Goal: Task Accomplishment & Management: Manage account settings

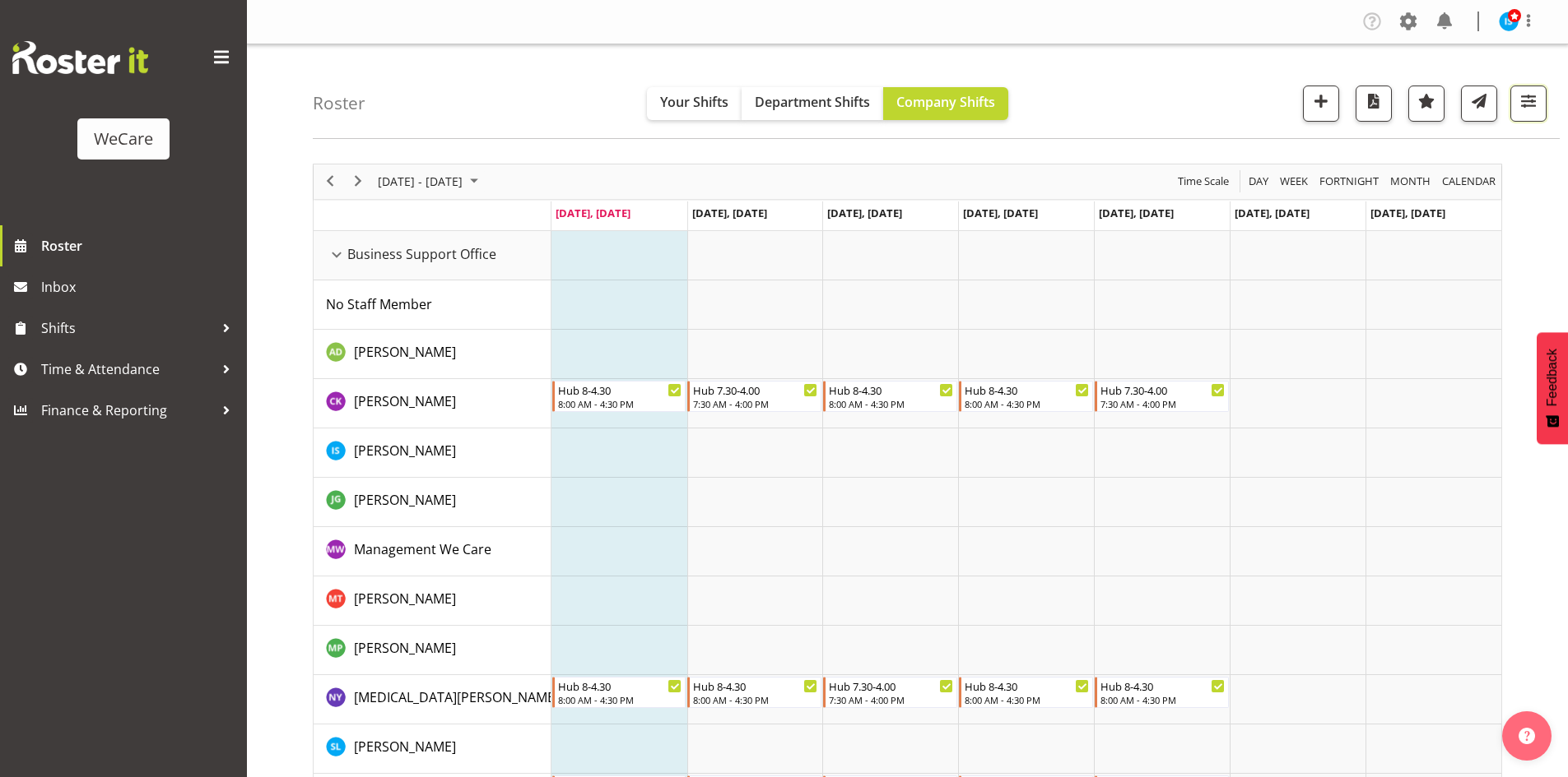
click at [1514, 112] on button "button" at bounding box center [1528, 103] width 36 height 36
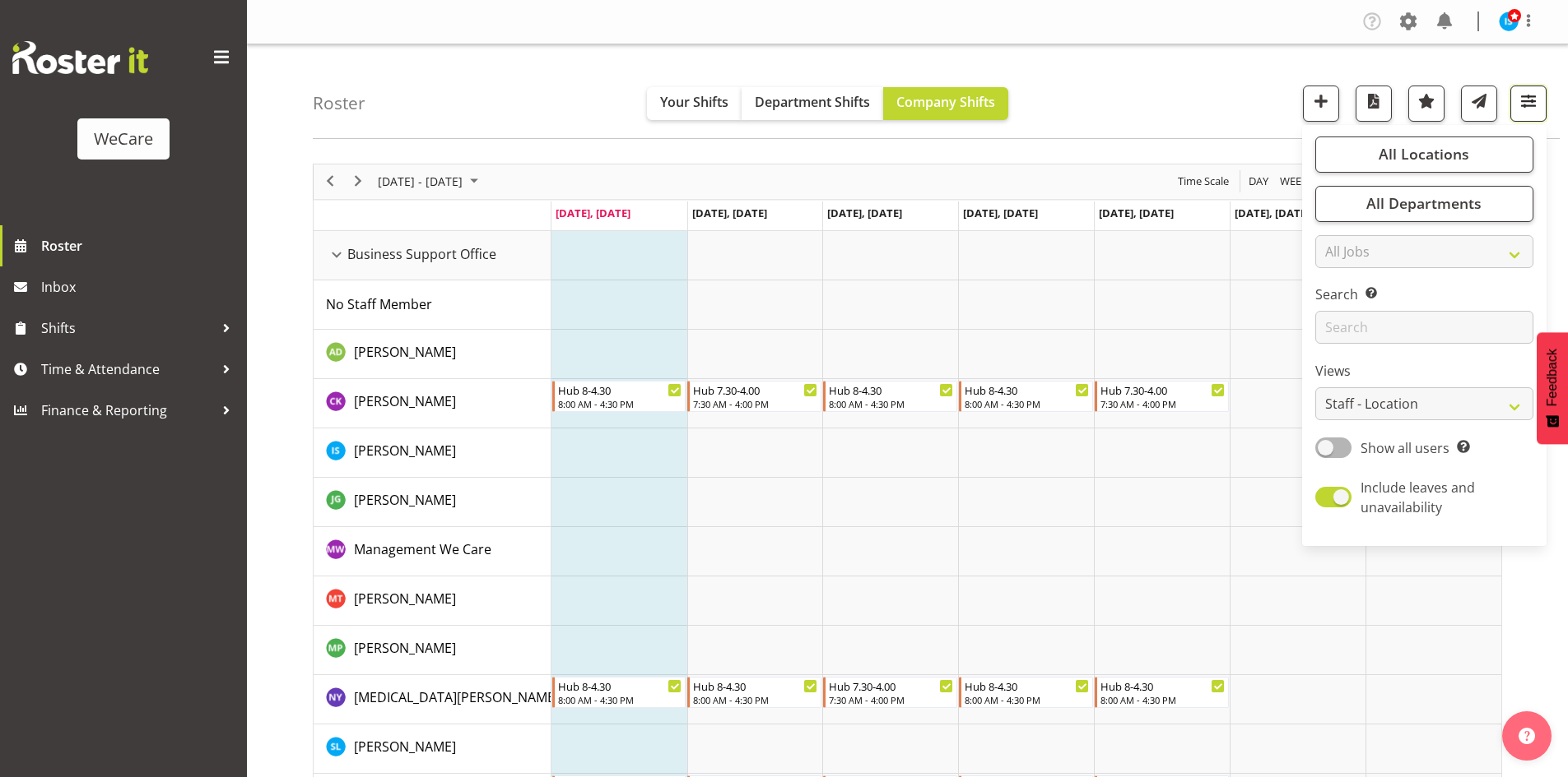
click at [1524, 103] on span "button" at bounding box center [1528, 101] width 22 height 21
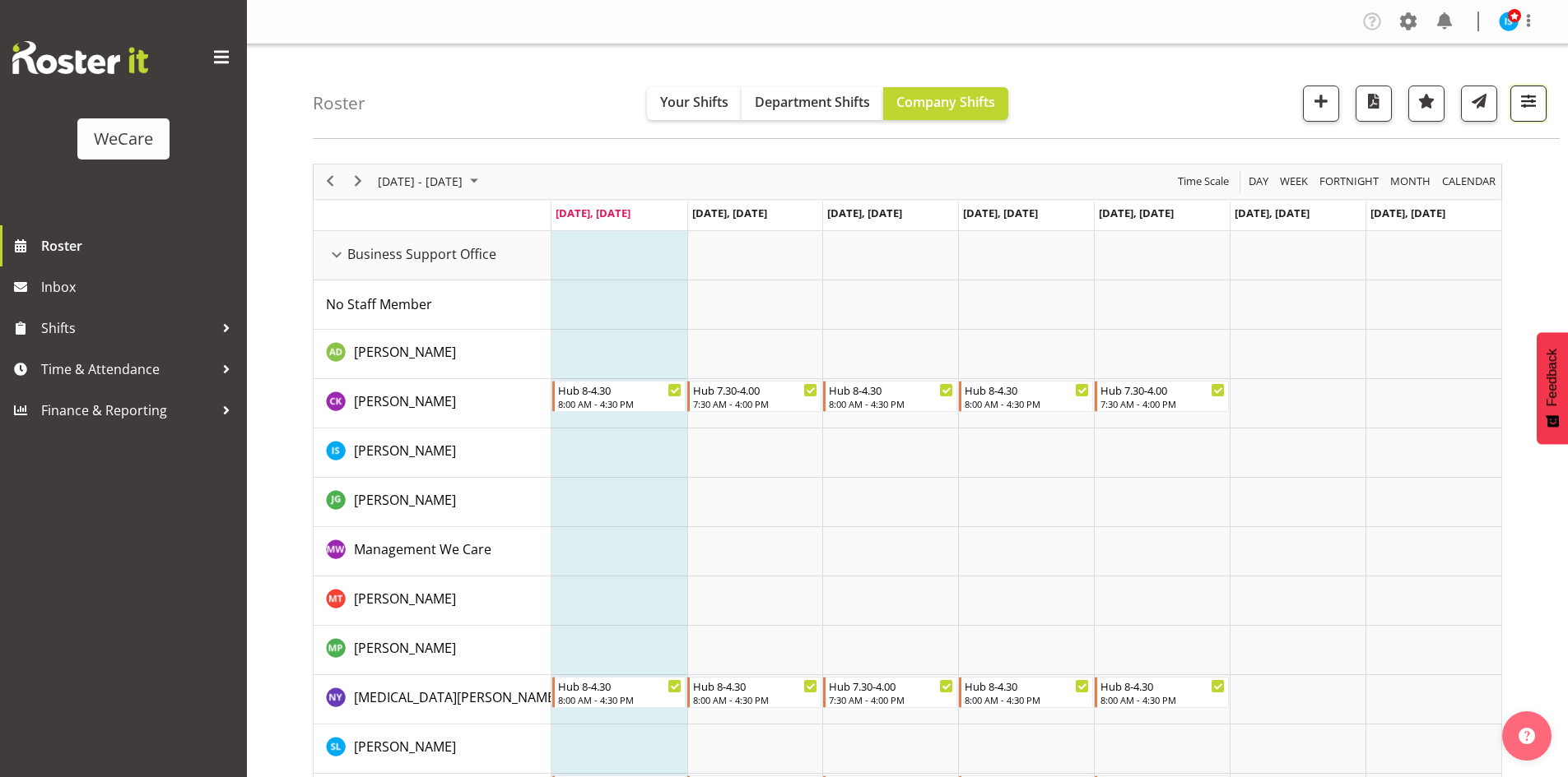
click at [1528, 91] on span "button" at bounding box center [1528, 101] width 22 height 21
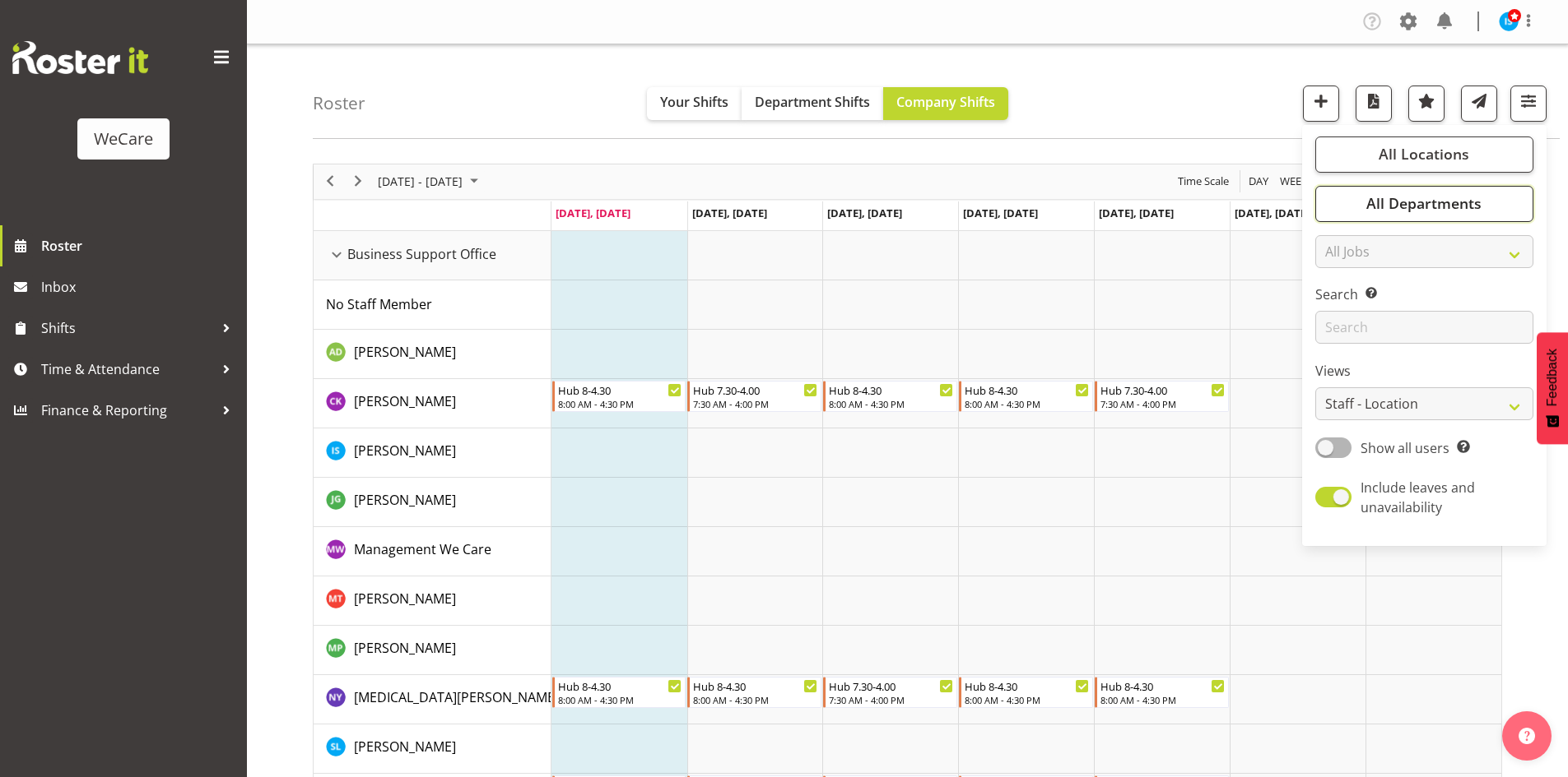
click at [1447, 190] on button "All Departments" at bounding box center [1424, 204] width 218 height 36
click at [1461, 370] on button "Deselect All" at bounding box center [1443, 384] width 84 height 30
checkbox input "false"
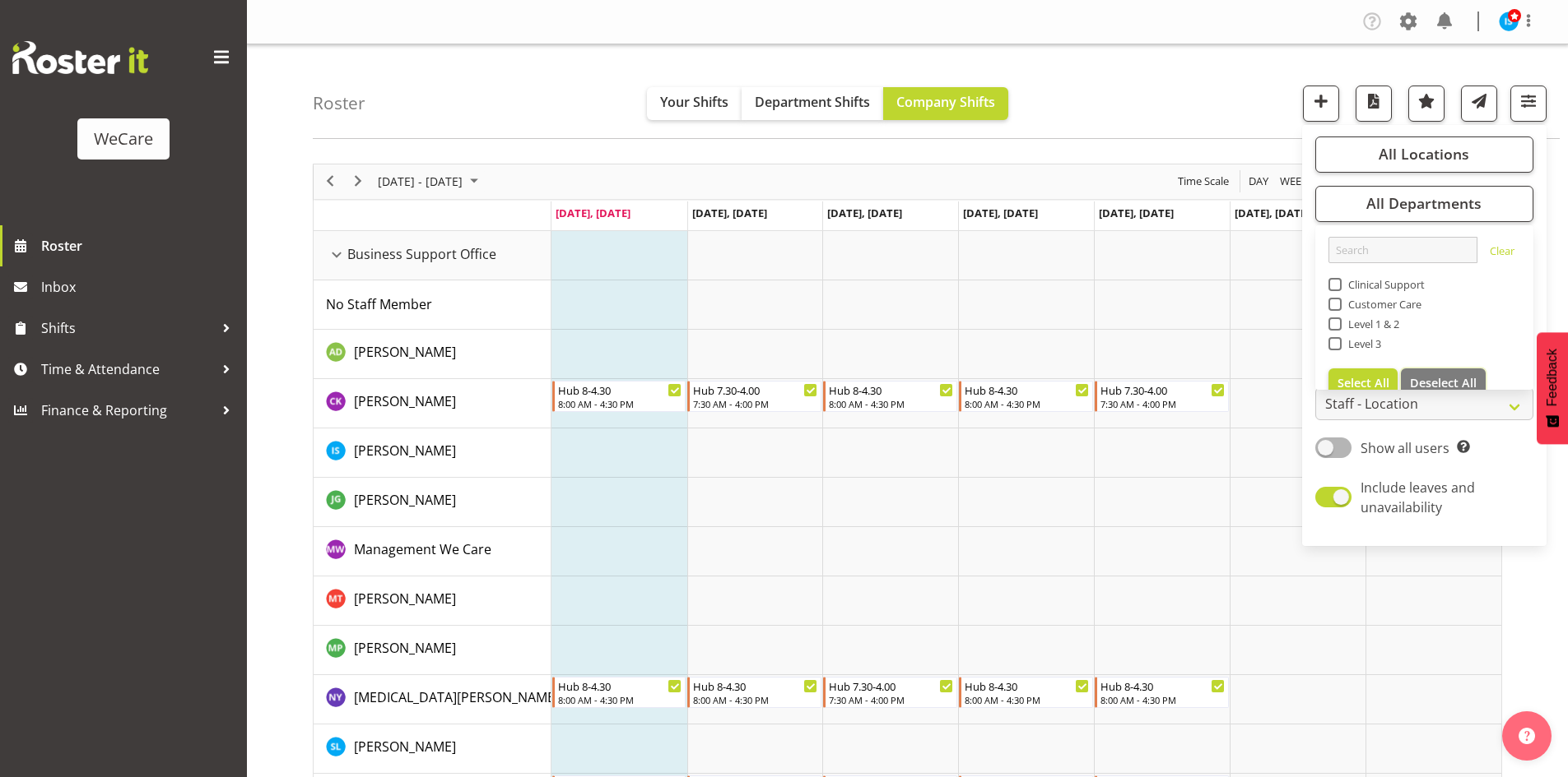
checkbox input "false"
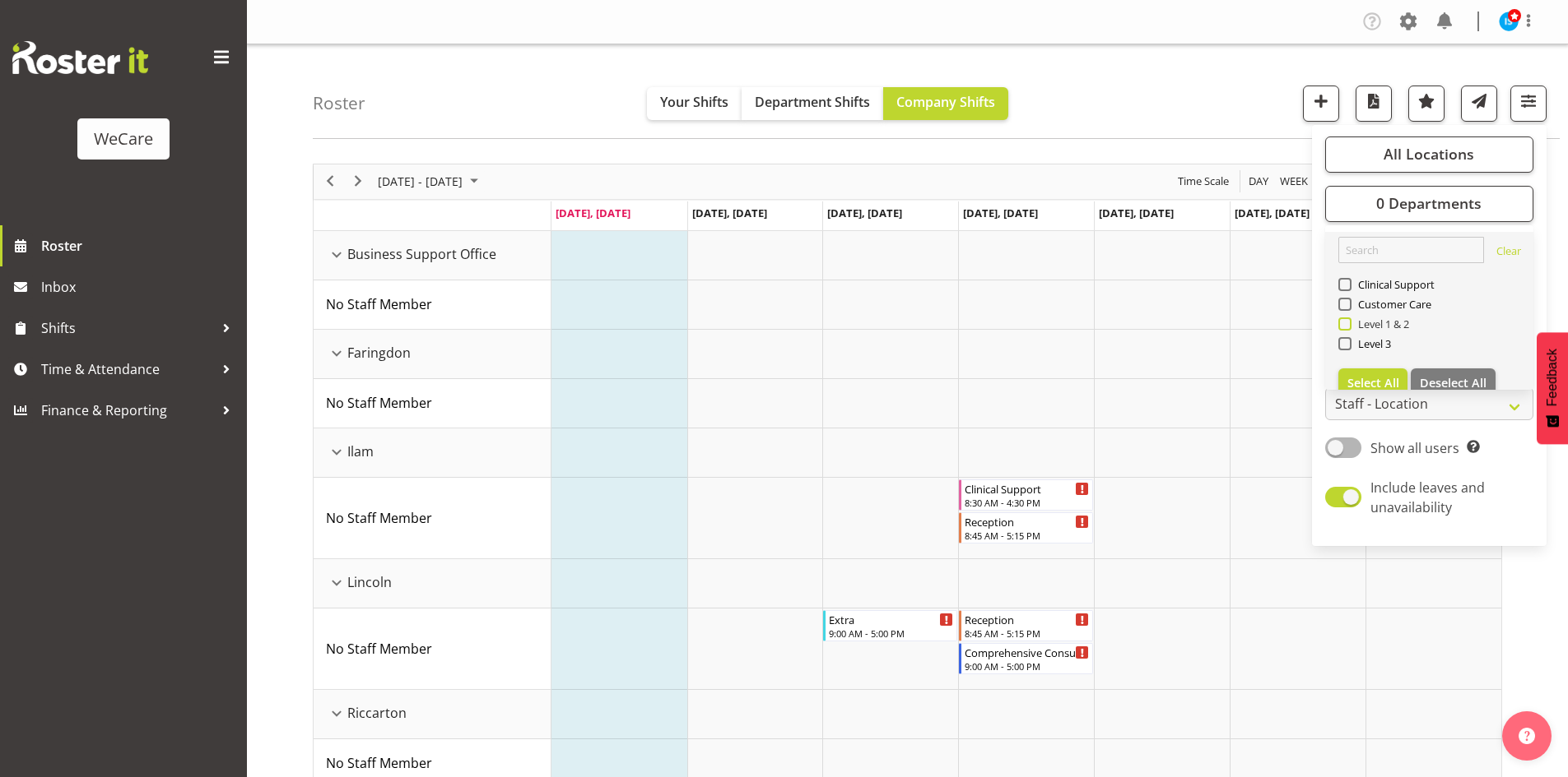
click at [1389, 322] on span "Level 1 & 2" at bounding box center [1380, 324] width 59 height 13
click at [1349, 322] on input "Level 1 & 2" at bounding box center [1343, 323] width 11 height 11
checkbox input "true"
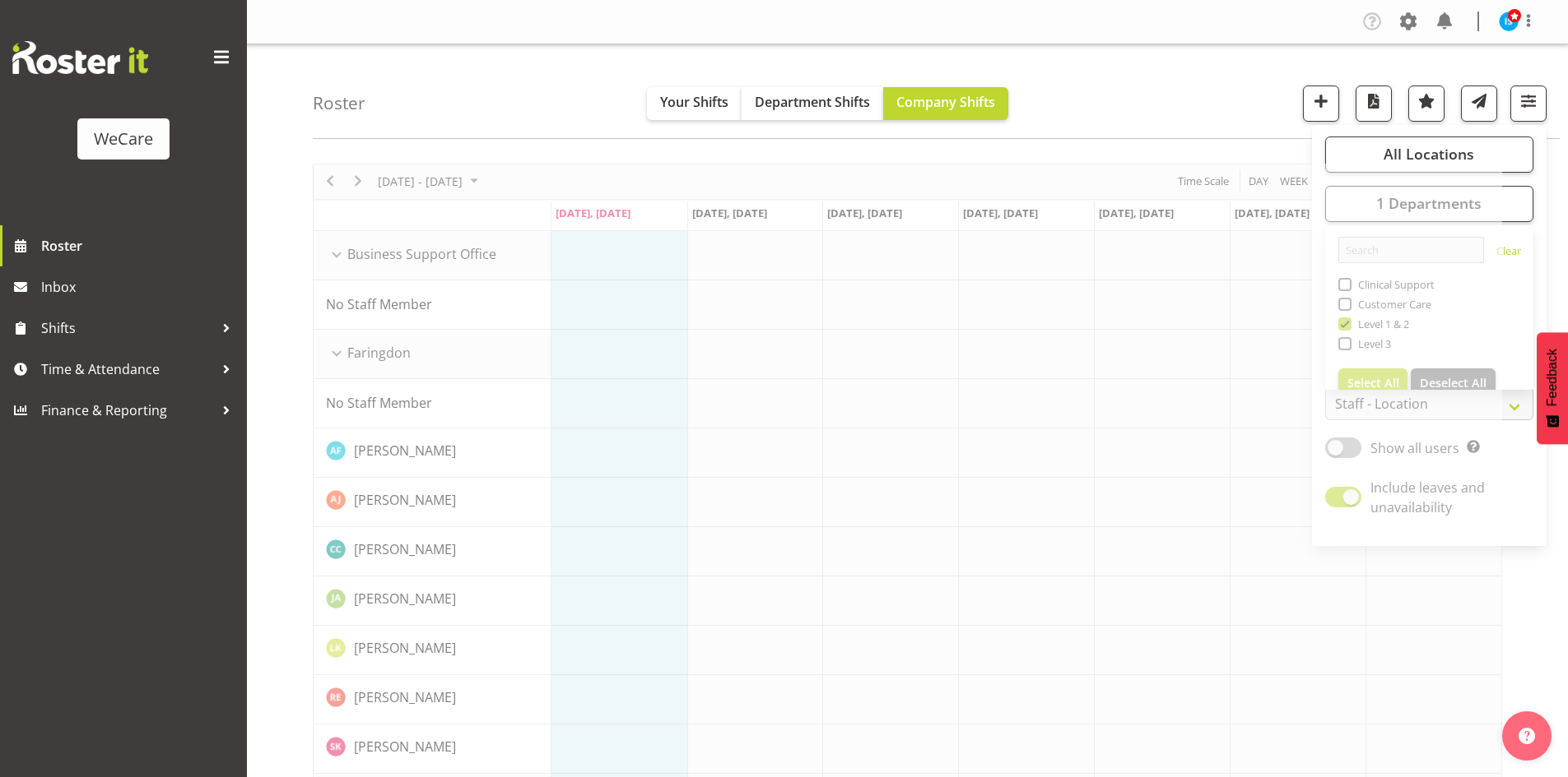
click at [1148, 97] on div "Roster Your Shifts Department Shifts Company Shifts All Locations Clear Busines…" at bounding box center [935, 92] width 1246 height 94
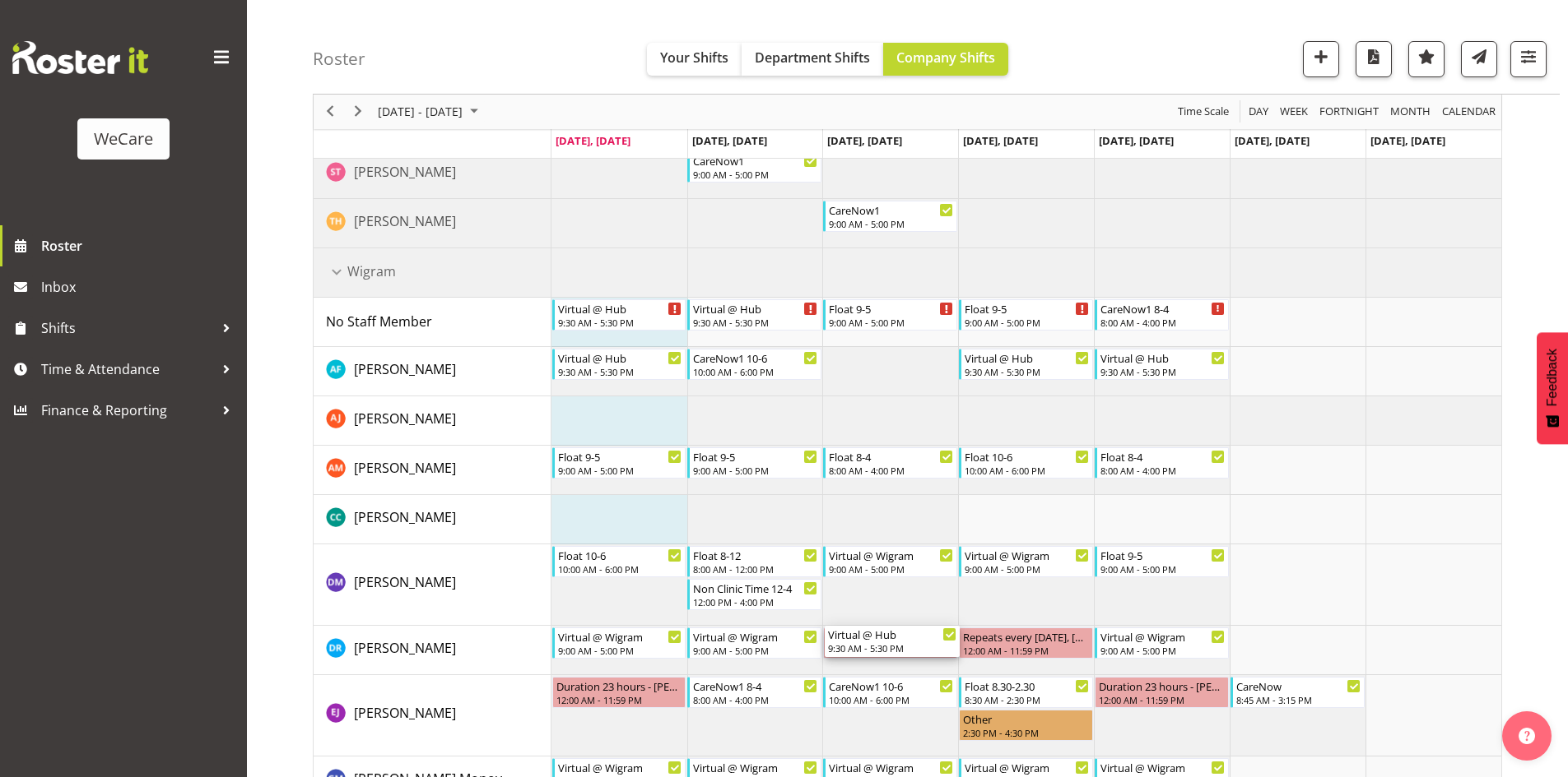
scroll to position [2229, 0]
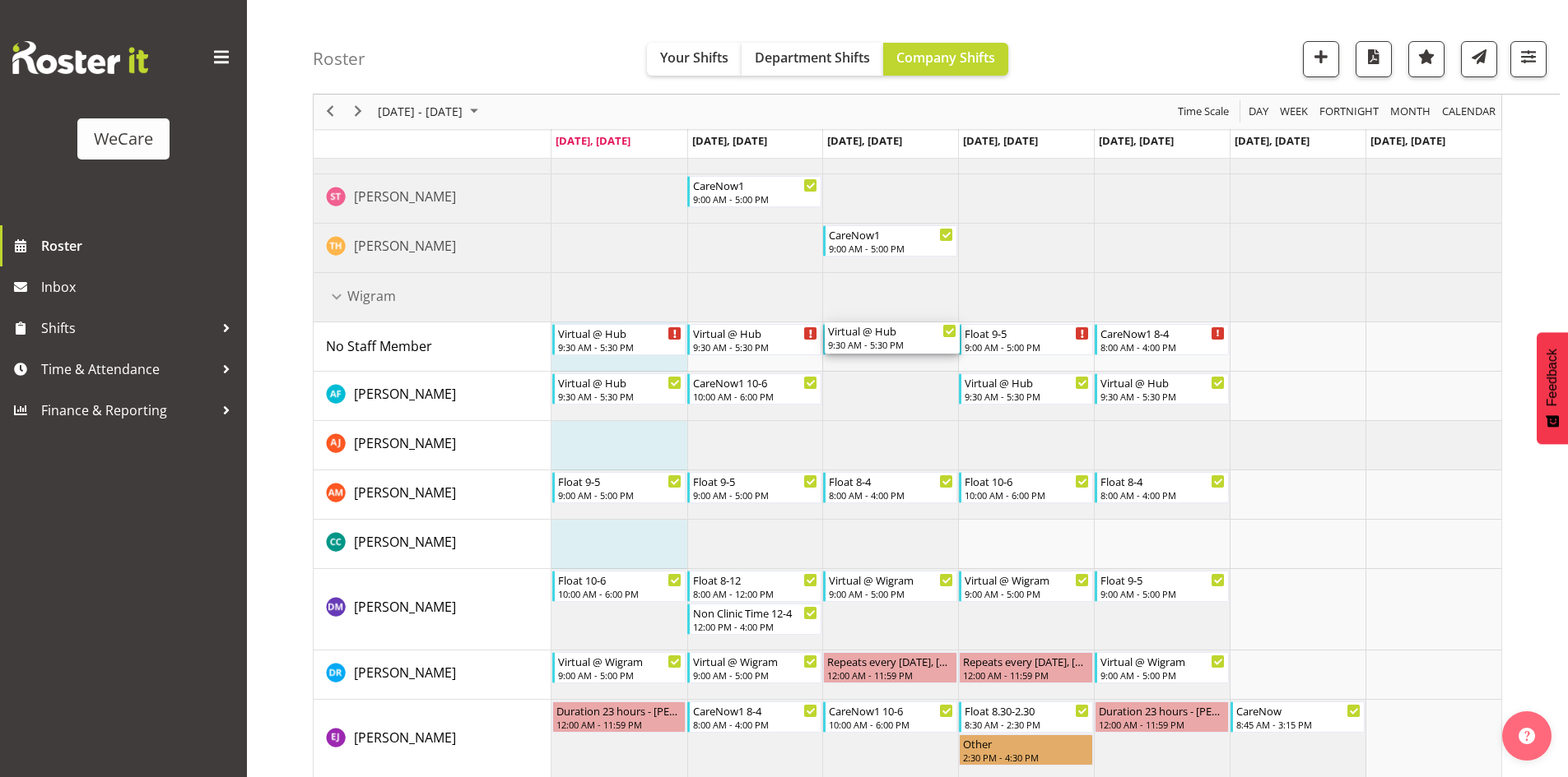
drag, startPoint x: 885, startPoint y: 649, endPoint x: 866, endPoint y: 360, distance: 289.6
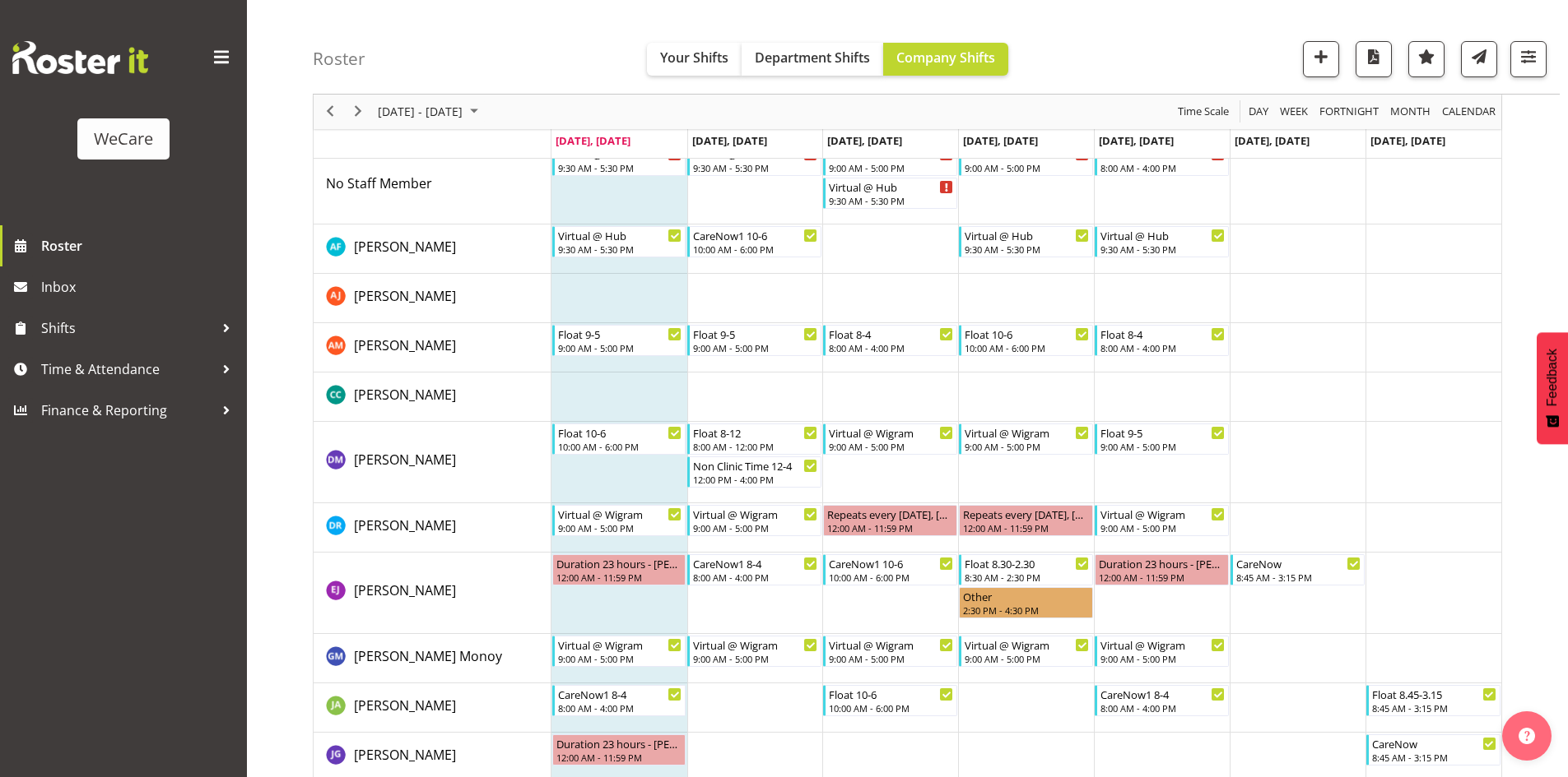
scroll to position [2343, 0]
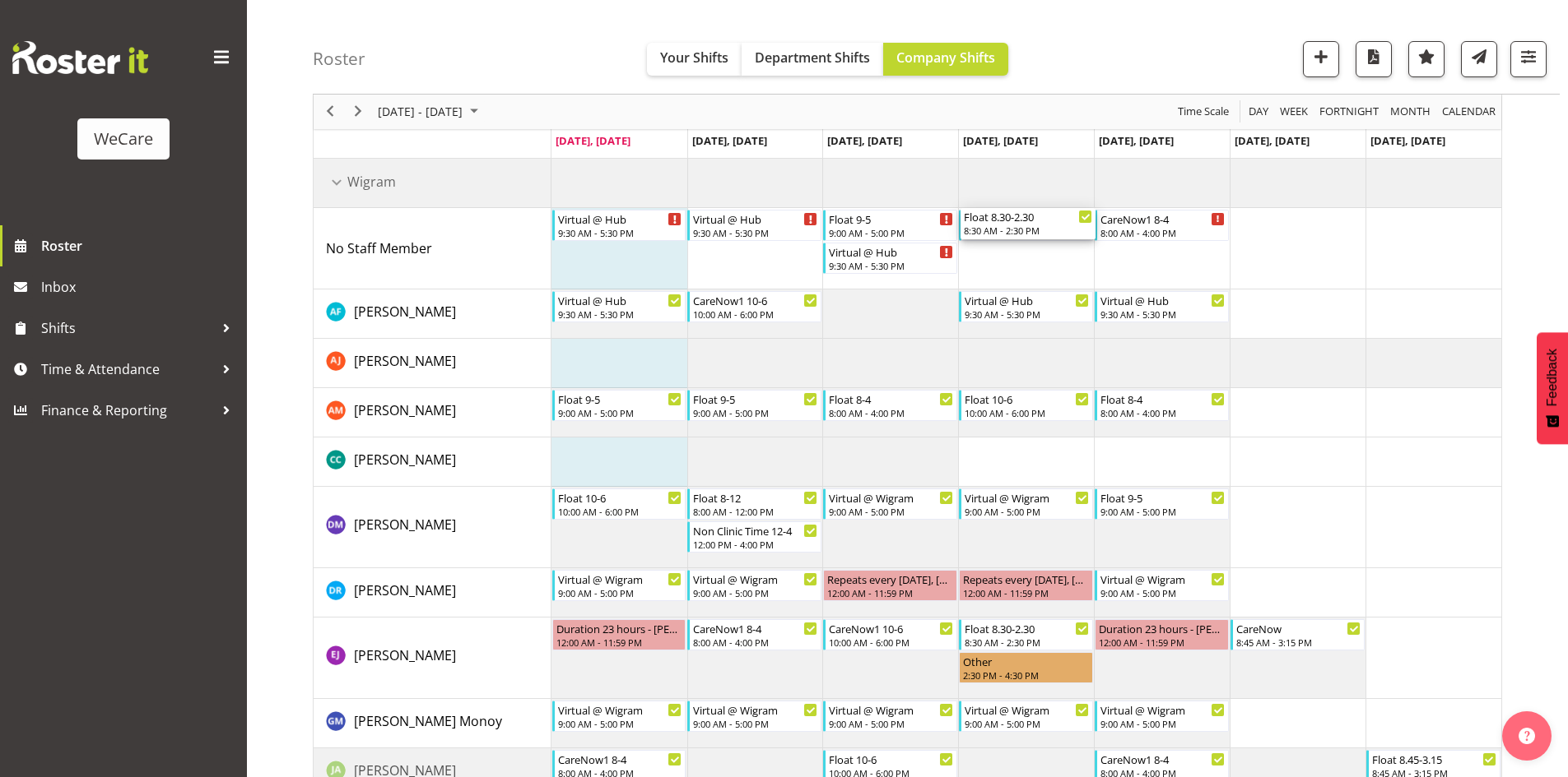
drag, startPoint x: 1019, startPoint y: 646, endPoint x: 1001, endPoint y: 254, distance: 392.4
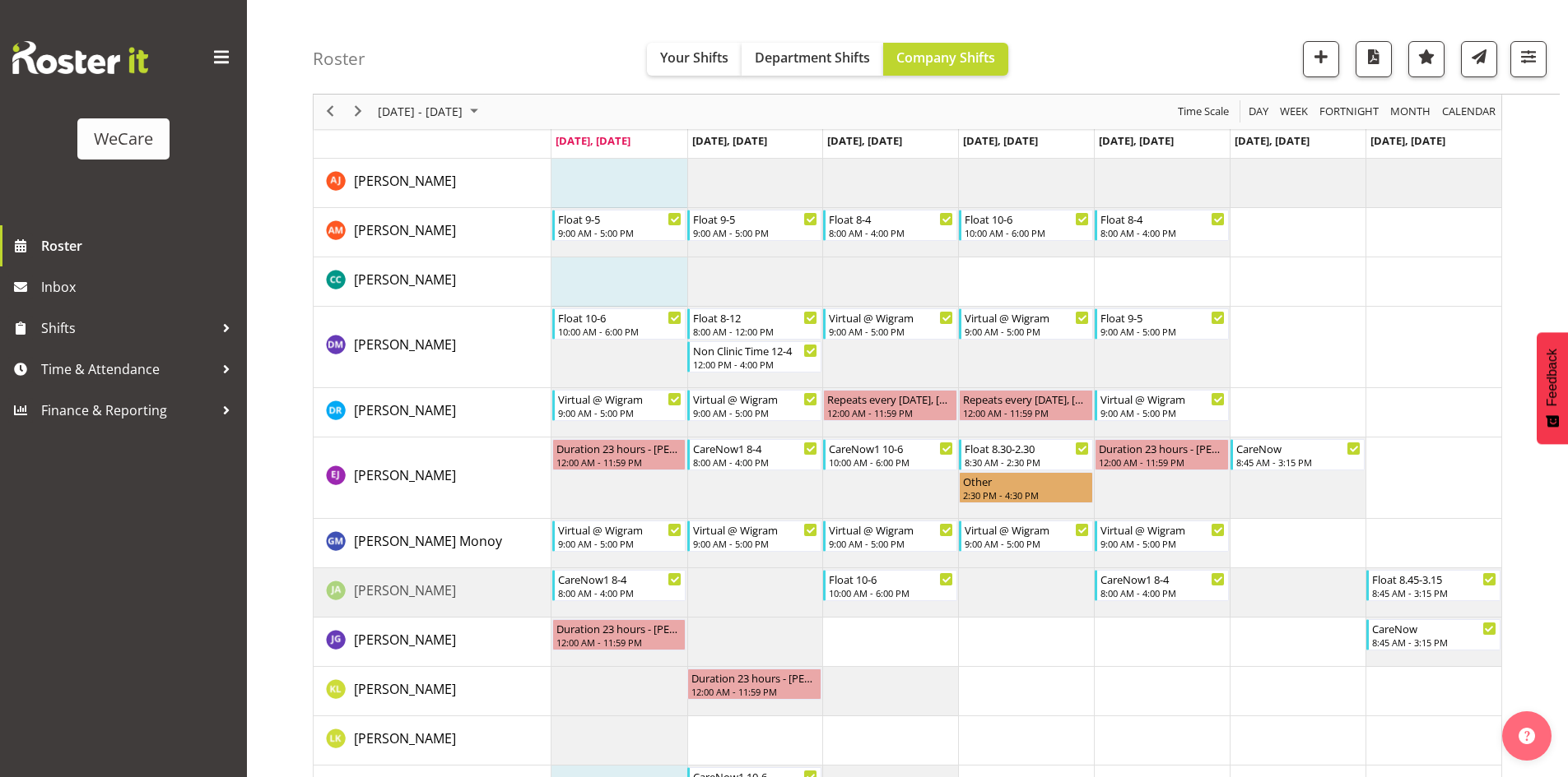
scroll to position [2475, 0]
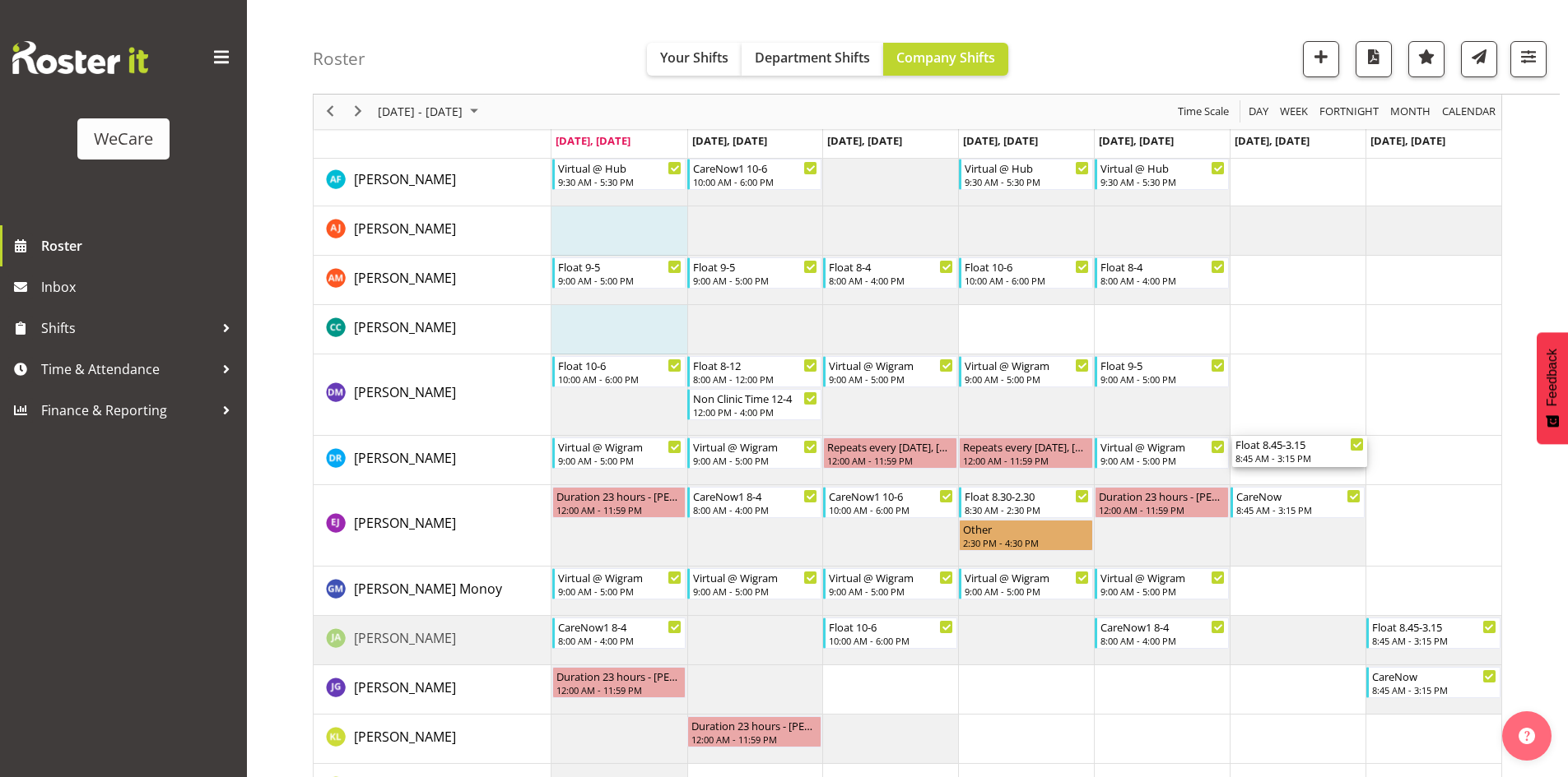
drag, startPoint x: 1292, startPoint y: 694, endPoint x: 1292, endPoint y: 469, distance: 225.0
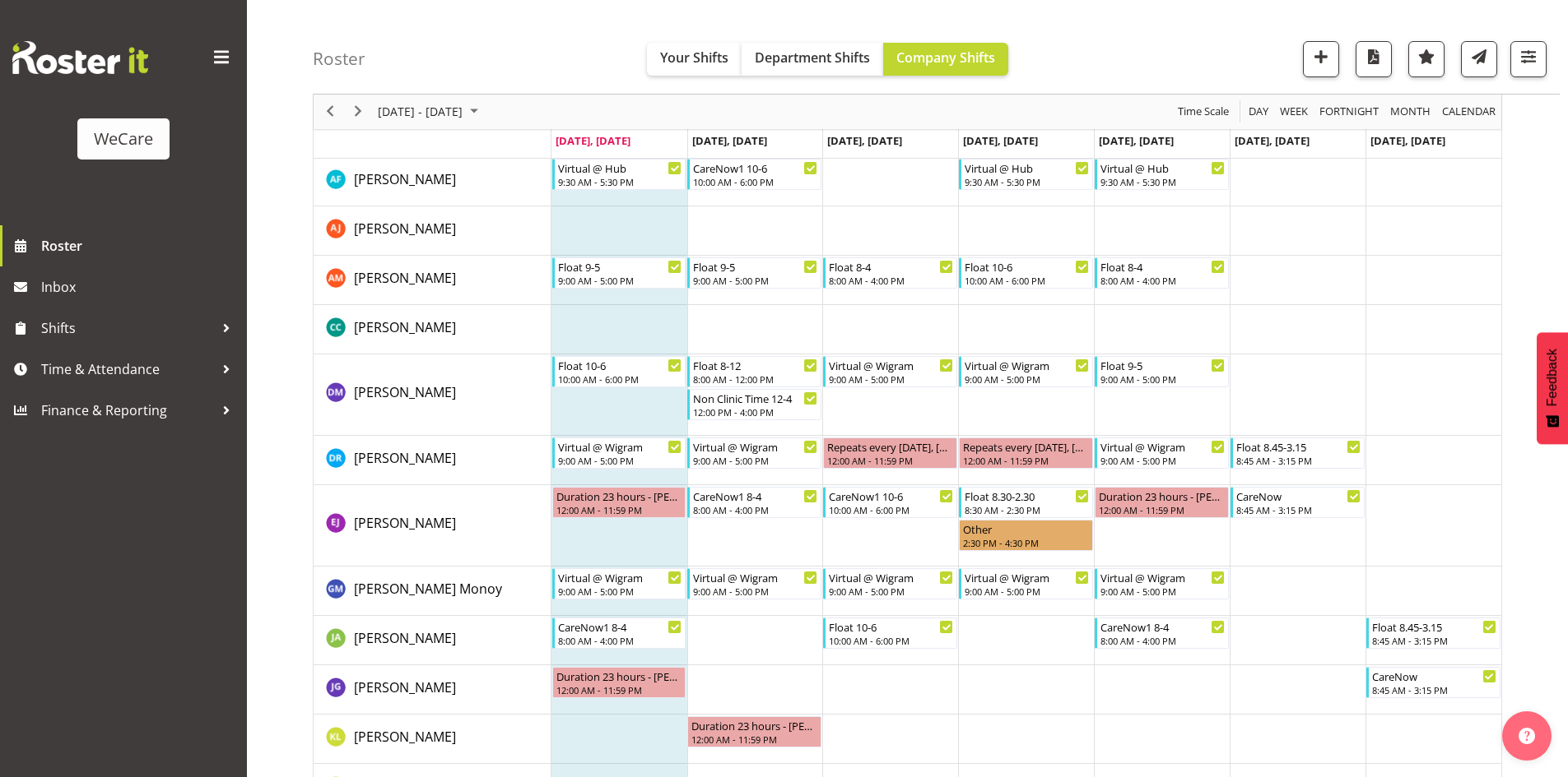
drag, startPoint x: 1451, startPoint y: 700, endPoint x: 1451, endPoint y: 651, distance: 49.0
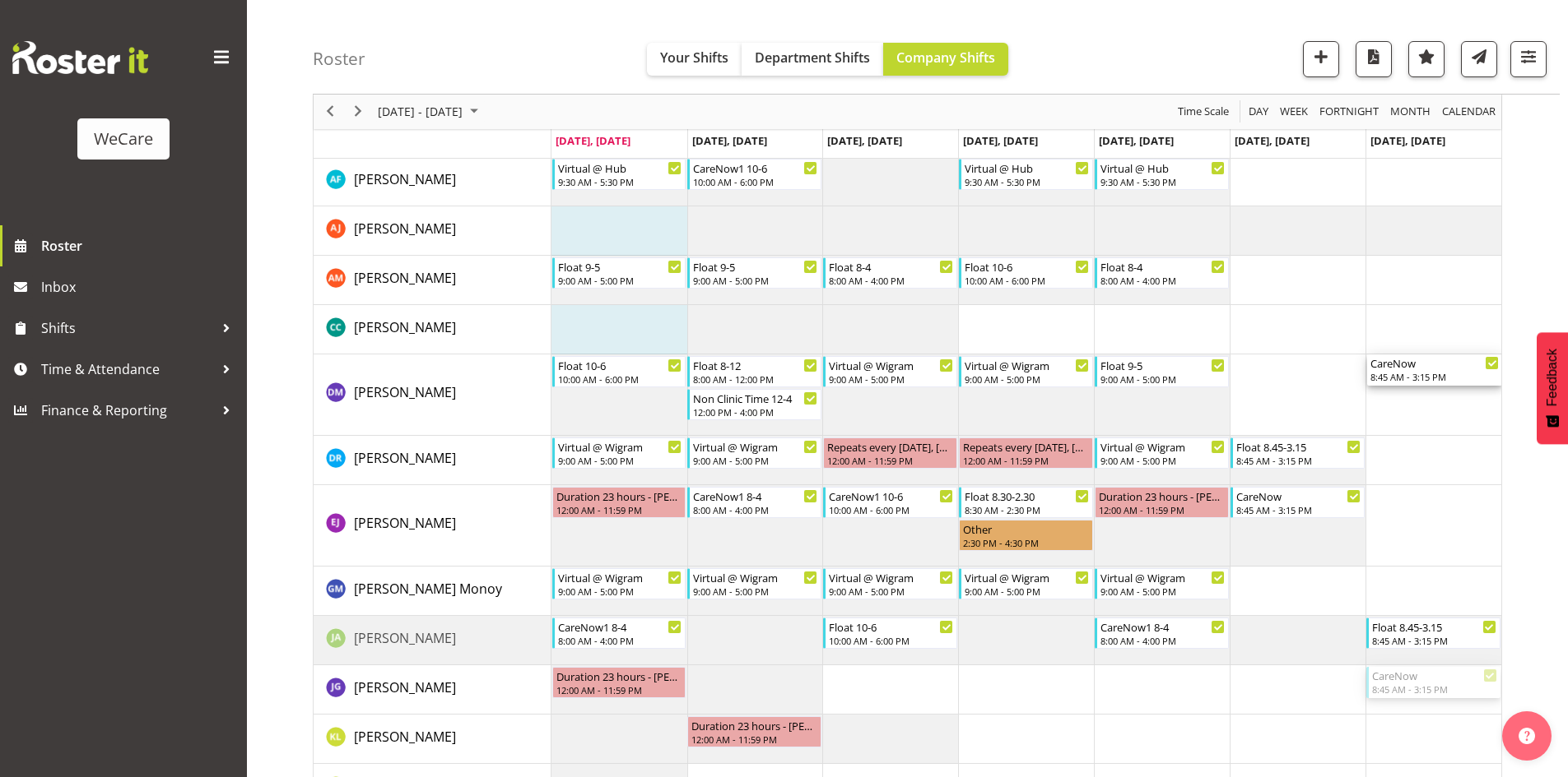
drag, startPoint x: 1424, startPoint y: 691, endPoint x: 1427, endPoint y: 394, distance: 297.0
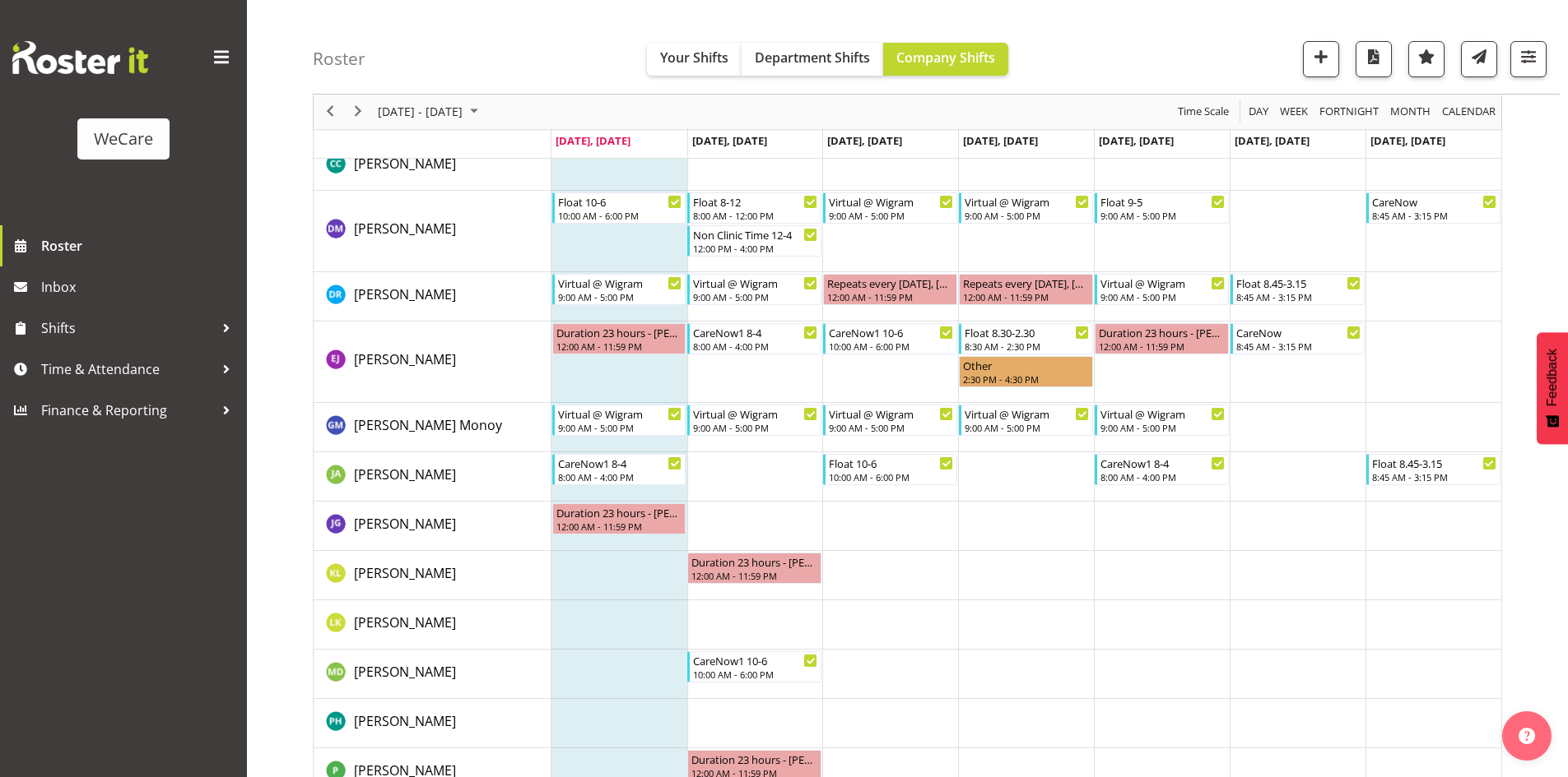
scroll to position [2639, 0]
click at [351, 119] on span "Next" at bounding box center [358, 112] width 20 height 21
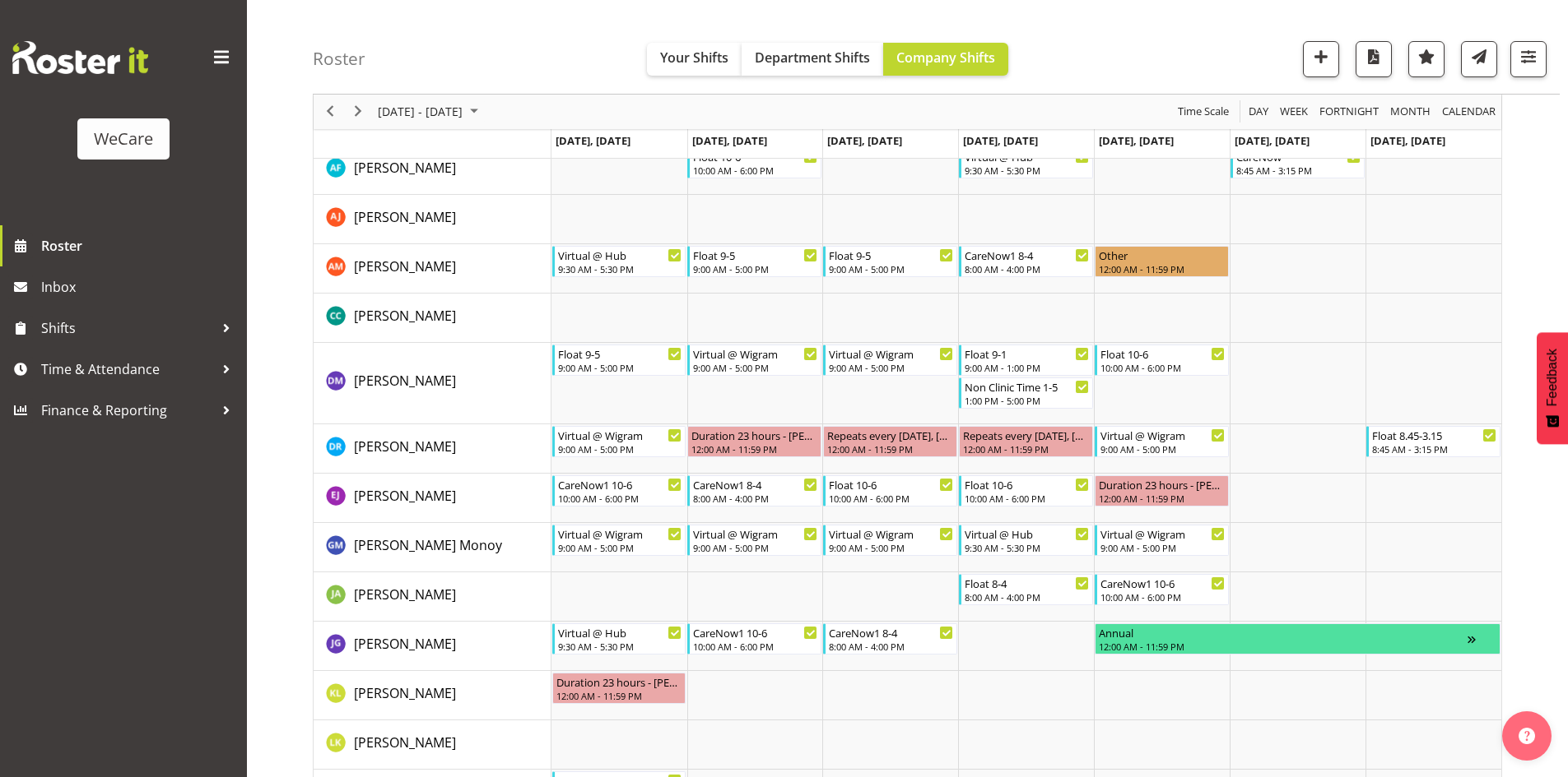
scroll to position [2147, 0]
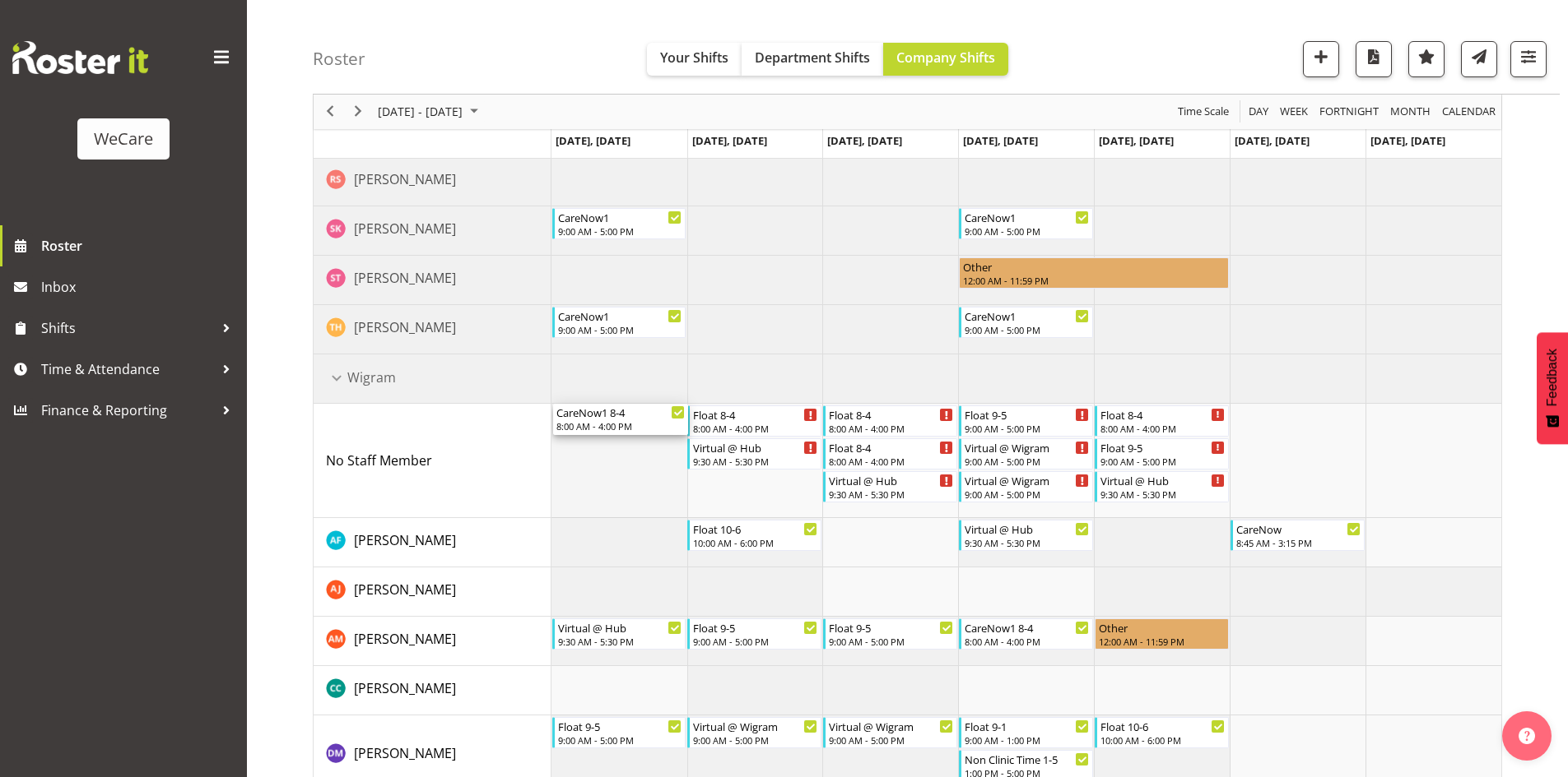
drag, startPoint x: 607, startPoint y: 671, endPoint x: 585, endPoint y: 497, distance: 175.4
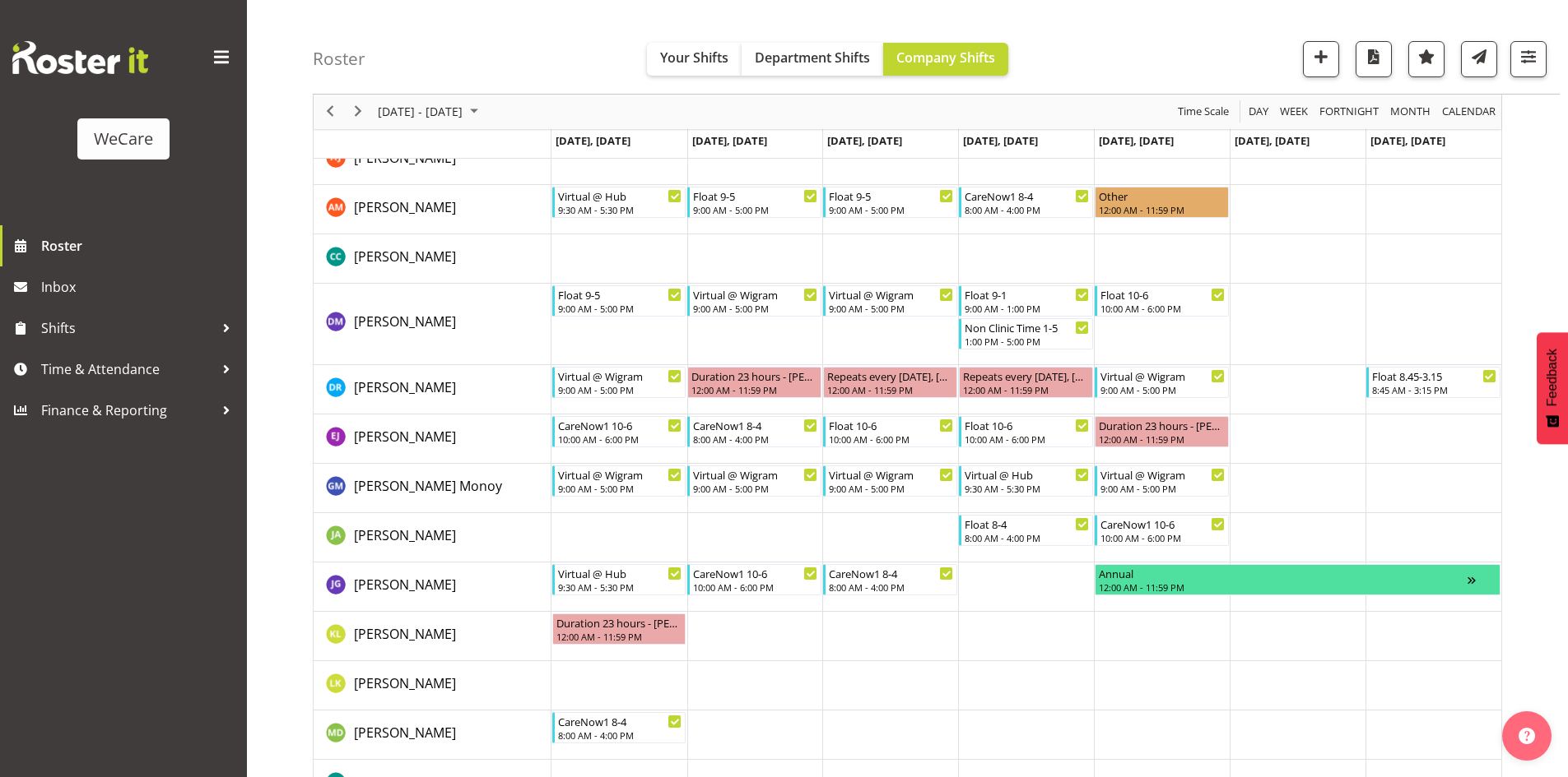
scroll to position [2969, 0]
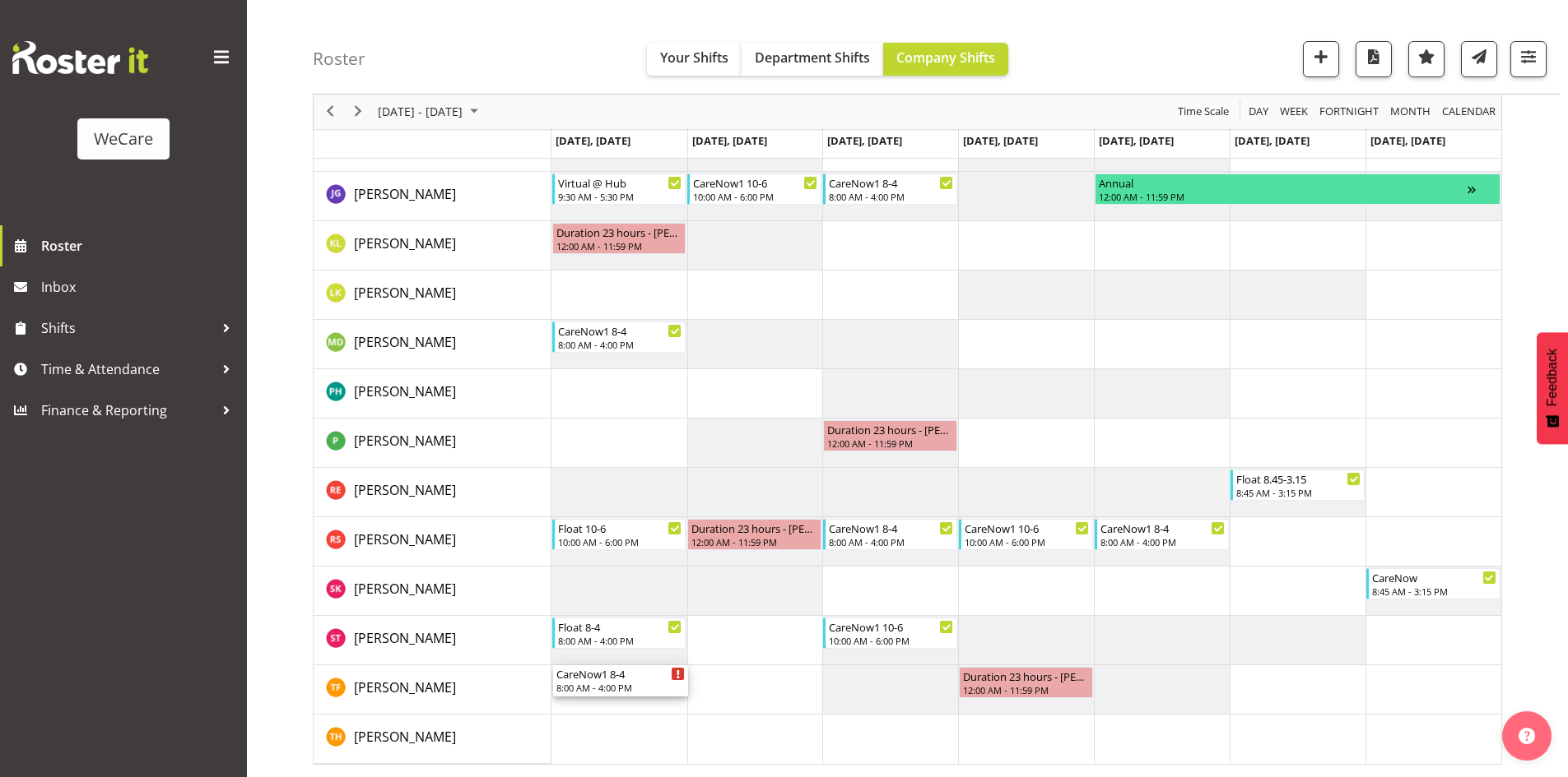
drag, startPoint x: 638, startPoint y: 249, endPoint x: 62, endPoint y: 509, distance: 632.0
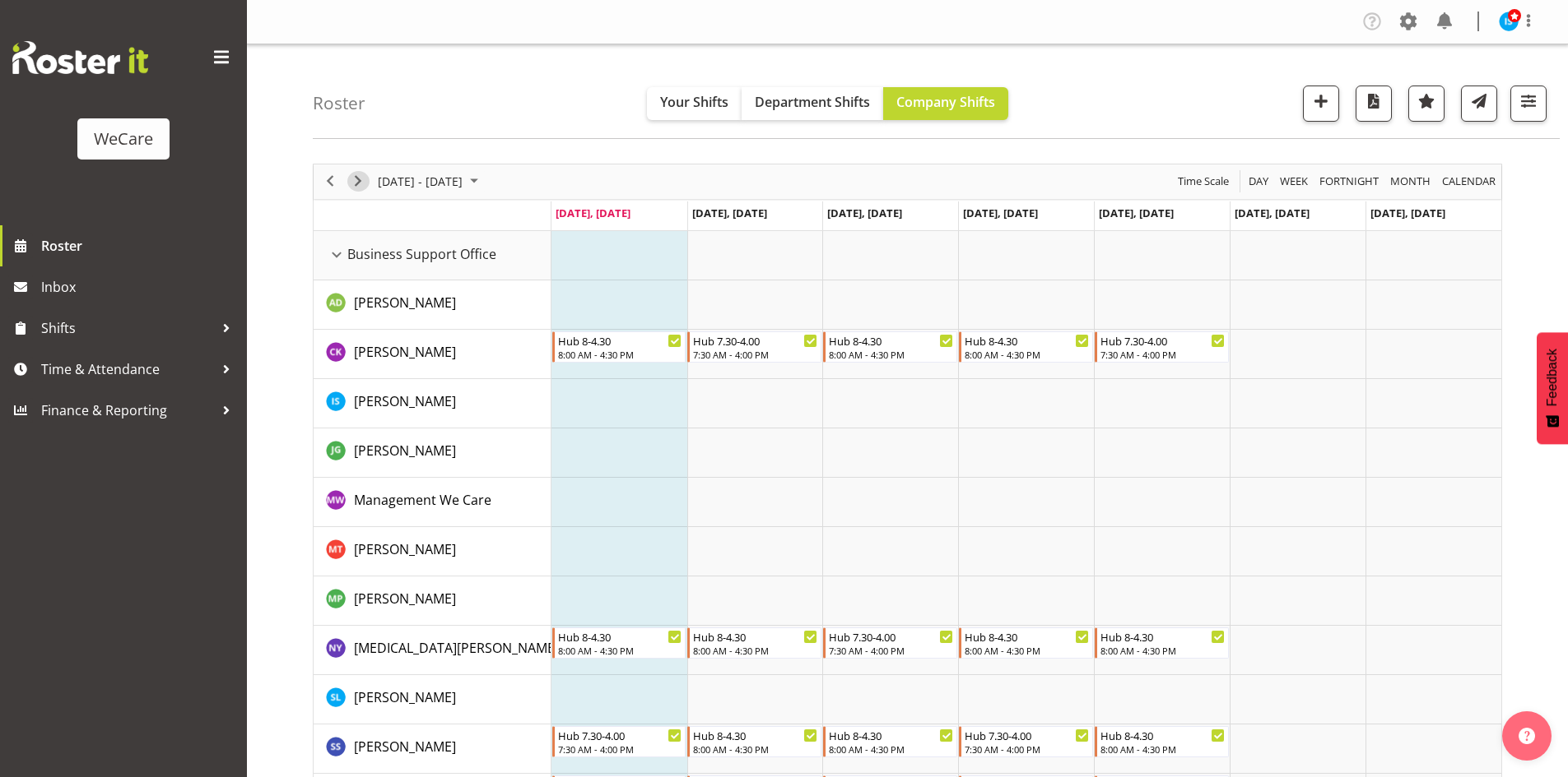
click at [358, 182] on span "Next" at bounding box center [358, 181] width 20 height 21
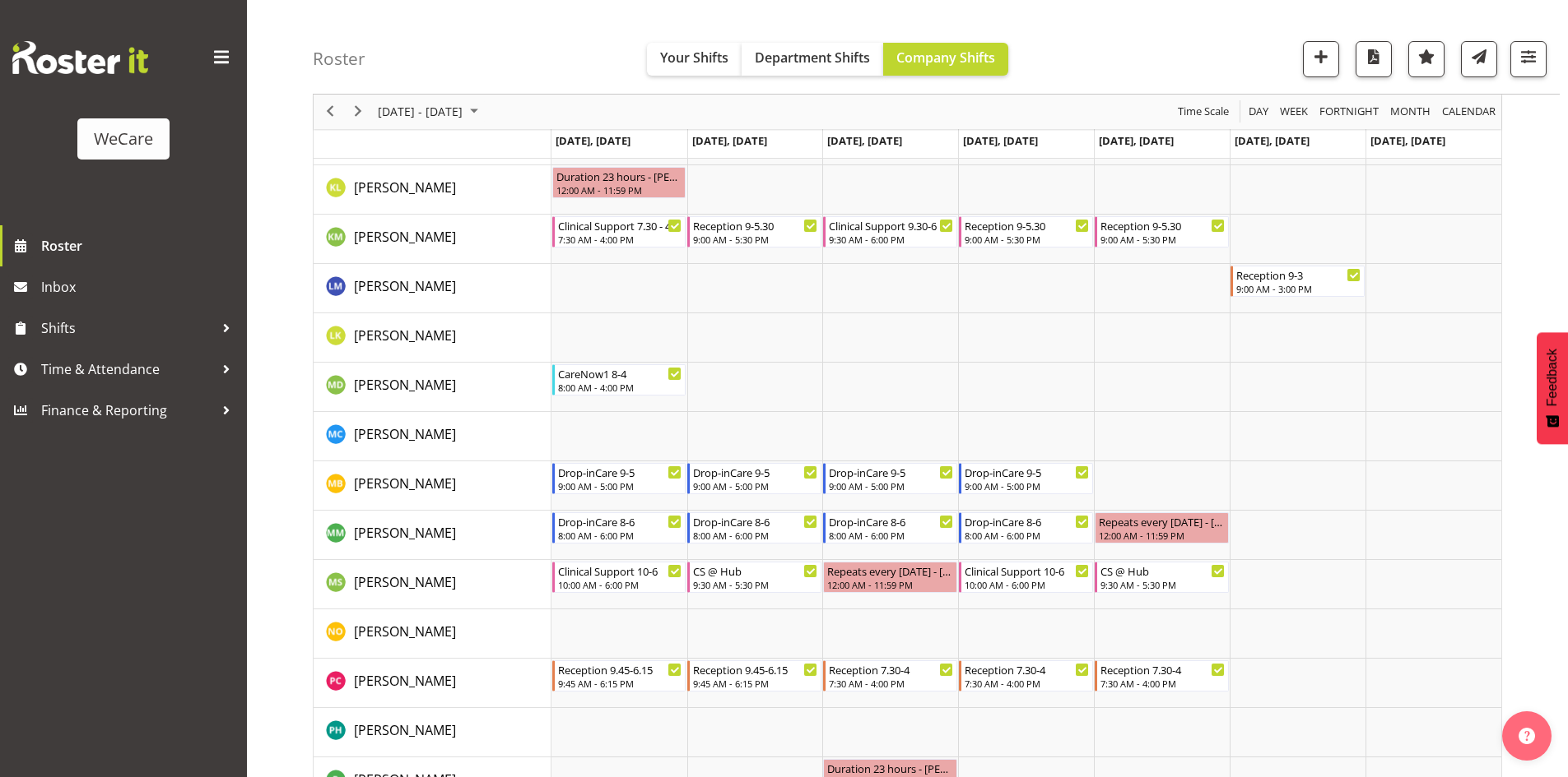
scroll to position [7423, 0]
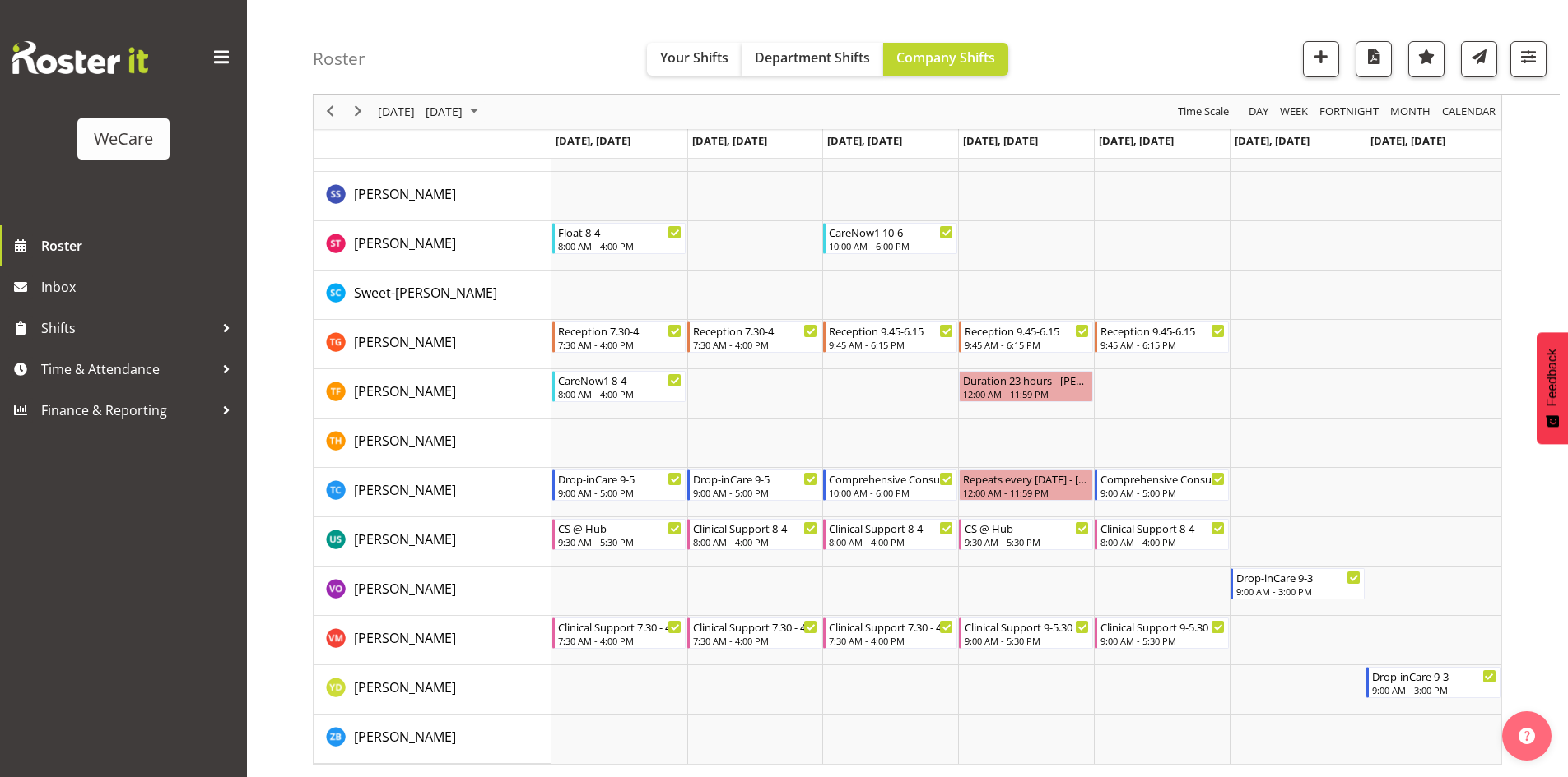
click at [356, 97] on div "next period" at bounding box center [358, 112] width 28 height 35
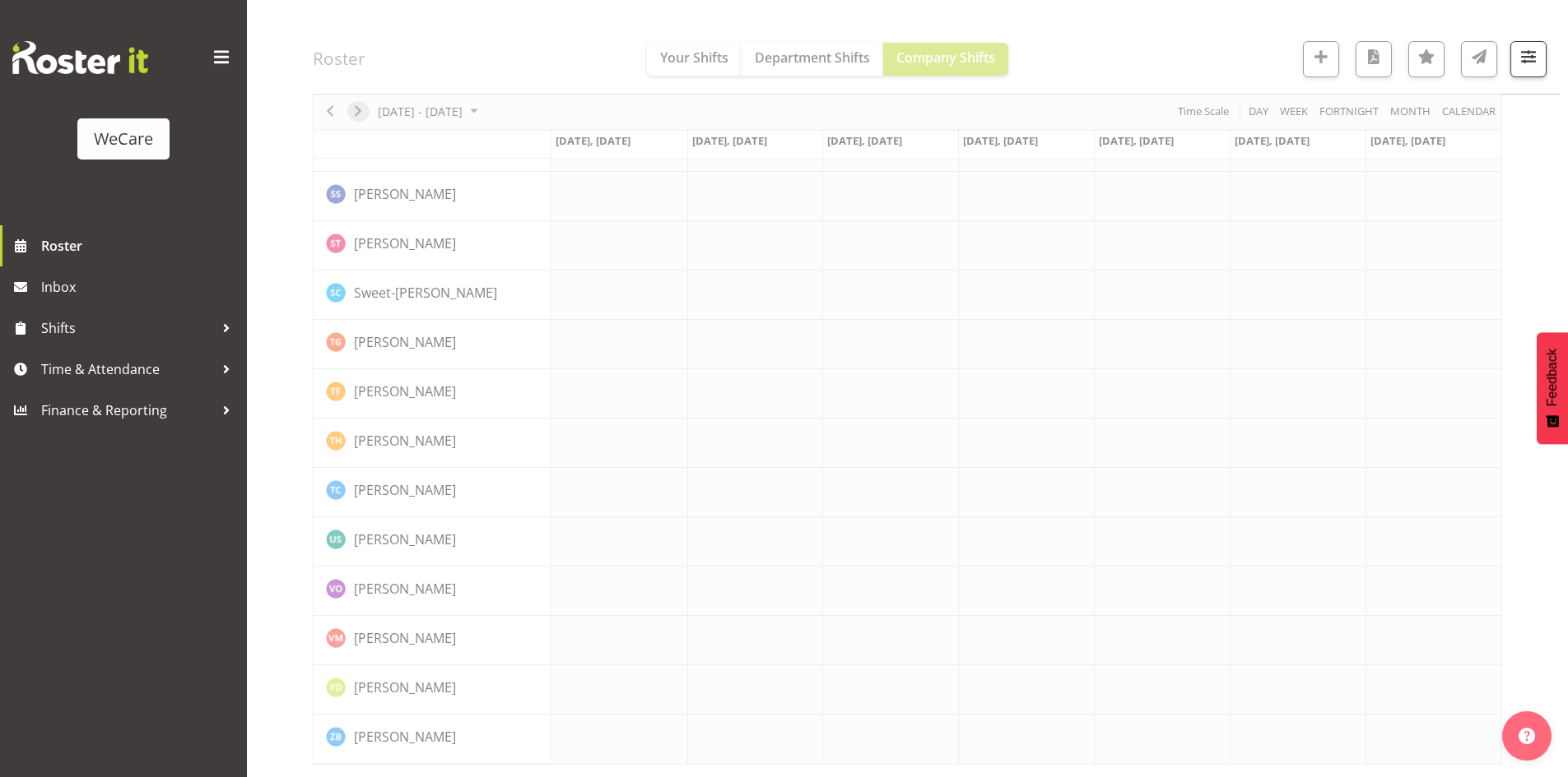
scroll to position [6870, 0]
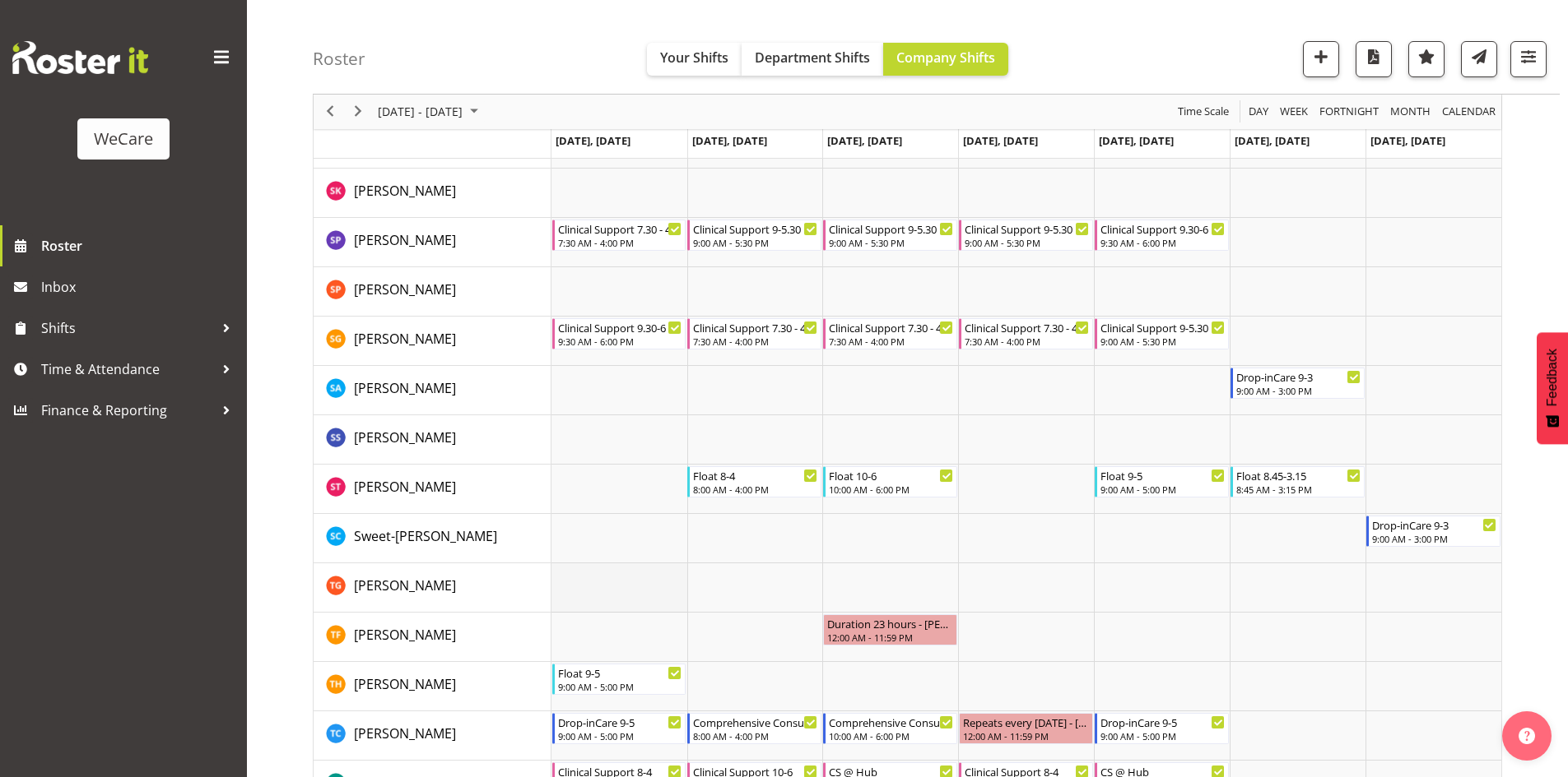
scroll to position [6981, 0]
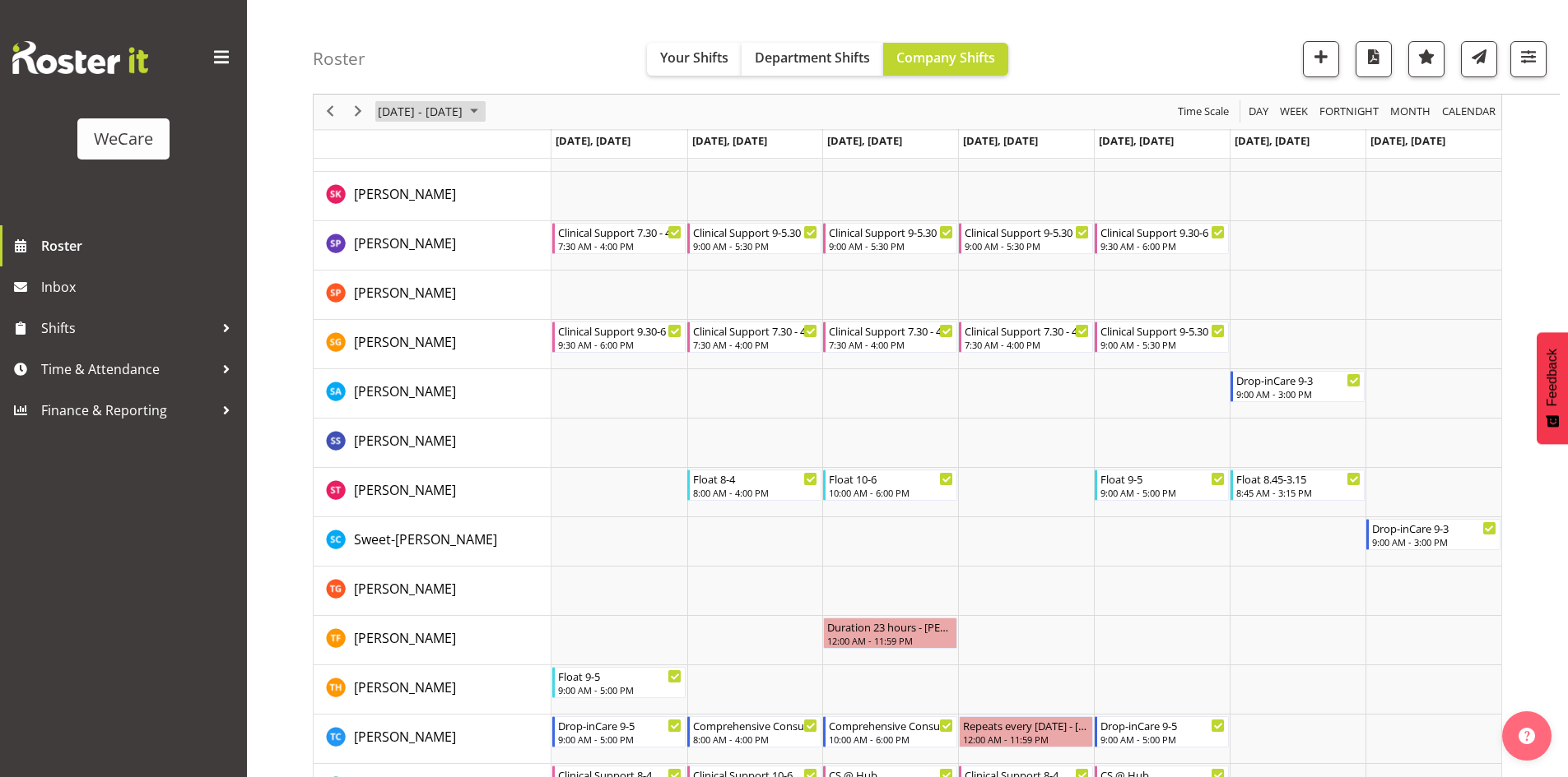
click at [443, 117] on span "August 25 - 31, 2025" at bounding box center [420, 112] width 88 height 21
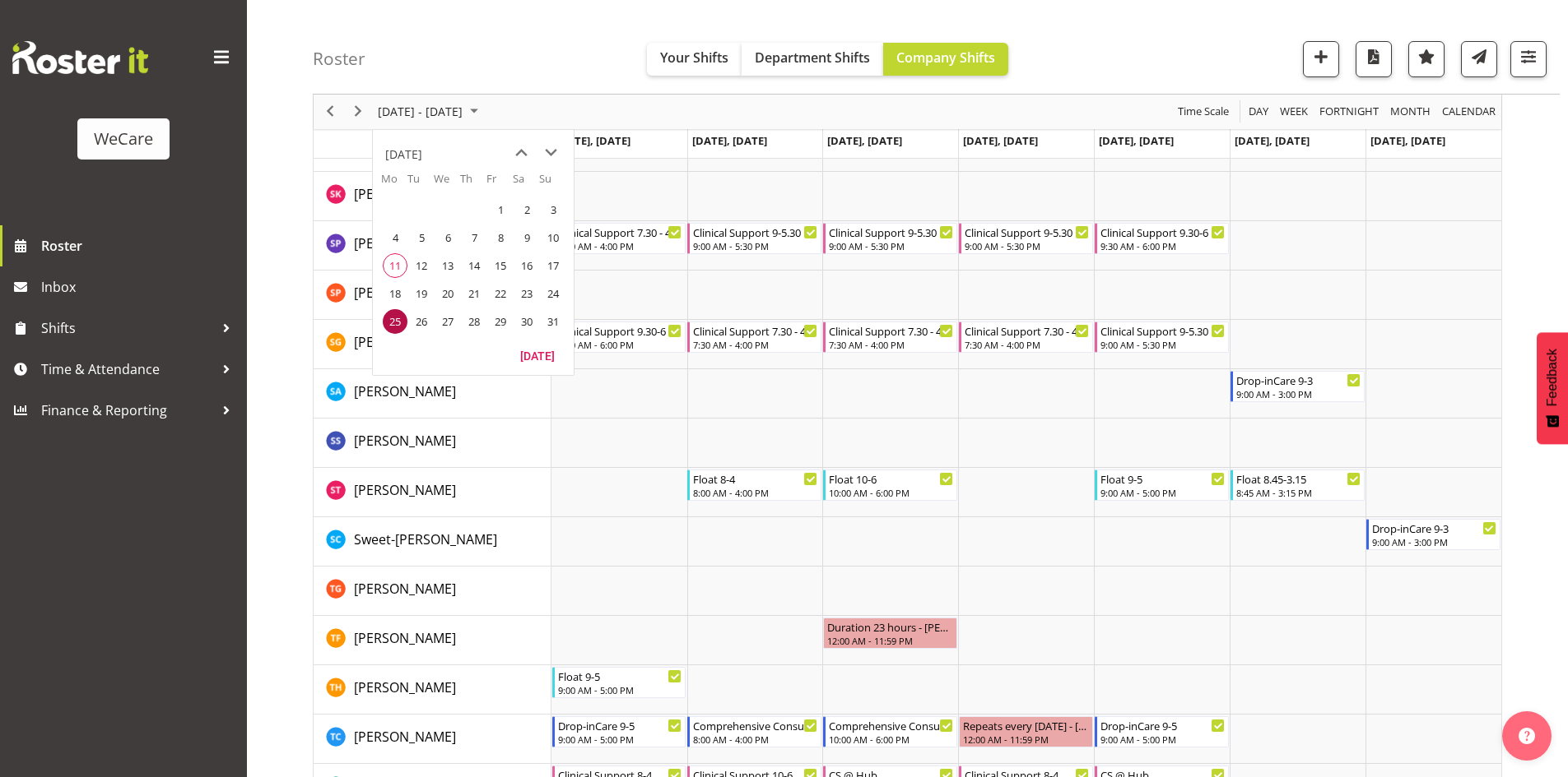
click at [406, 289] on span "18" at bounding box center [395, 293] width 25 height 25
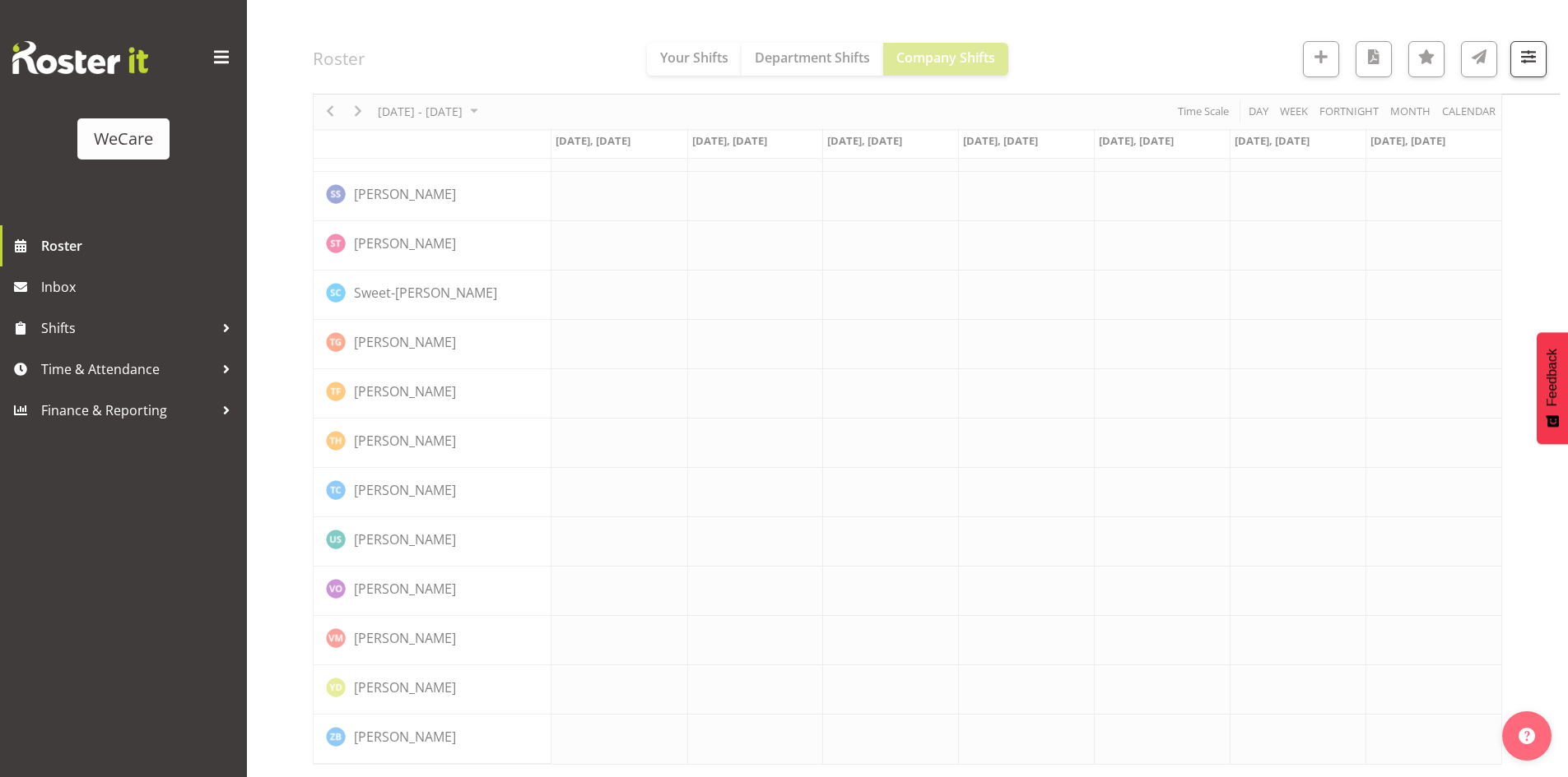
scroll to position [6870, 0]
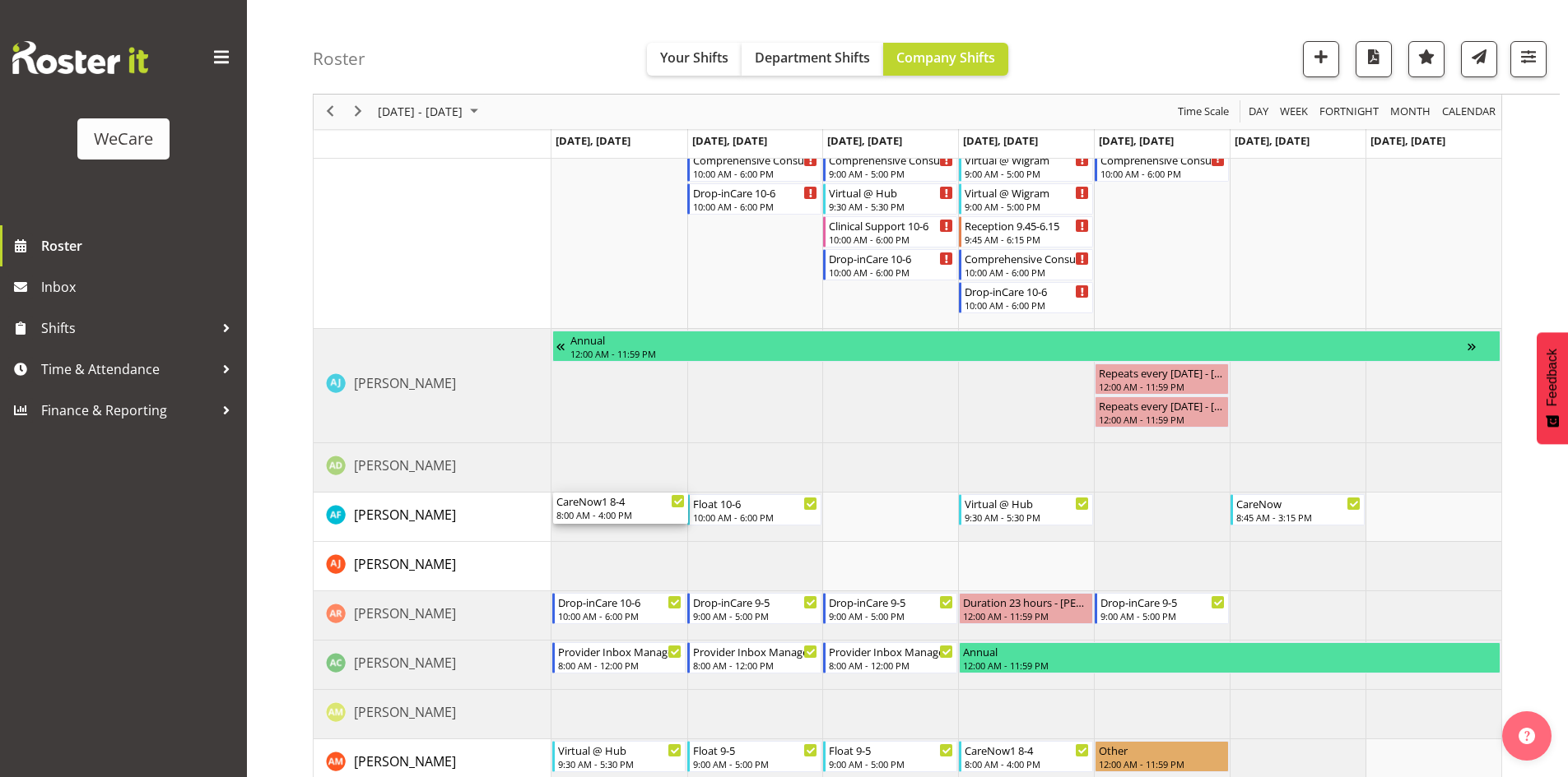
scroll to position [4895, 0]
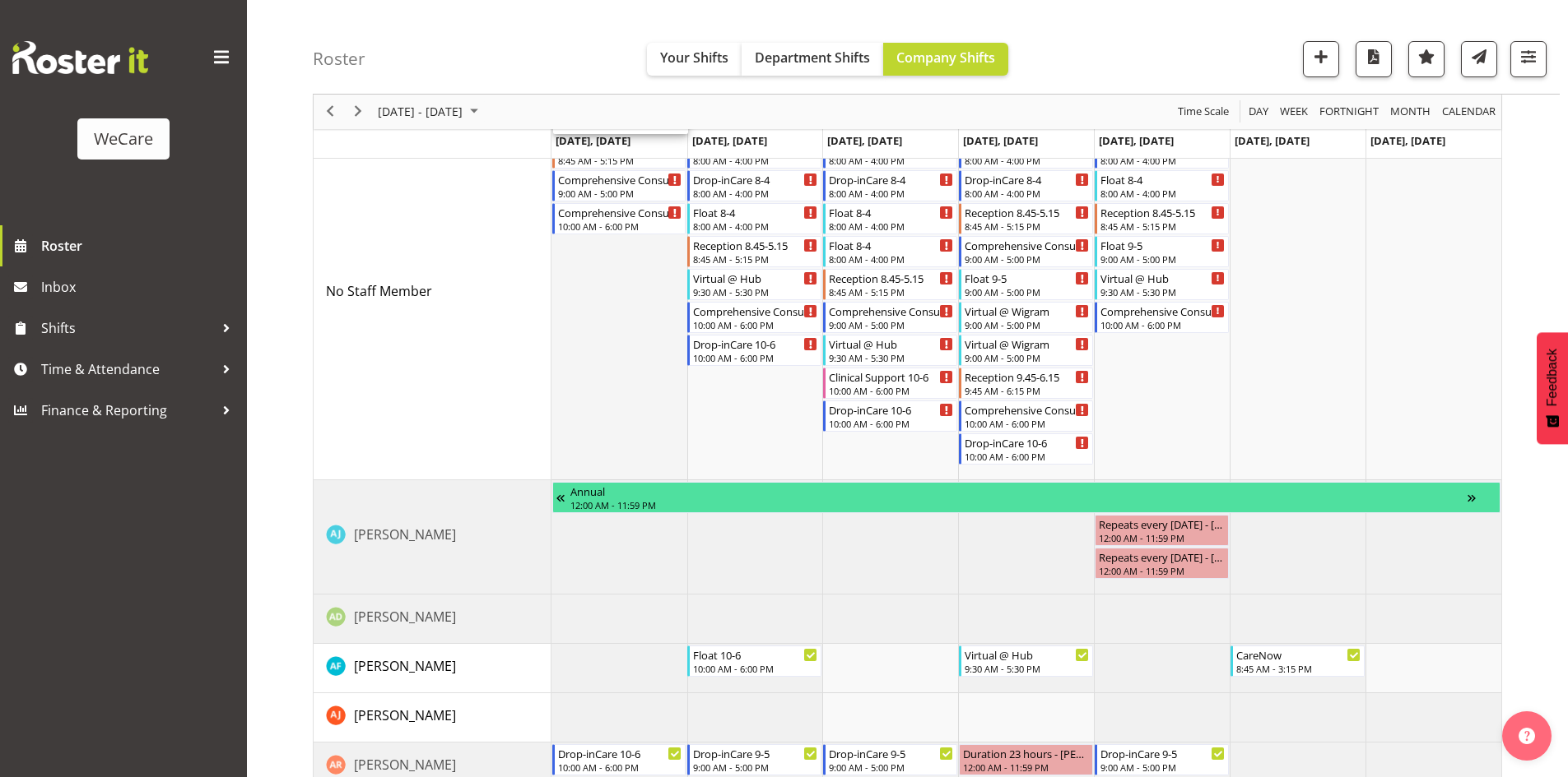
drag, startPoint x: 586, startPoint y: 600, endPoint x: 619, endPoint y: 368, distance: 234.3
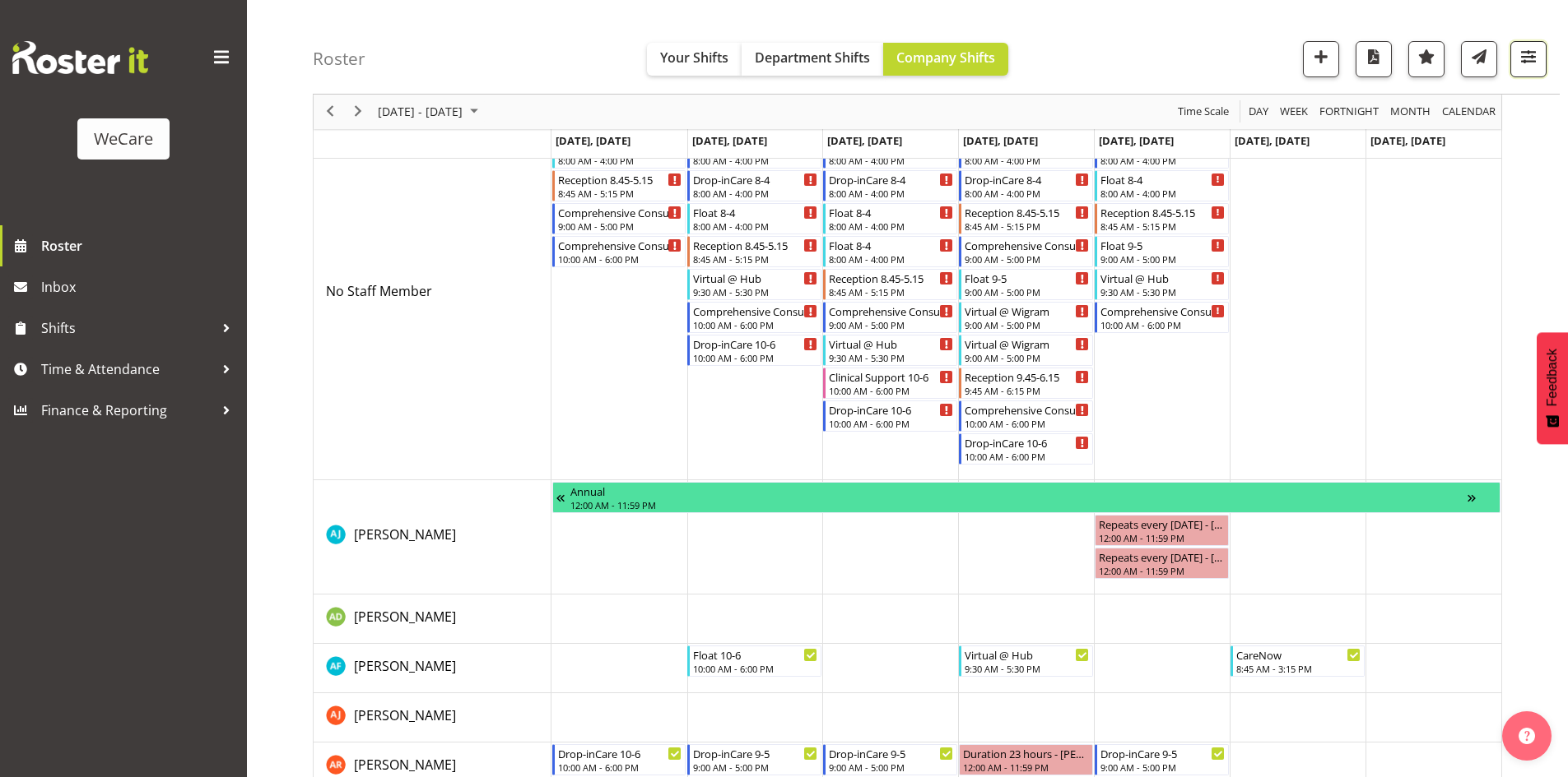
click at [1543, 49] on button "button" at bounding box center [1528, 60] width 36 height 36
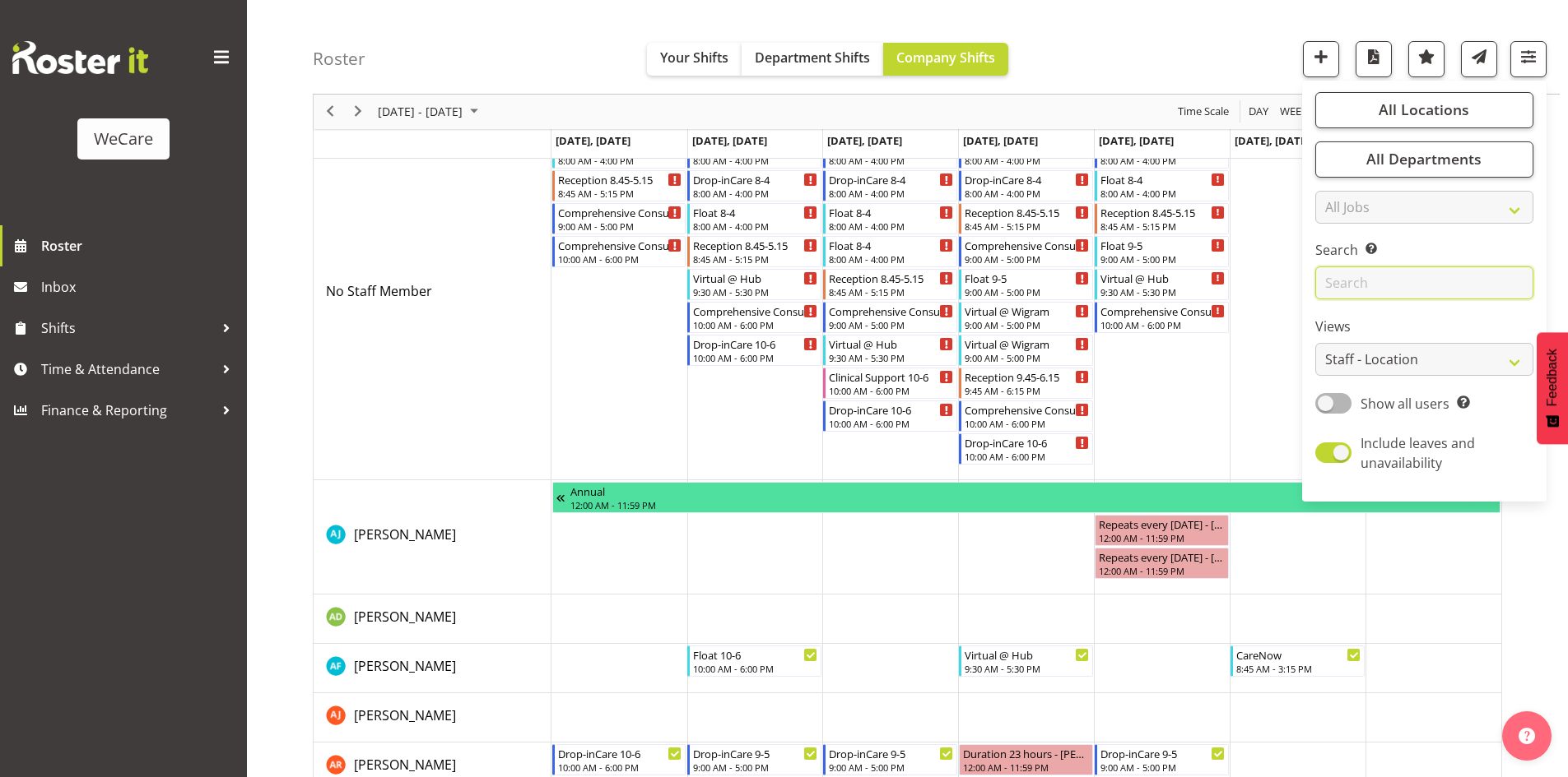
click at [1430, 274] on input "text" at bounding box center [1424, 284] width 218 height 33
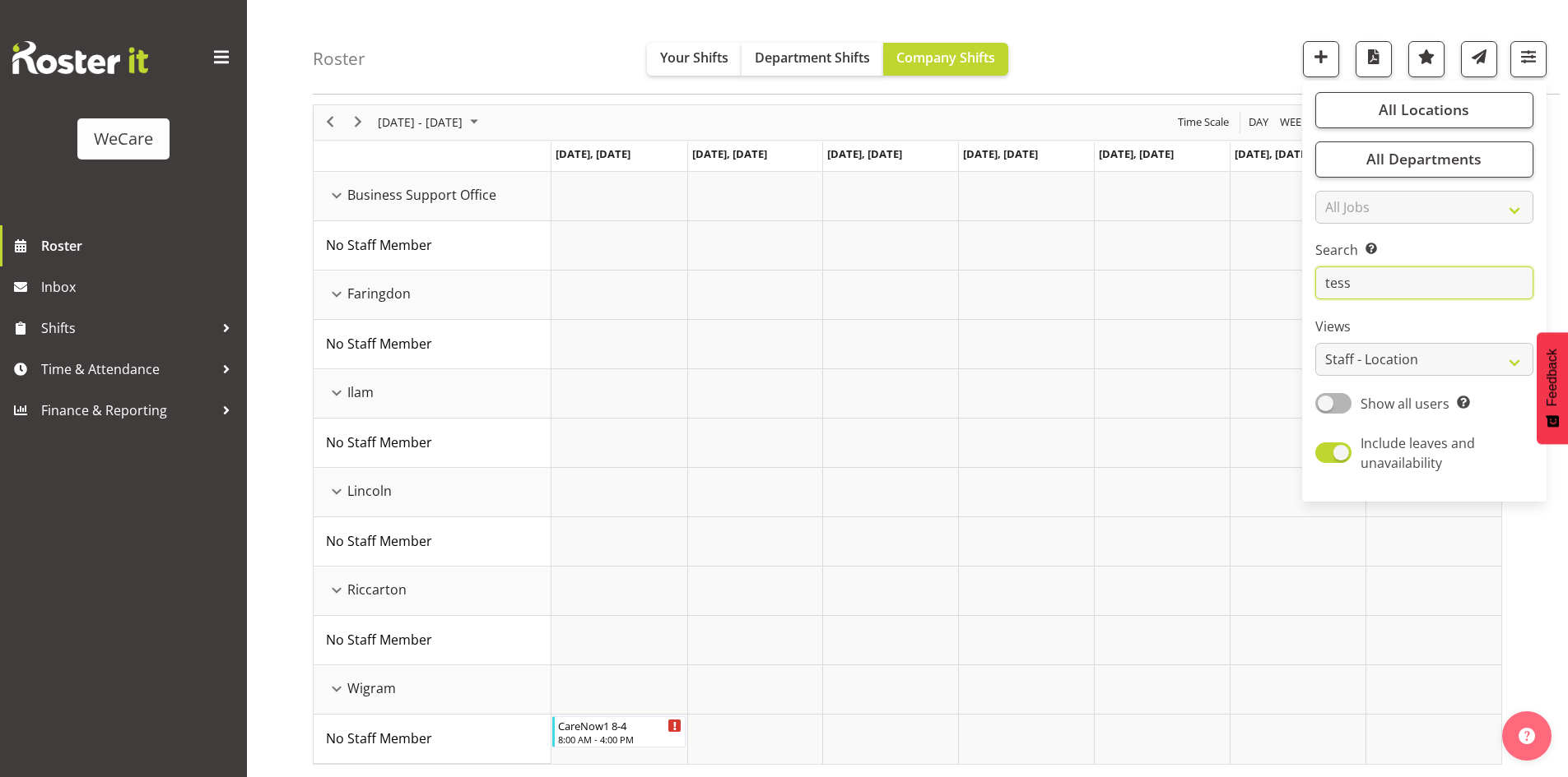
scroll to position [60, 0]
type input "tessa"
click at [347, 129] on div "next period" at bounding box center [358, 122] width 28 height 35
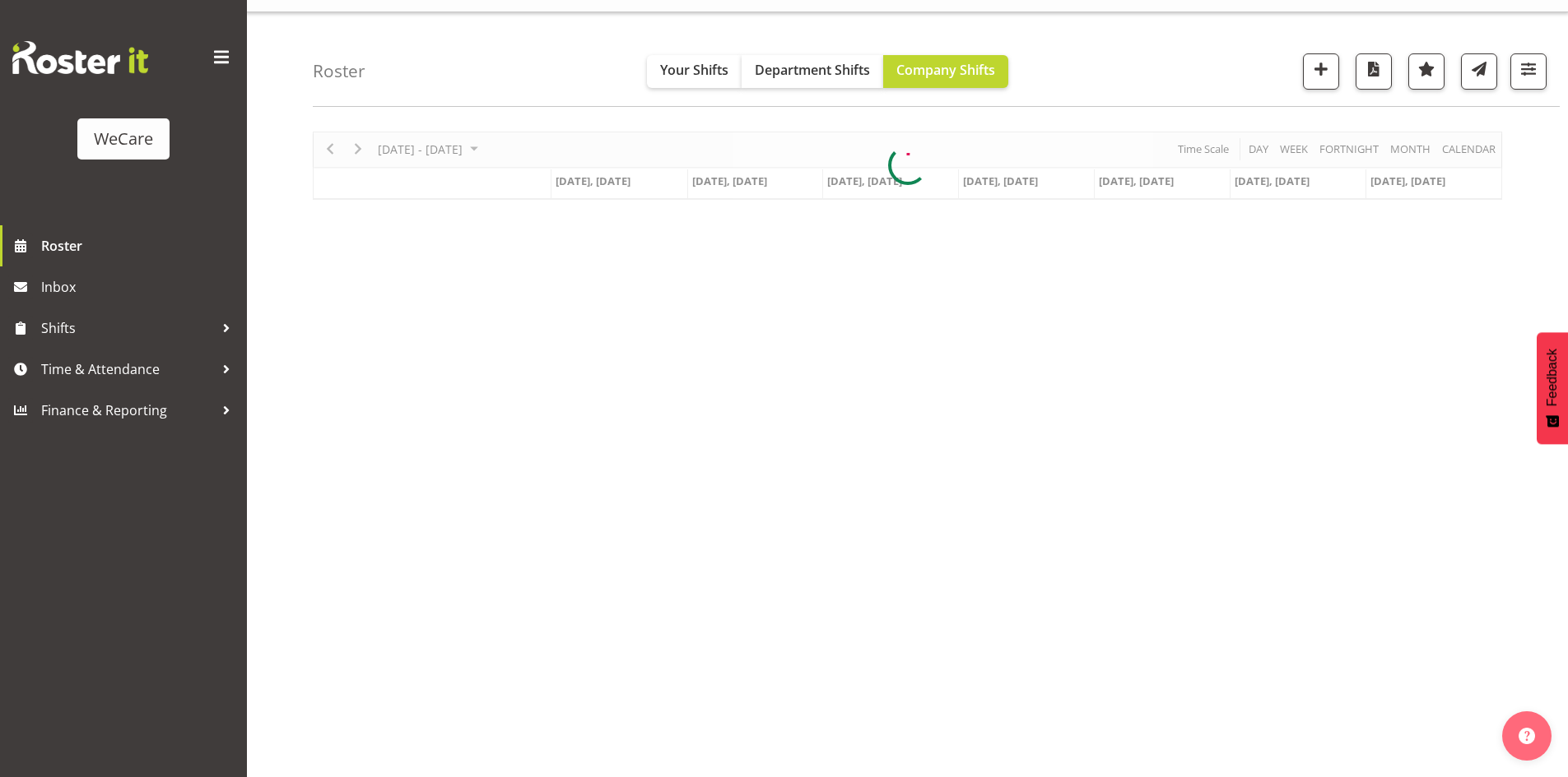
scroll to position [32, 0]
click at [355, 152] on span "Next" at bounding box center [358, 149] width 20 height 21
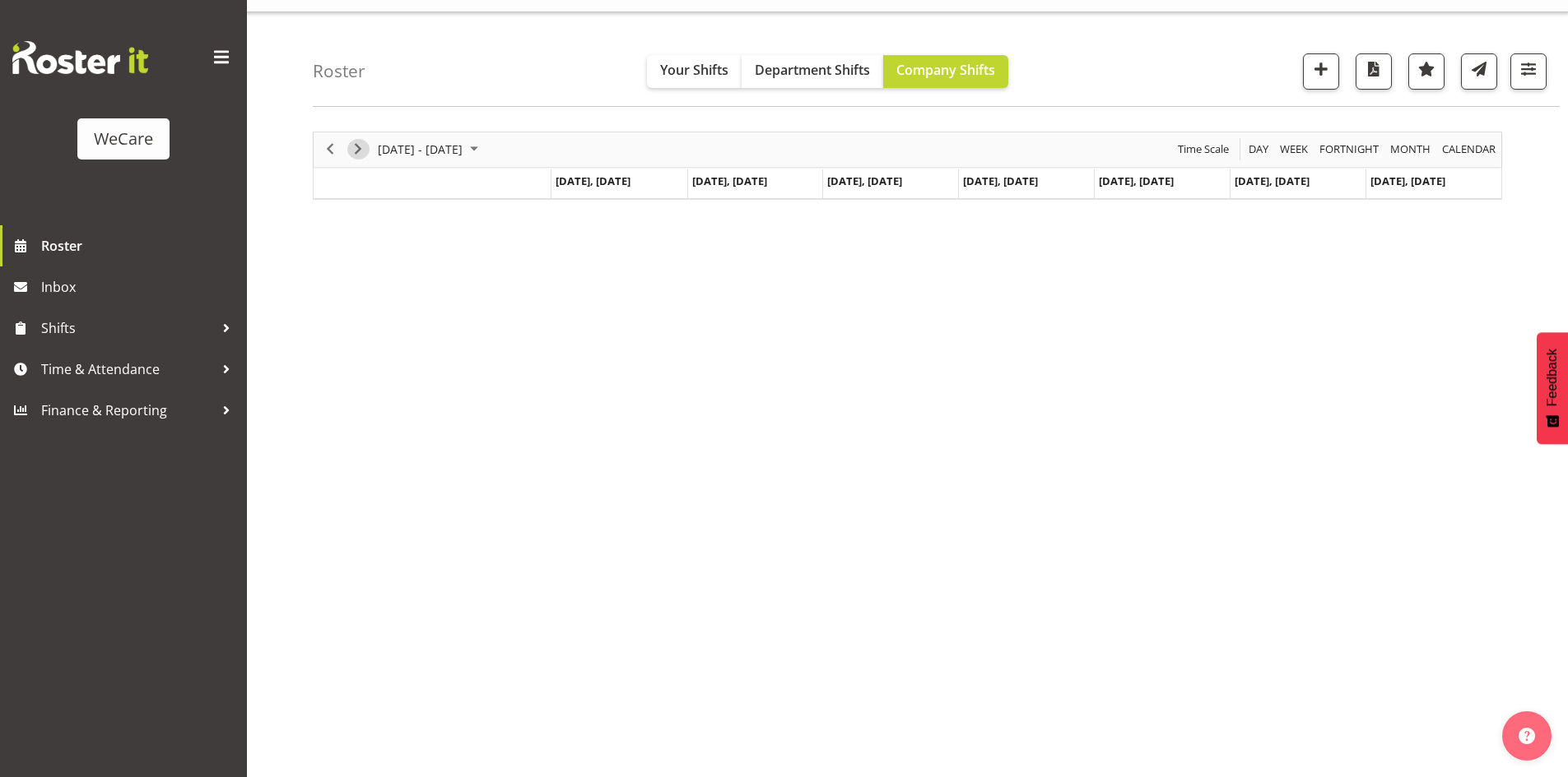
click at [355, 152] on span "Next" at bounding box center [358, 149] width 20 height 21
click at [357, 144] on span "Next" at bounding box center [358, 149] width 20 height 21
click at [343, 152] on div "previous period" at bounding box center [330, 150] width 28 height 35
click at [464, 150] on span "[DATE] - [DATE]" at bounding box center [420, 149] width 88 height 21
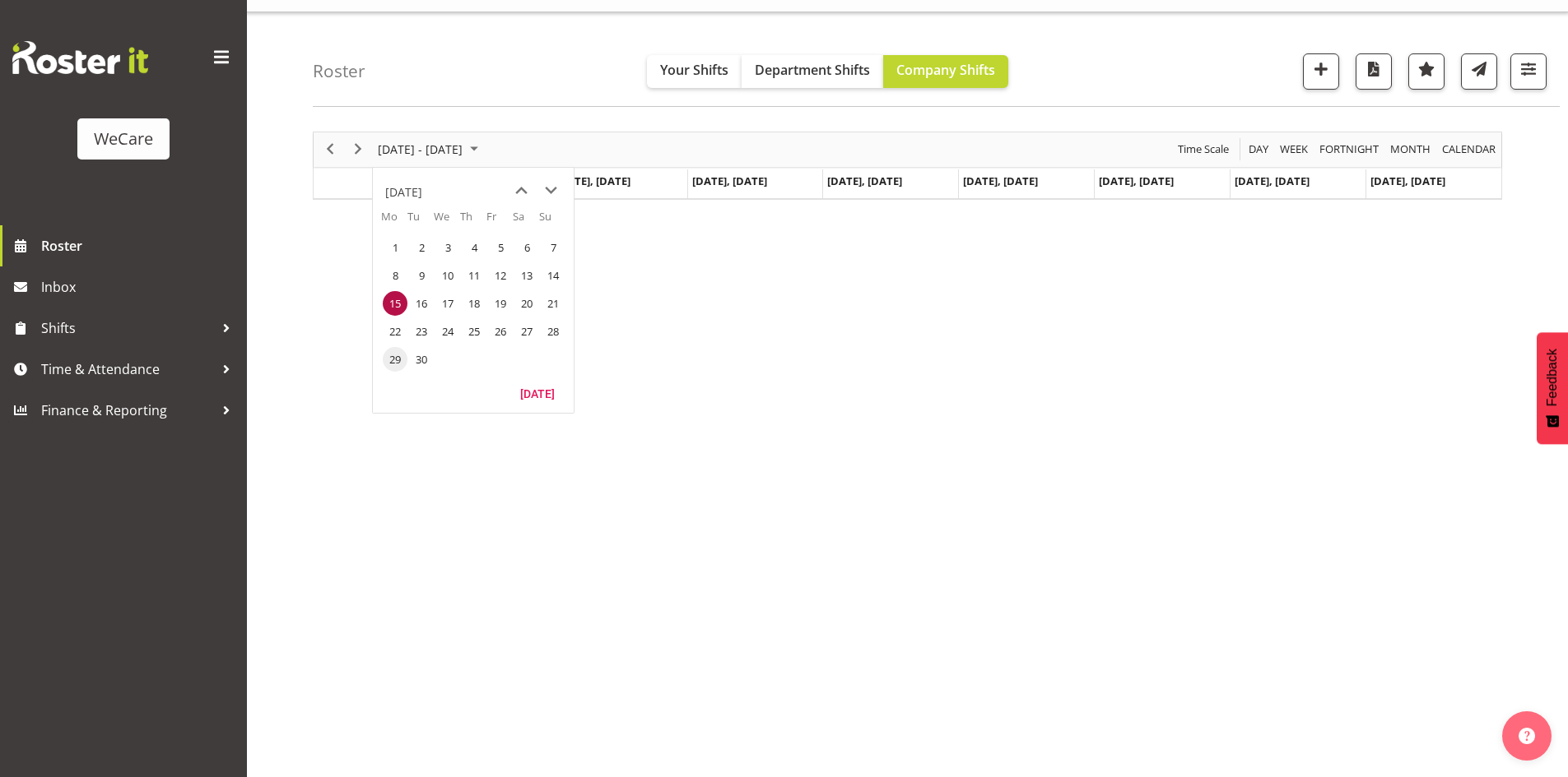
click at [390, 358] on span "29" at bounding box center [395, 360] width 25 height 25
click at [448, 300] on div "Sep 29 - Oct 05, 2025 Today Day Week Fortnight Month calendar Month Agenda Time…" at bounding box center [939, 448] width 1255 height 658
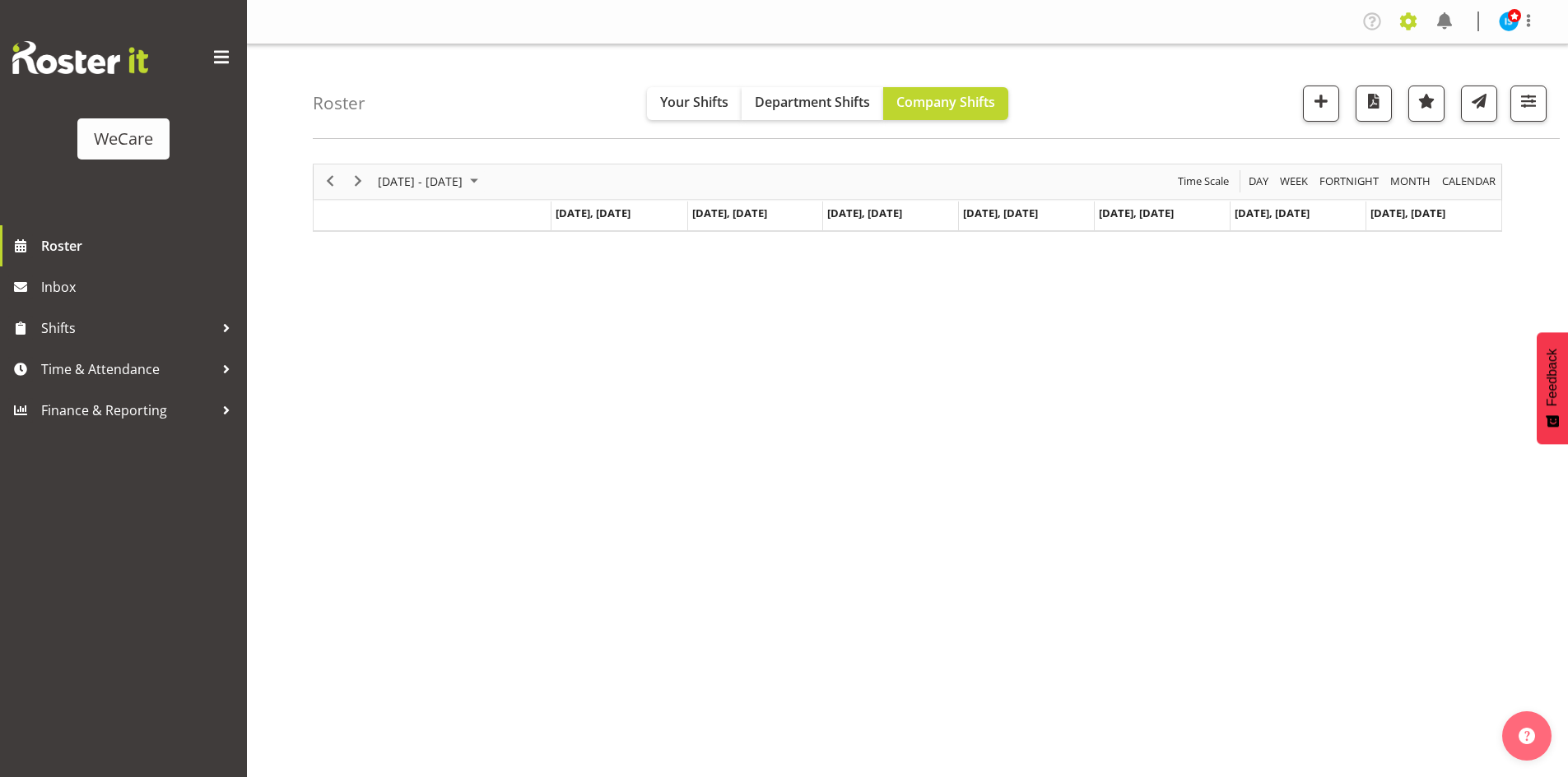
click at [1405, 16] on span at bounding box center [1408, 21] width 26 height 26
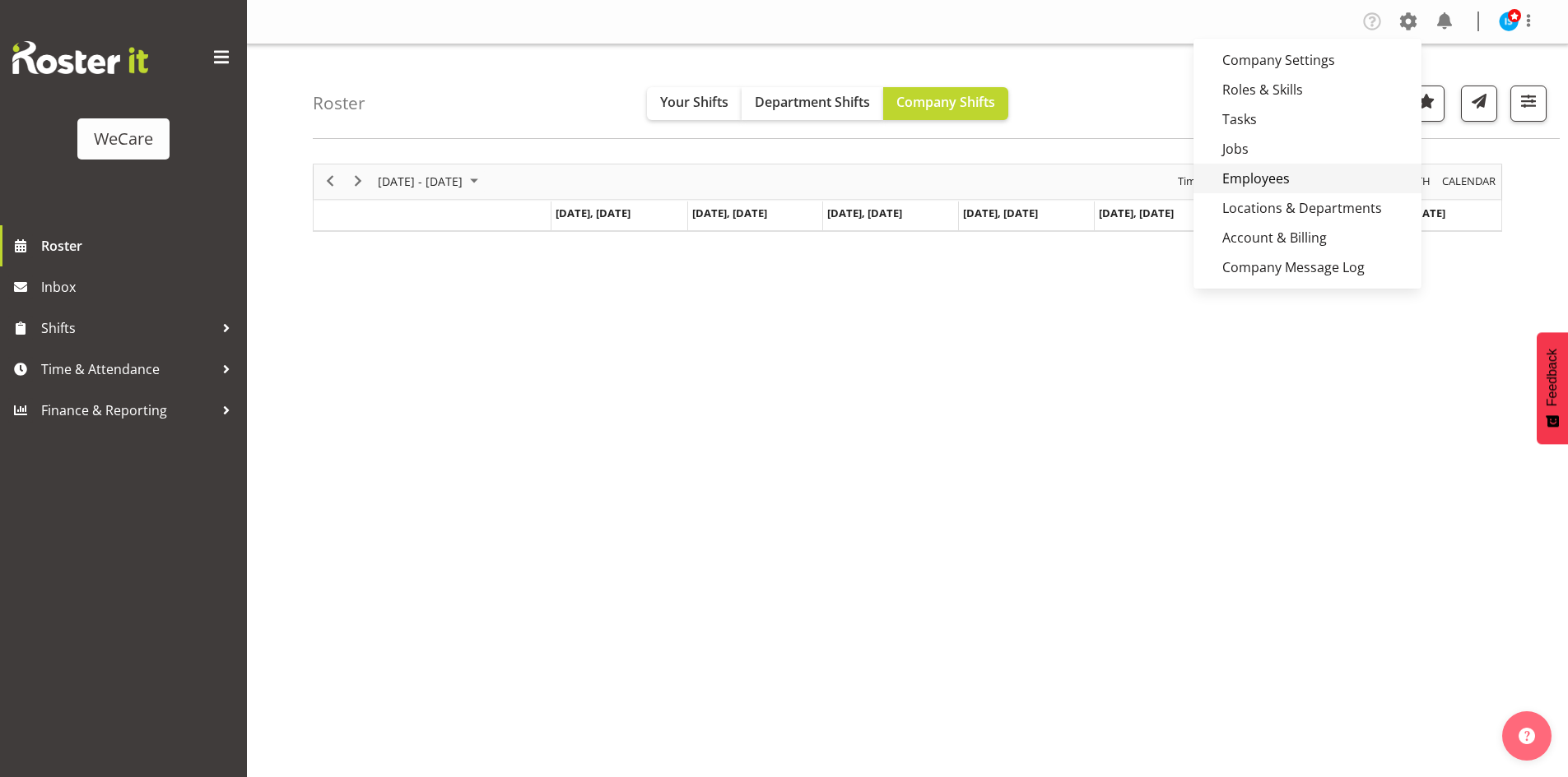
click at [1341, 169] on link "Employees" at bounding box center [1307, 179] width 228 height 30
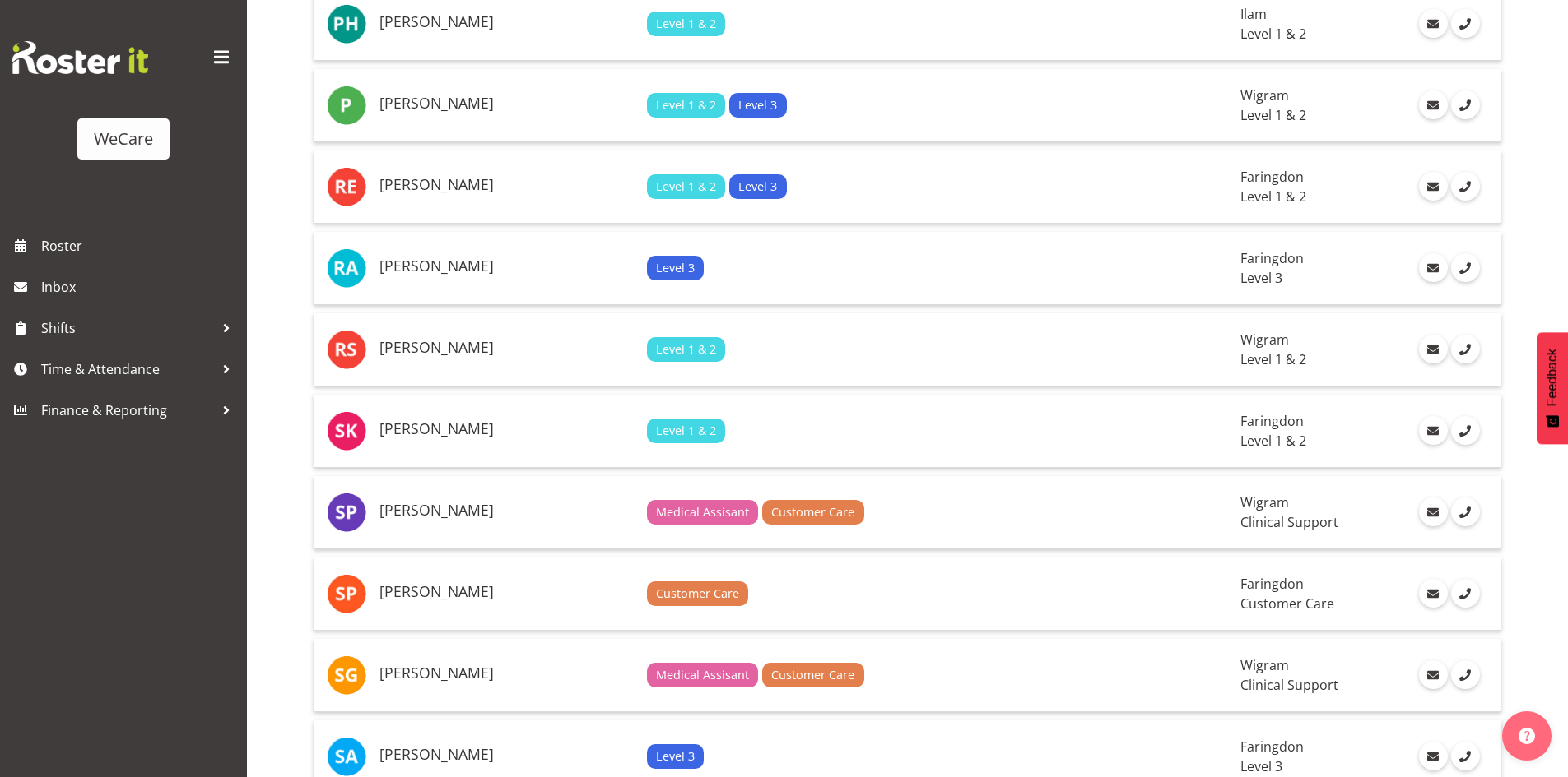
scroll to position [3617, 0]
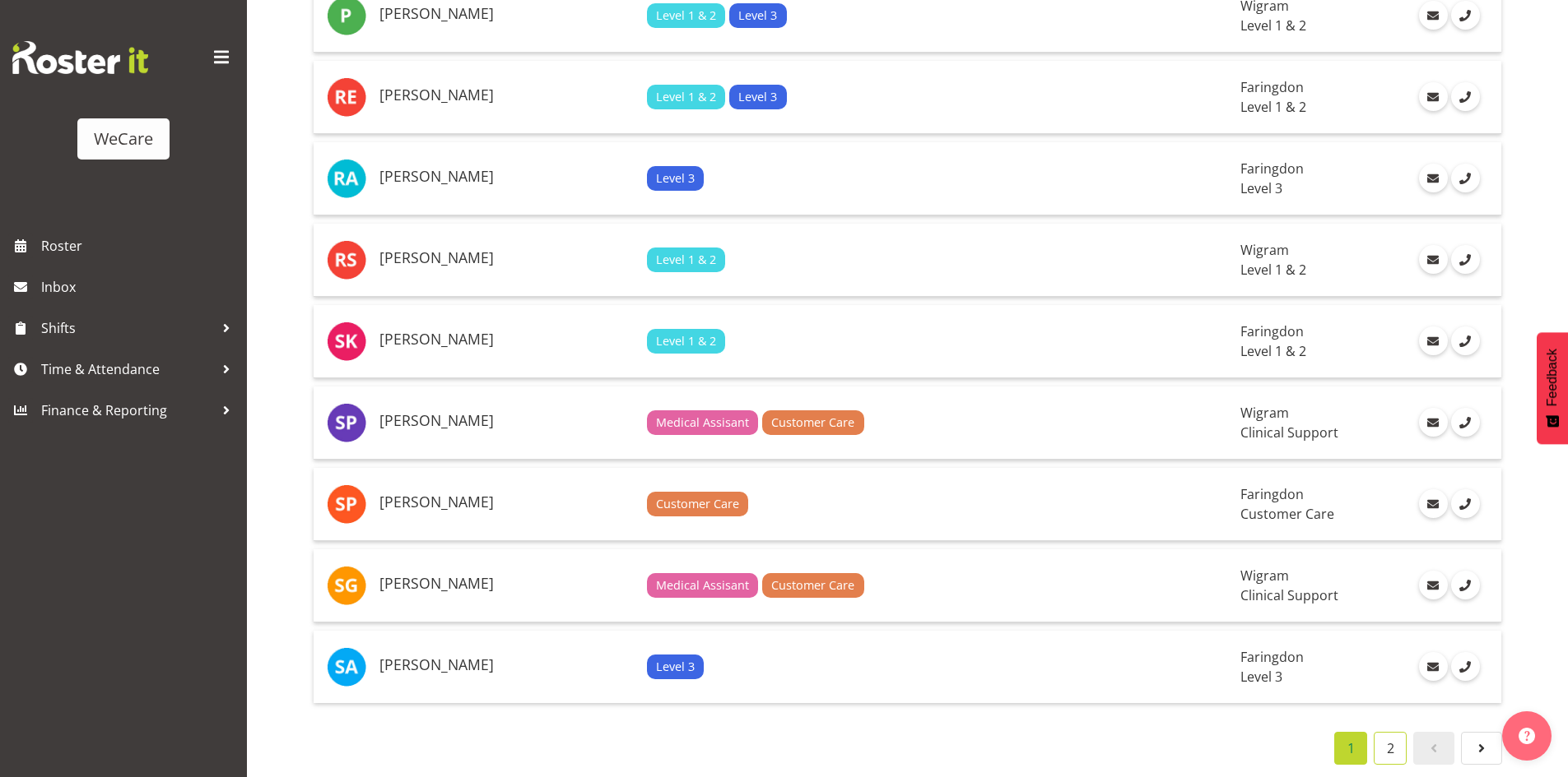
click at [1379, 732] on link "2" at bounding box center [1390, 749] width 33 height 33
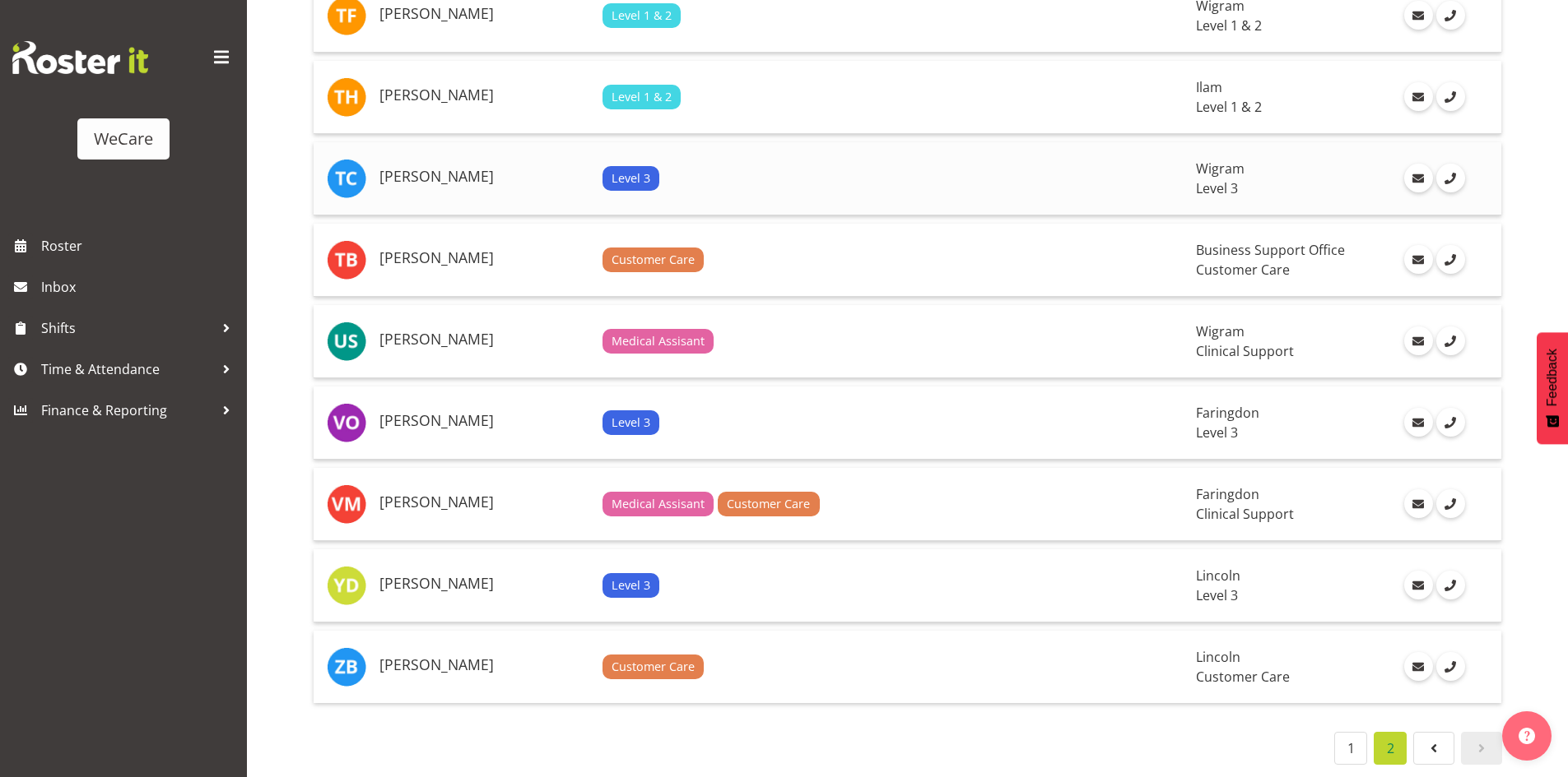
scroll to position [685, 0]
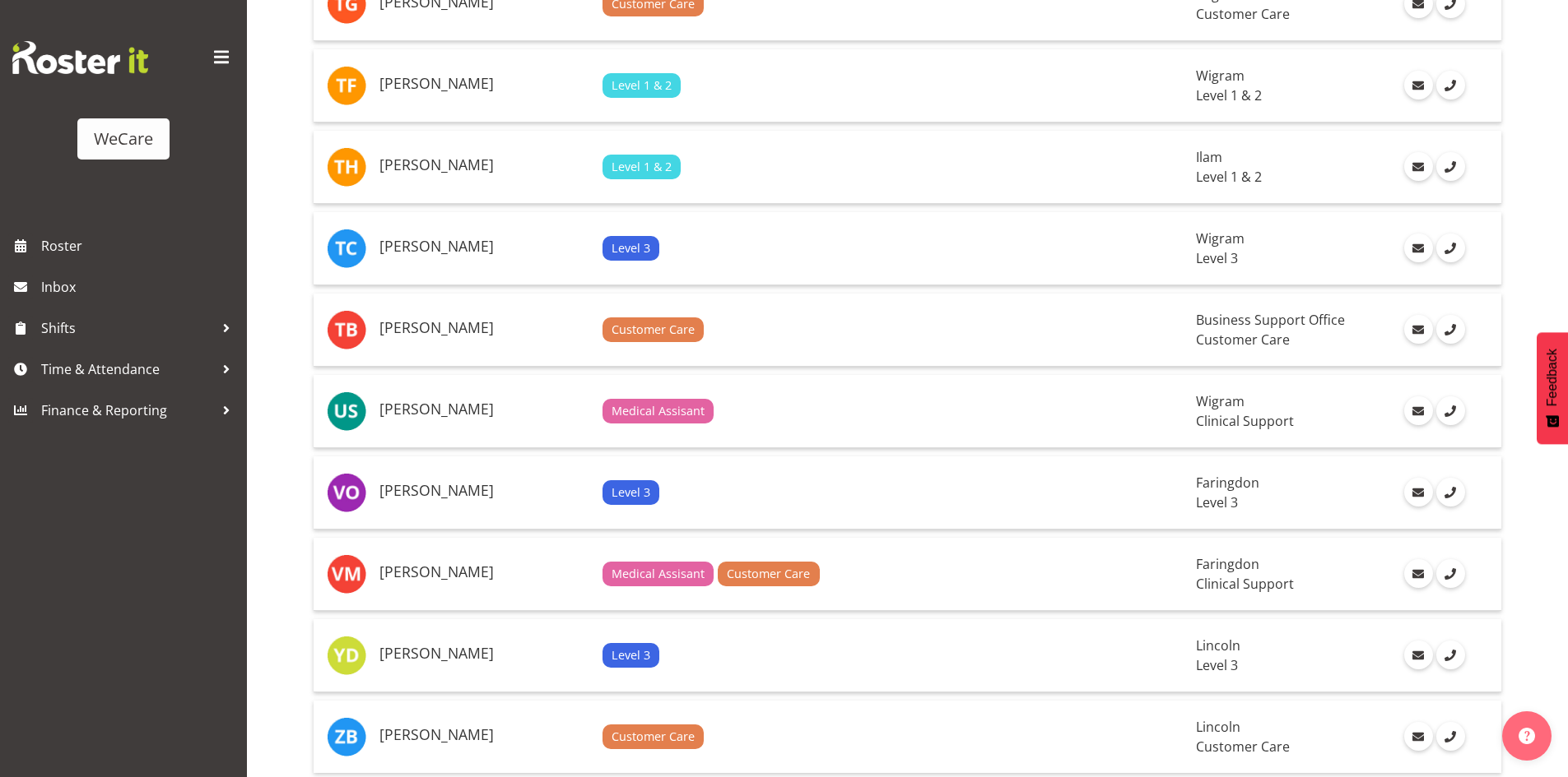
click at [469, 122] on table "Sarah Lamont Customer Care Business Support Office Customer Care Savanna Samson…" at bounding box center [907, 156] width 1189 height 1251
click at [446, 62] on td "[PERSON_NAME]" at bounding box center [485, 86] width 223 height 74
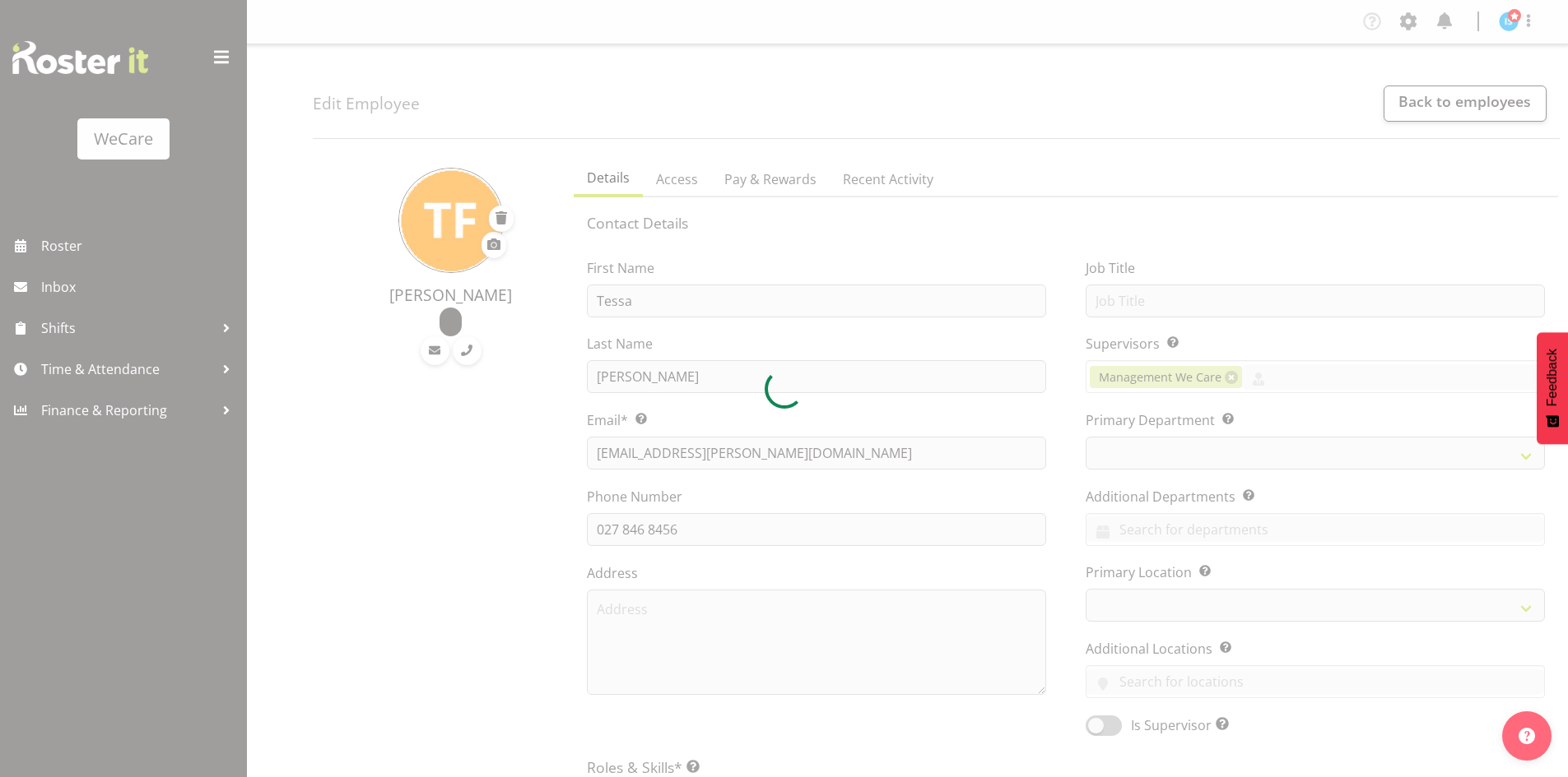
select select "location"
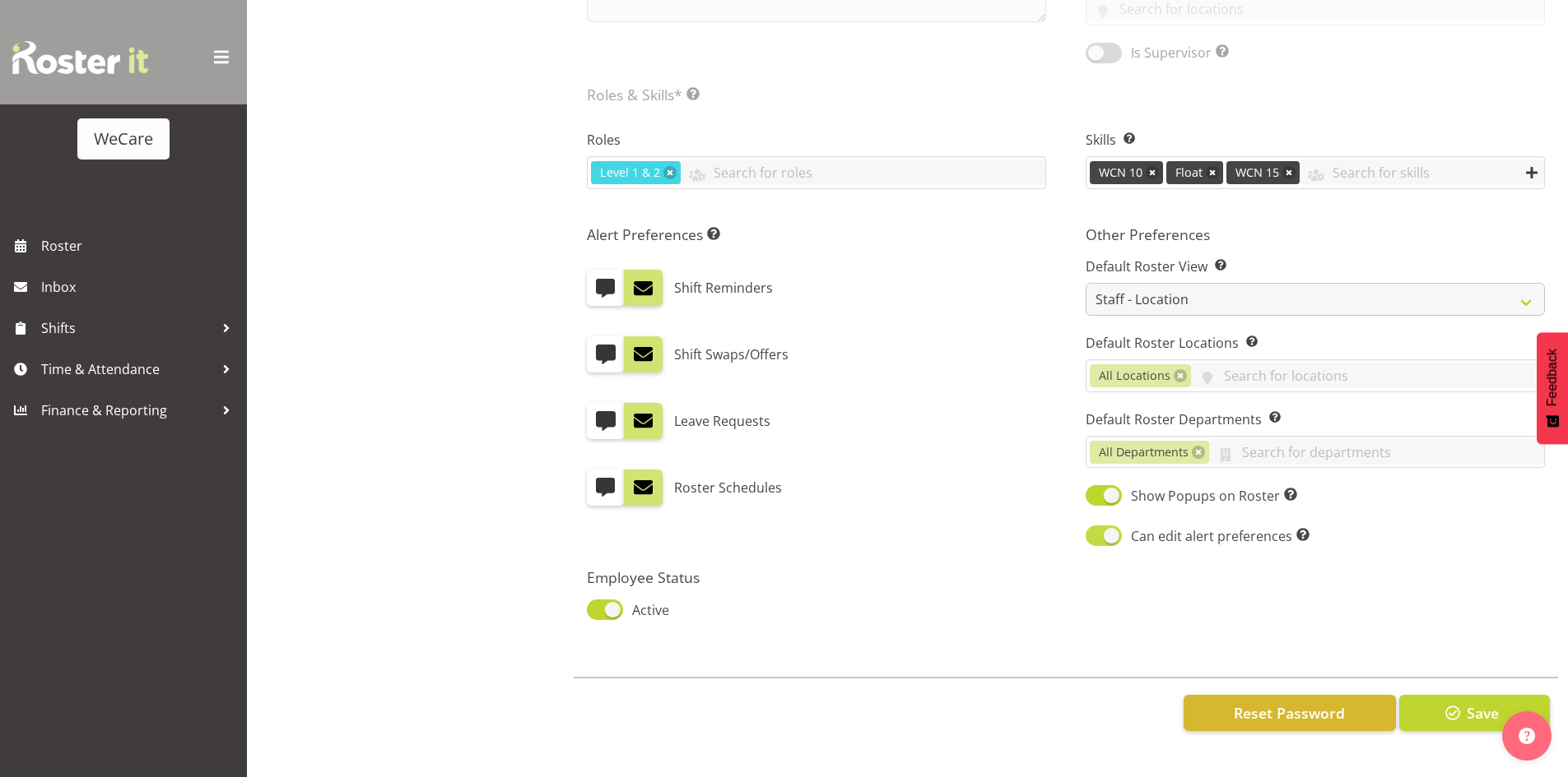
select select
select select "867"
select select "1201"
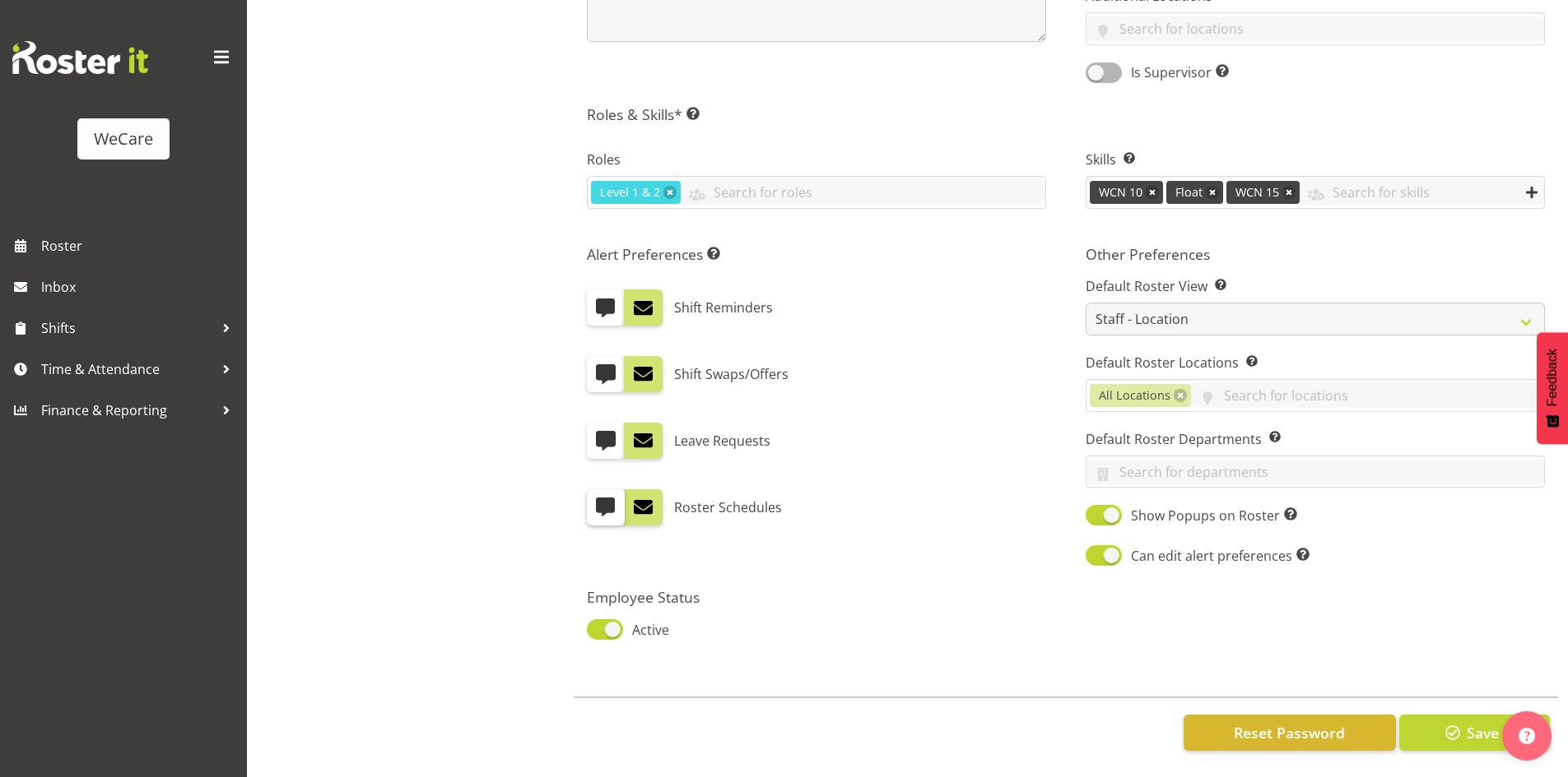
scroll to position [665, 0]
click at [622, 620] on span at bounding box center [605, 629] width 36 height 21
click at [597, 624] on input "Active" at bounding box center [591, 629] width 11 height 11
checkbox input "false"
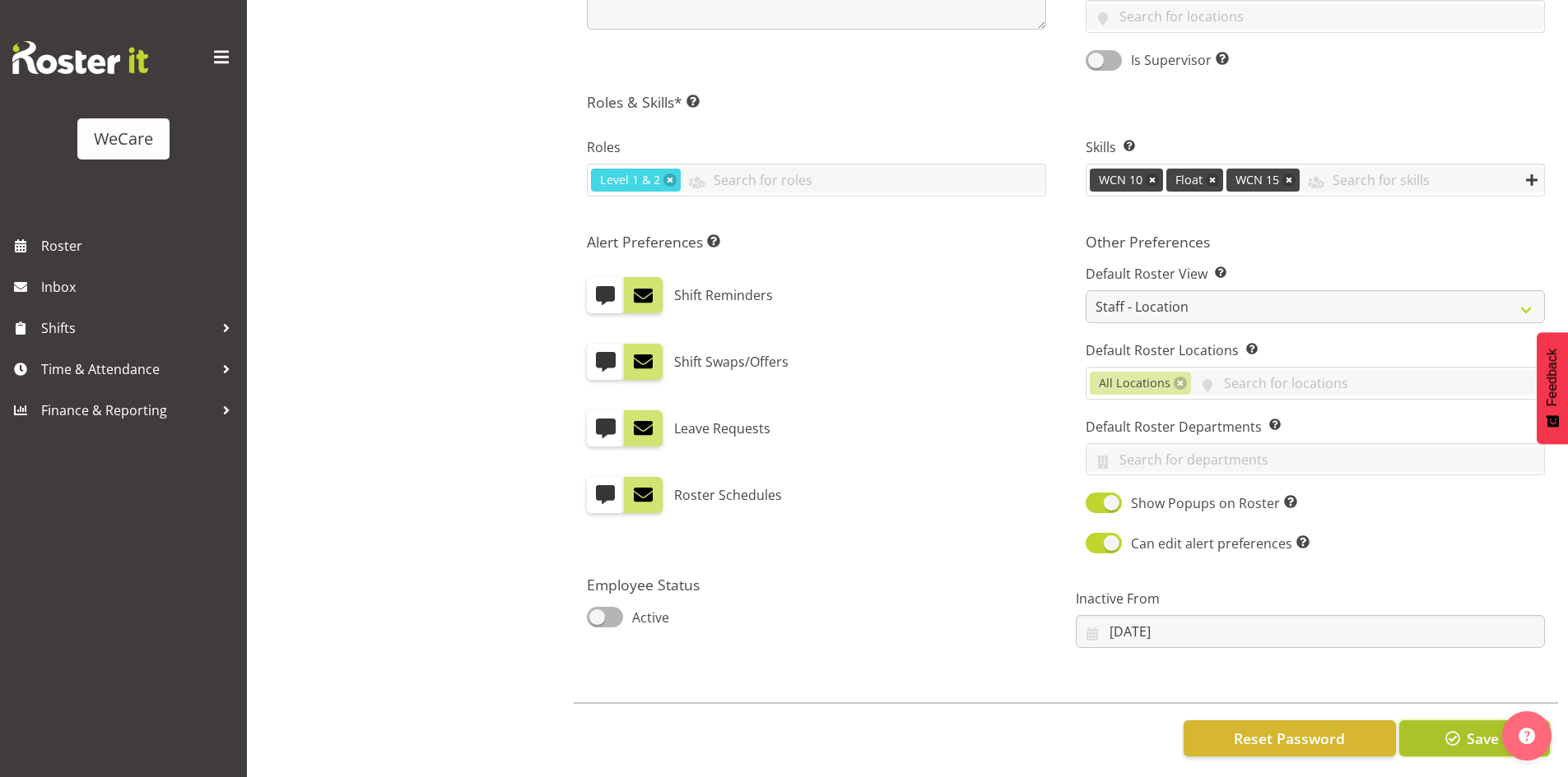
drag, startPoint x: 1449, startPoint y: 733, endPoint x: 1434, endPoint y: 731, distance: 15.1
click at [1447, 733] on span "button" at bounding box center [1452, 739] width 22 height 21
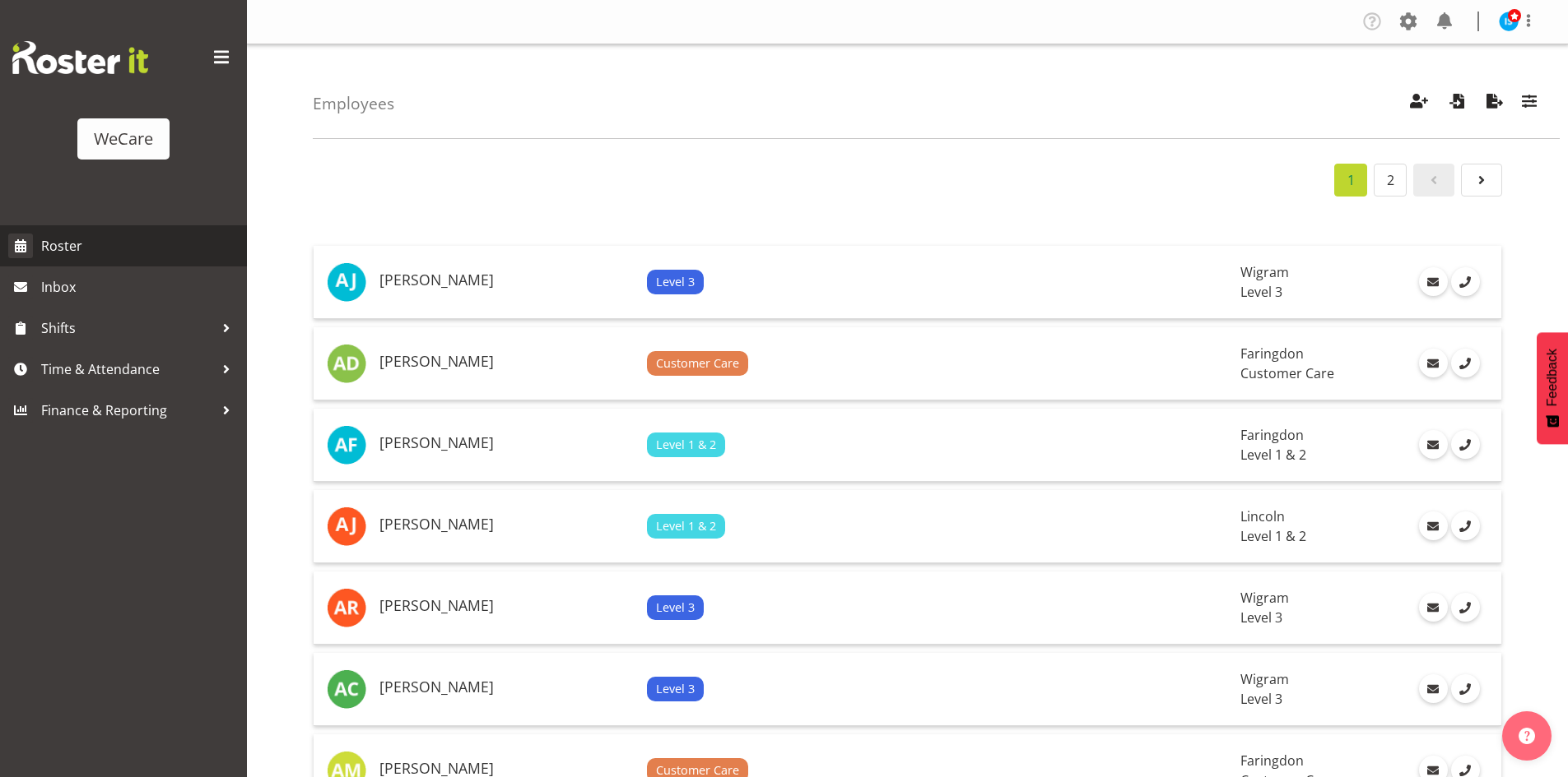
click at [76, 227] on link "Roster" at bounding box center [123, 246] width 247 height 41
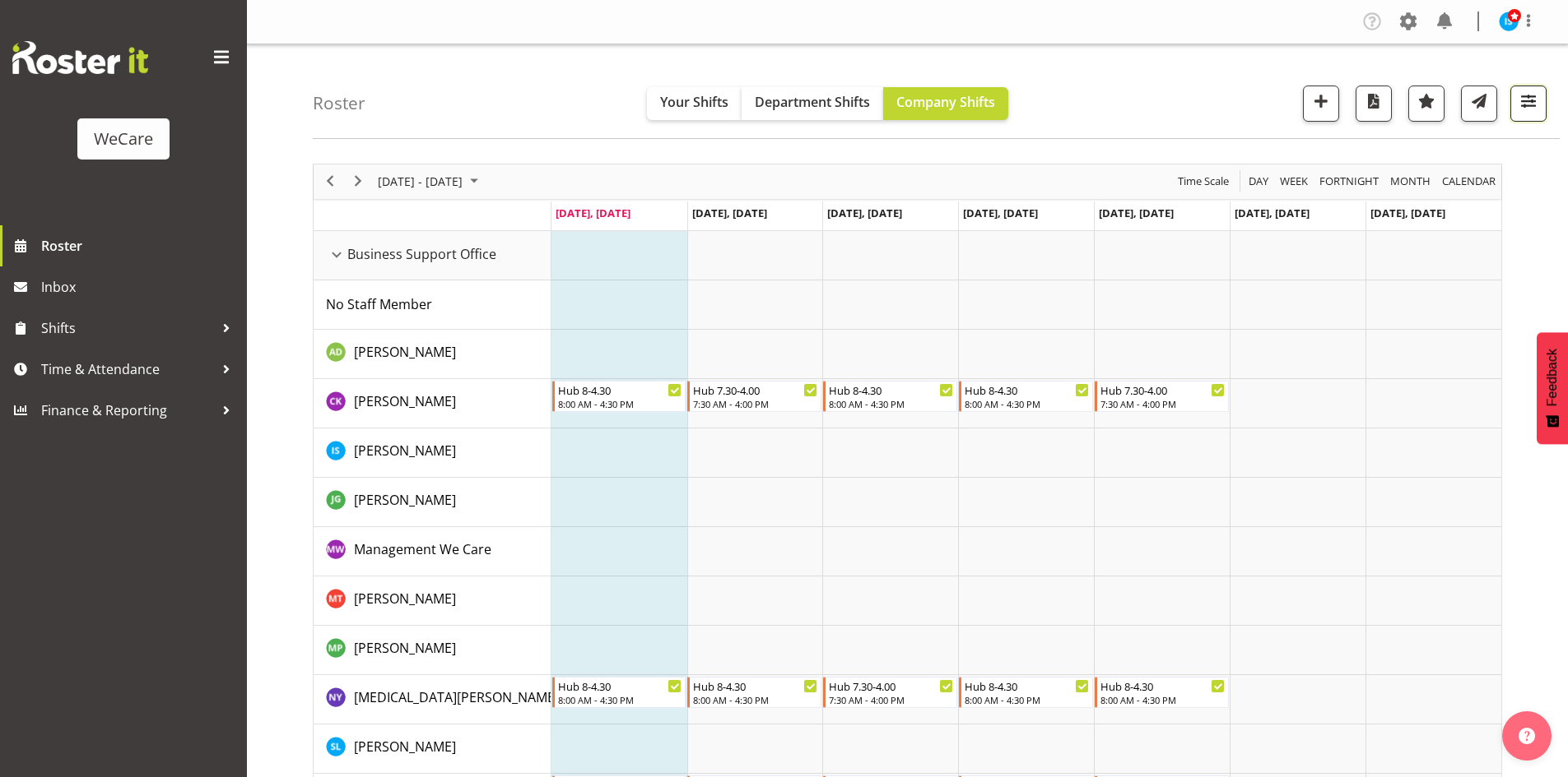
click at [1529, 101] on span "button" at bounding box center [1528, 101] width 22 height 21
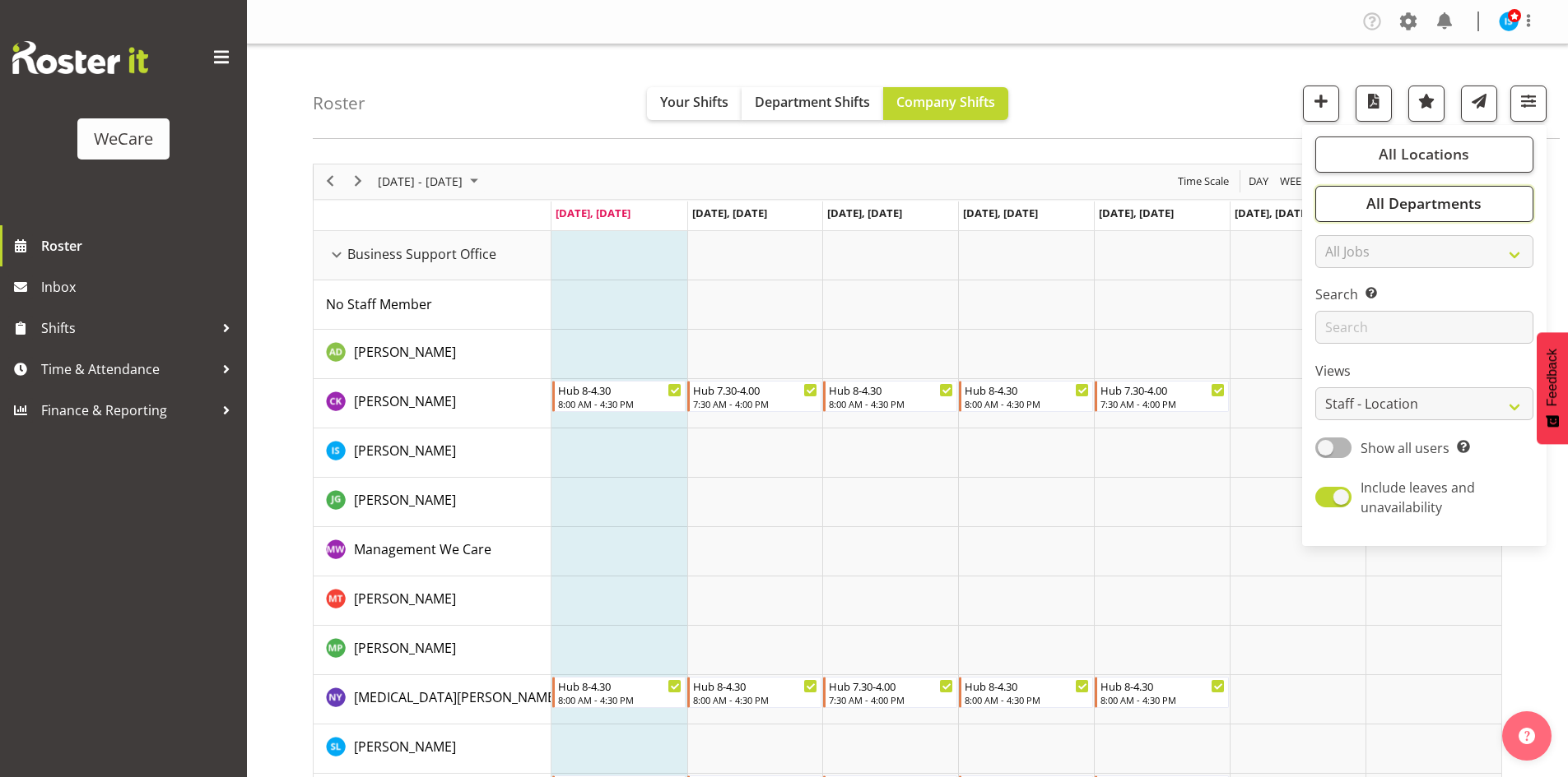
click at [1429, 211] on span "All Departments" at bounding box center [1423, 203] width 115 height 20
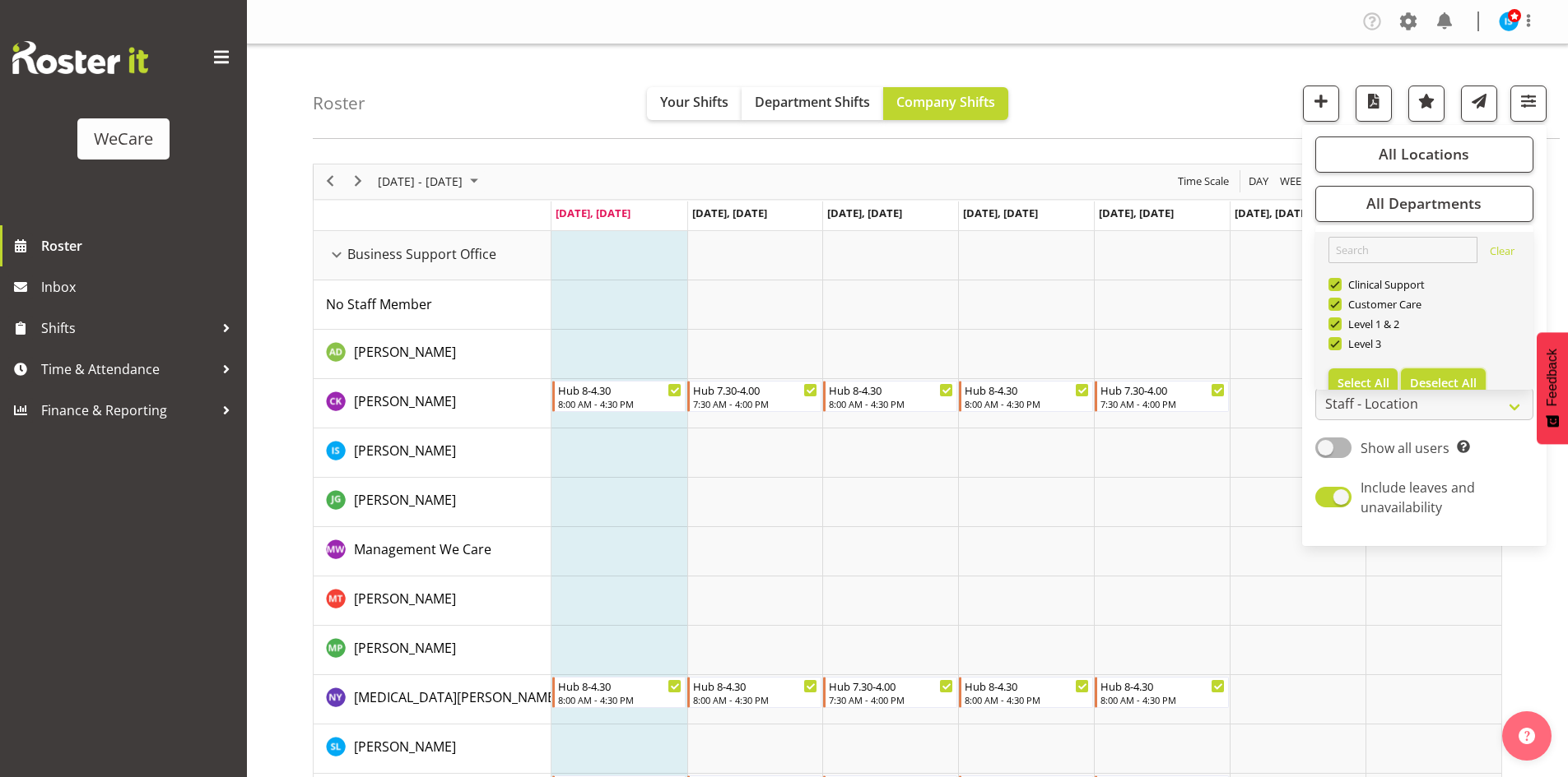
click at [1430, 371] on button "Deselect All" at bounding box center [1443, 384] width 84 height 30
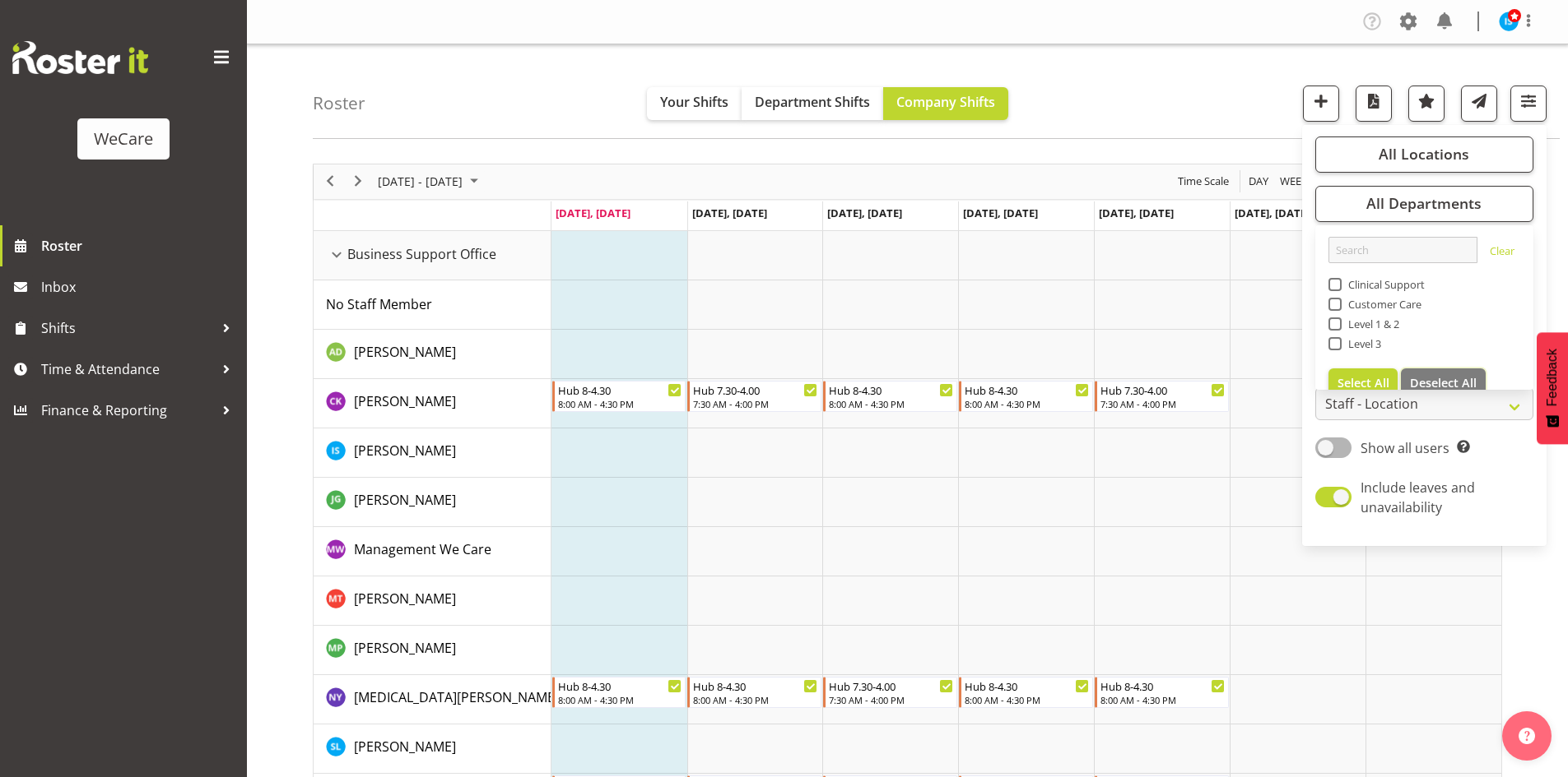
checkbox input "false"
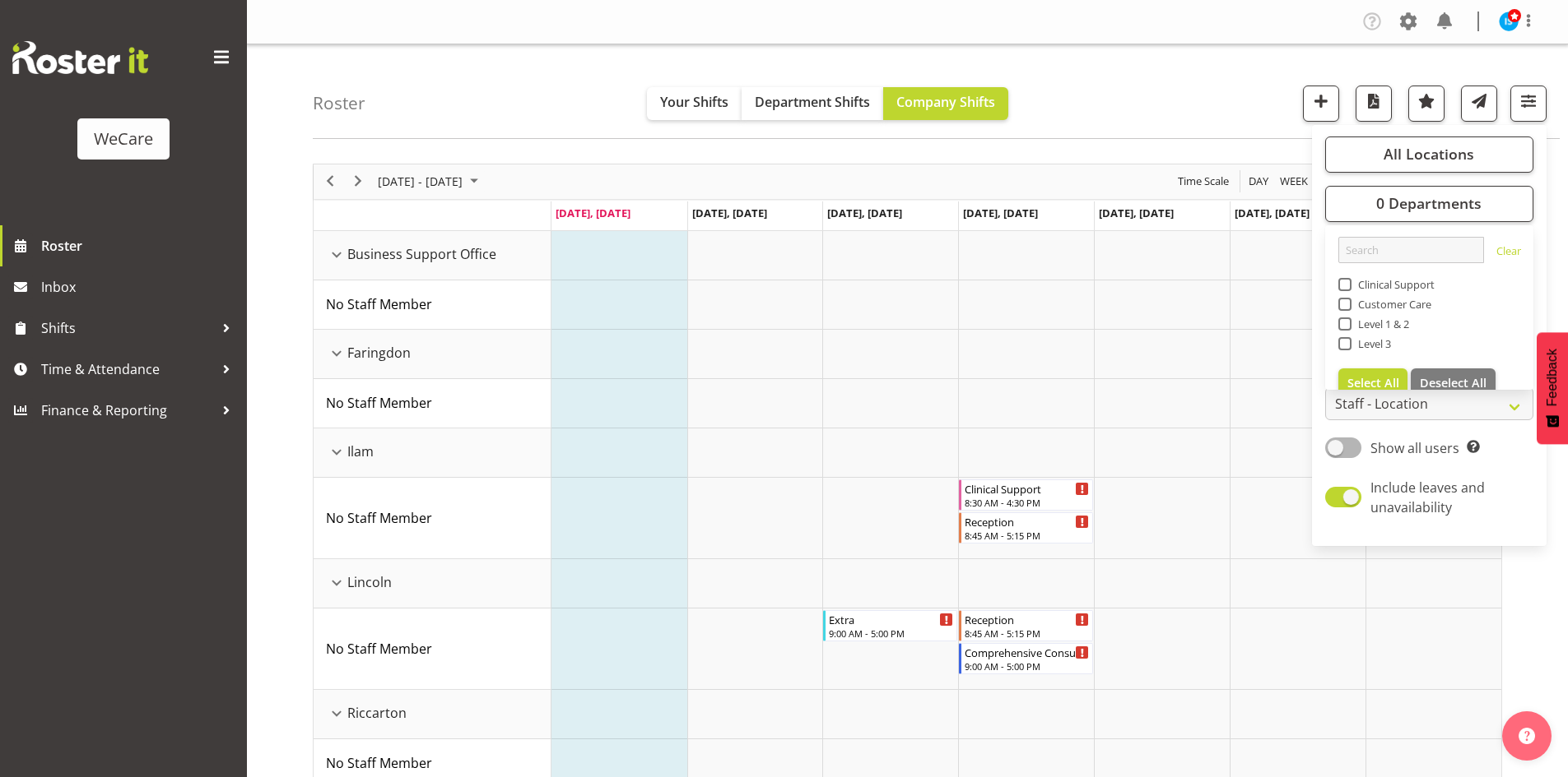
click at [1378, 326] on span "Level 1 & 2" at bounding box center [1380, 324] width 59 height 13
click at [1349, 326] on input "Level 1 & 2" at bounding box center [1343, 323] width 11 height 11
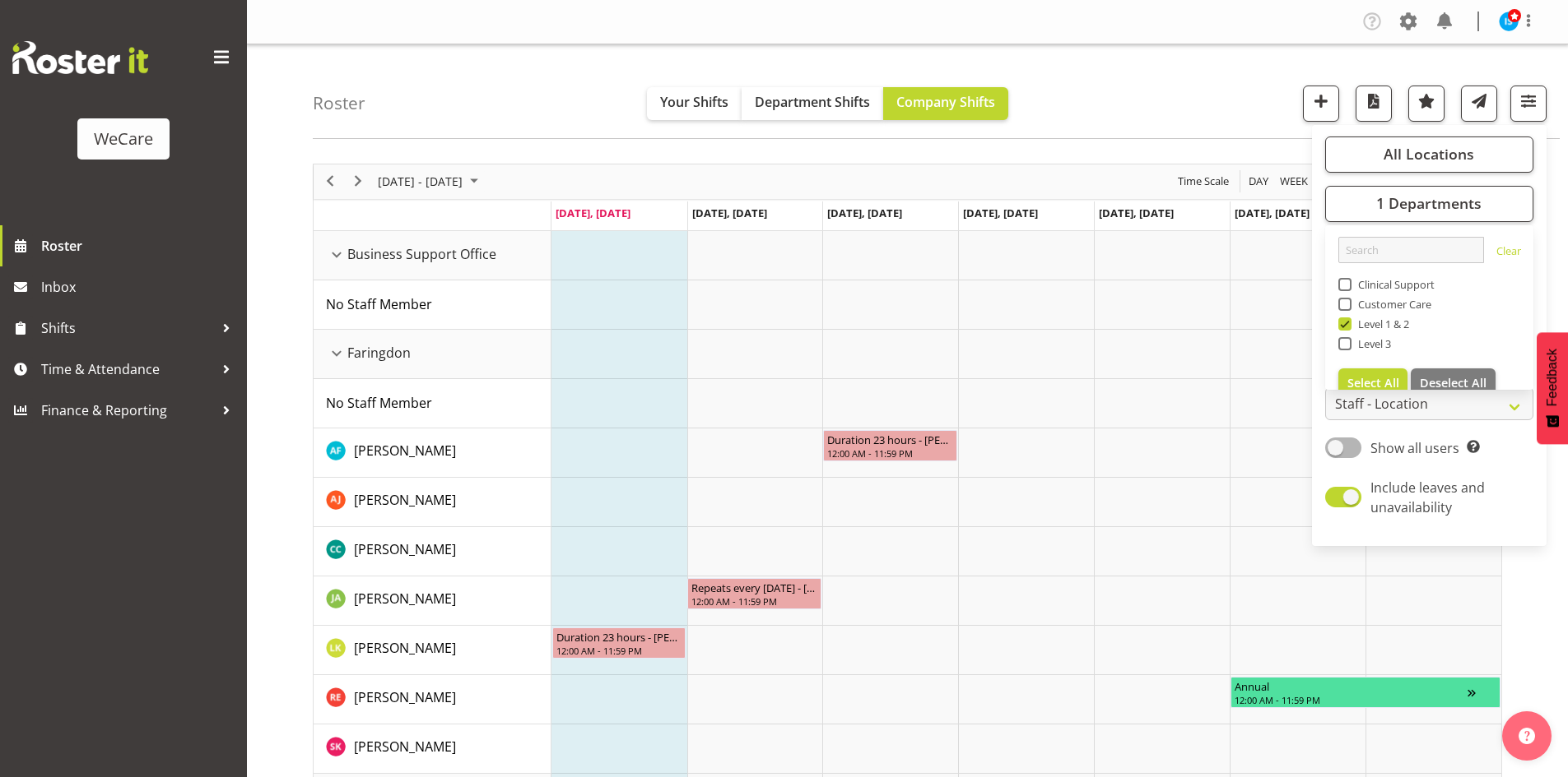
click at [1341, 316] on div "Level 1 & 2" at bounding box center [1429, 326] width 183 height 20
click at [1377, 322] on span "Level 1 & 2" at bounding box center [1380, 324] width 59 height 13
click at [1349, 322] on input "Level 1 & 2" at bounding box center [1343, 323] width 11 height 11
checkbox input "false"
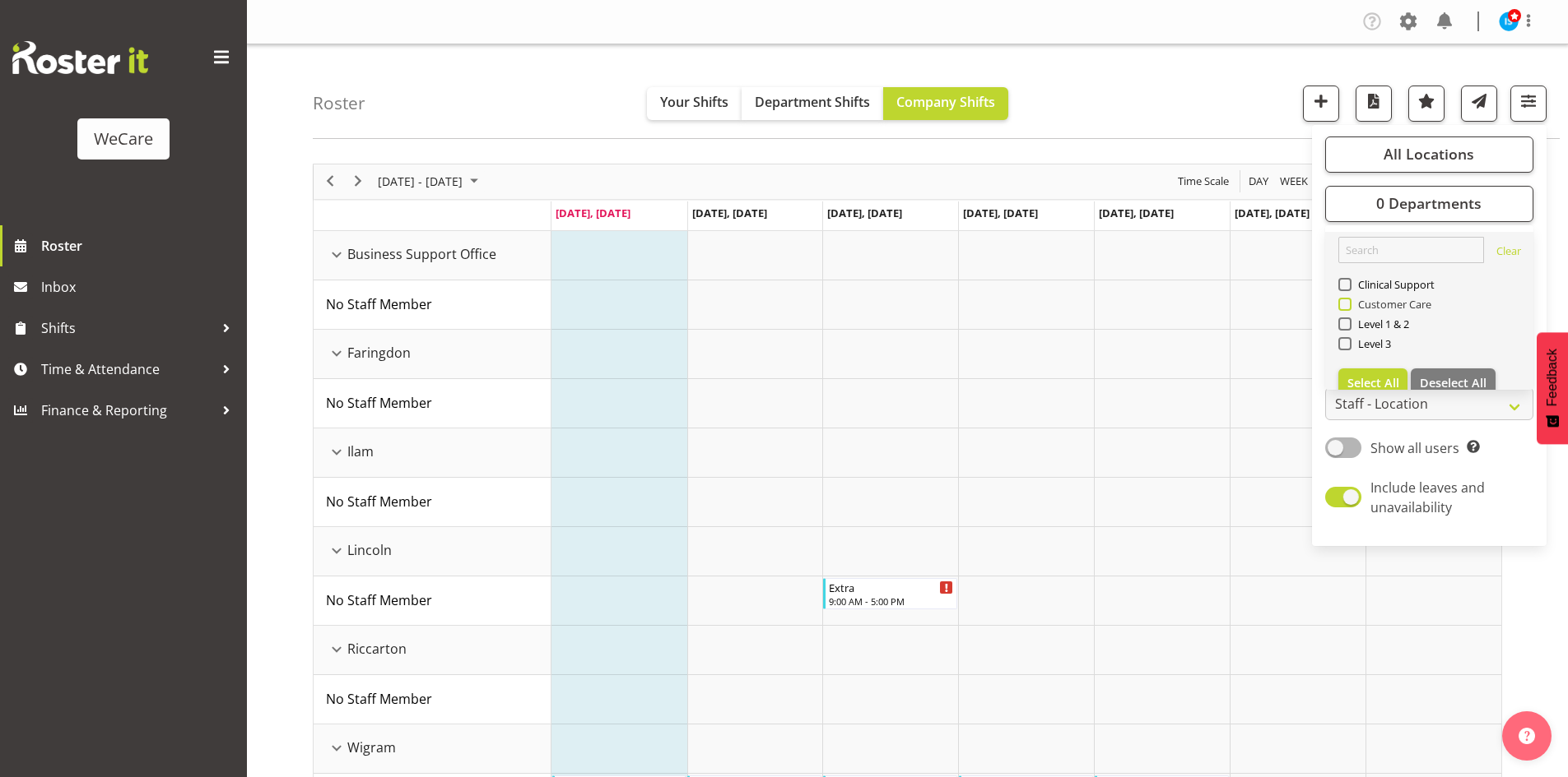
click at [1384, 304] on span "Customer Care" at bounding box center [1392, 304] width 81 height 13
click at [1349, 304] on input "Customer Care" at bounding box center [1343, 303] width 11 height 11
checkbox input "true"
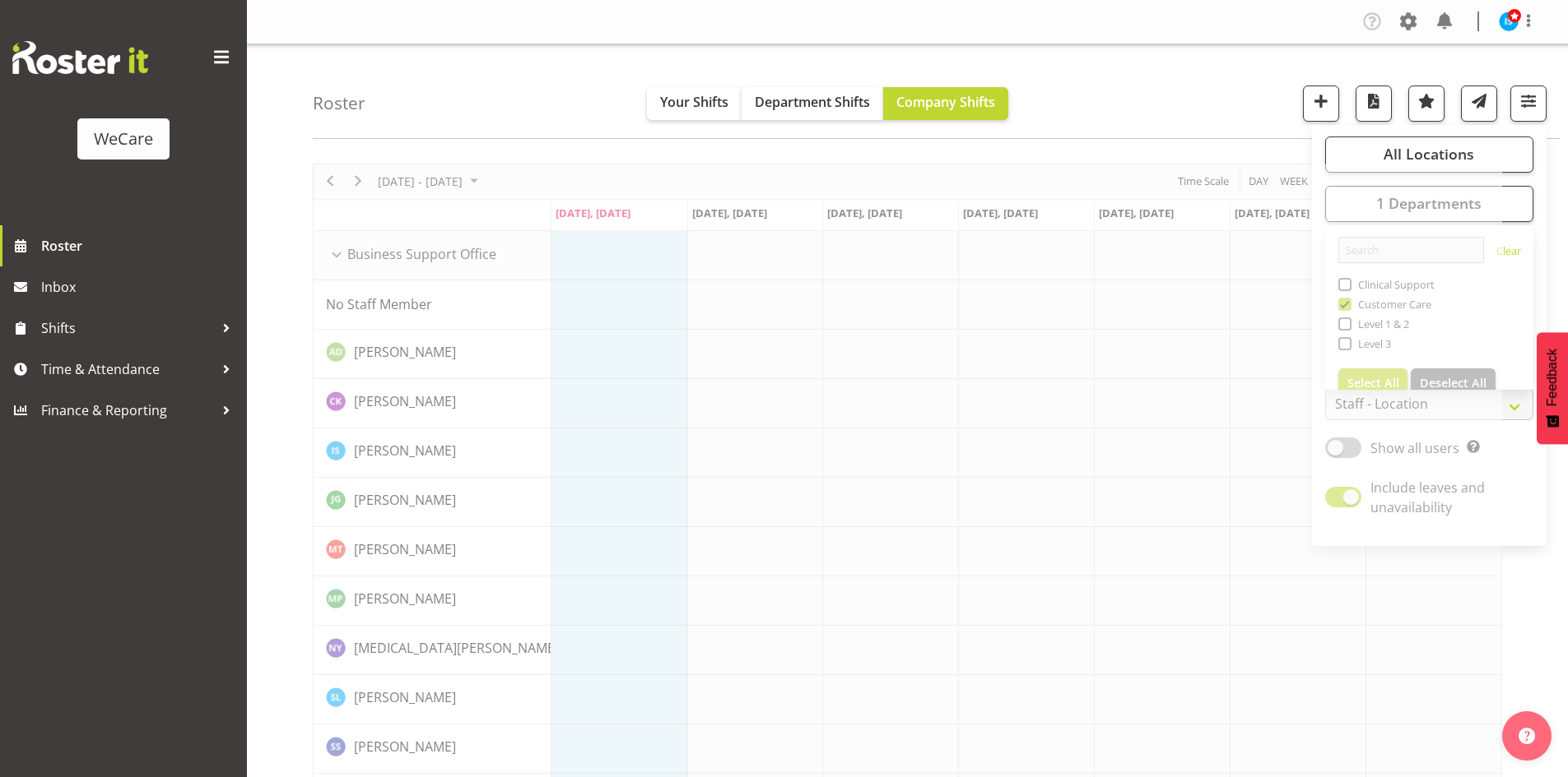
click at [1125, 93] on div "Roster Your Shifts Department Shifts Company Shifts All Locations Clear Busines…" at bounding box center [935, 92] width 1246 height 94
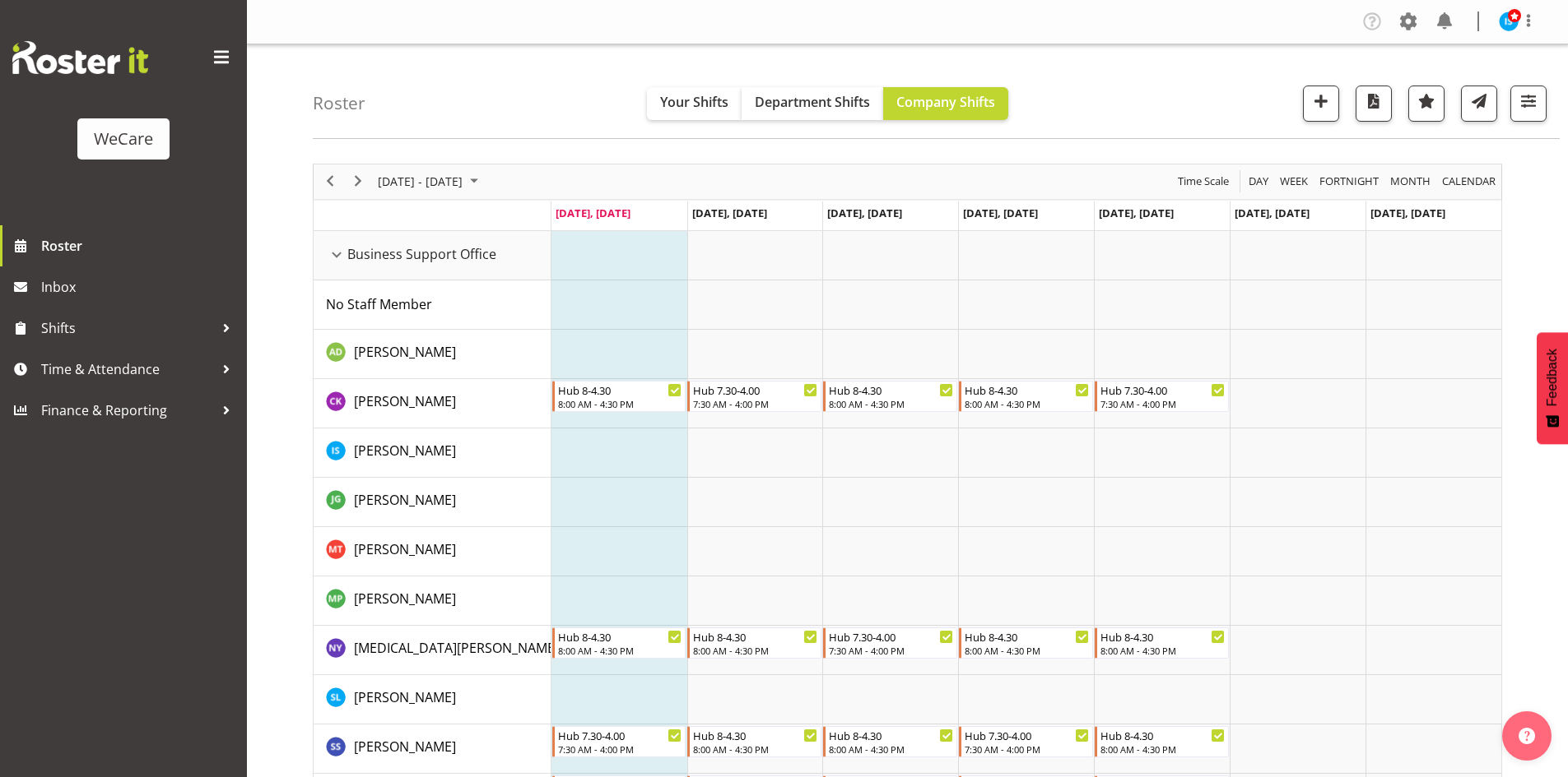
click at [468, 196] on div "August 11 - 17, 2025" at bounding box center [430, 182] width 116 height 35
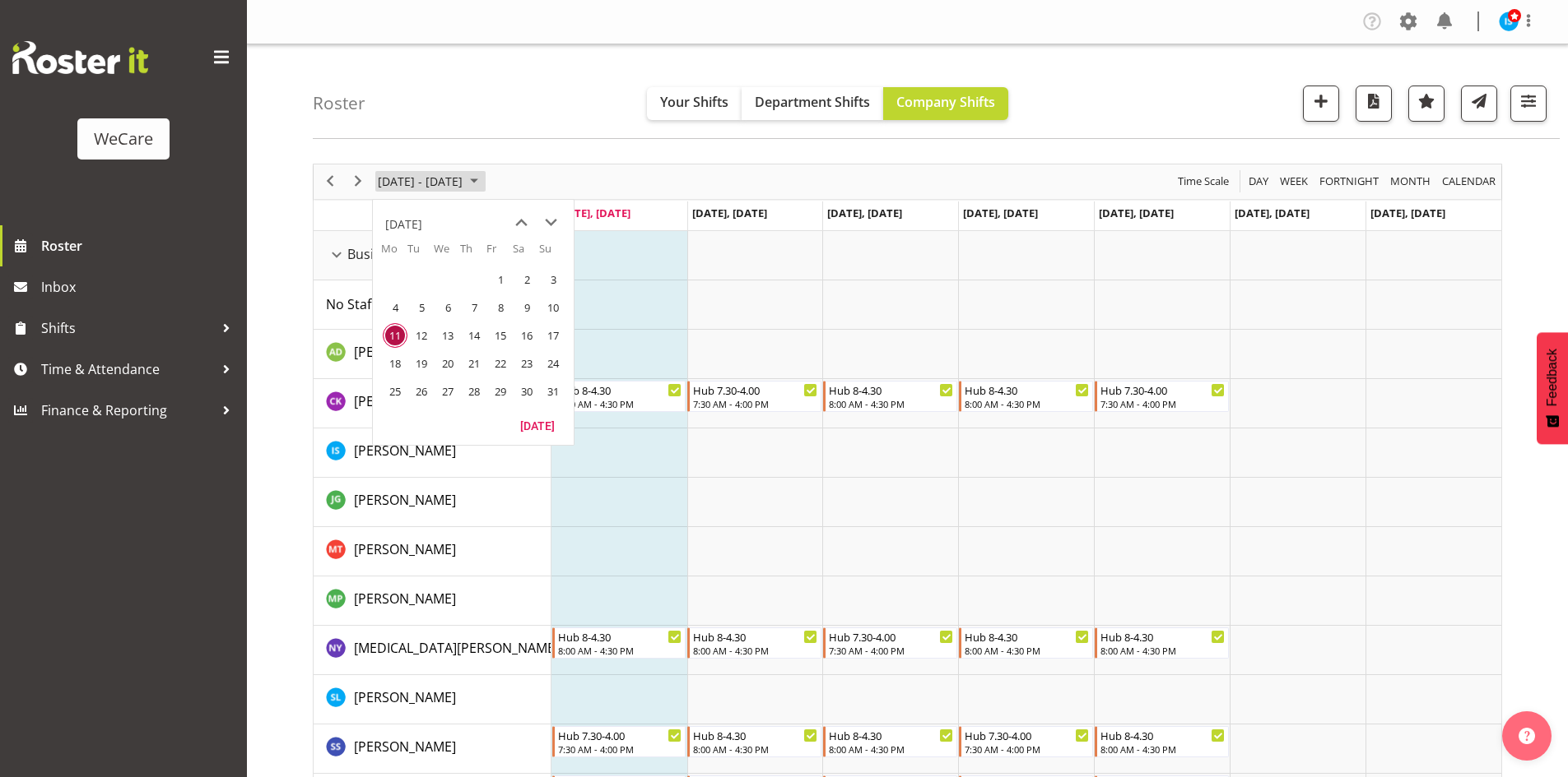
drag, startPoint x: 467, startPoint y: 177, endPoint x: 514, endPoint y: 203, distance: 53.7
click at [464, 178] on span "August 11 - 17, 2025" at bounding box center [420, 181] width 88 height 21
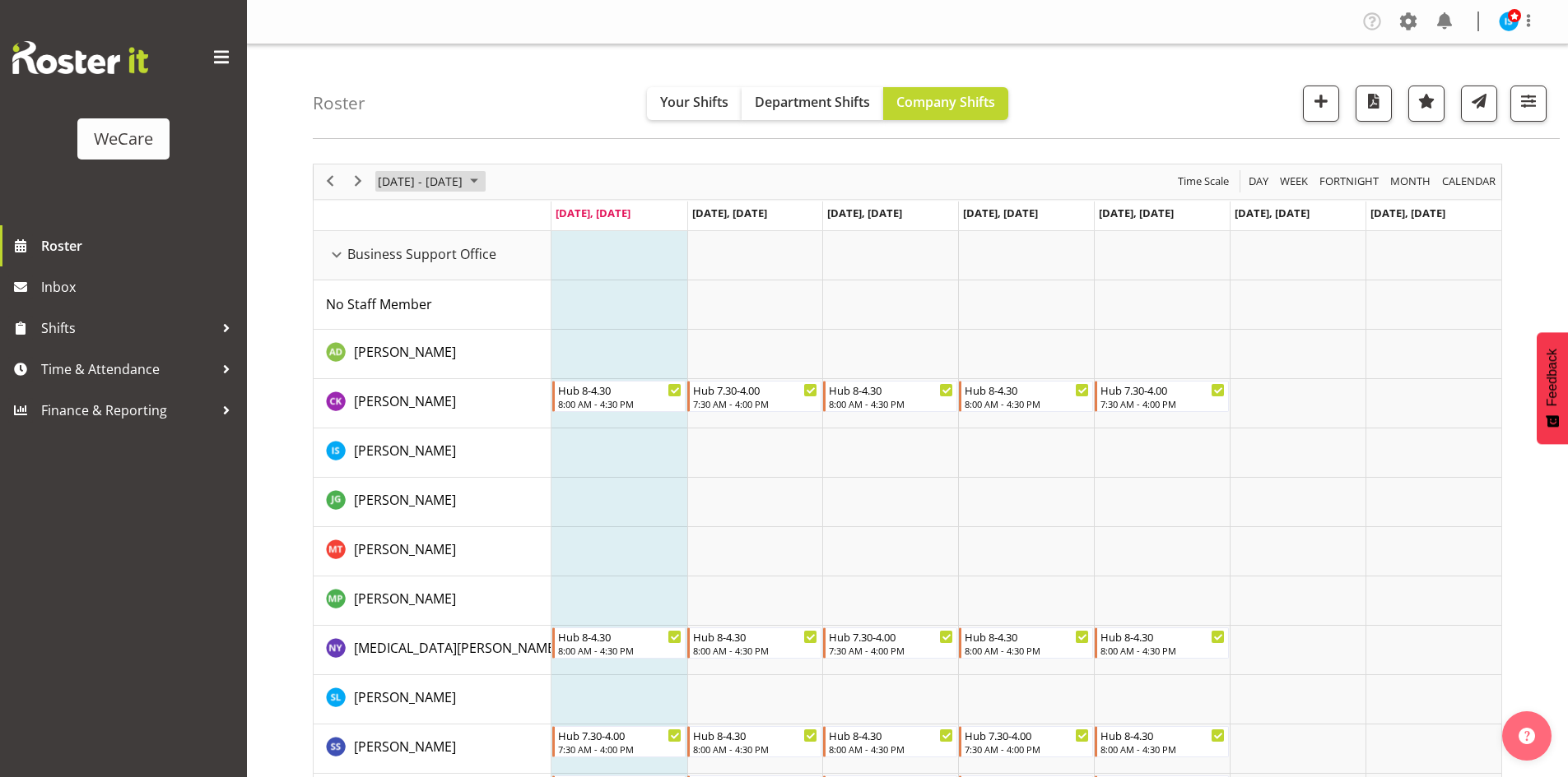
click at [457, 171] on span "August 11 - 17, 2025" at bounding box center [420, 181] width 88 height 21
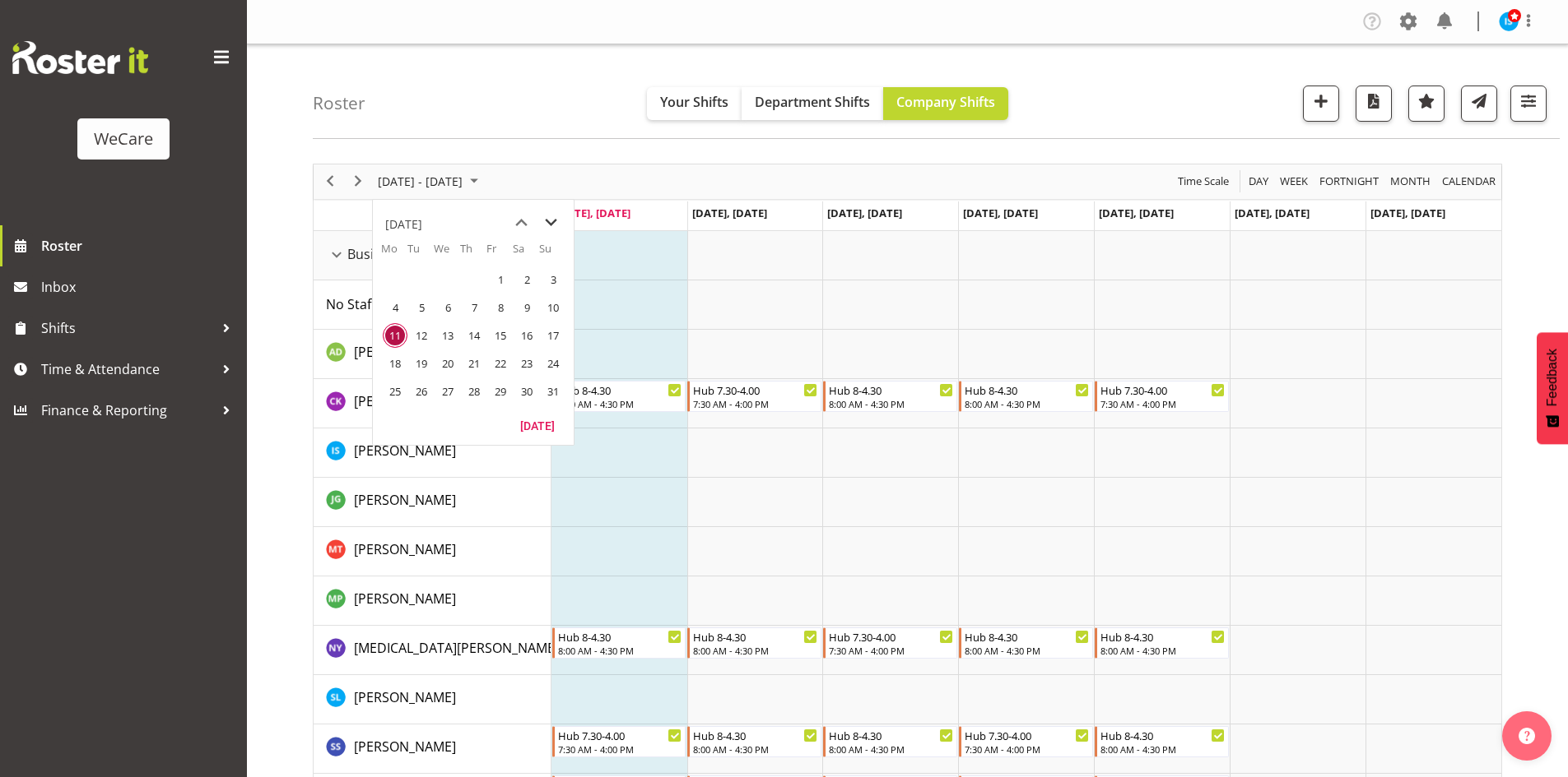
click at [547, 222] on span "next month" at bounding box center [551, 223] width 29 height 30
click at [555, 337] on span "21" at bounding box center [553, 336] width 25 height 25
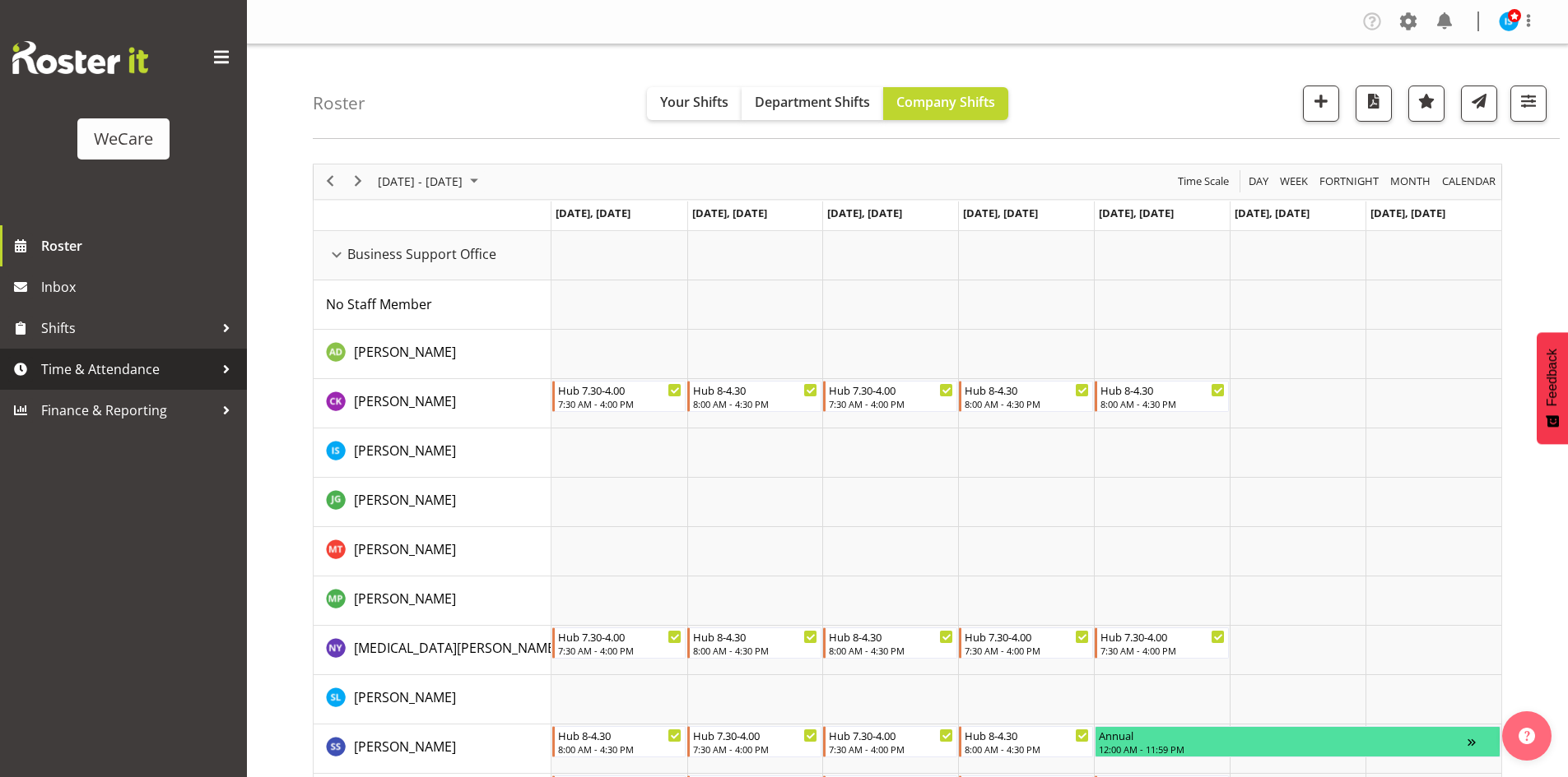
click at [146, 360] on span "Time & Attendance" at bounding box center [127, 369] width 173 height 25
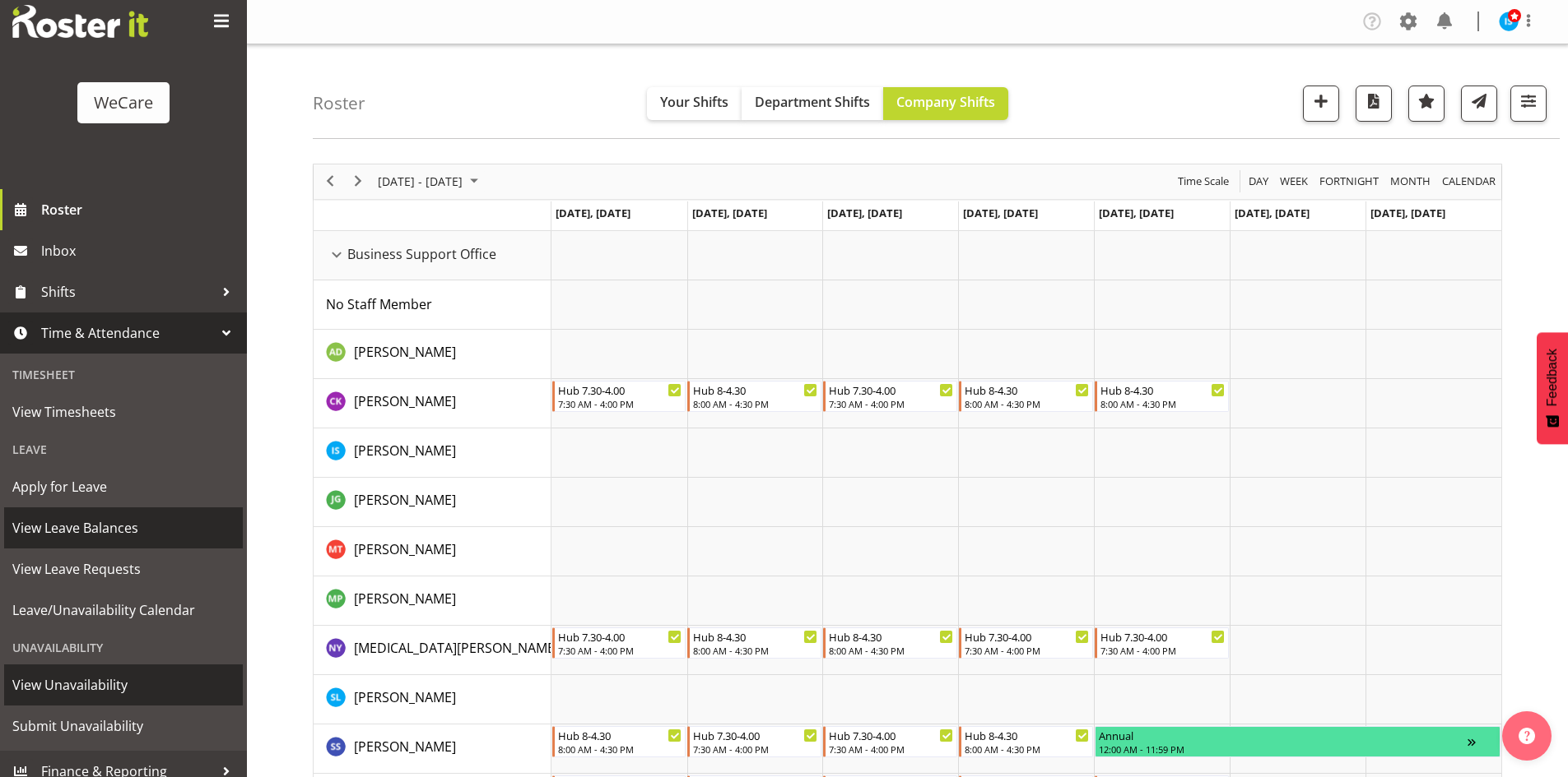
scroll to position [51, 0]
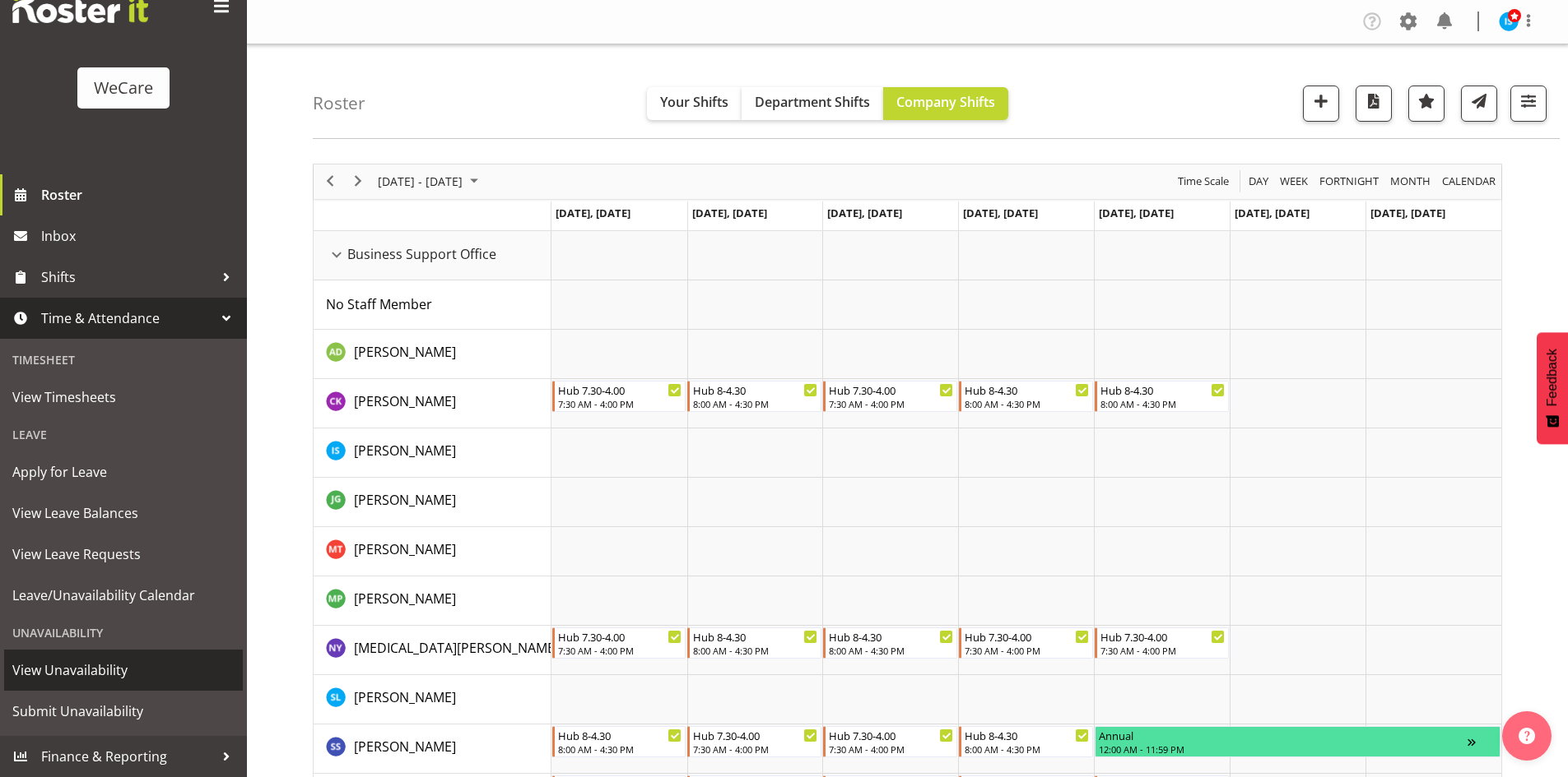
click at [103, 664] on span "View Unavailability" at bounding box center [123, 670] width 222 height 25
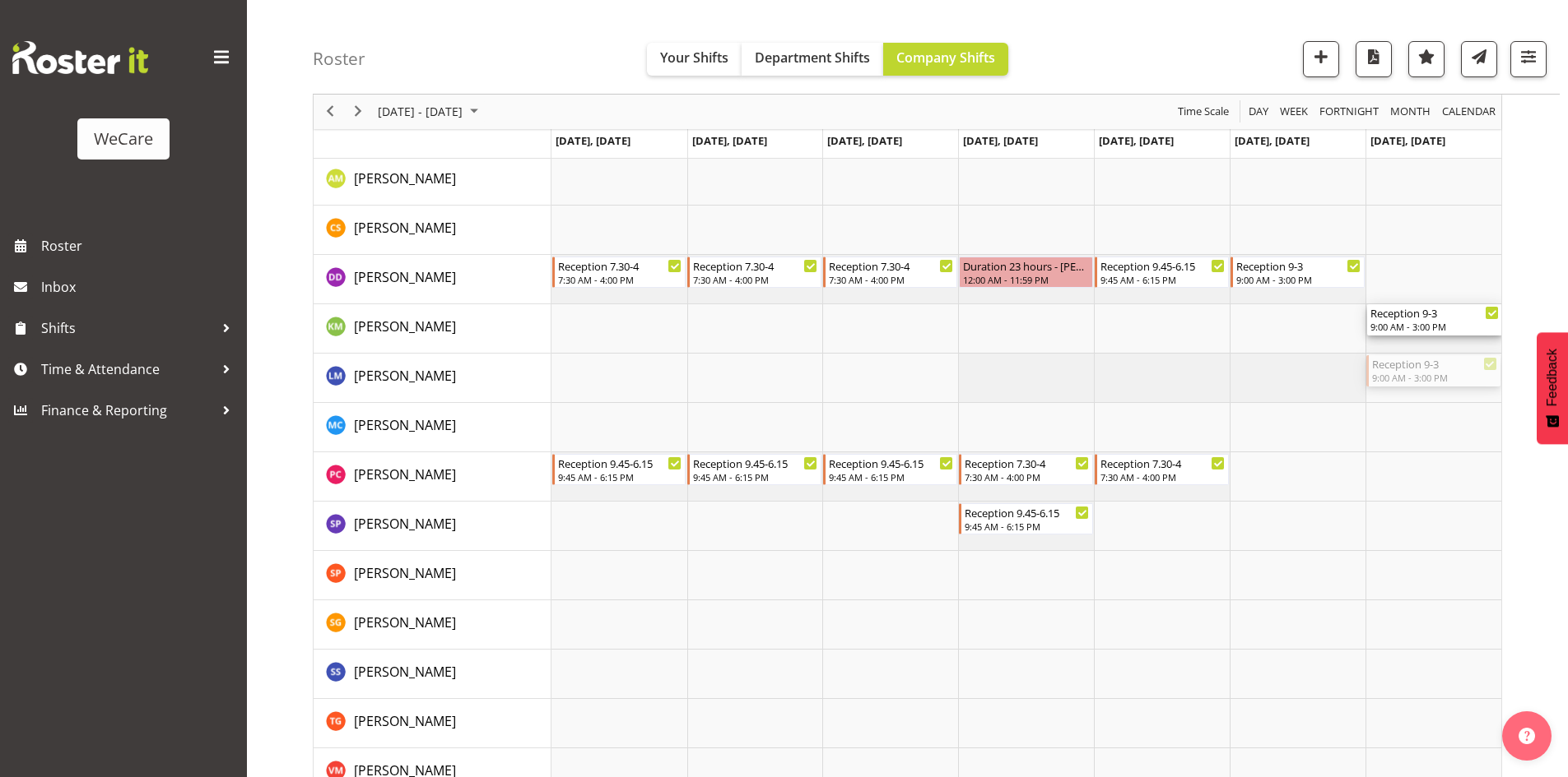
scroll to position [2050, 0]
drag, startPoint x: 1455, startPoint y: 611, endPoint x: 1470, endPoint y: 684, distance: 74.5
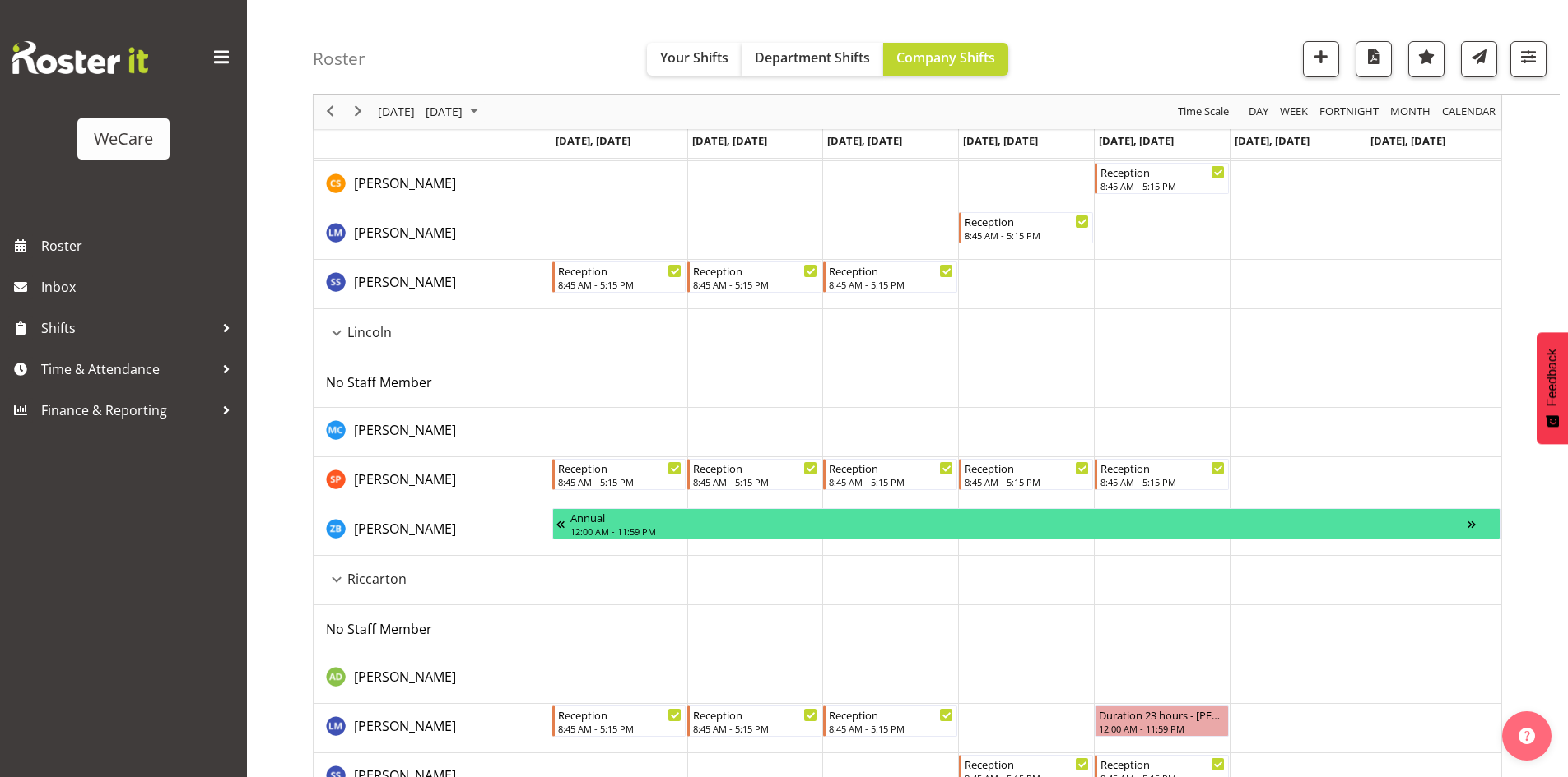
scroll to position [1227, 0]
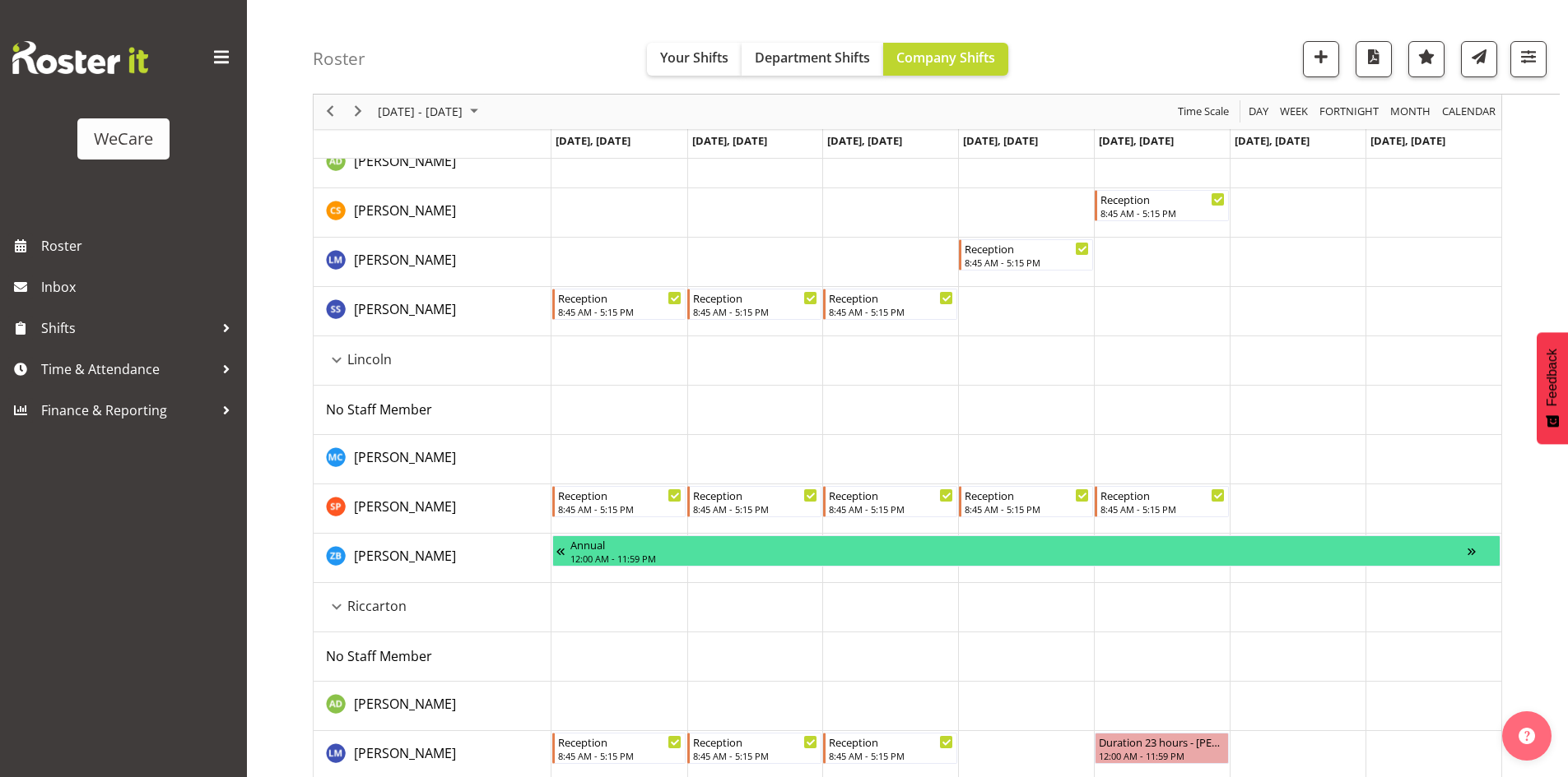
click at [333, 356] on div "Lincoln resource" at bounding box center [337, 360] width 22 height 21
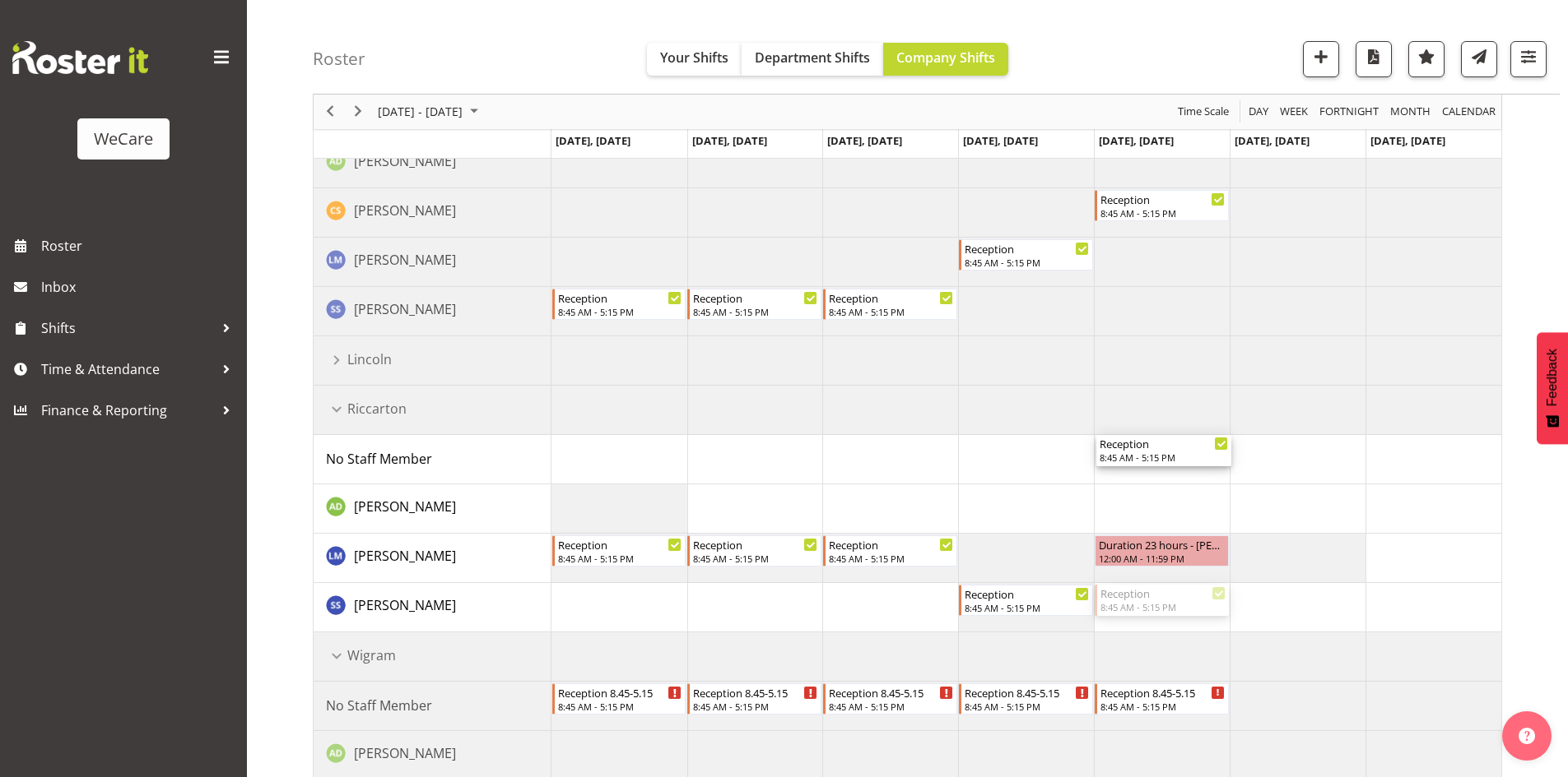
drag, startPoint x: 1147, startPoint y: 592, endPoint x: 1157, endPoint y: 477, distance: 115.4
click at [1157, 477] on div "Hub 7.30-4.00 7:30 AM - 4:00 PM Hub 8-4.30 8:00 AM - 4:30 PM Hub 7.30-4.00 7:30…" at bounding box center [1026, 237] width 949 height 2467
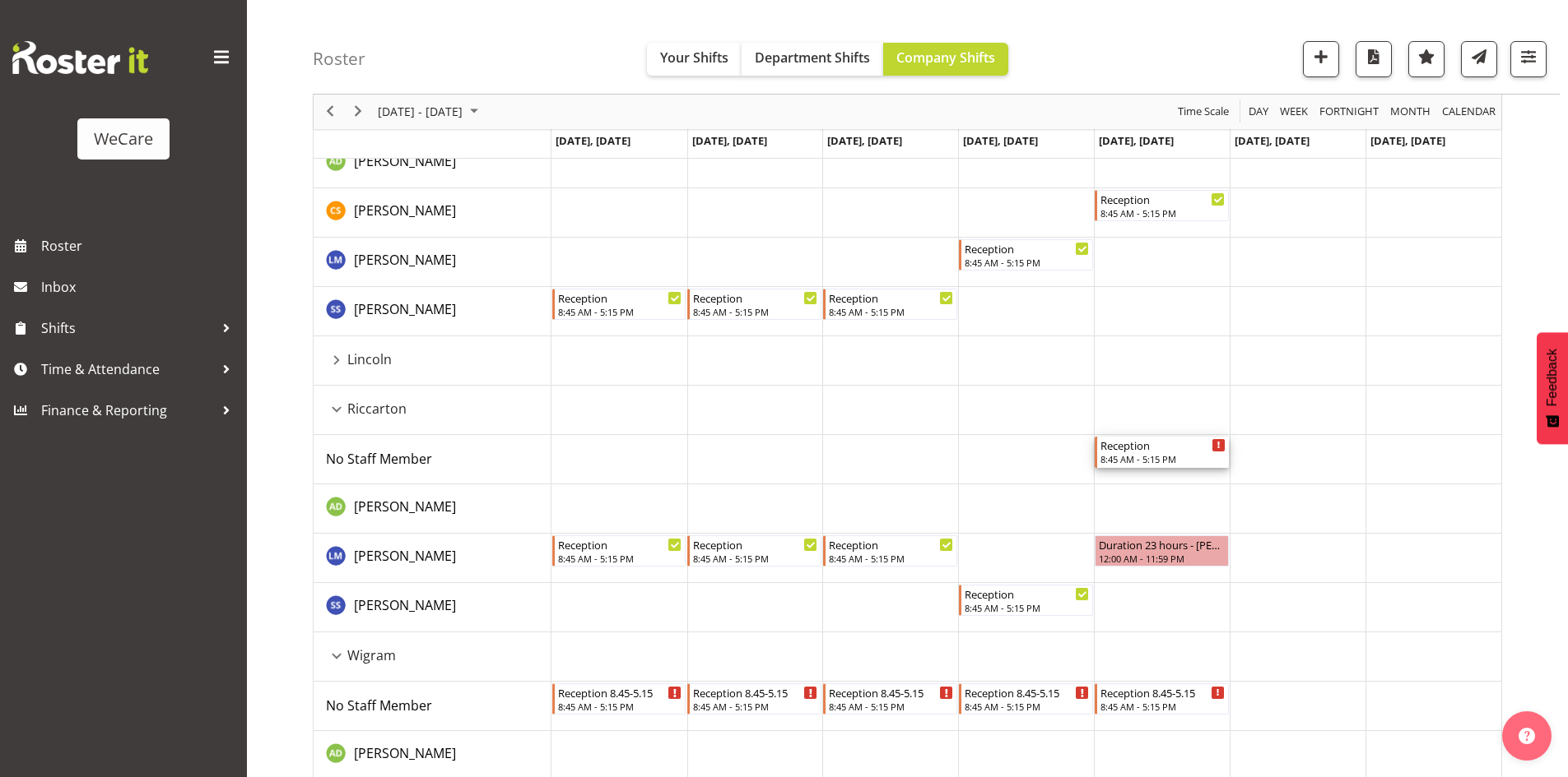
click at [1166, 447] on div "Reception" at bounding box center [1162, 445] width 125 height 17
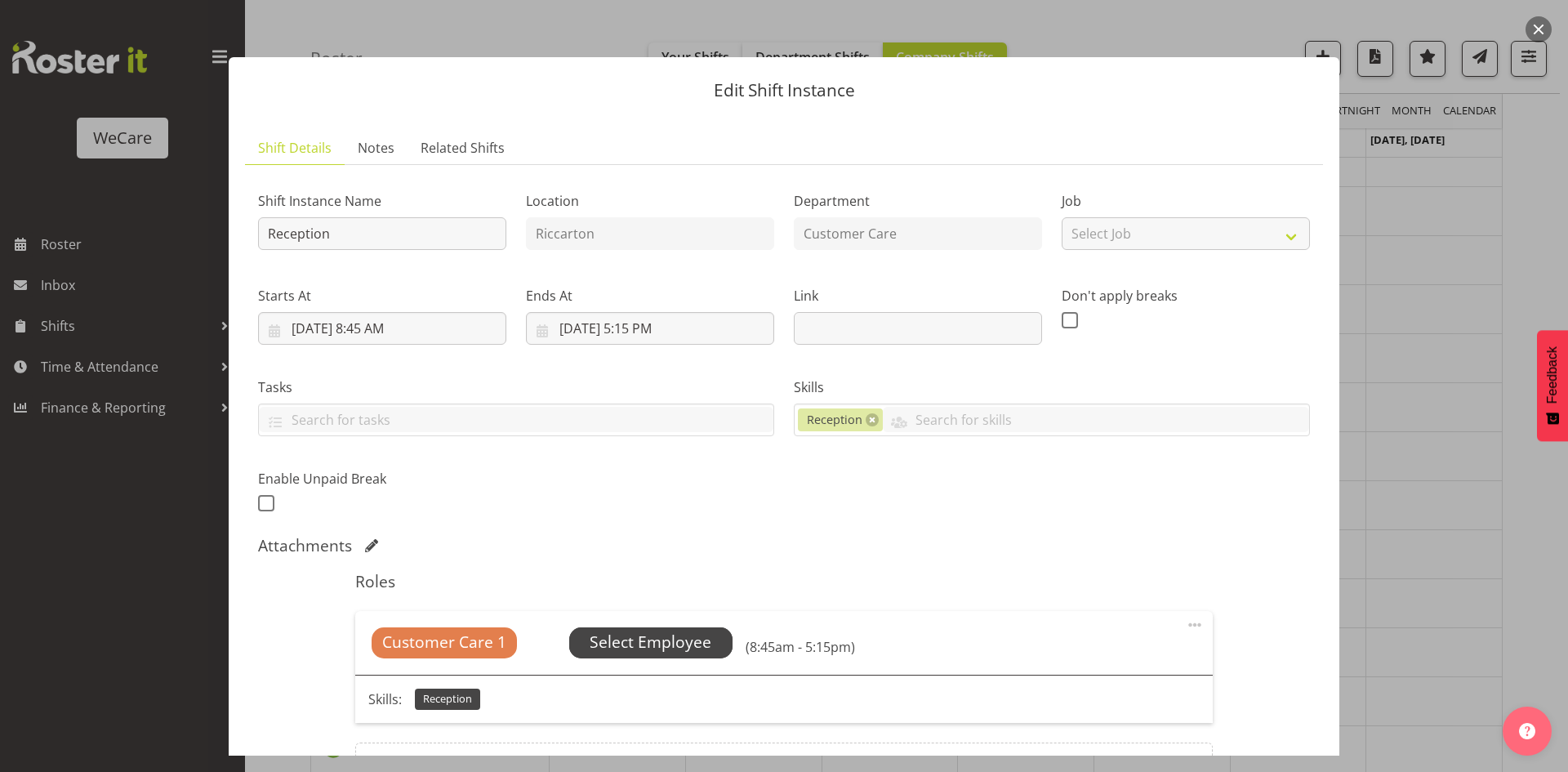
click at [658, 649] on span "Select Employee" at bounding box center [650, 642] width 121 height 24
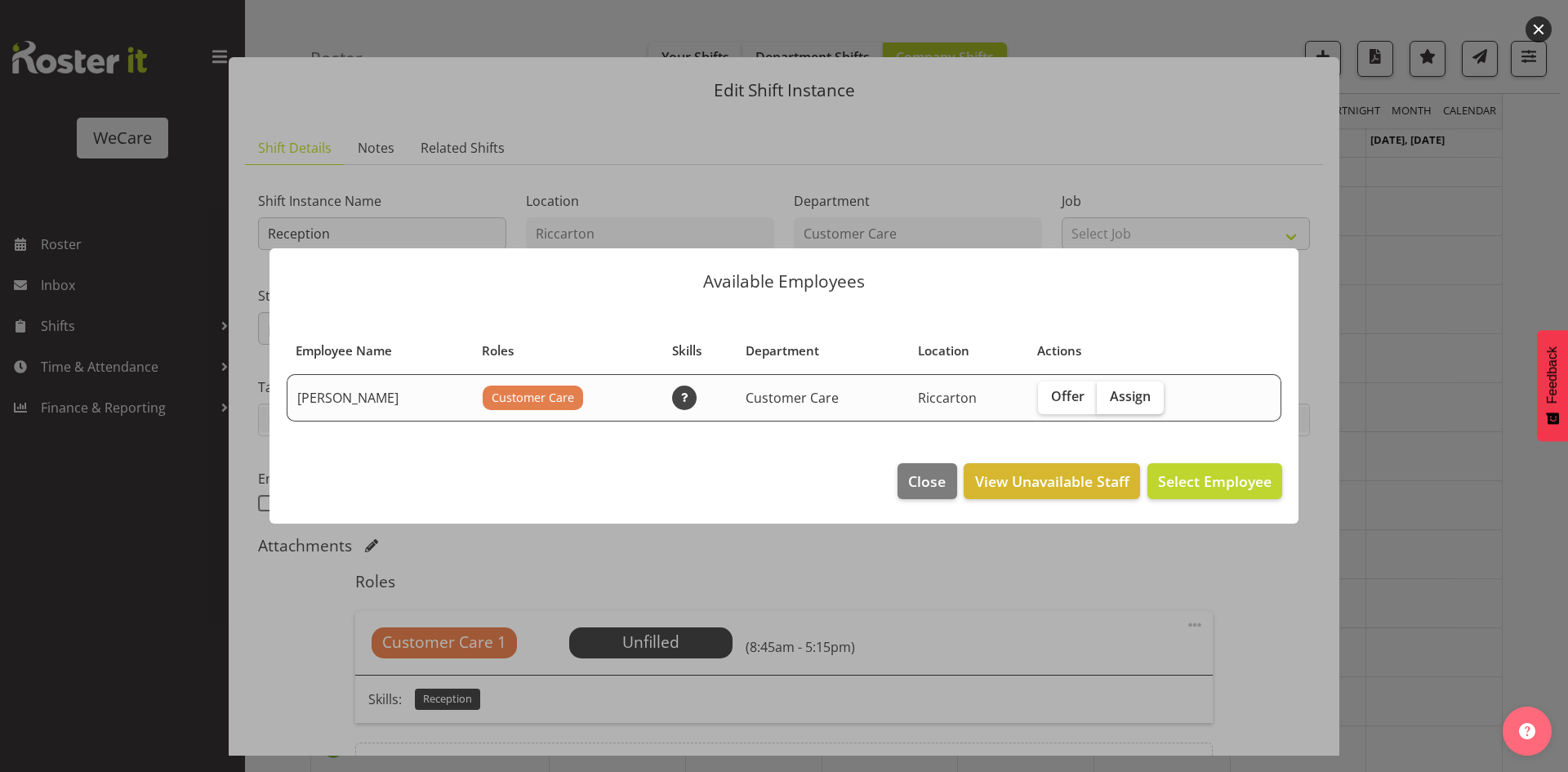
click at [1161, 396] on label "Assign" at bounding box center [1130, 398] width 67 height 33
click at [1107, 396] on input "Assign" at bounding box center [1102, 397] width 11 height 11
checkbox input "true"
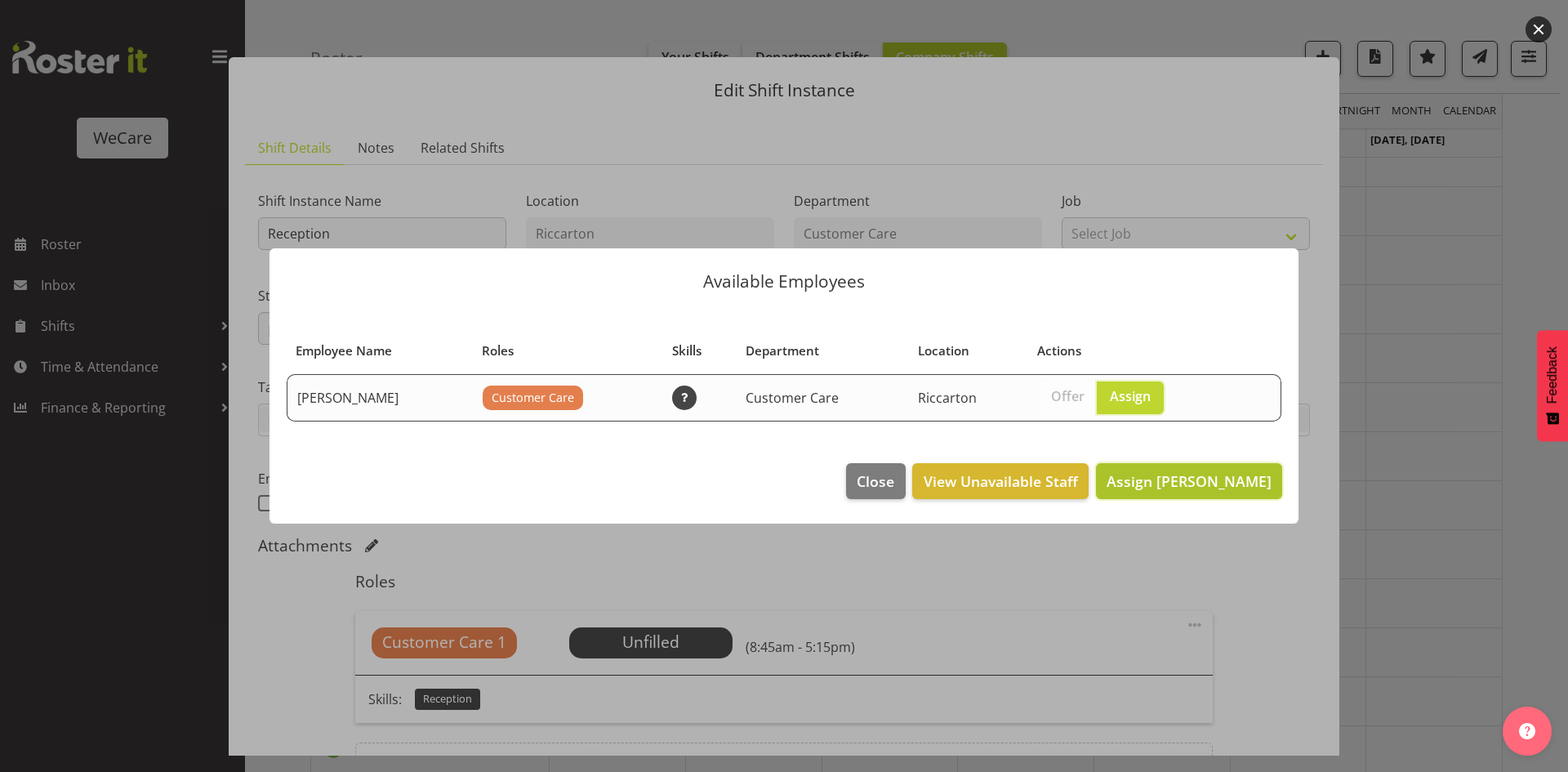
click at [1196, 476] on span "Assign [PERSON_NAME]" at bounding box center [1189, 481] width 165 height 20
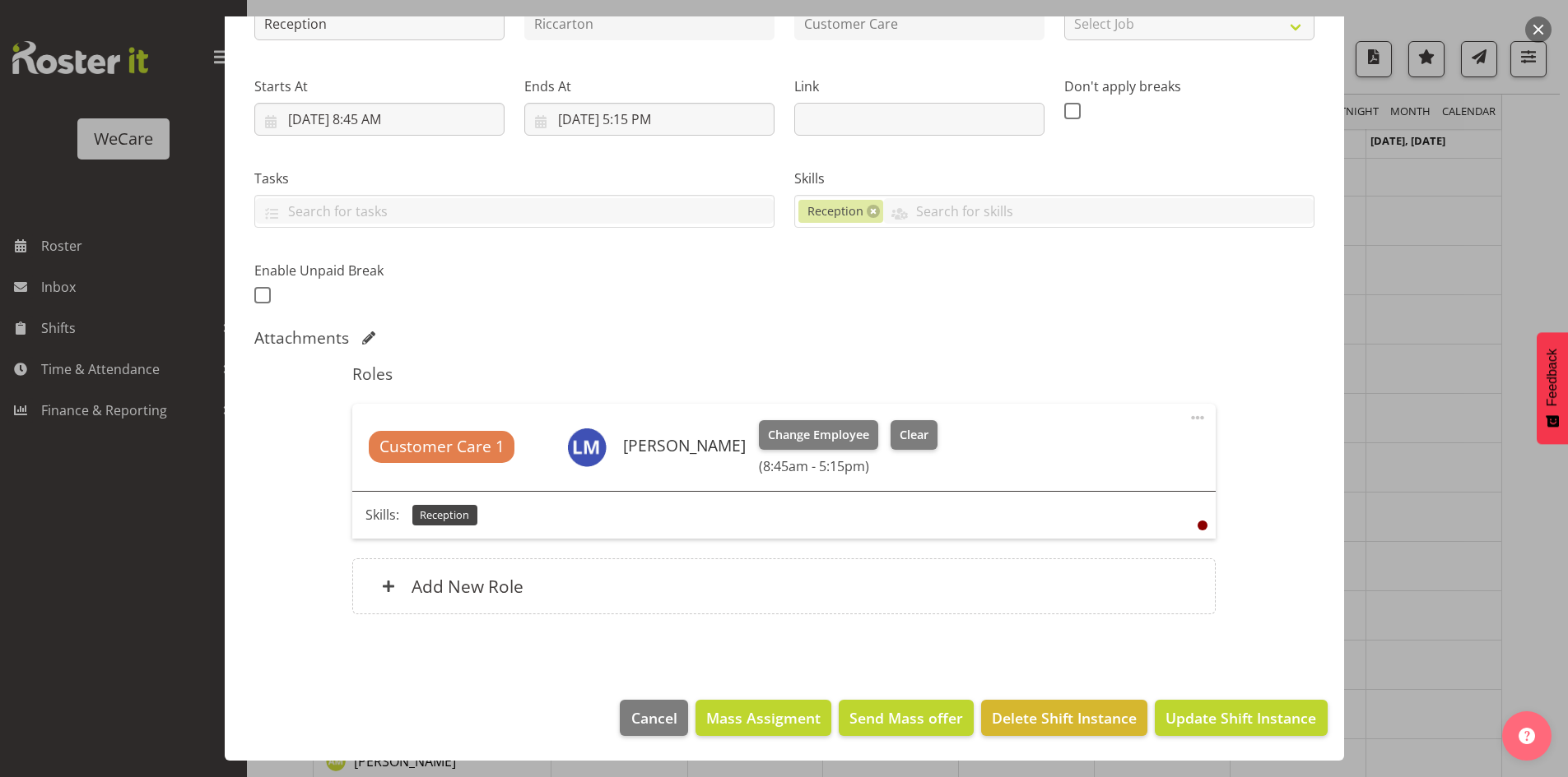
scroll to position [1721, 0]
click at [1255, 730] on button "Update Shift Instance" at bounding box center [1241, 718] width 172 height 36
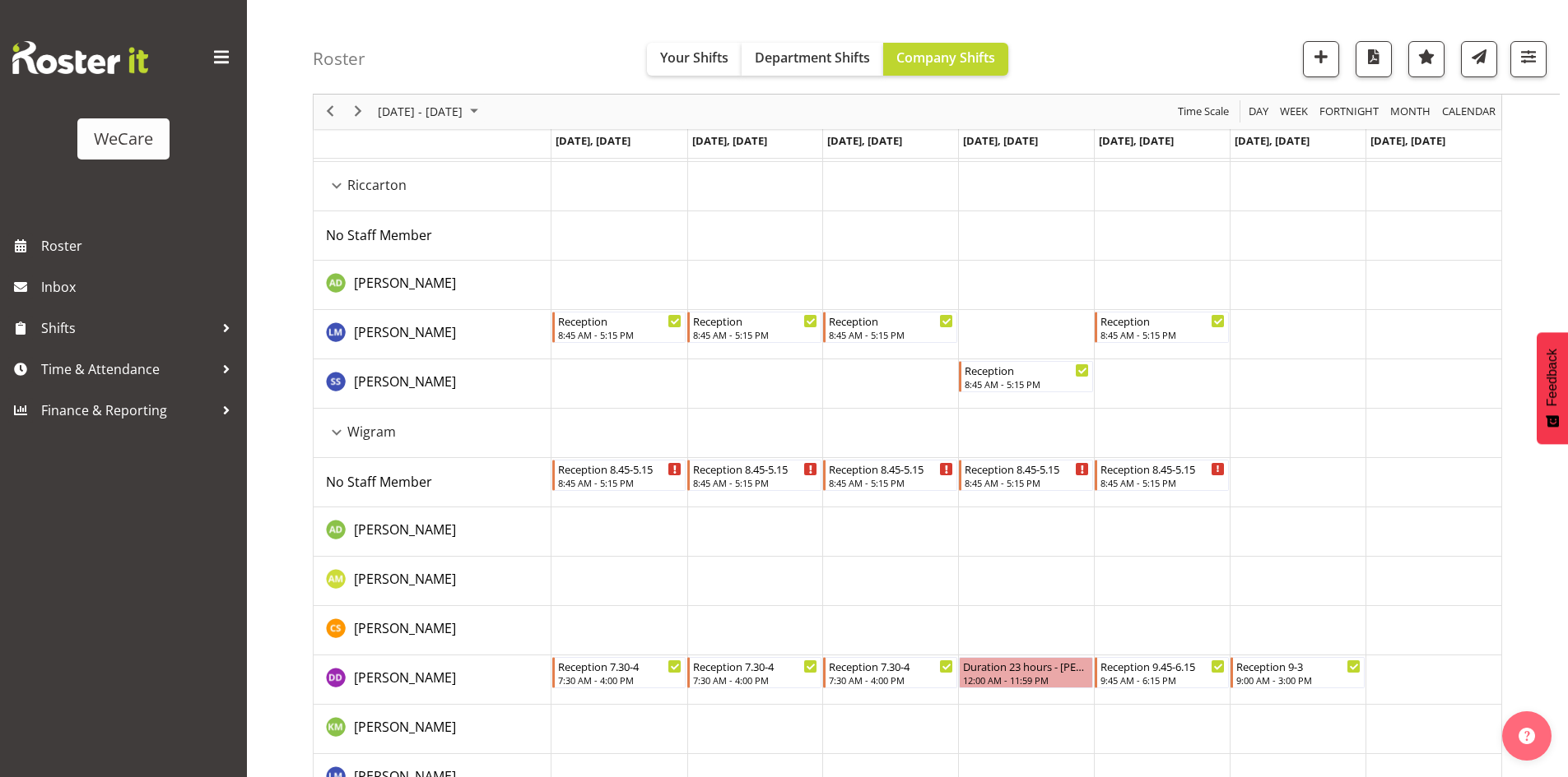
scroll to position [1112, 0]
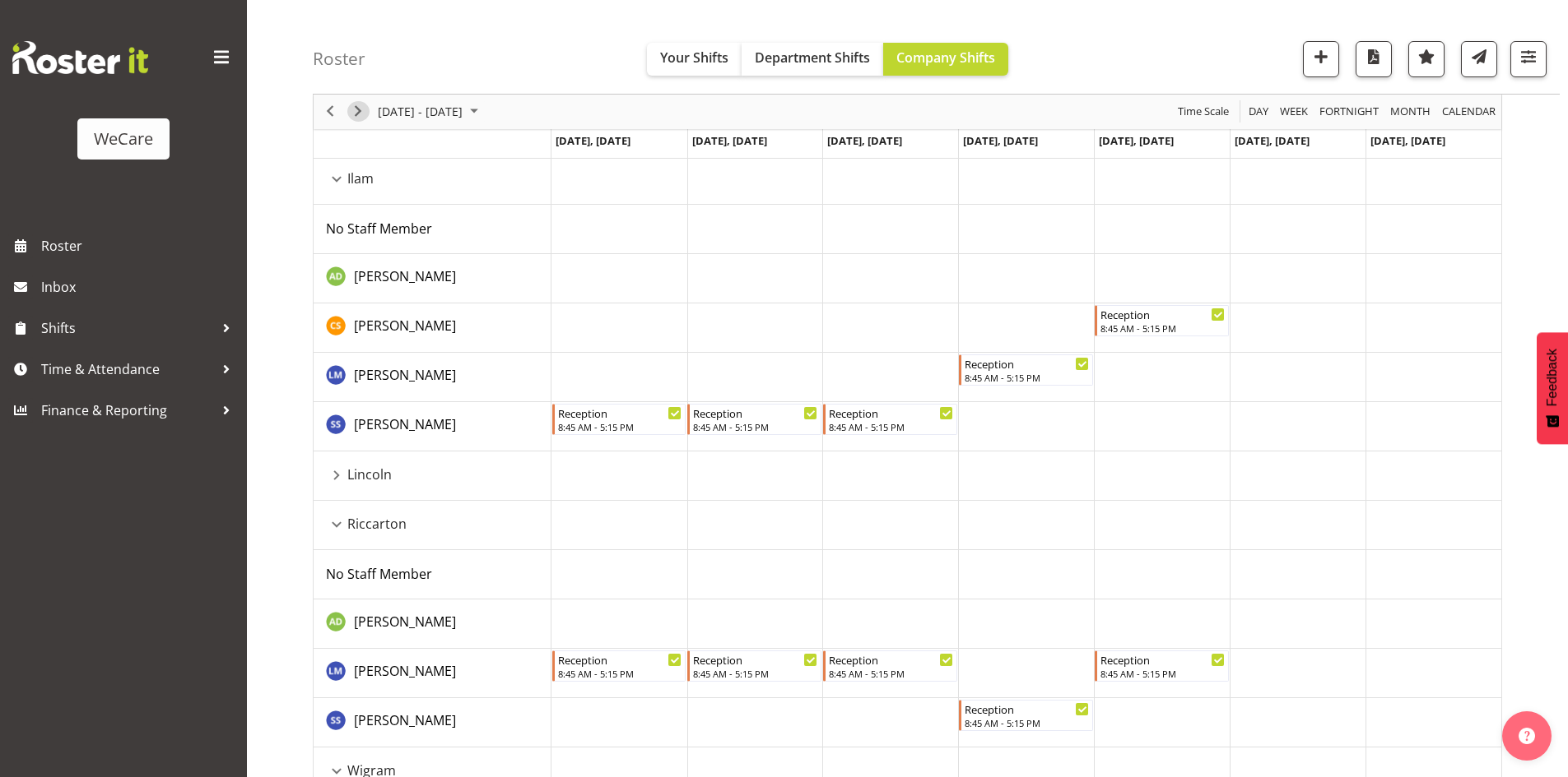
click at [361, 104] on span "Next" at bounding box center [358, 112] width 20 height 21
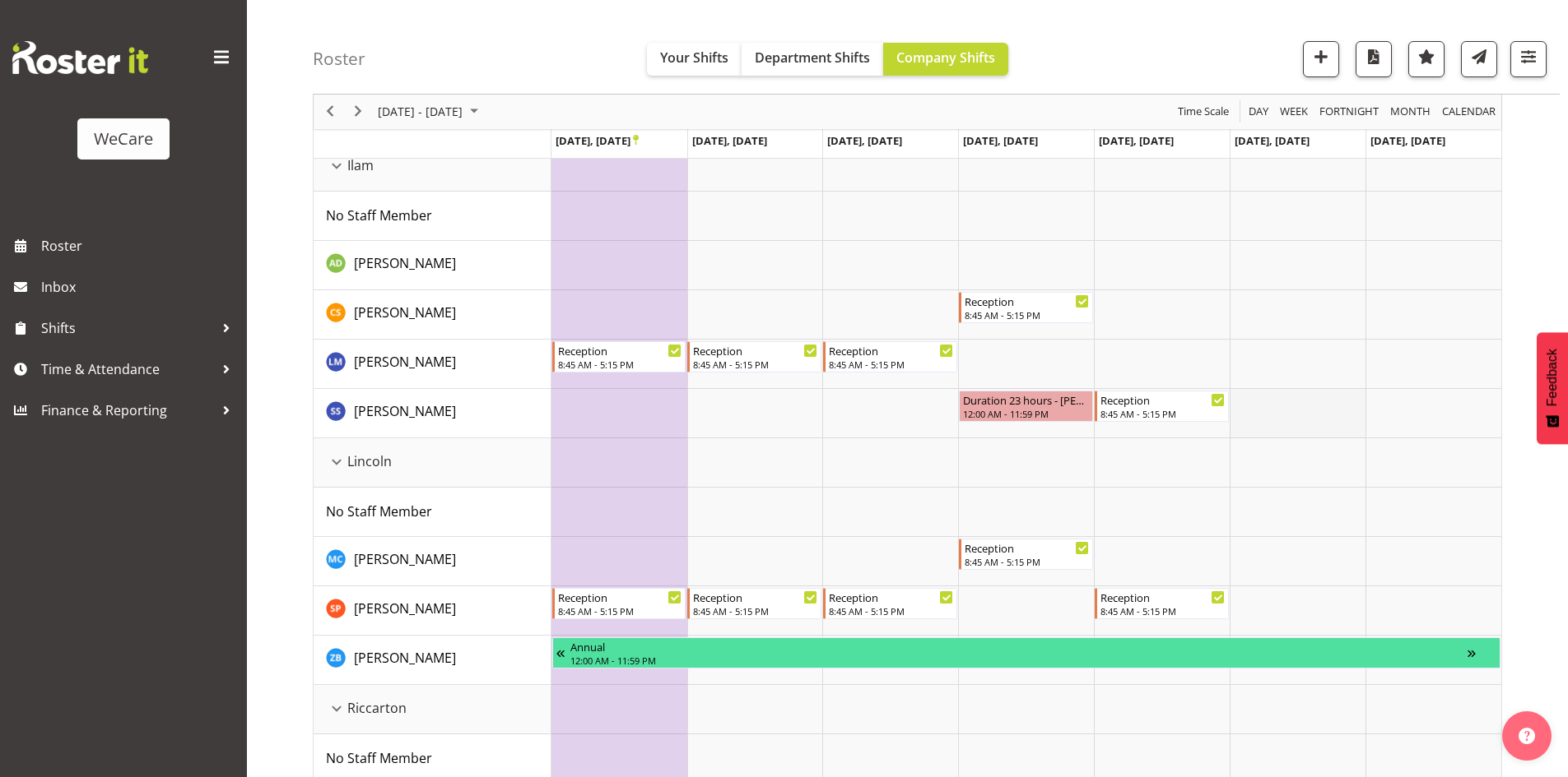
scroll to position [1151, 0]
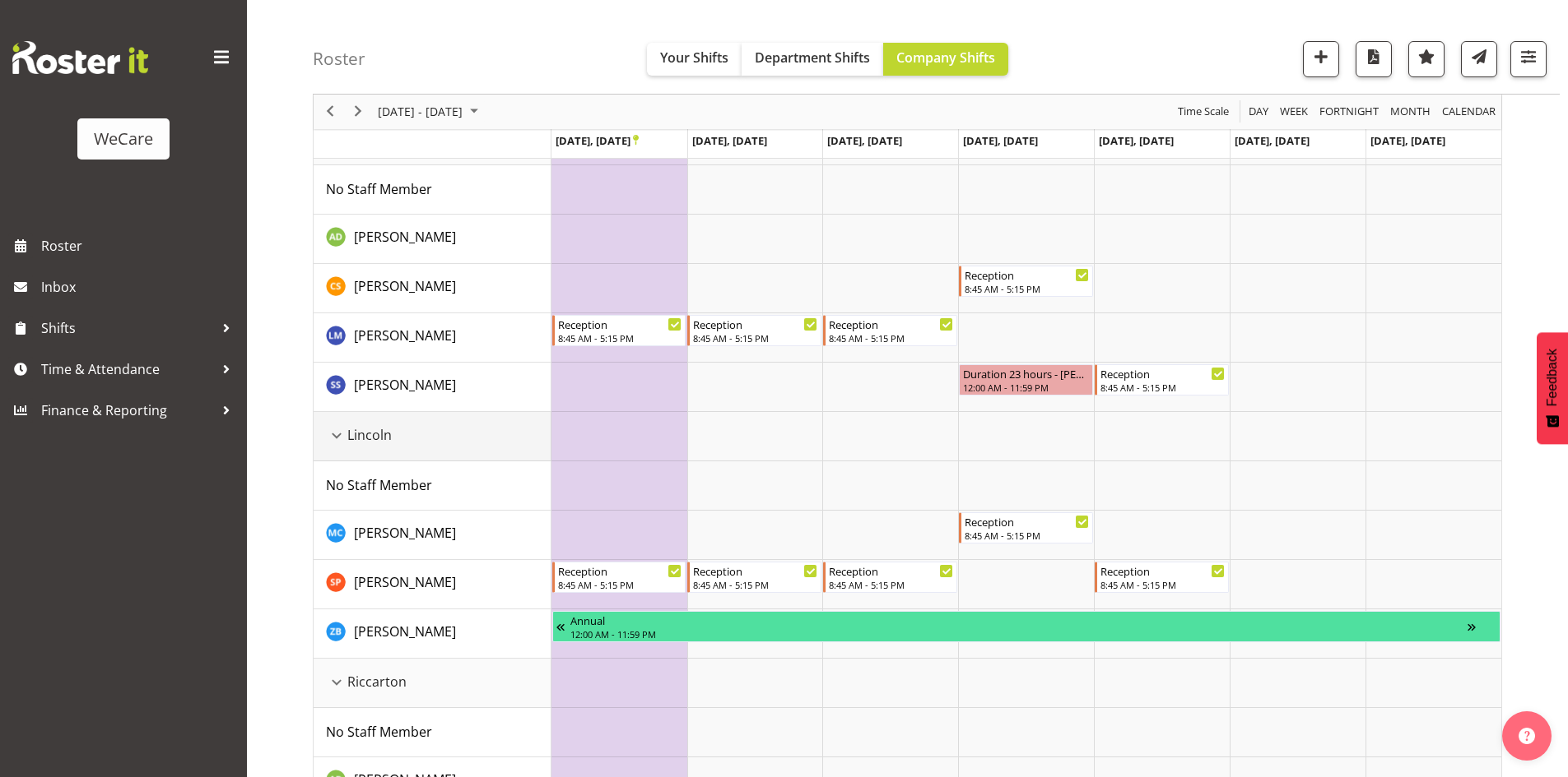
click at [333, 439] on div "Lincoln resource" at bounding box center [337, 436] width 22 height 21
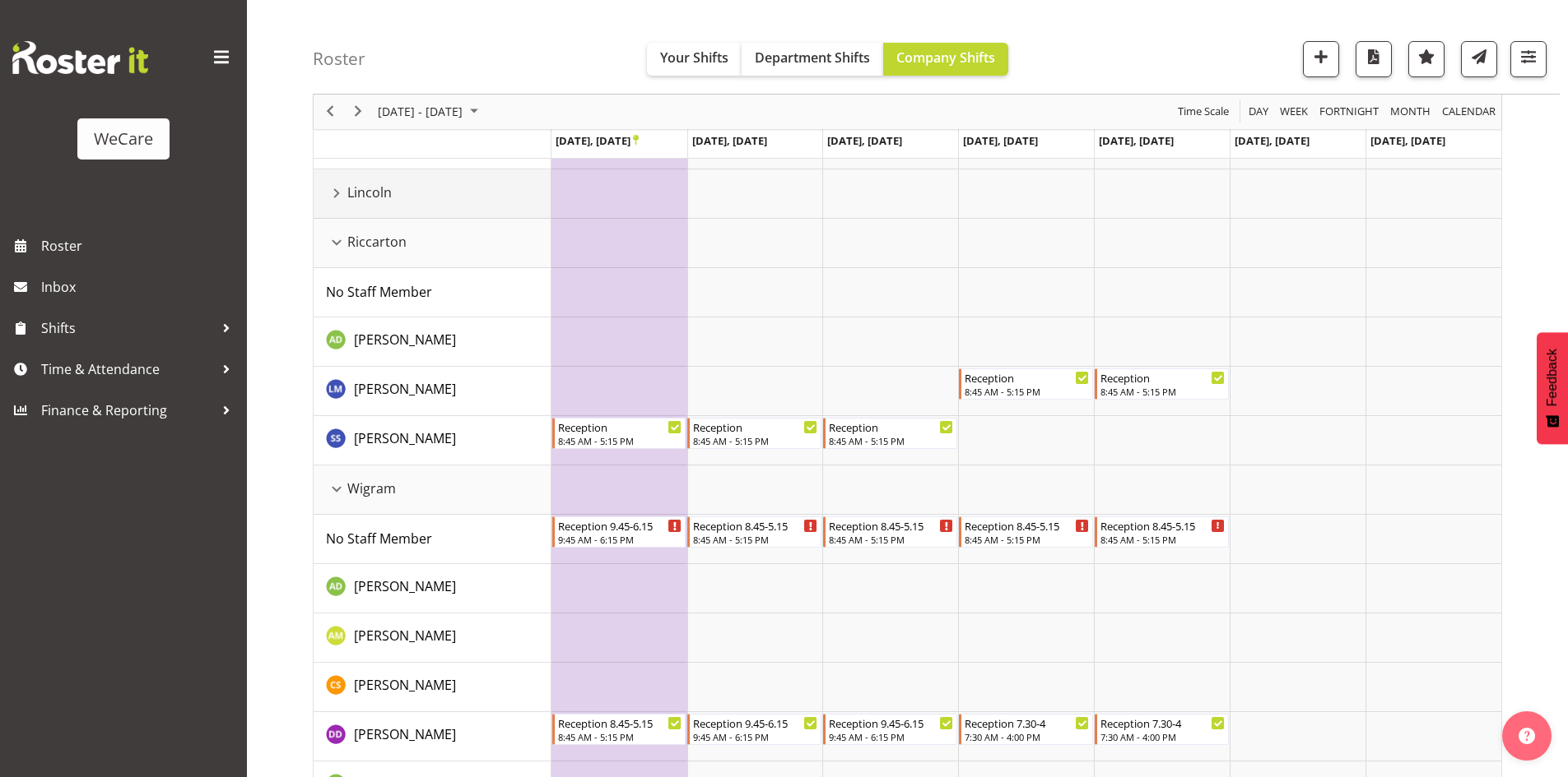
scroll to position [1399, 0]
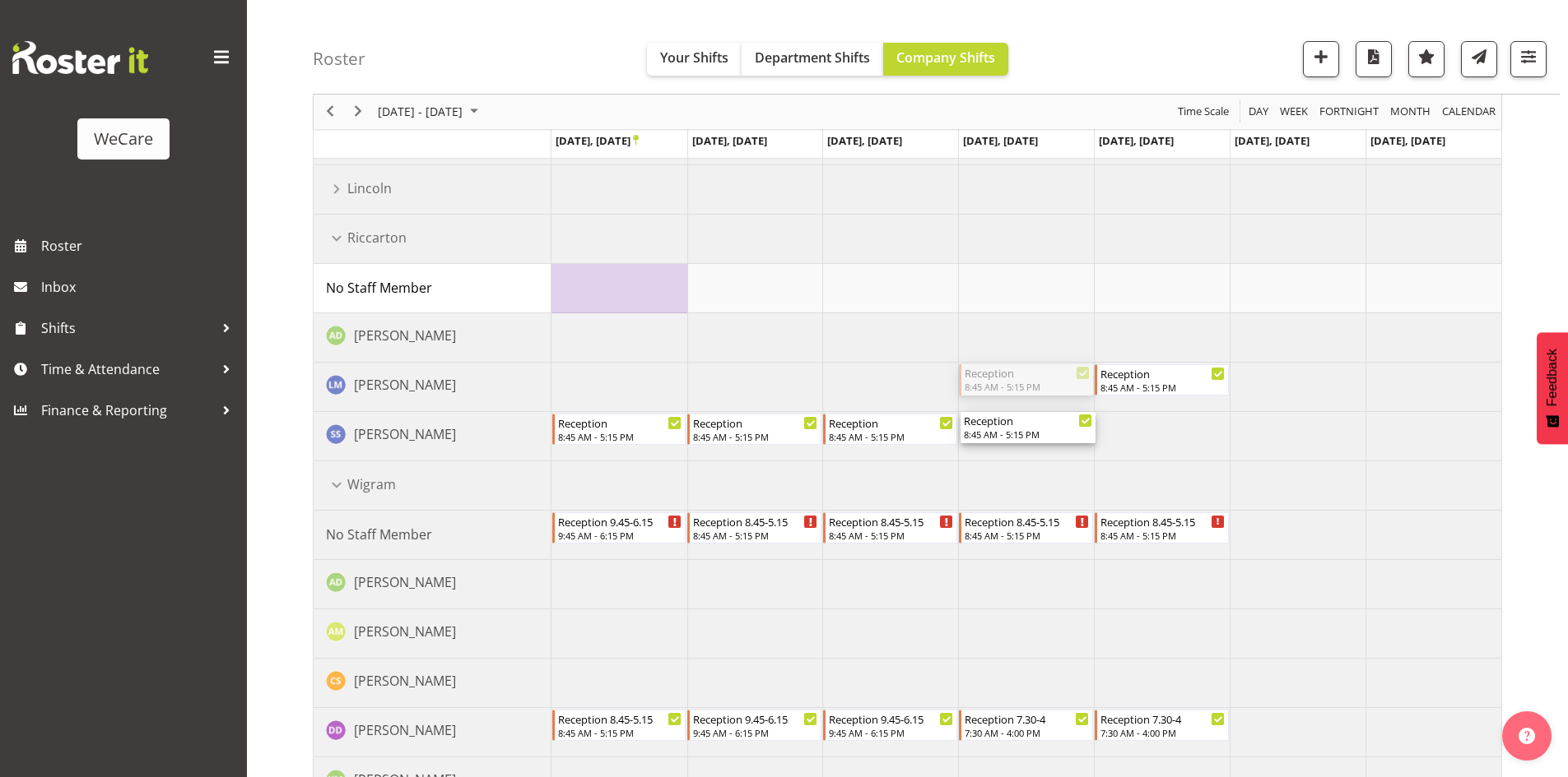
drag, startPoint x: 1002, startPoint y: 391, endPoint x: 1007, endPoint y: 415, distance: 24.5
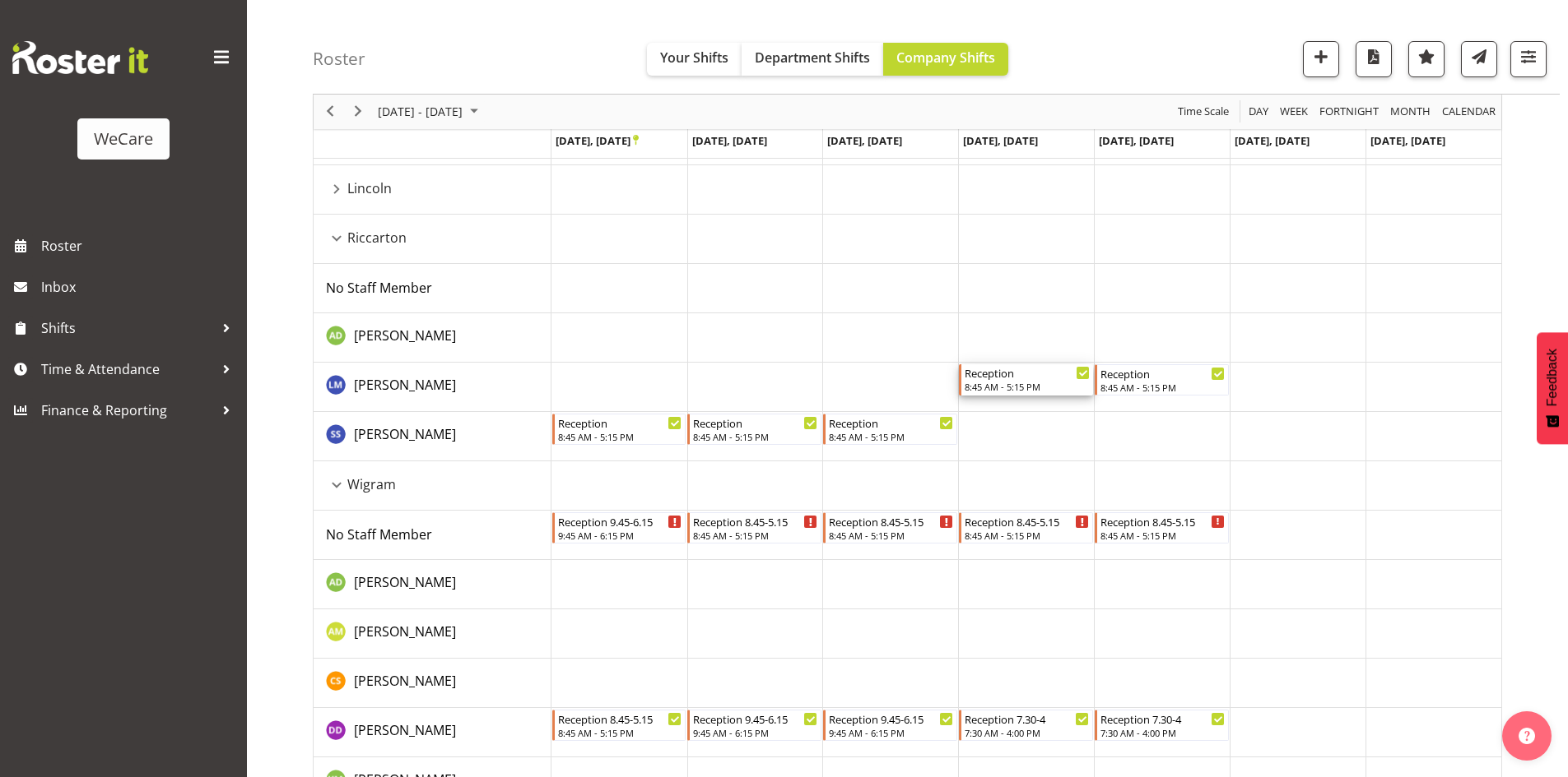
click at [1012, 372] on div "Reception" at bounding box center [1026, 373] width 125 height 17
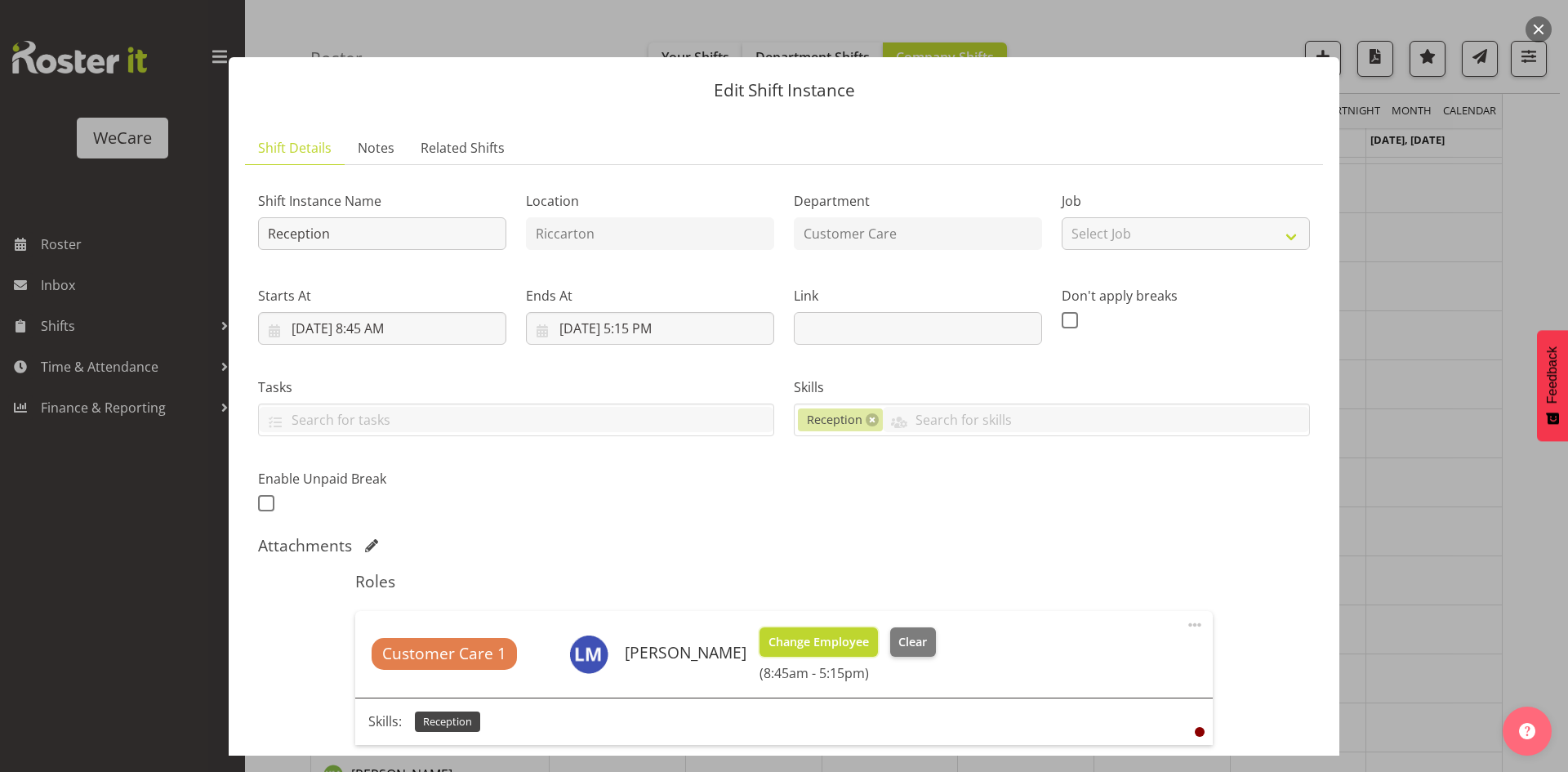
click at [829, 631] on button "Change Employee" at bounding box center [818, 642] width 118 height 30
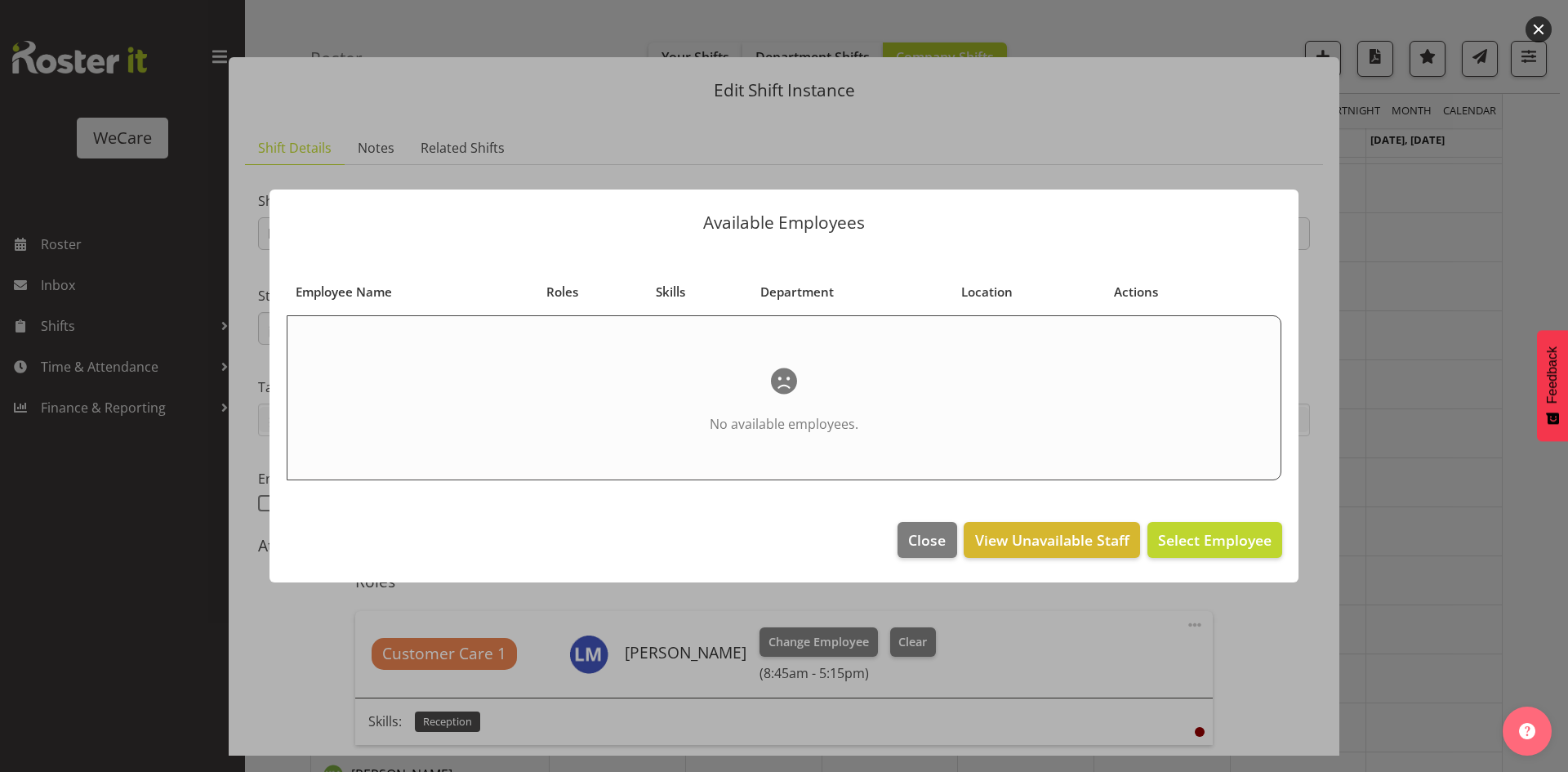
click at [1427, 412] on div at bounding box center [784, 386] width 1568 height 772
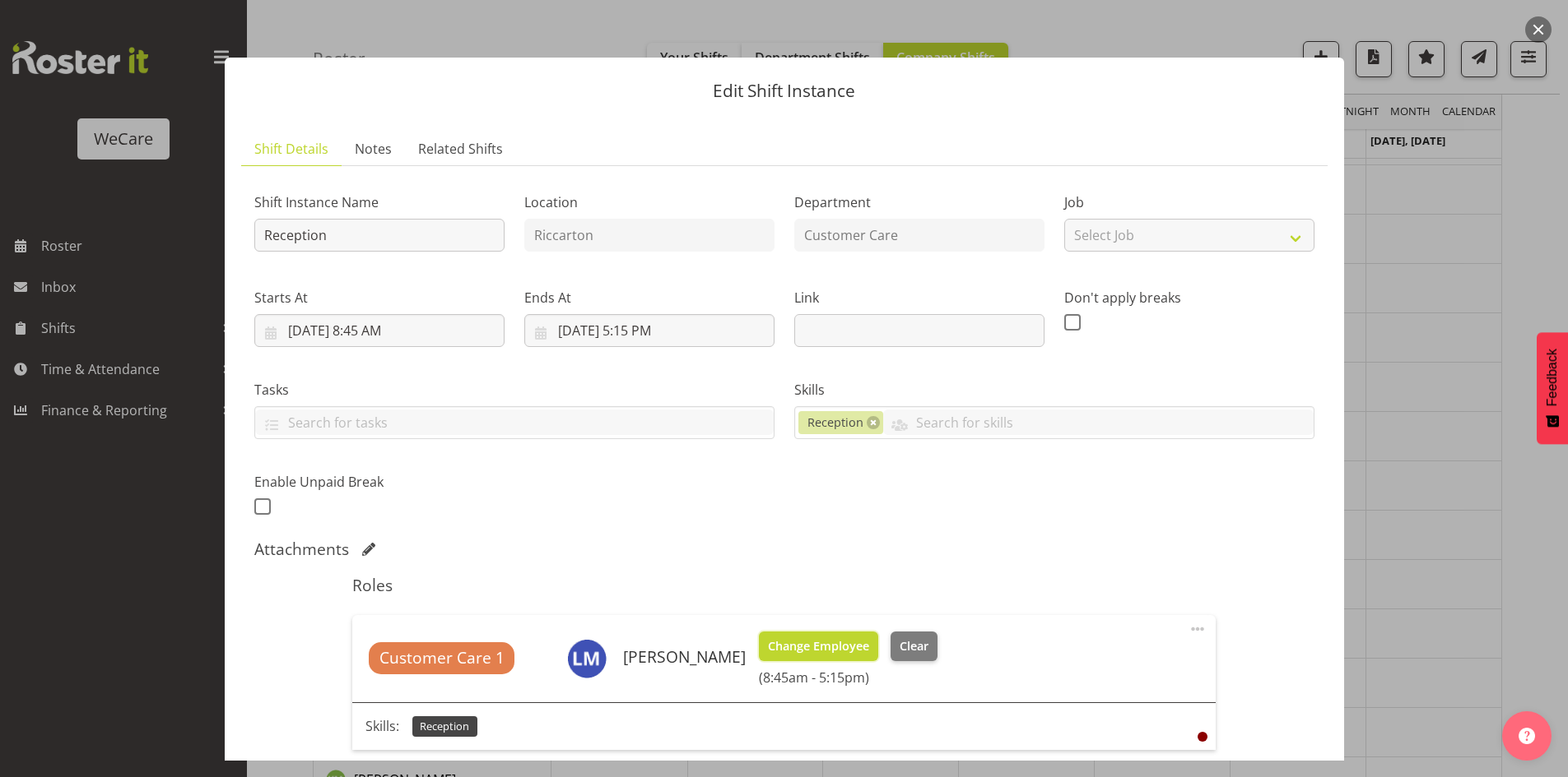
click at [843, 639] on span "Change Employee" at bounding box center [818, 646] width 101 height 18
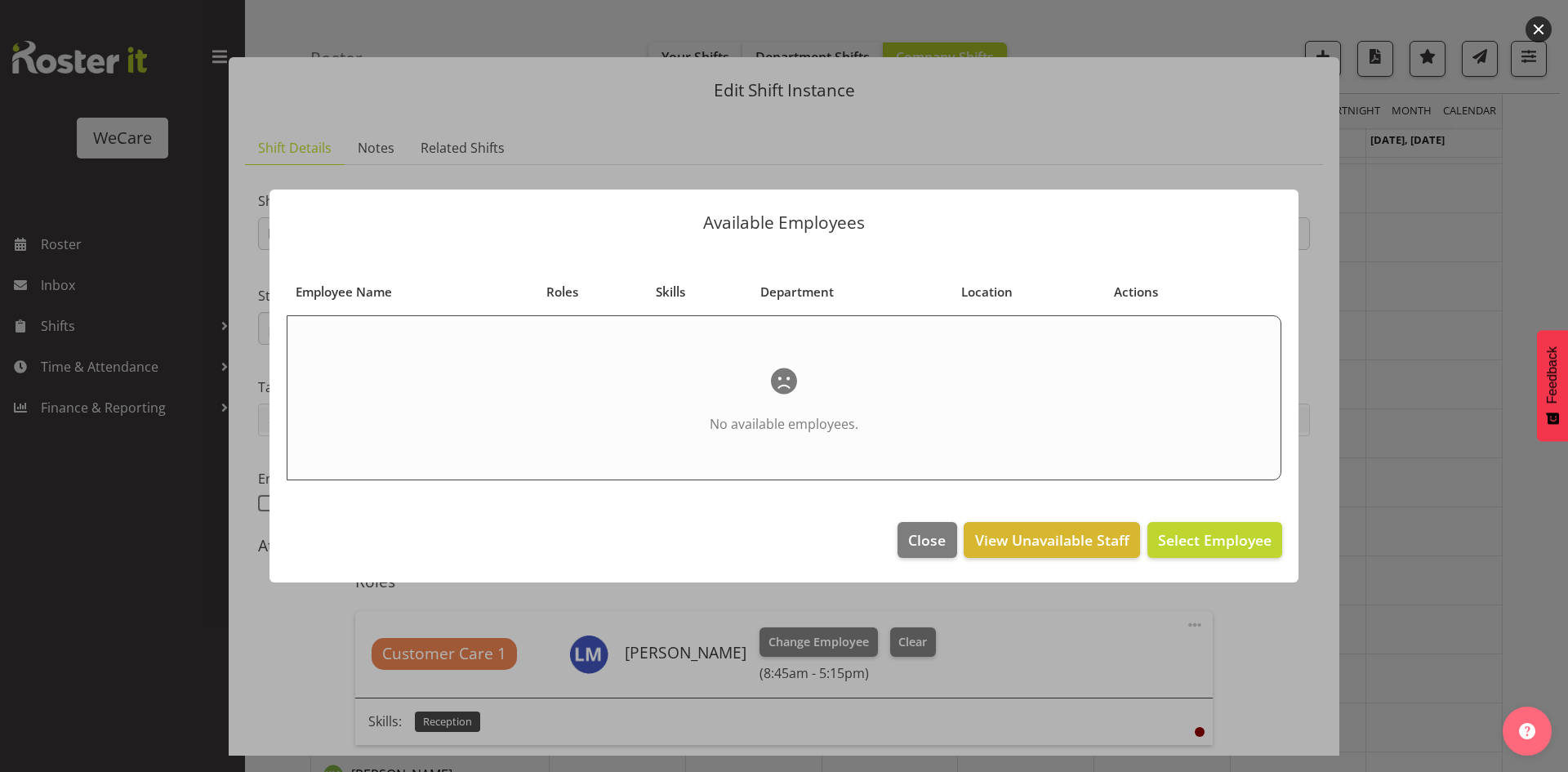
click at [1370, 457] on div at bounding box center [784, 386] width 1568 height 772
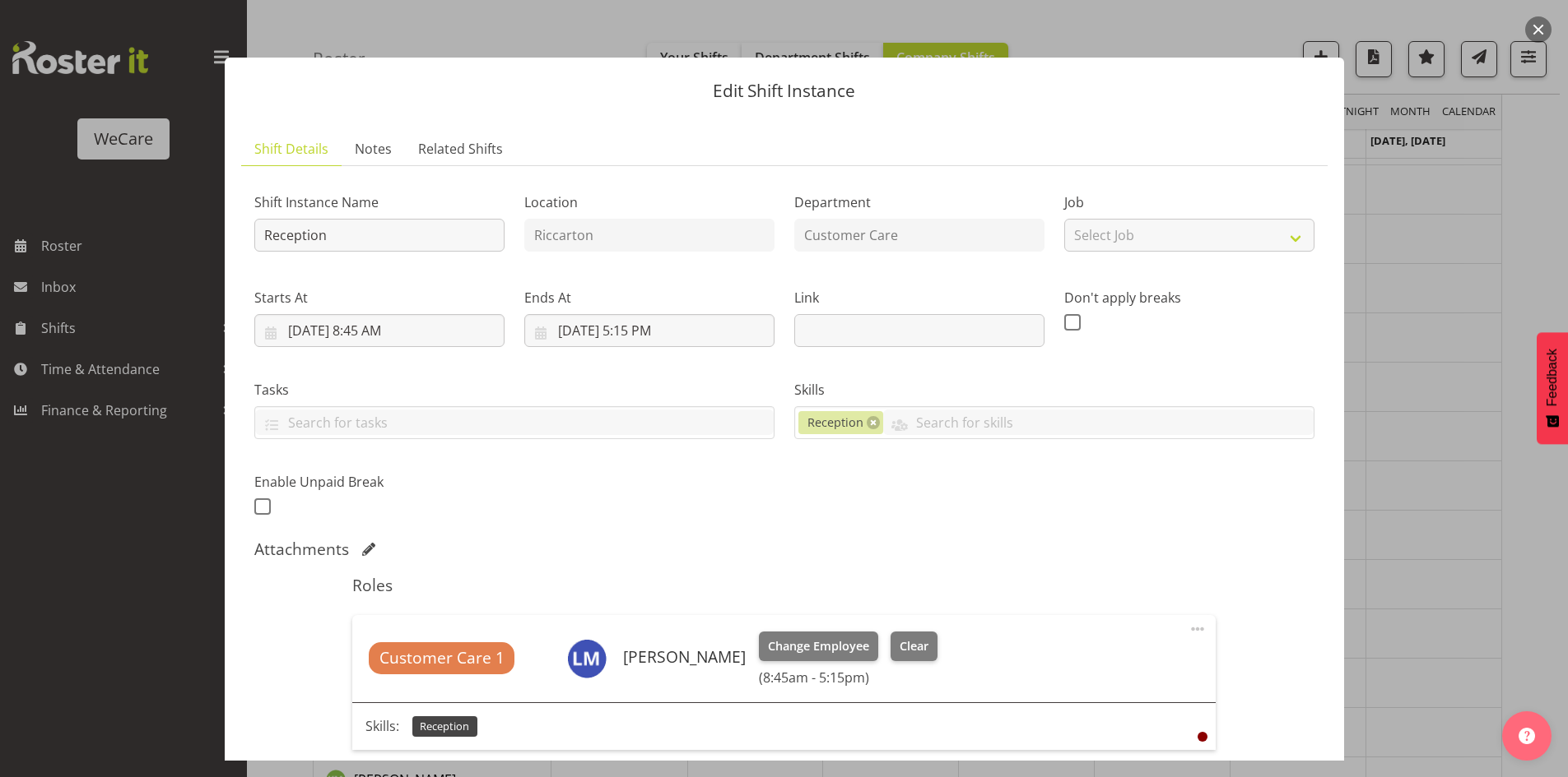
click at [1388, 459] on div at bounding box center [784, 388] width 1568 height 777
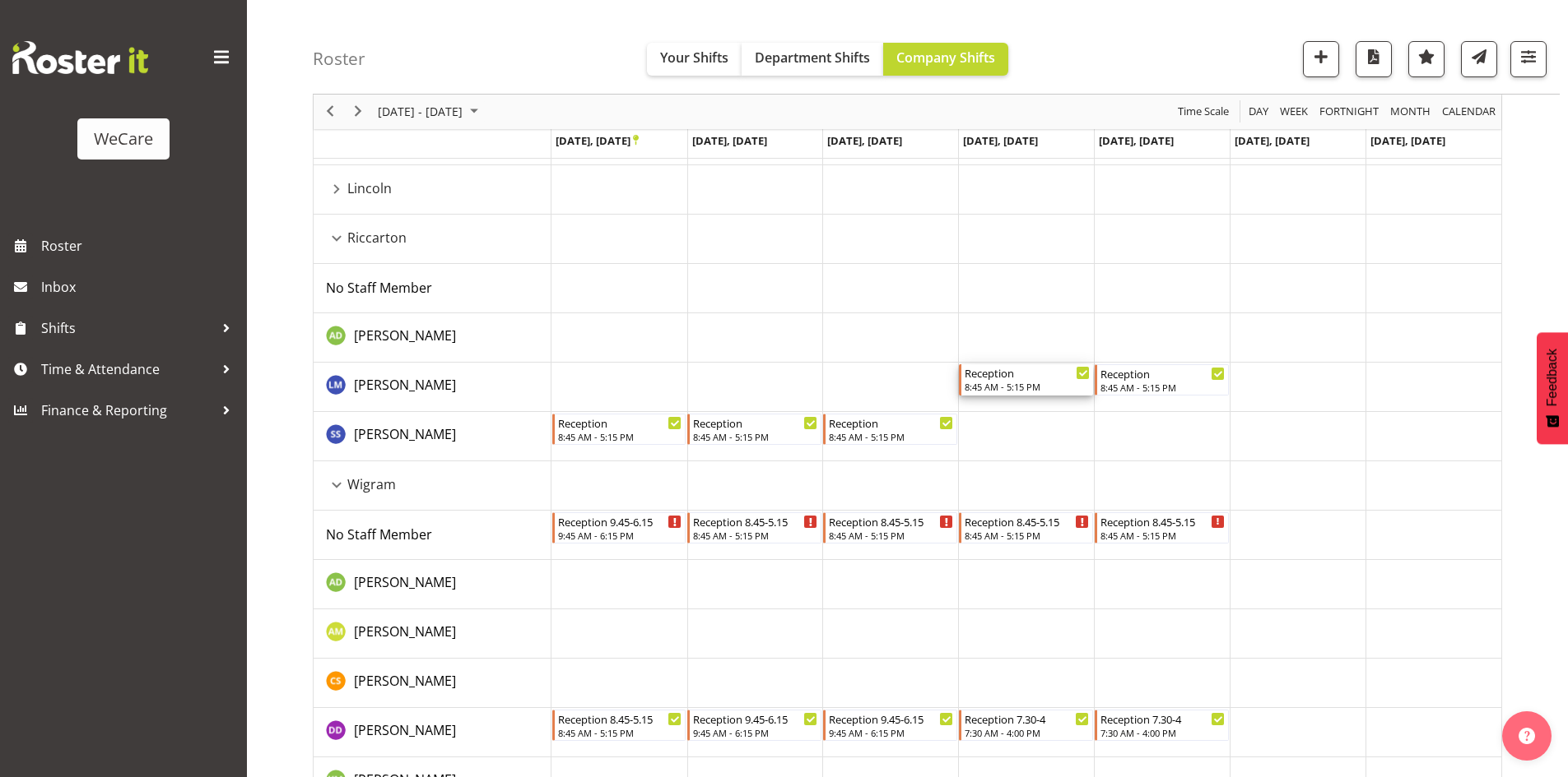
click at [1002, 386] on div "8:45 AM - 5:15 PM" at bounding box center [1026, 387] width 125 height 13
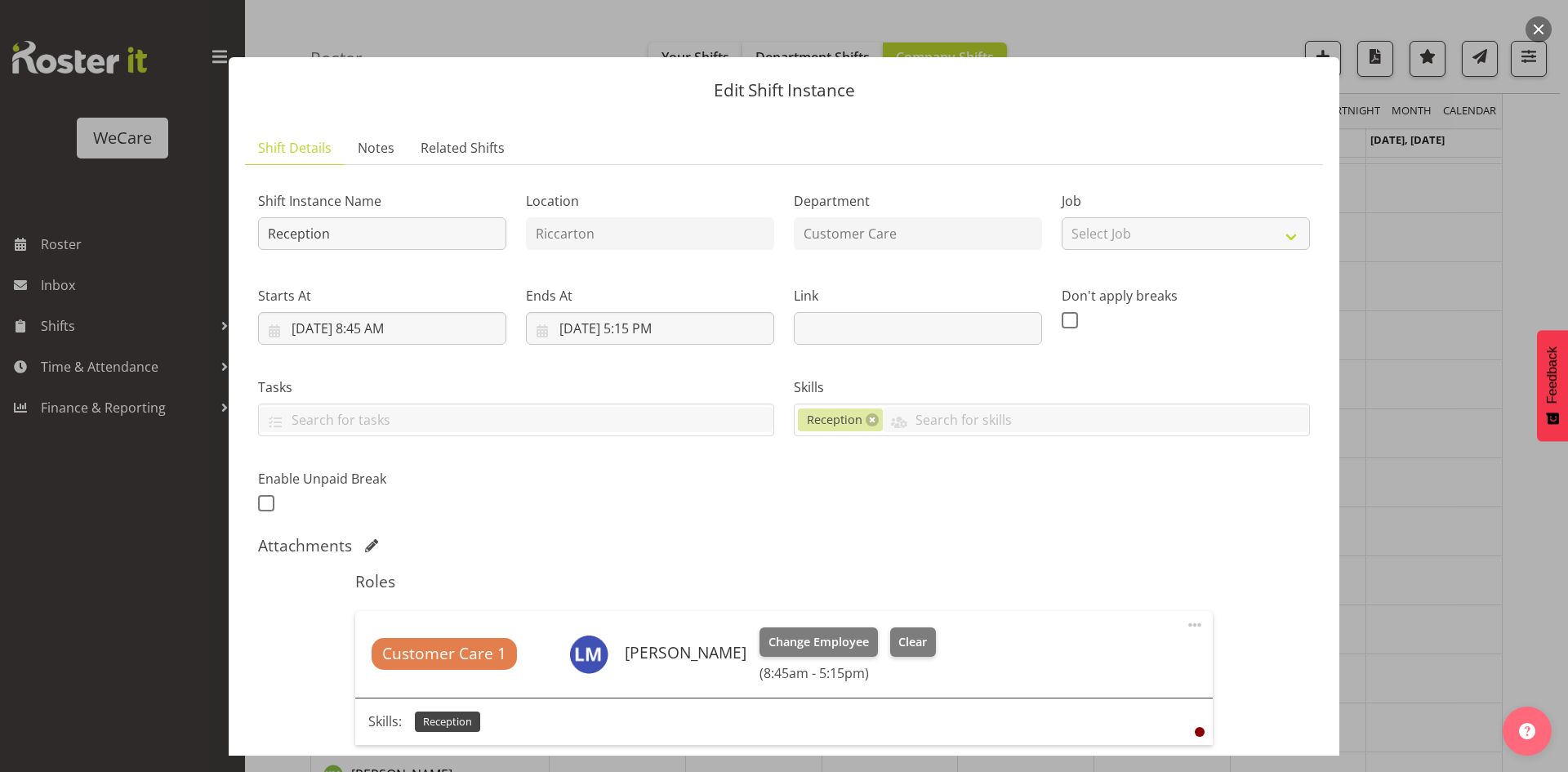
click at [455, 662] on span "Customer Care 1" at bounding box center [444, 654] width 124 height 24
click at [795, 643] on span "Change Employee" at bounding box center [818, 642] width 100 height 18
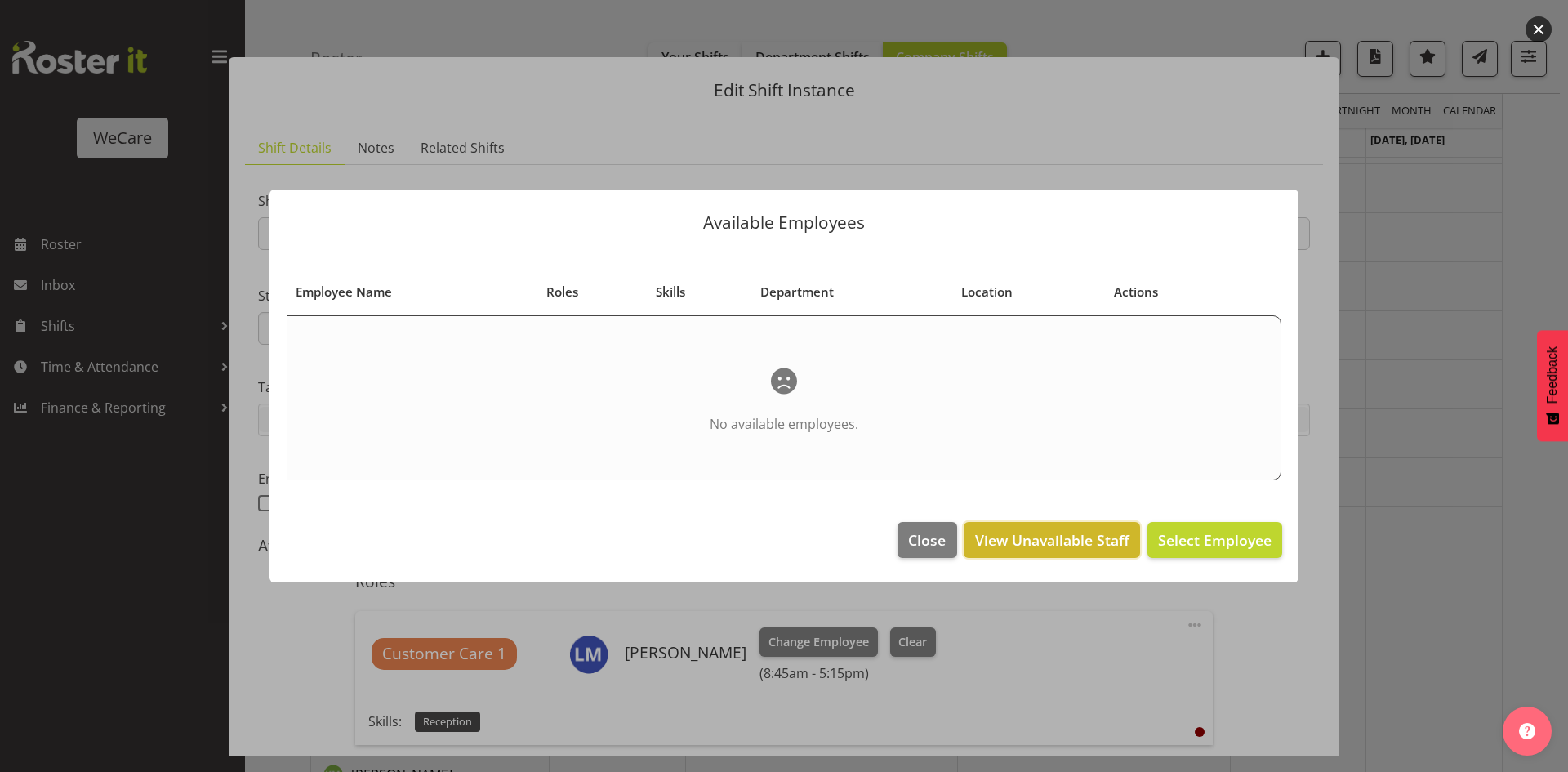
click at [1057, 533] on span "View Unavailable Staff" at bounding box center [1052, 540] width 154 height 21
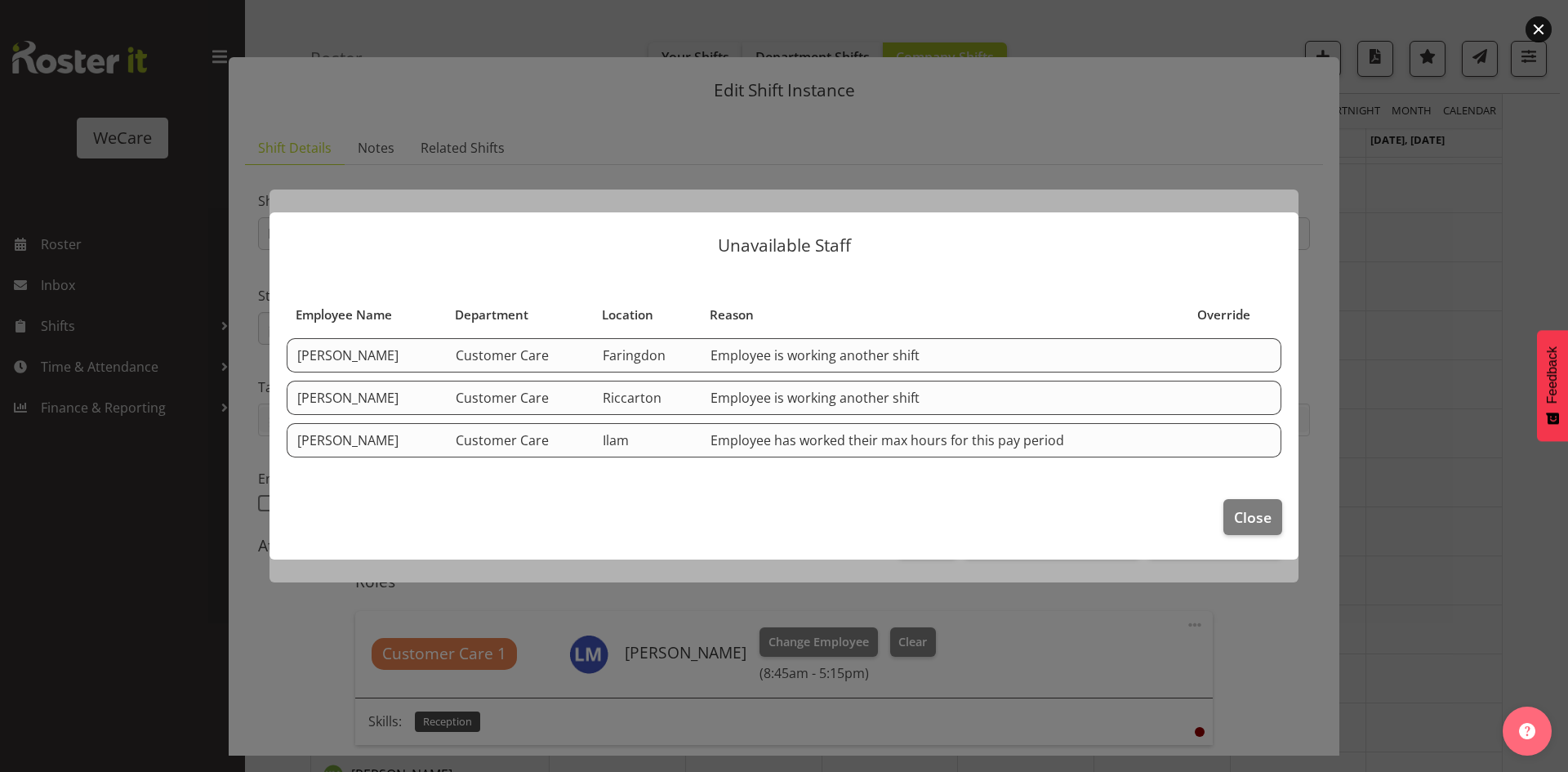
click at [1413, 407] on div at bounding box center [784, 386] width 1568 height 772
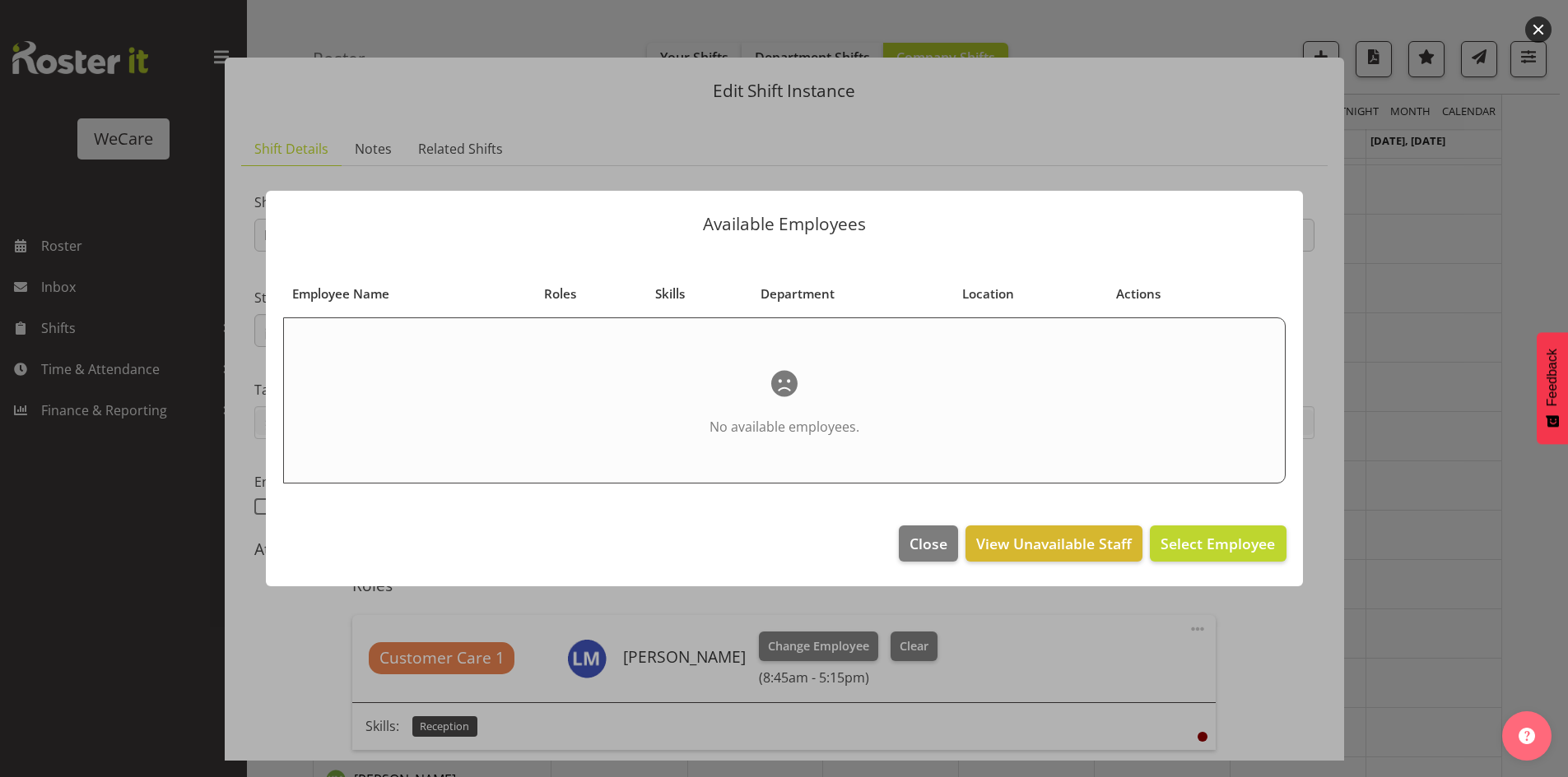
click at [1423, 409] on div at bounding box center [784, 388] width 1568 height 777
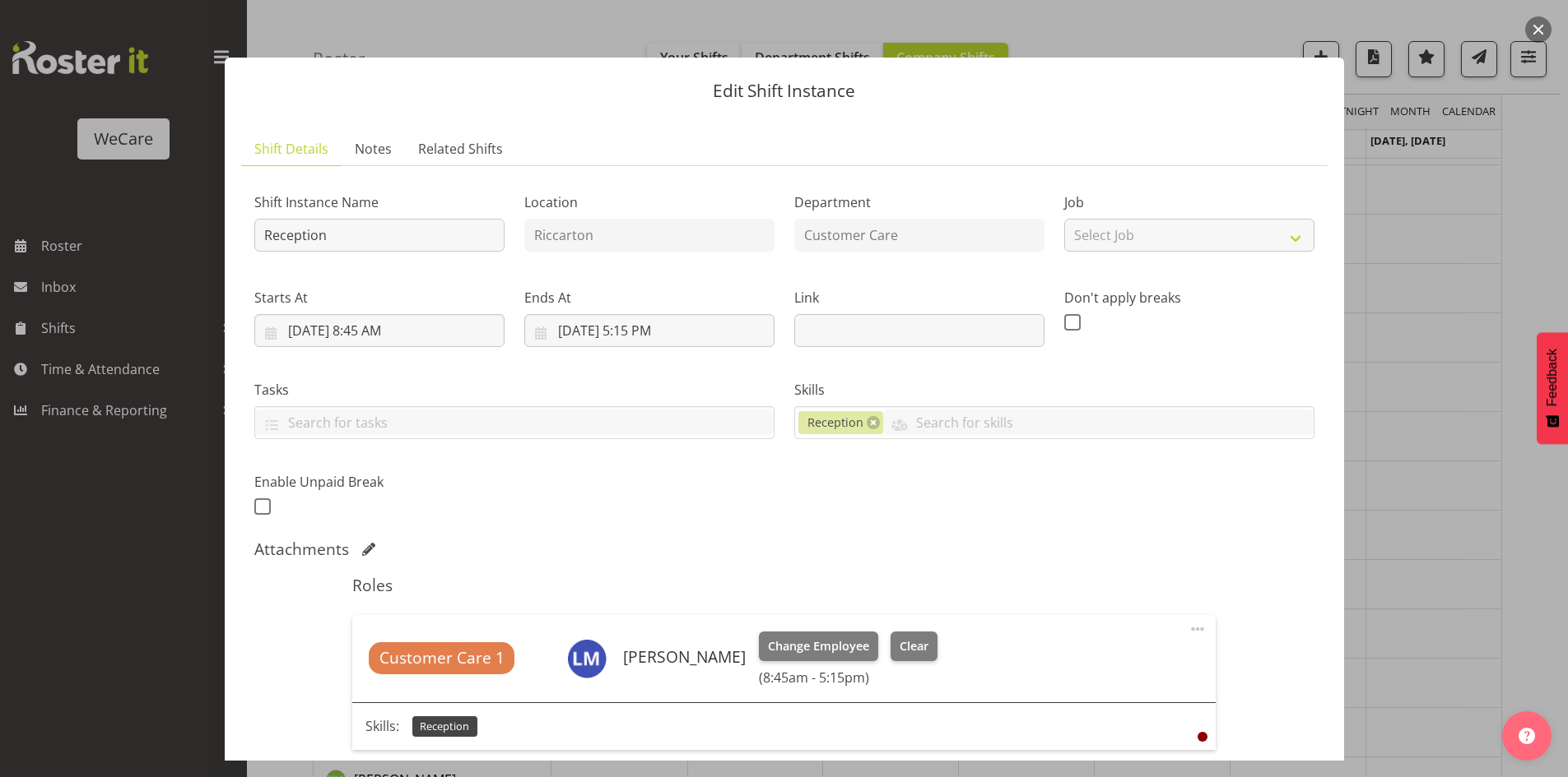
click at [1420, 408] on div at bounding box center [784, 388] width 1568 height 777
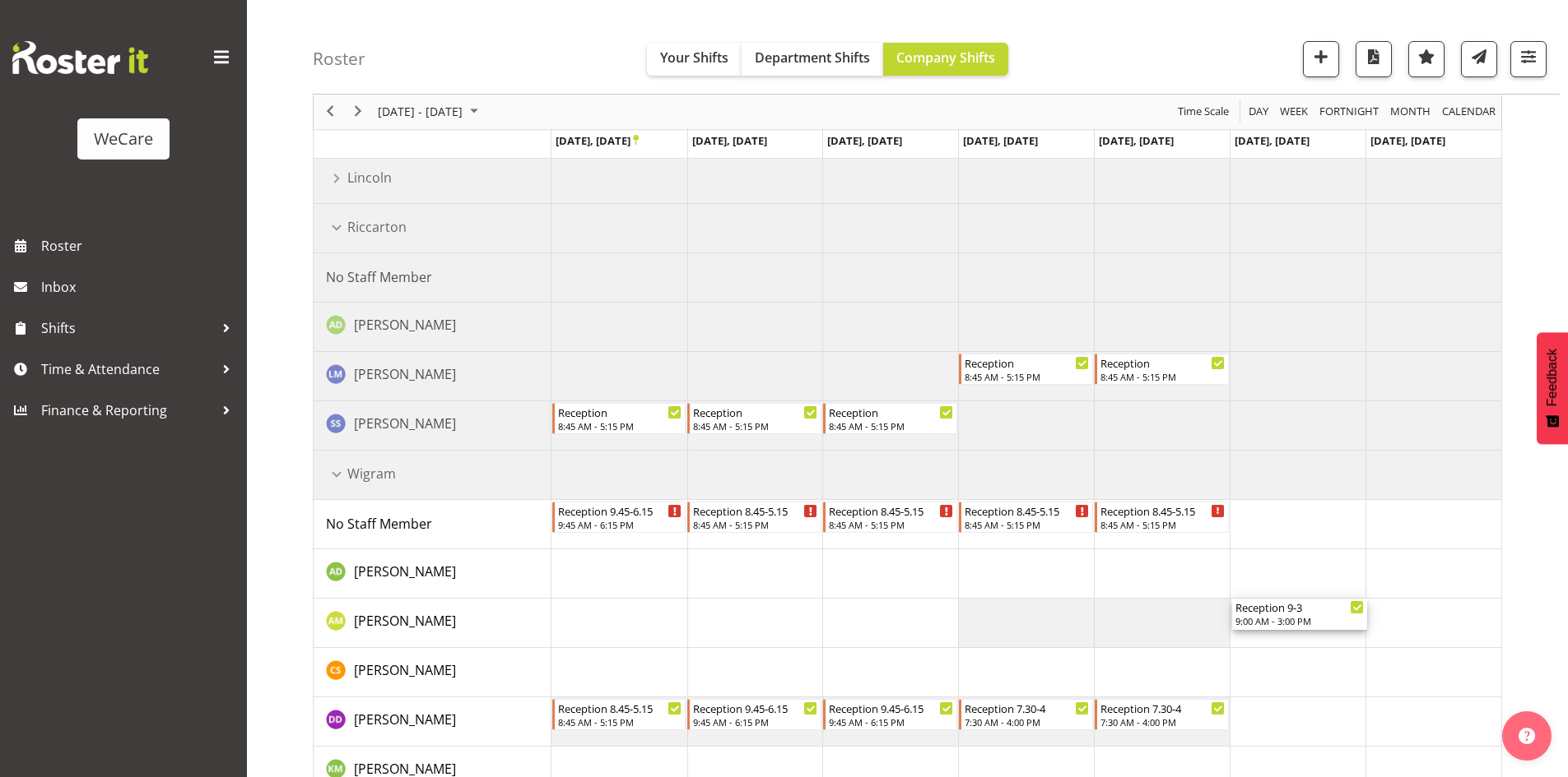
scroll to position [1359, 0]
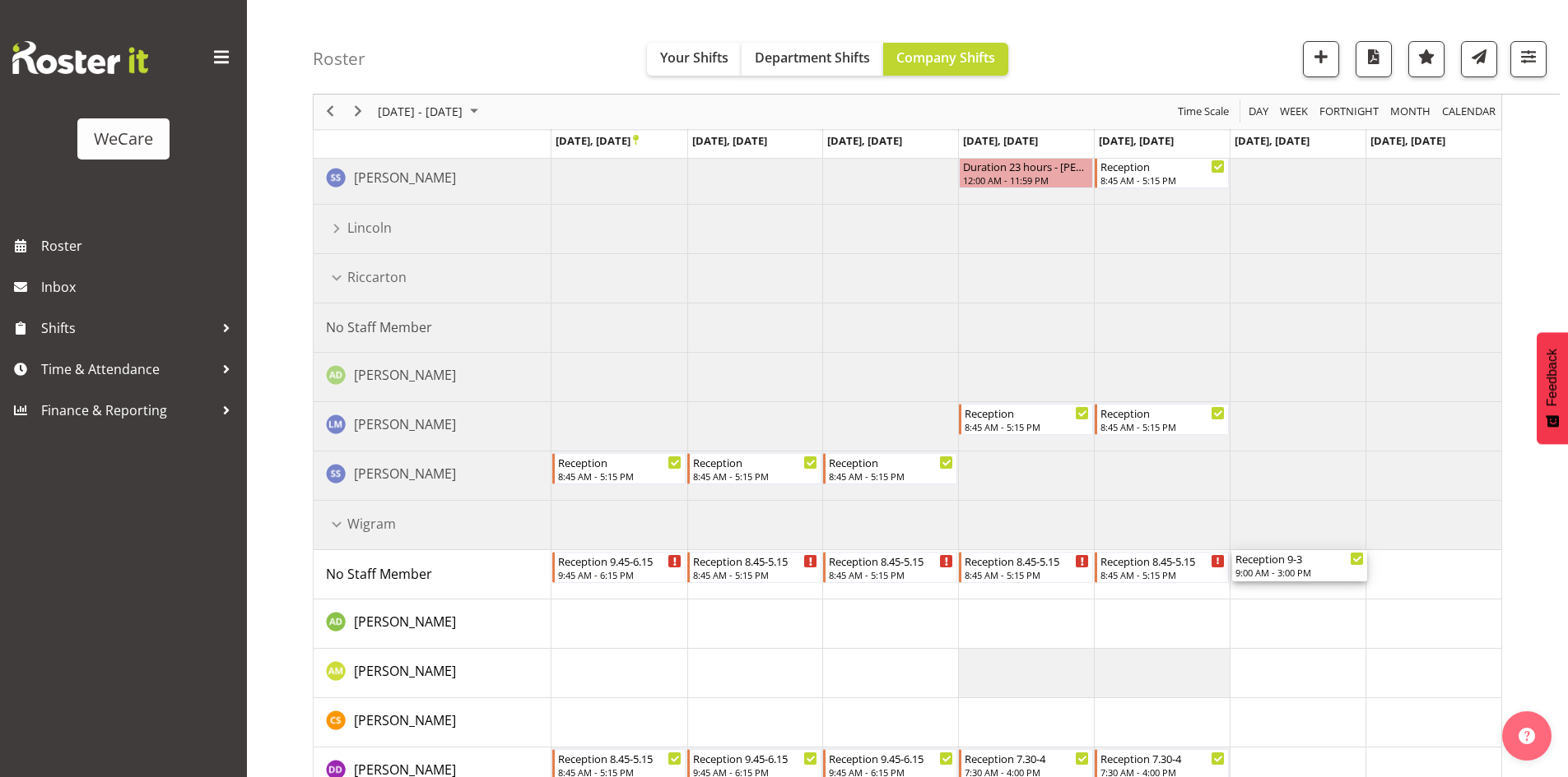
drag, startPoint x: 1280, startPoint y: 586, endPoint x: 1354, endPoint y: 585, distance: 74.0
click at [1354, 585] on div "Hub 7.30-4.00 7:30 AM - 4:00 PM Hub 8-4.30 8:00 AM - 4:30 PM Hub 7.30-4.00 7:30…" at bounding box center [1026, 106] width 949 height 2467
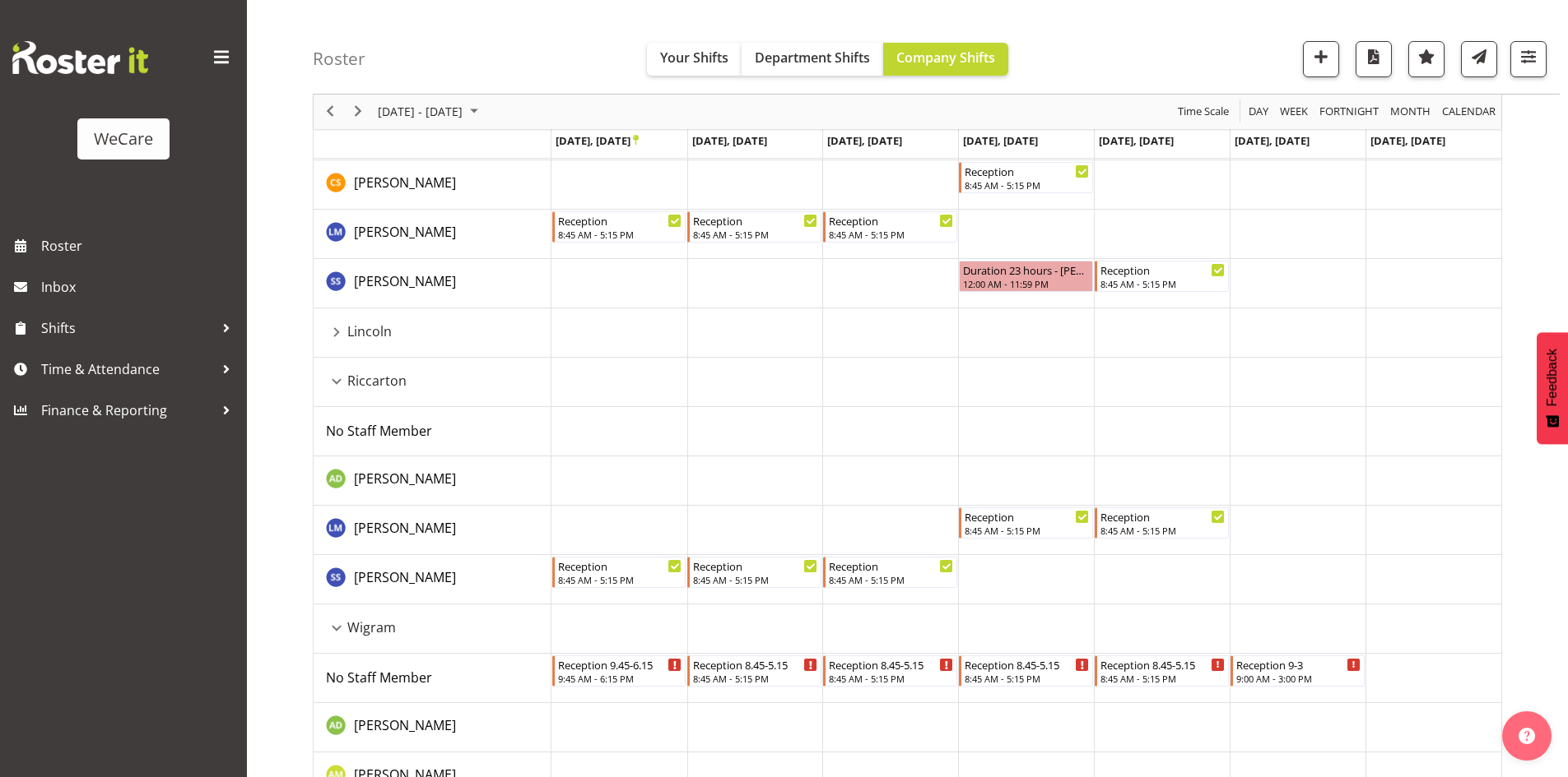
scroll to position [1276, 0]
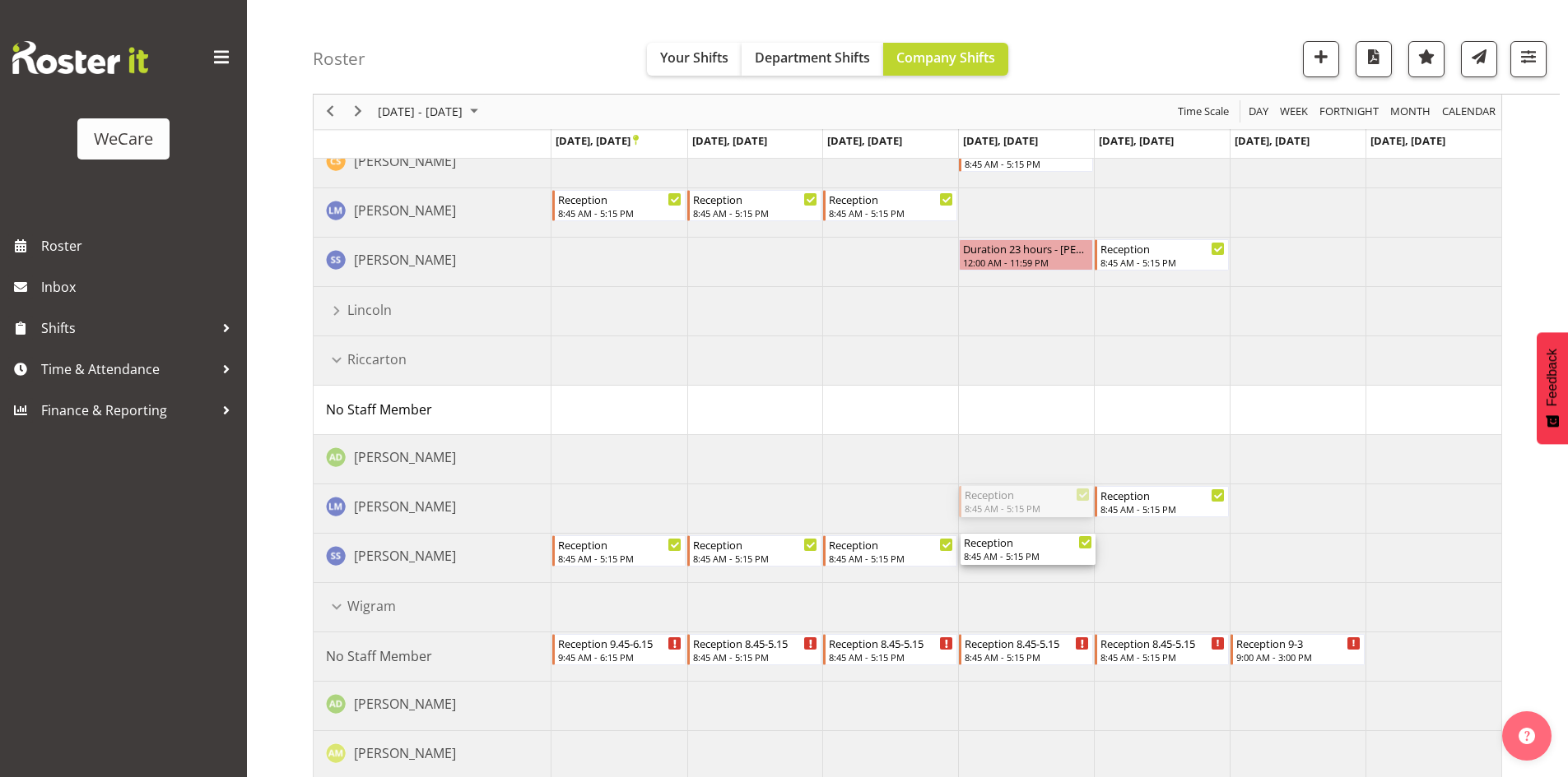
drag, startPoint x: 1020, startPoint y: 504, endPoint x: 1027, endPoint y: 552, distance: 48.5
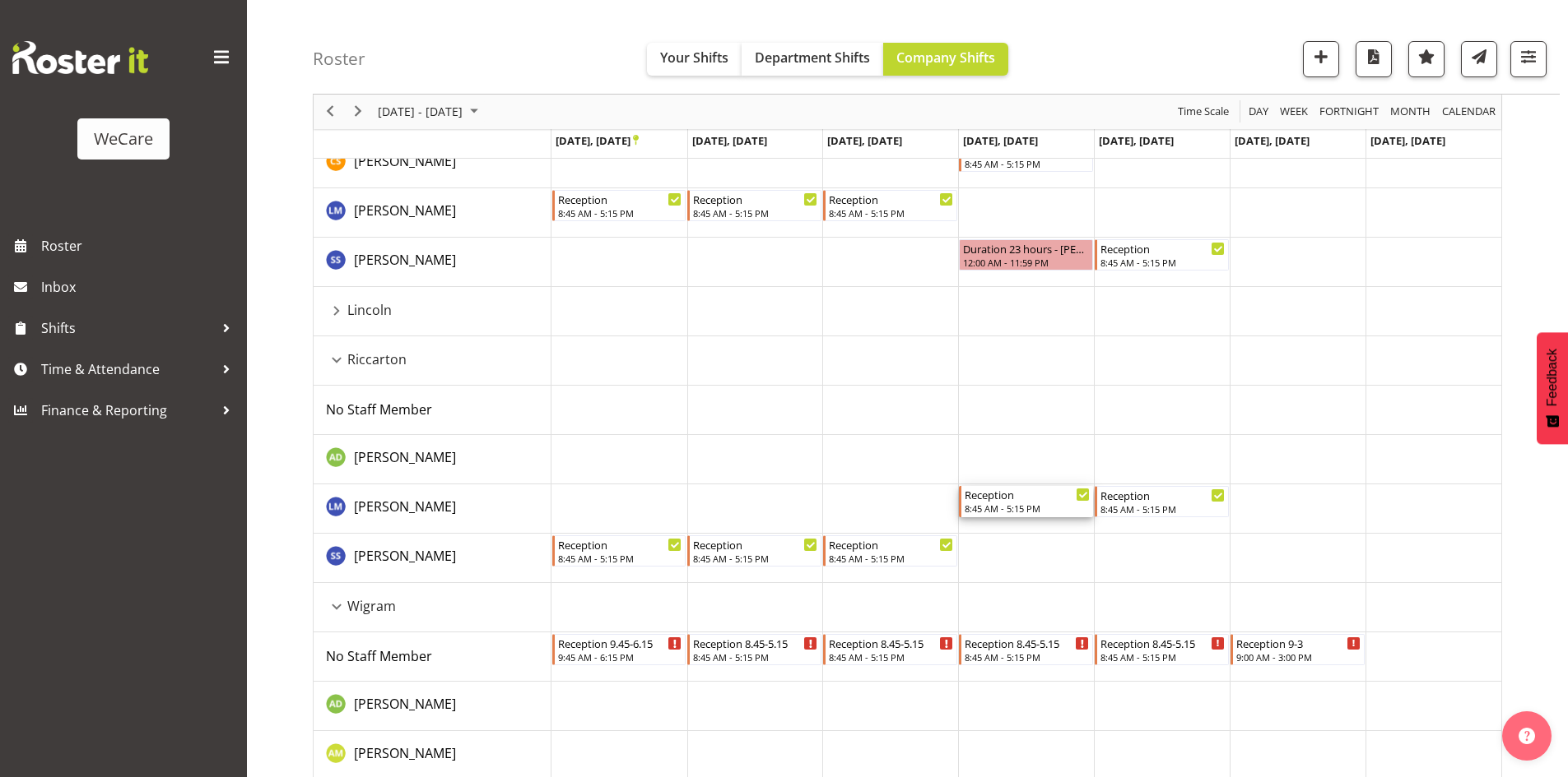
click at [1030, 512] on div "8:45 AM - 5:15 PM" at bounding box center [1026, 508] width 125 height 13
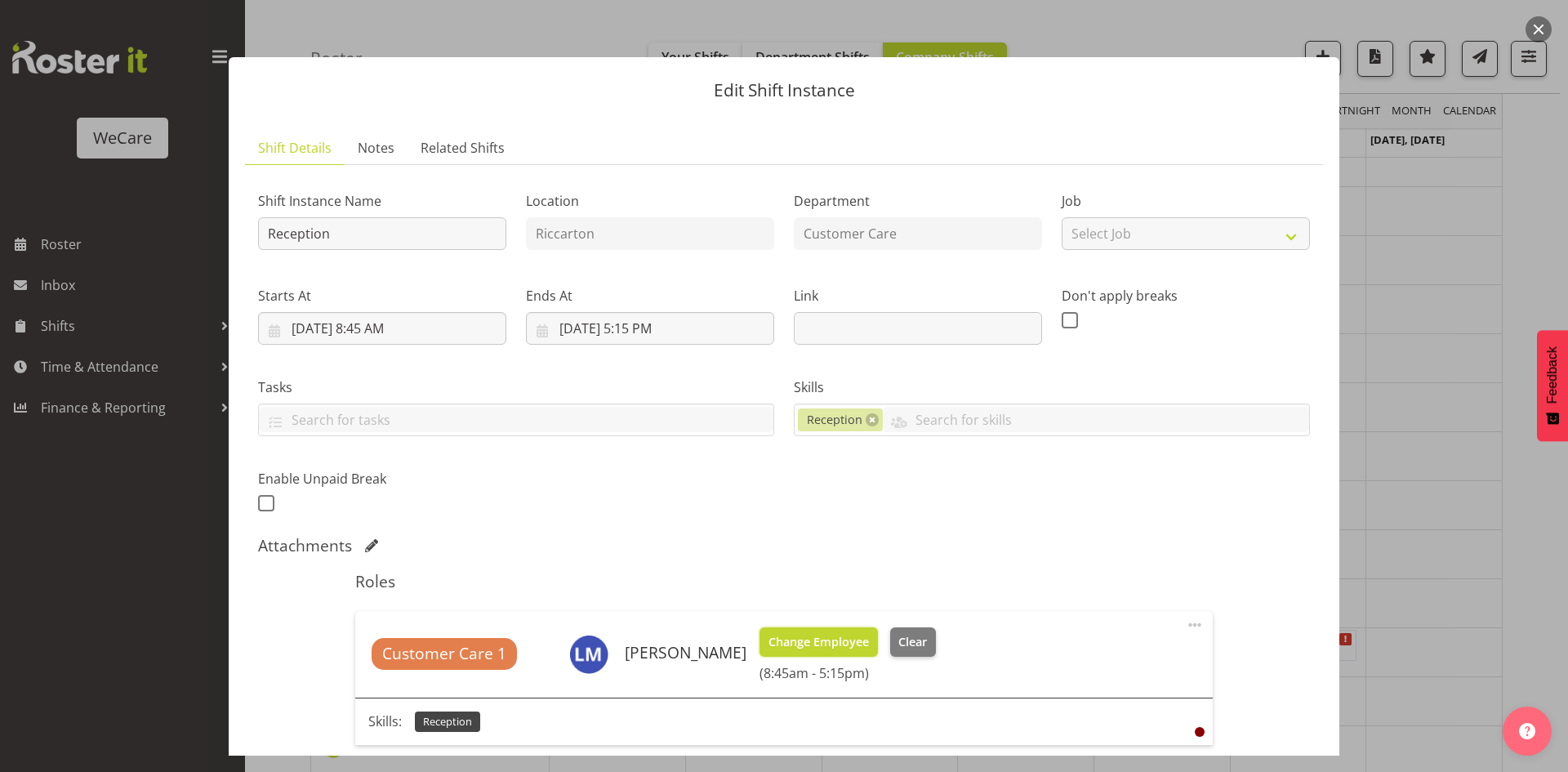
click at [847, 629] on button "Change Employee" at bounding box center [818, 642] width 118 height 30
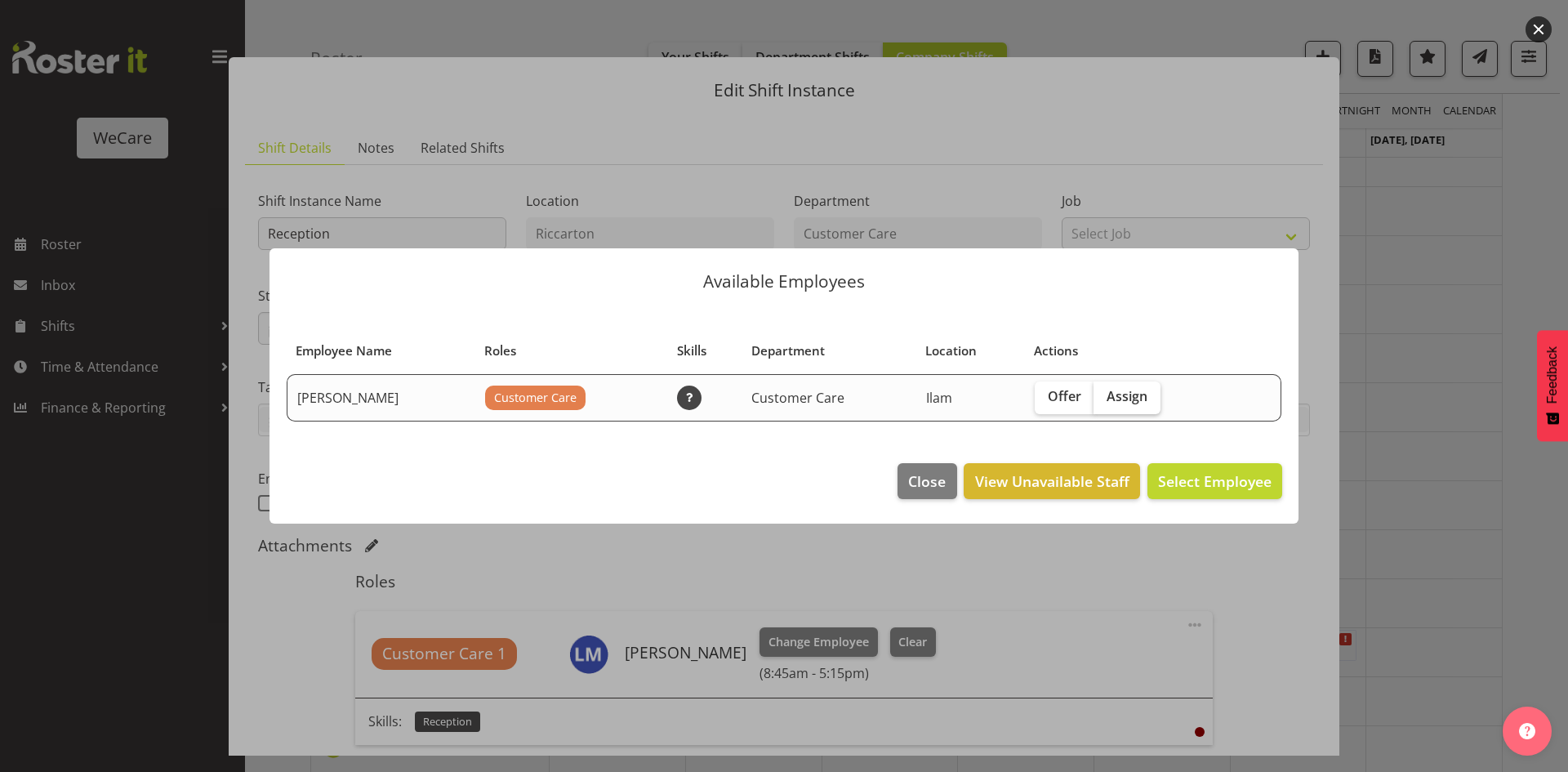
click at [1134, 400] on span "Assign" at bounding box center [1127, 397] width 41 height 16
click at [1104, 400] on input "Assign" at bounding box center [1098, 397] width 11 height 11
checkbox input "true"
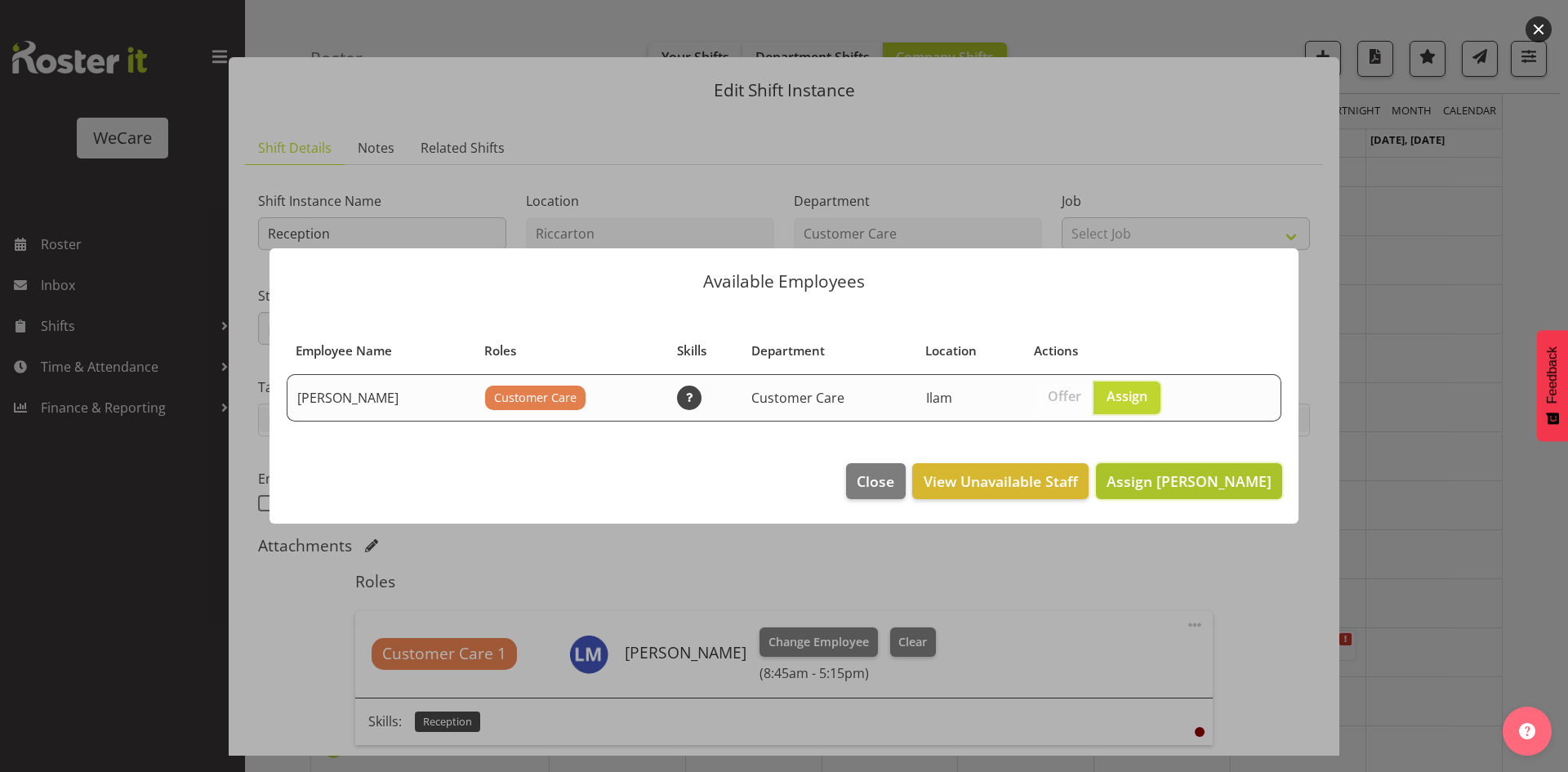
click at [1245, 485] on span "Assign Savanna Samson" at bounding box center [1189, 481] width 165 height 20
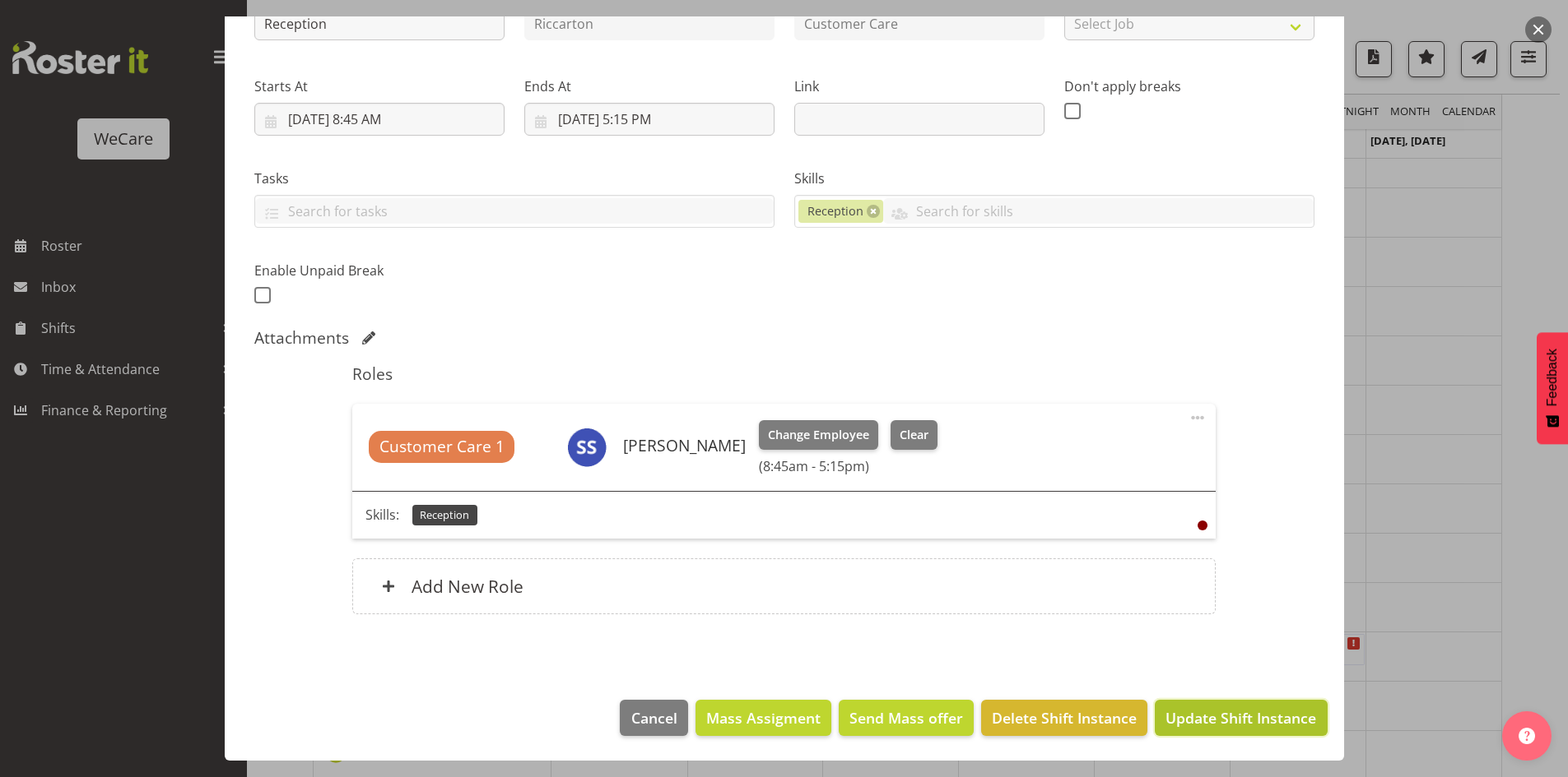
click at [1240, 717] on span "Update Shift Instance" at bounding box center [1241, 718] width 151 height 21
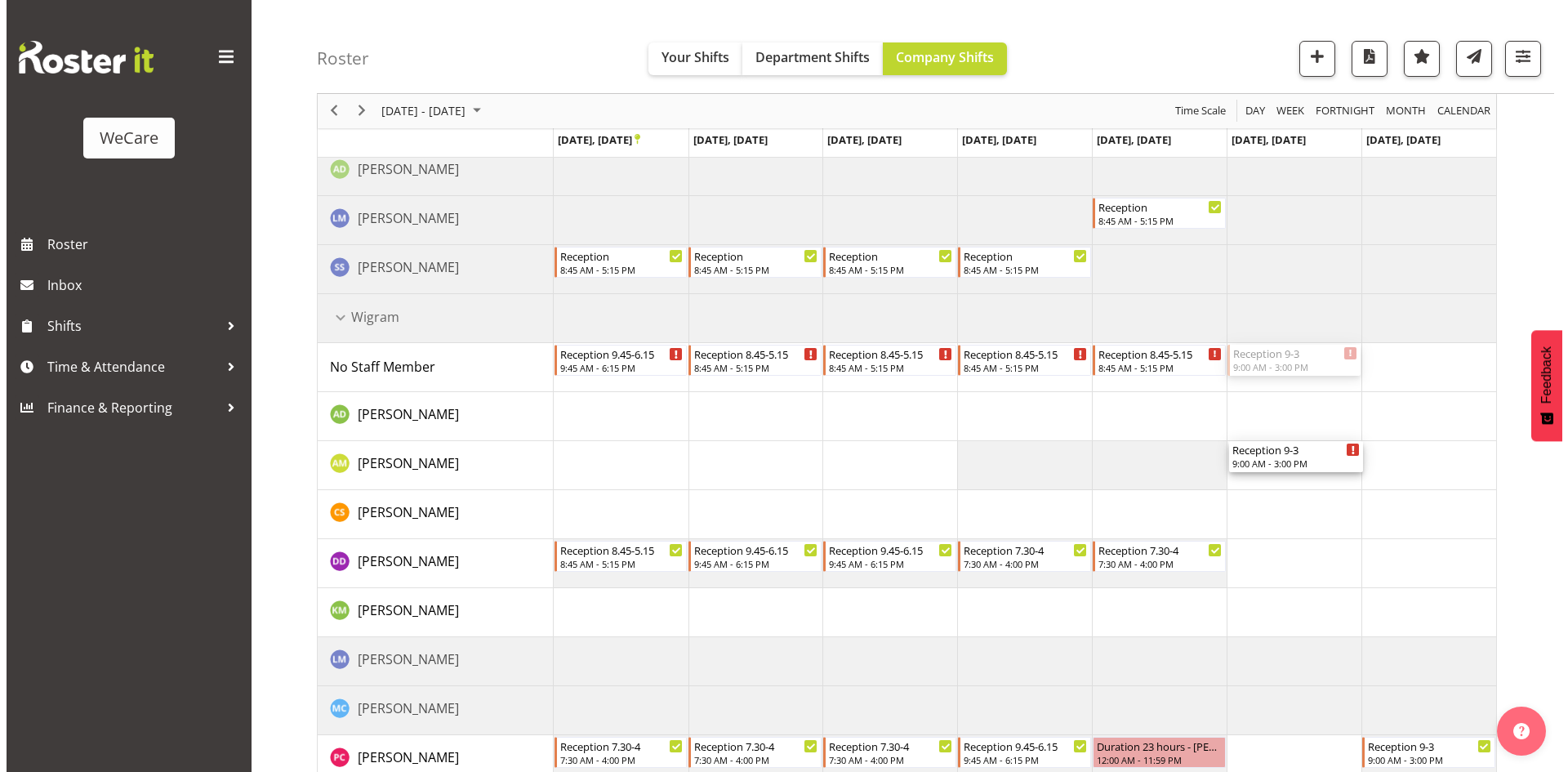
scroll to position [1595, 0]
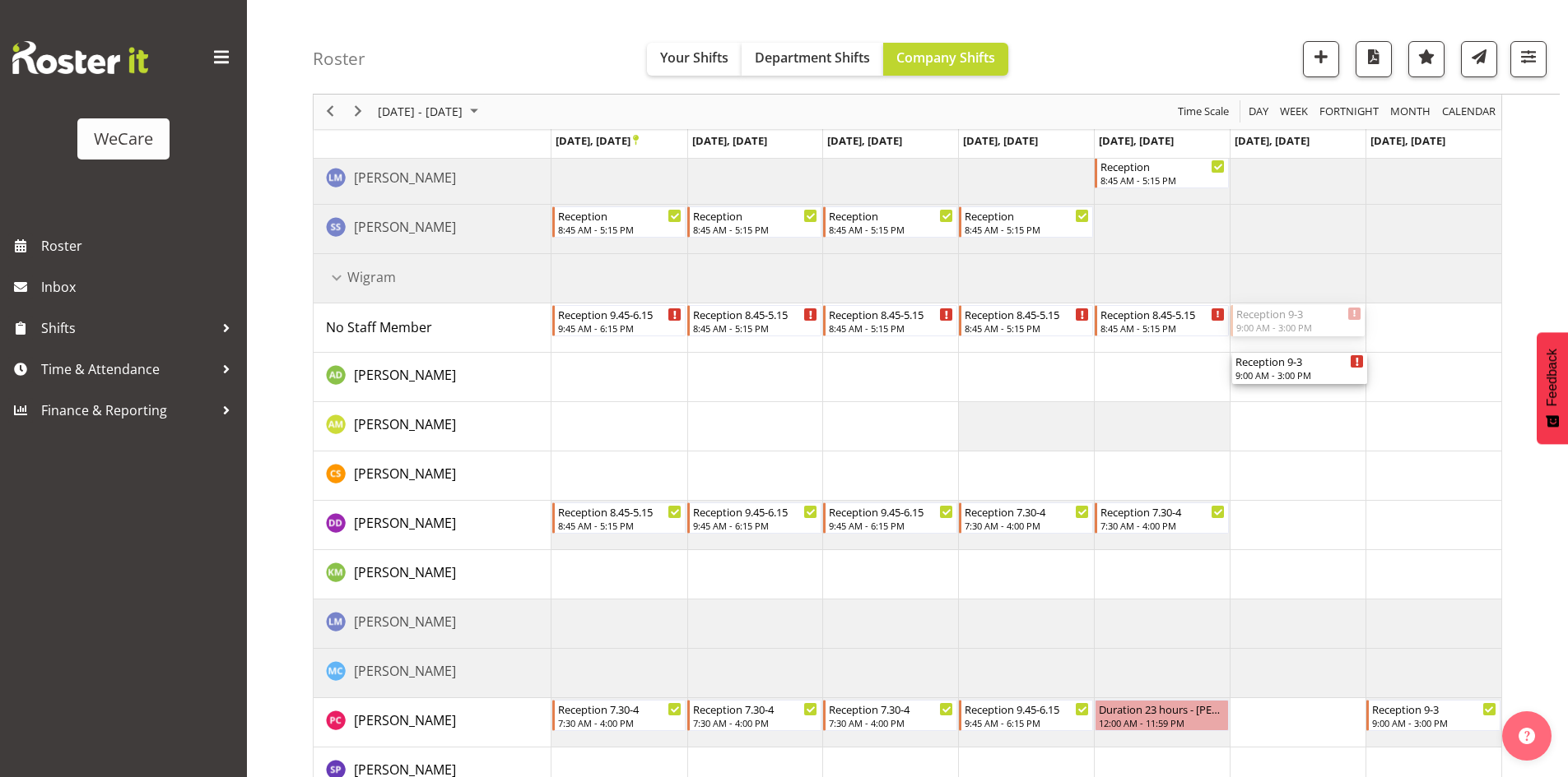
drag, startPoint x: 1284, startPoint y: 558, endPoint x: 1274, endPoint y: 320, distance: 238.2
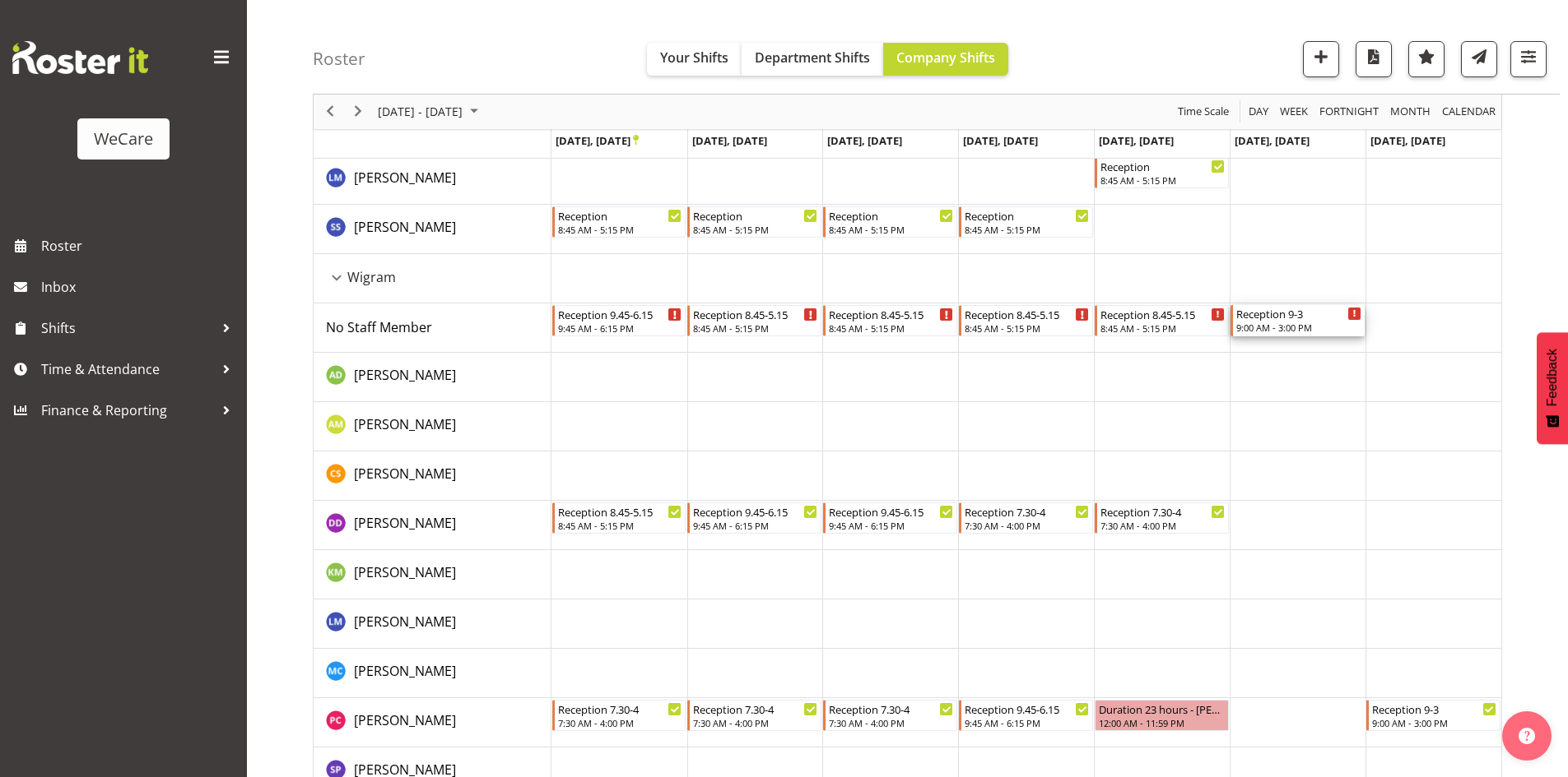
click at [1274, 319] on div "Reception 9-3" at bounding box center [1298, 313] width 125 height 17
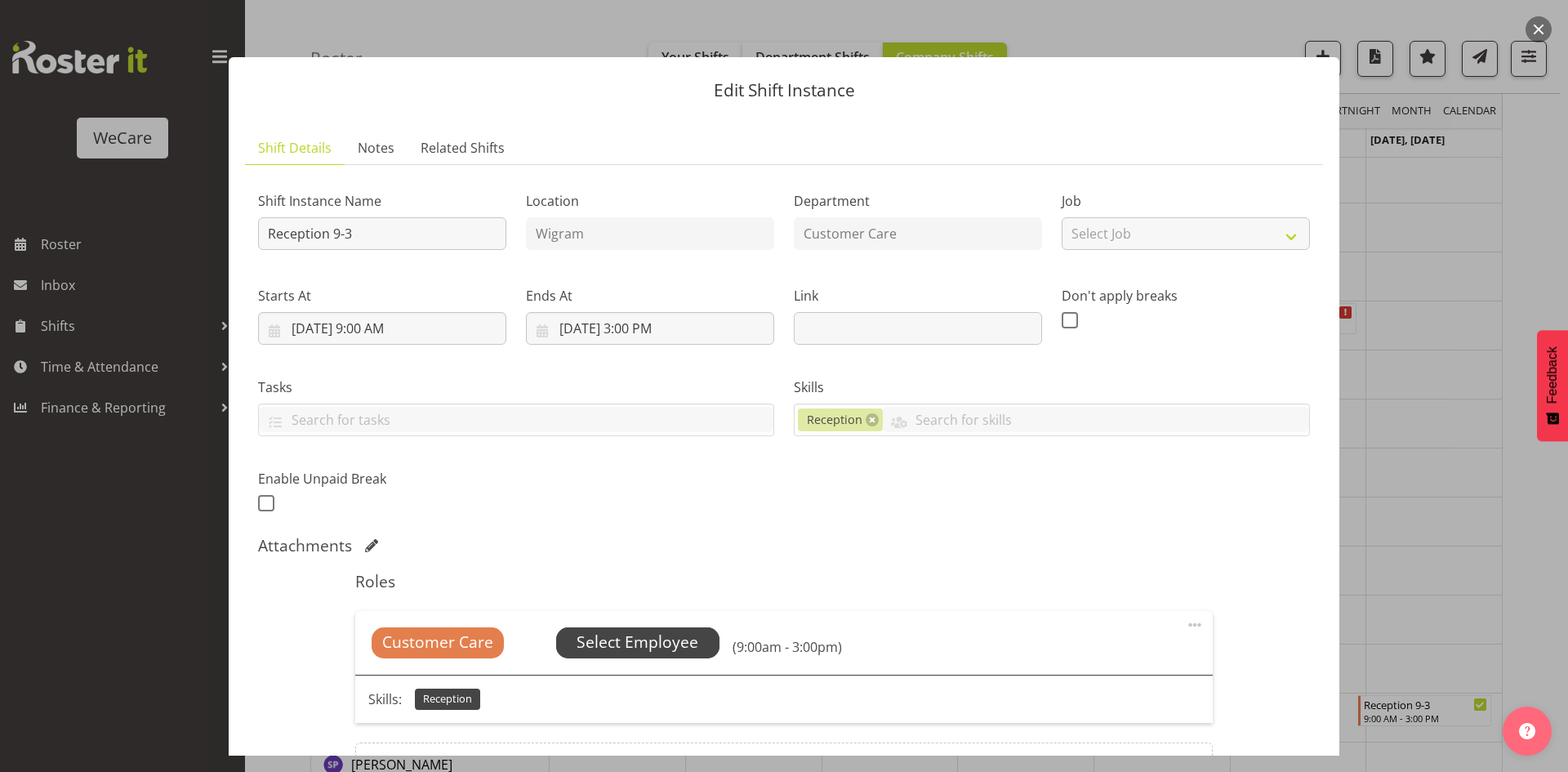
click at [652, 647] on span "Select Employee" at bounding box center [637, 642] width 121 height 24
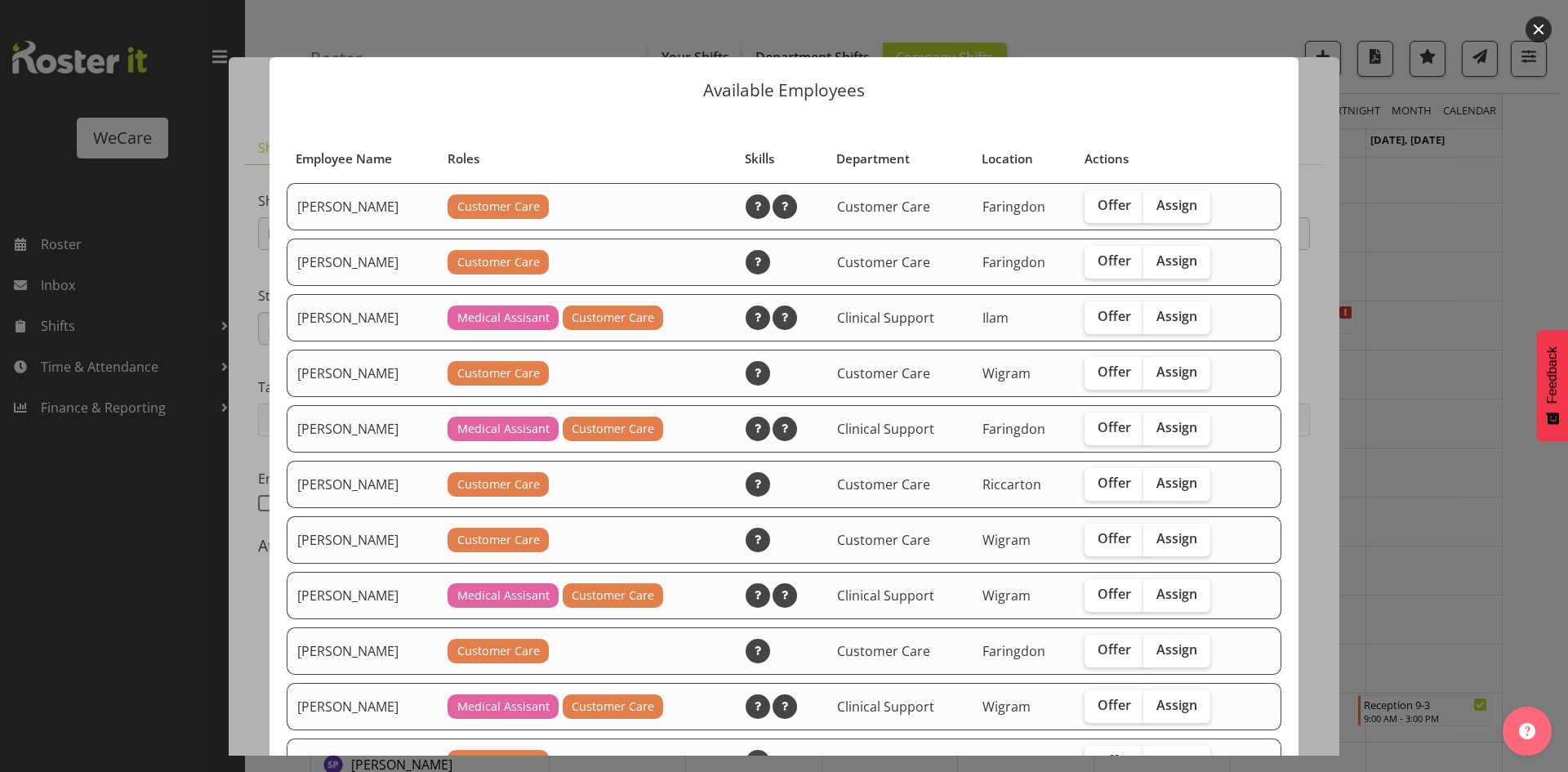
scroll to position [82, 0]
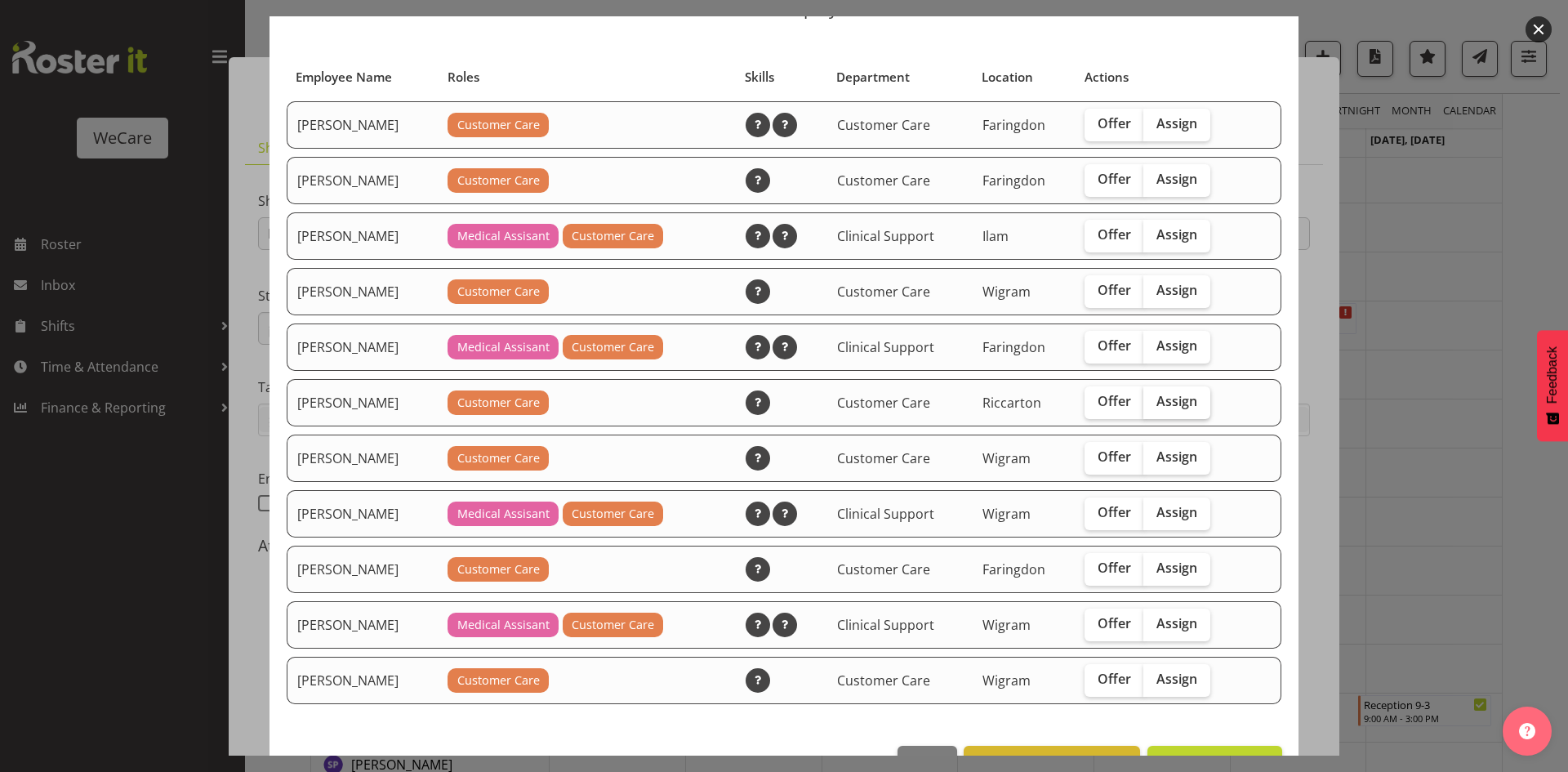
click at [1163, 407] on span "Assign" at bounding box center [1177, 402] width 41 height 16
click at [1154, 407] on input "Assign" at bounding box center [1148, 402] width 11 height 11
checkbox input "true"
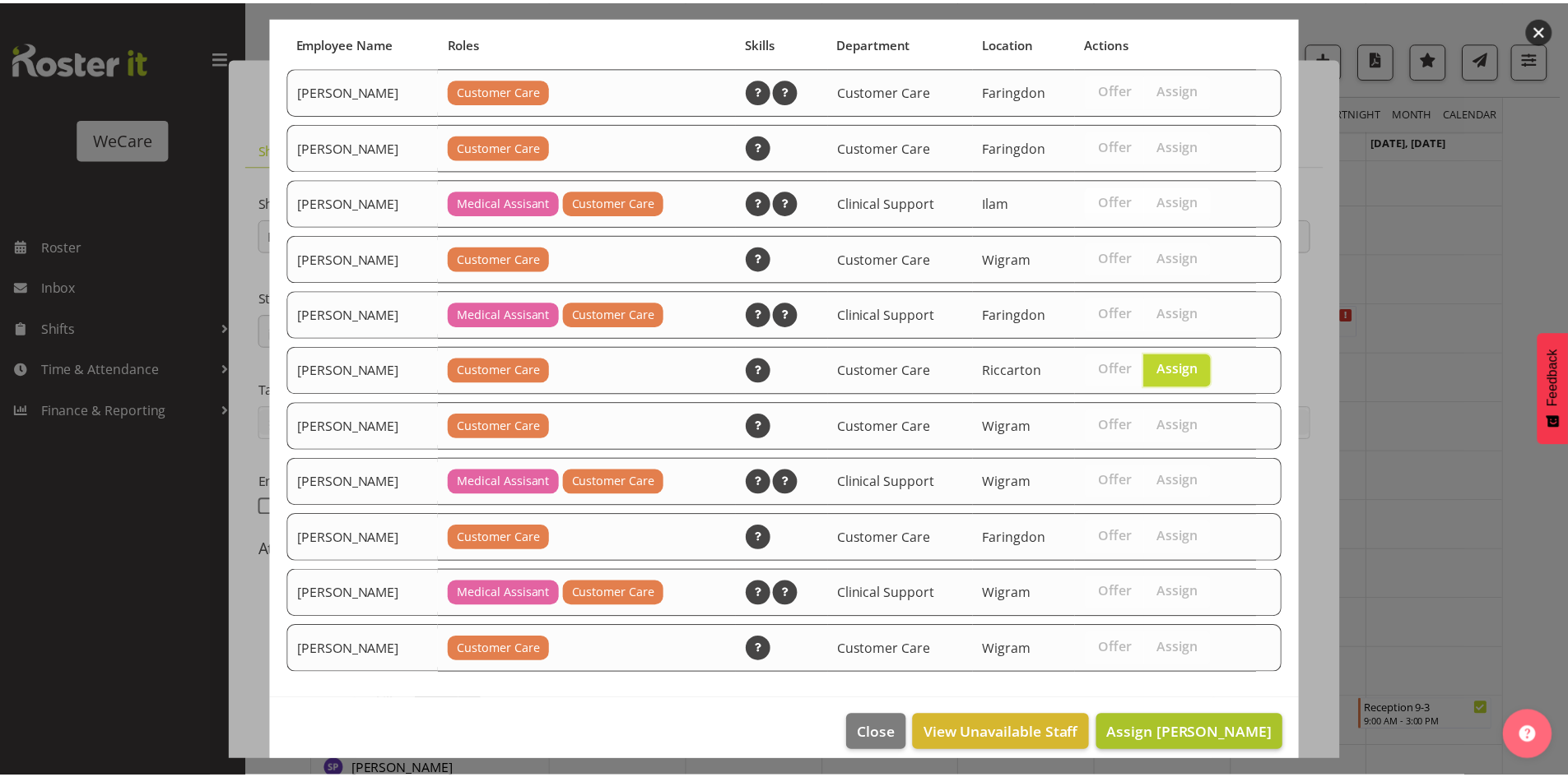
scroll to position [133, 0]
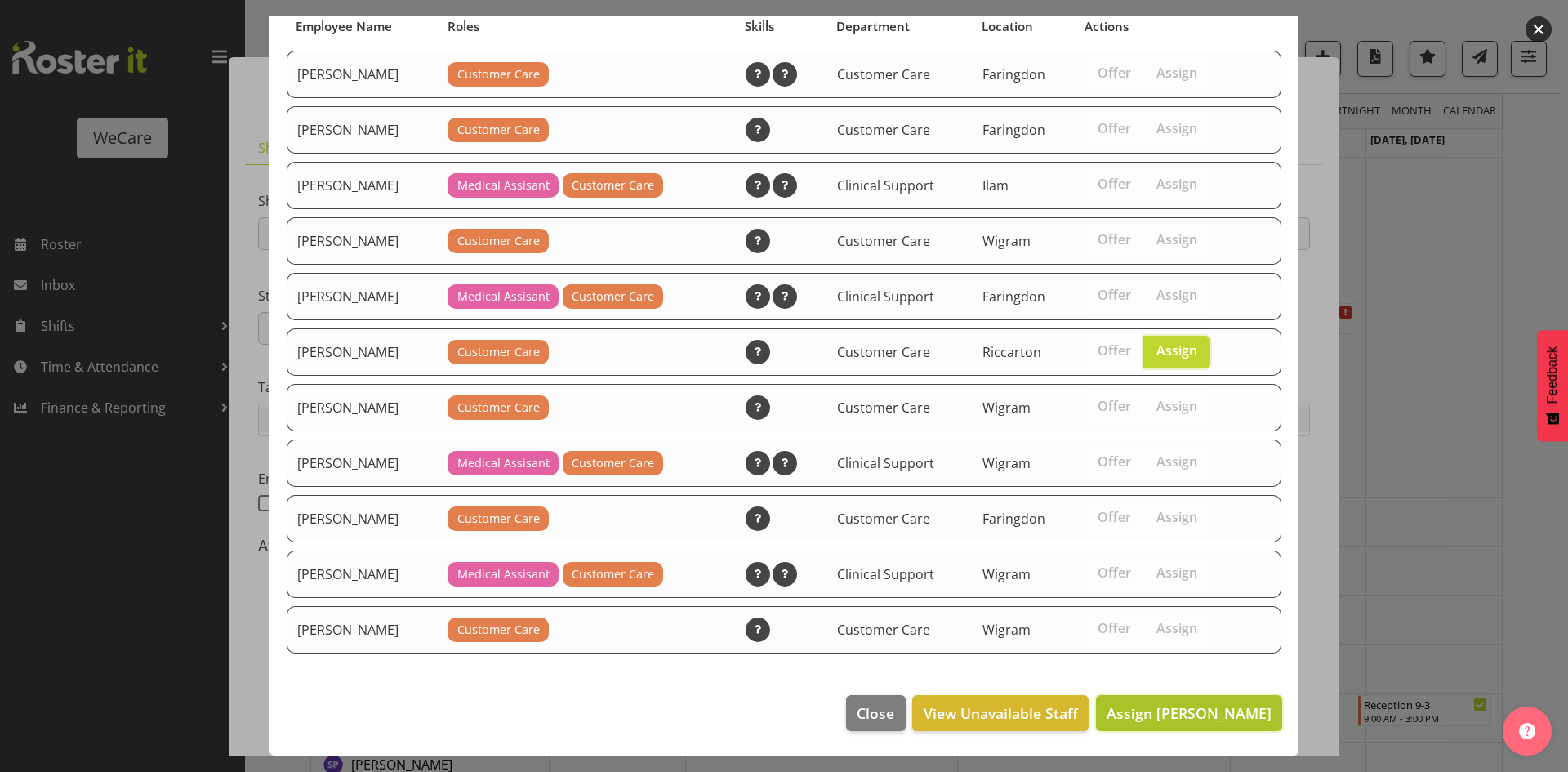
click at [1177, 700] on button "Assign Lainie Montgomery" at bounding box center [1189, 714] width 186 height 36
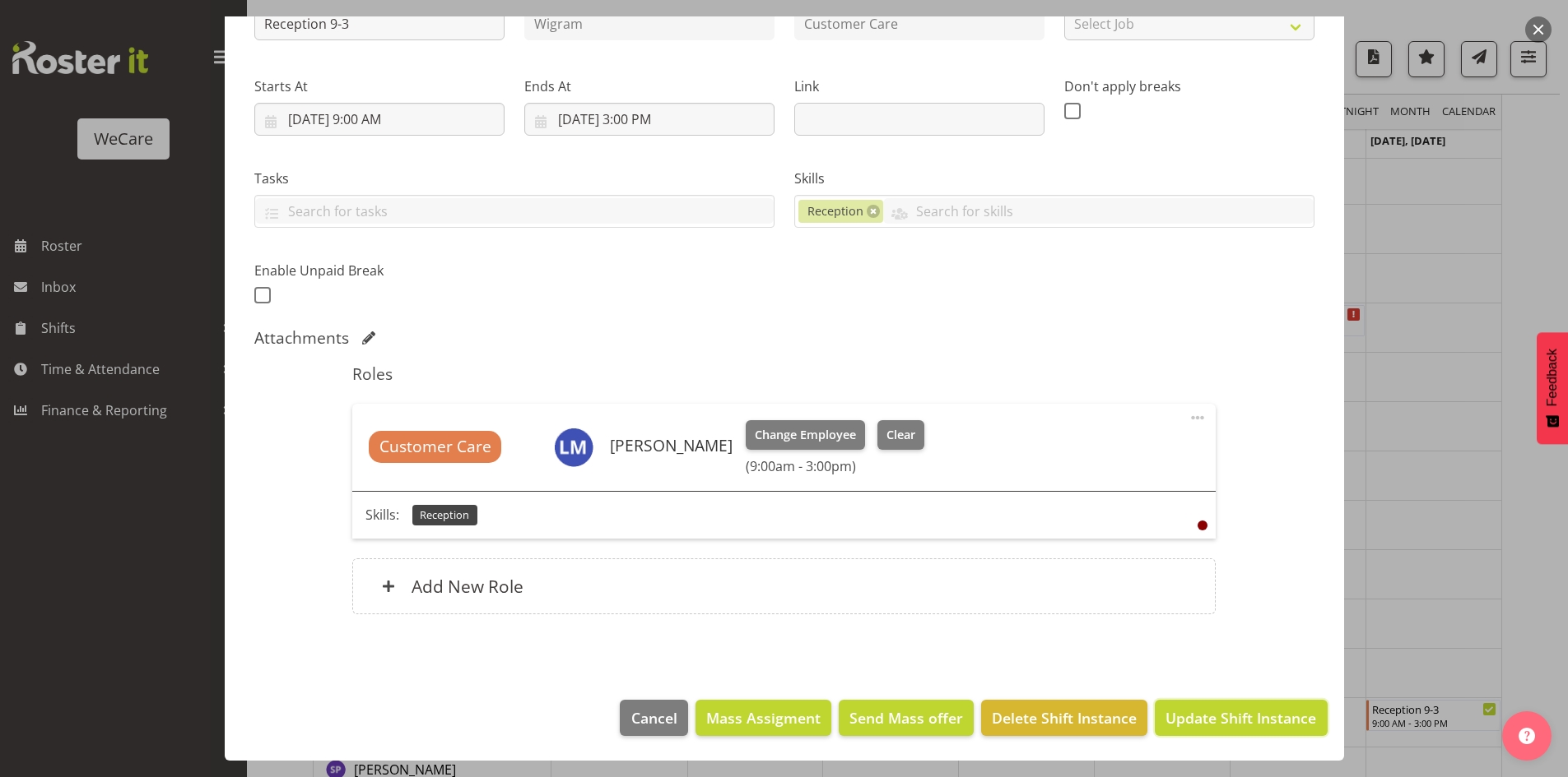
click at [1187, 713] on span "Update Shift Instance" at bounding box center [1241, 718] width 151 height 21
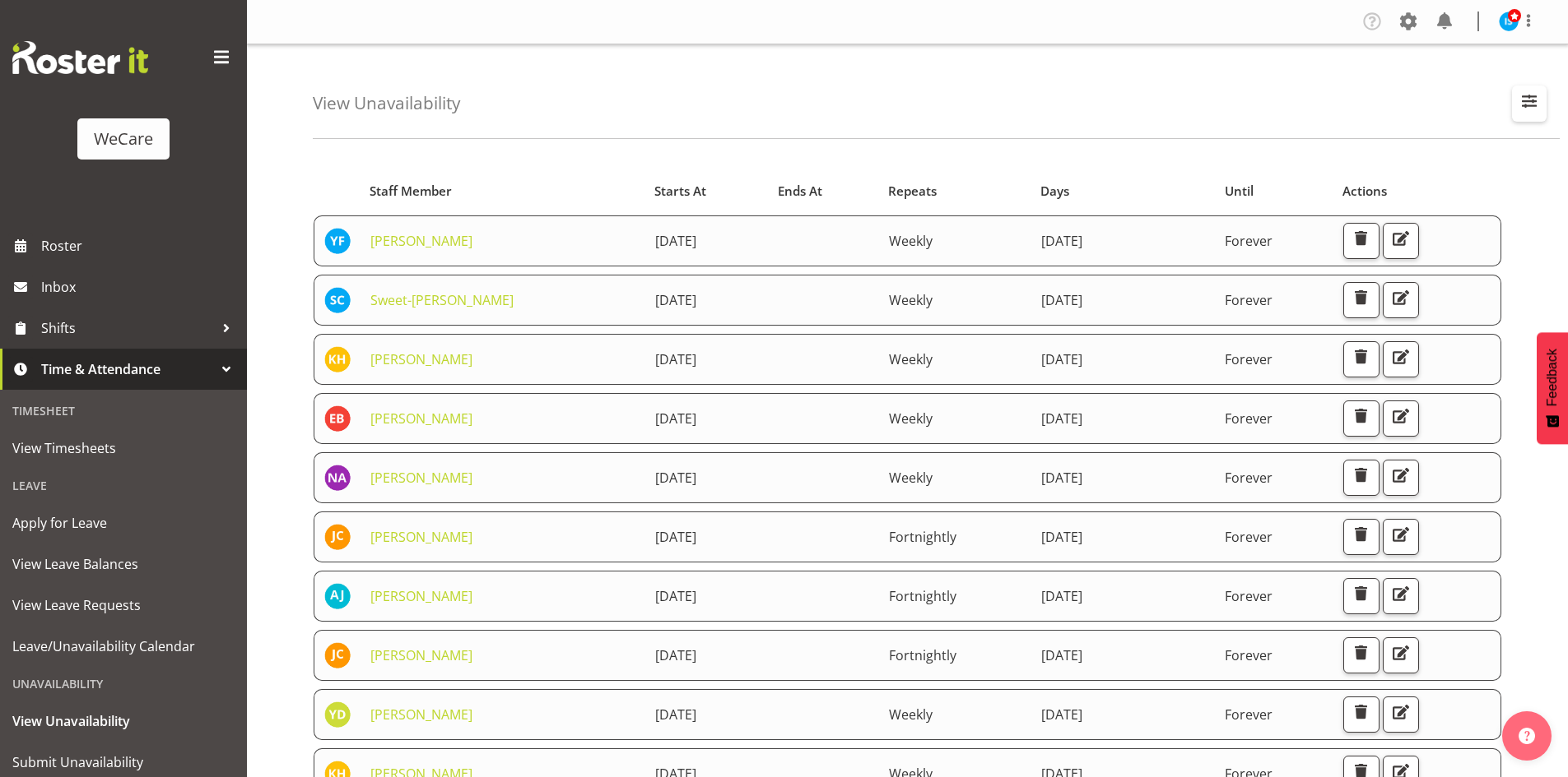
click at [1537, 105] on span "button" at bounding box center [1529, 101] width 22 height 21
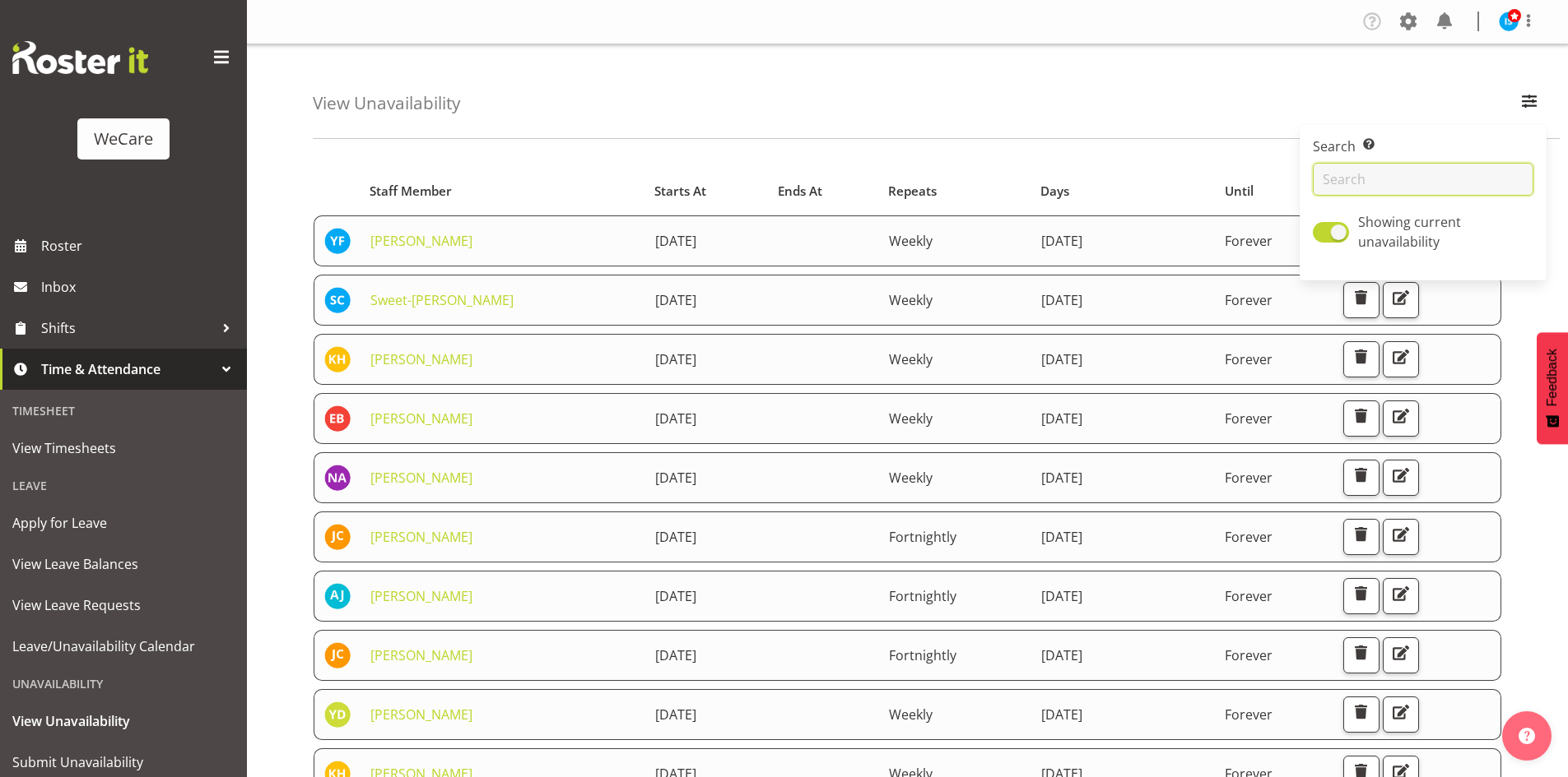
click at [1377, 177] on input "text" at bounding box center [1422, 179] width 221 height 33
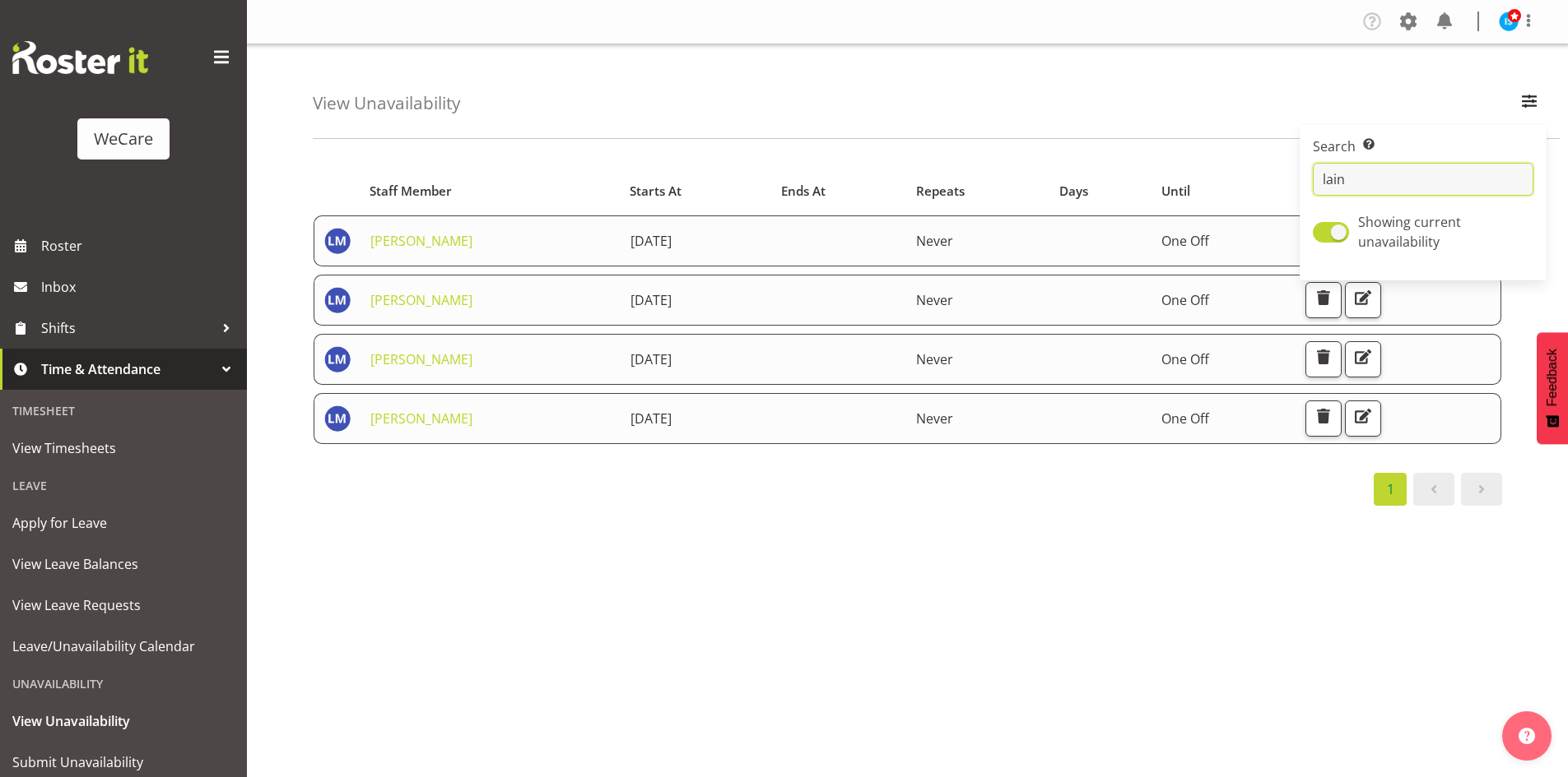
type input "lain"
click at [831, 637] on div "Starts At Staff Member Starts At Ends At Repeats Days Until Actions [PERSON_NAM…" at bounding box center [939, 480] width 1255 height 658
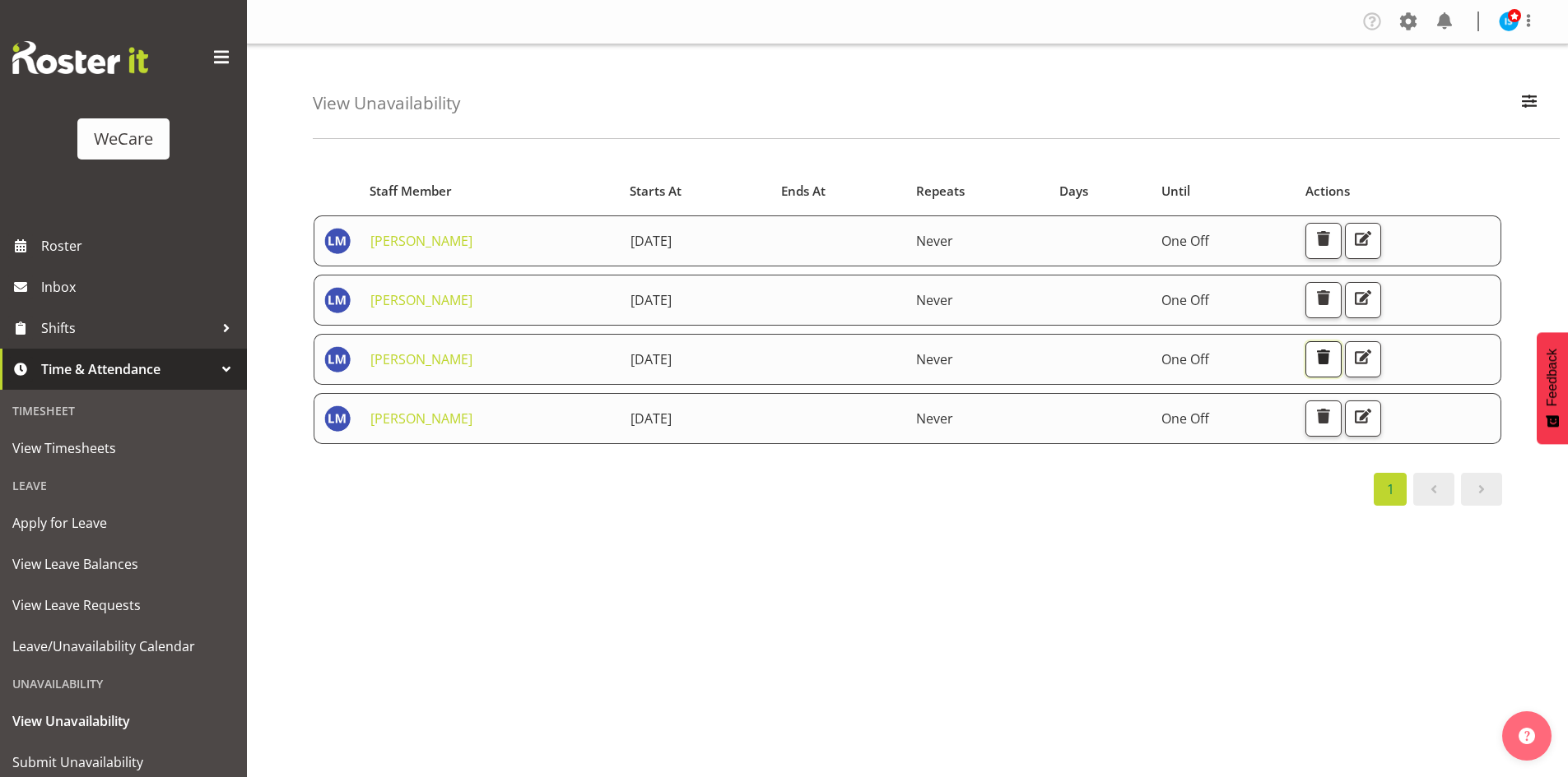
click at [1341, 359] on button "button" at bounding box center [1323, 360] width 36 height 36
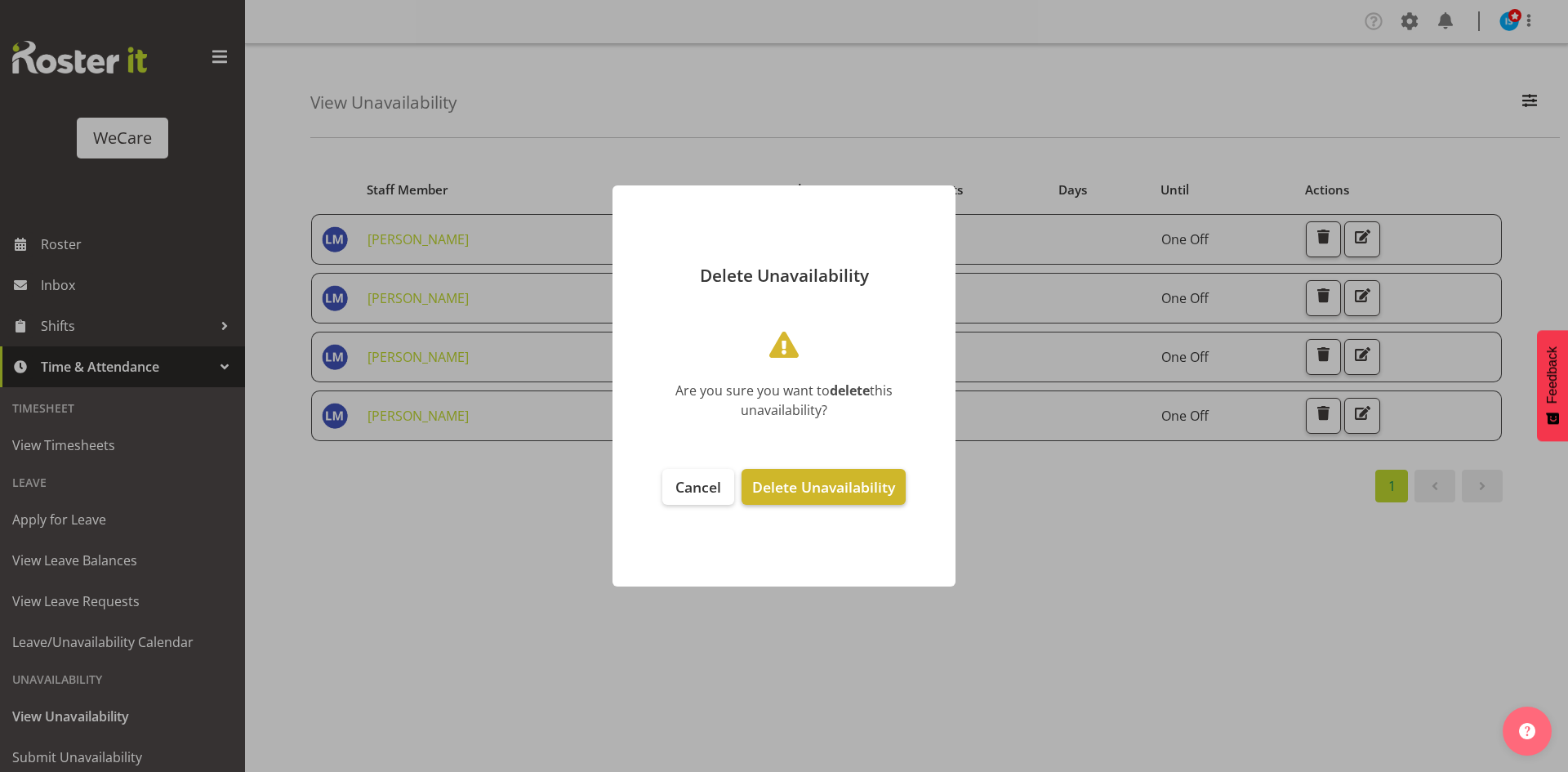
click at [868, 482] on span "Delete Unavailability" at bounding box center [823, 487] width 143 height 20
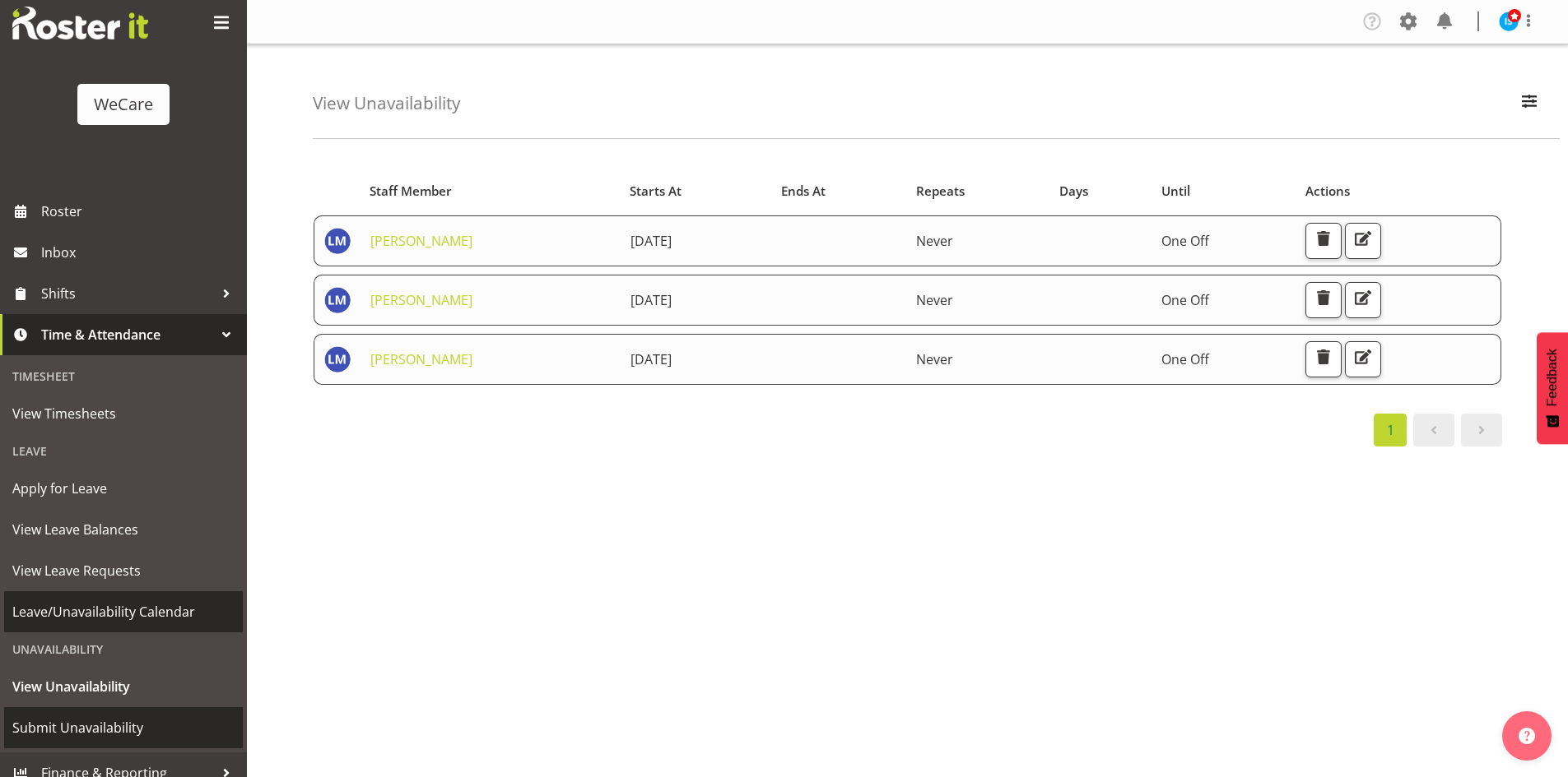
scroll to position [51, 0]
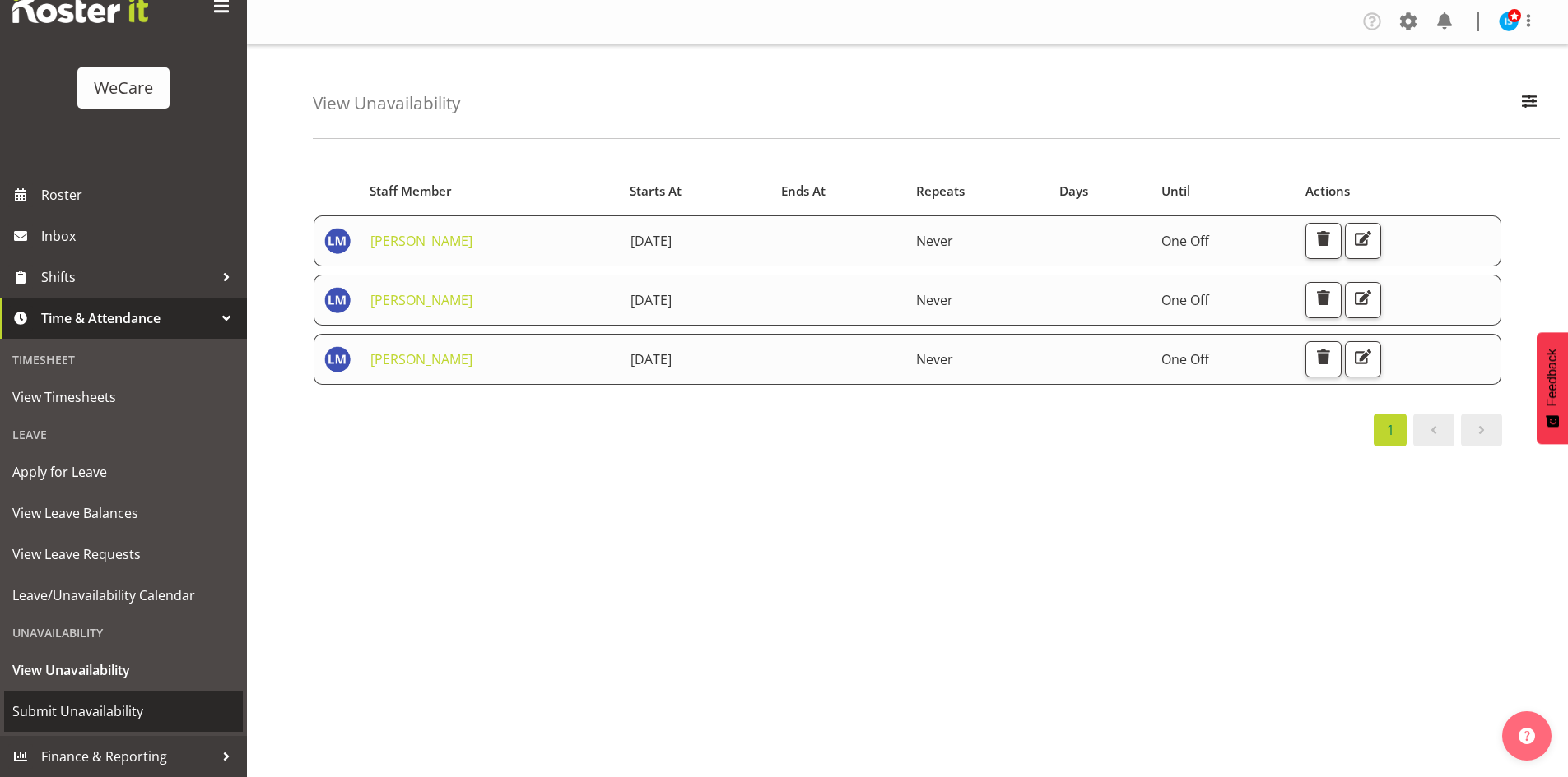
click at [123, 717] on span "Submit Unavailability" at bounding box center [123, 712] width 222 height 25
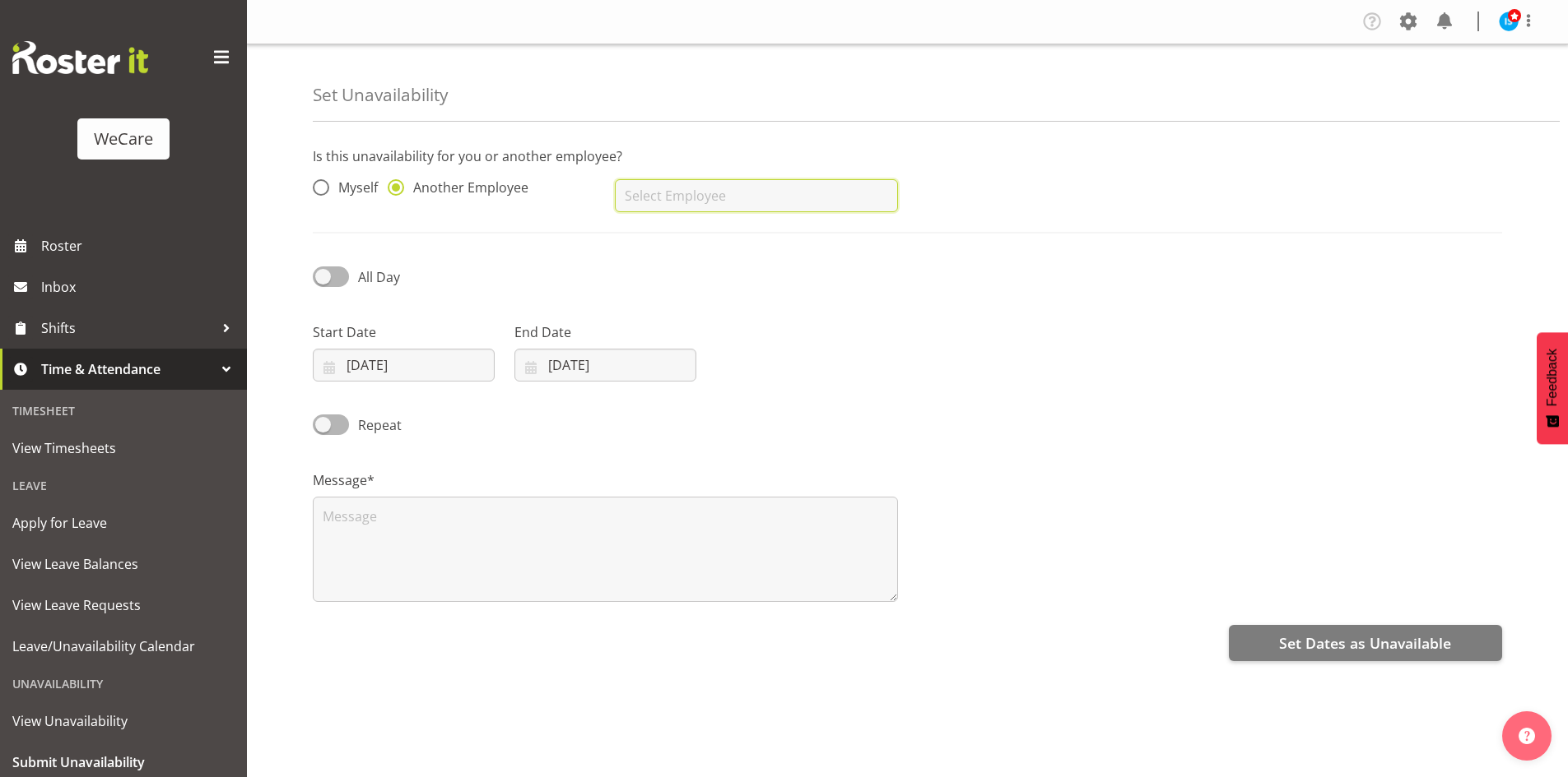
click at [696, 181] on input "text" at bounding box center [755, 196] width 282 height 33
click at [730, 238] on span "[PERSON_NAME]" at bounding box center [678, 237] width 102 height 18
type input "[PERSON_NAME]"
click at [398, 370] on input "11/08/2025" at bounding box center [404, 365] width 182 height 33
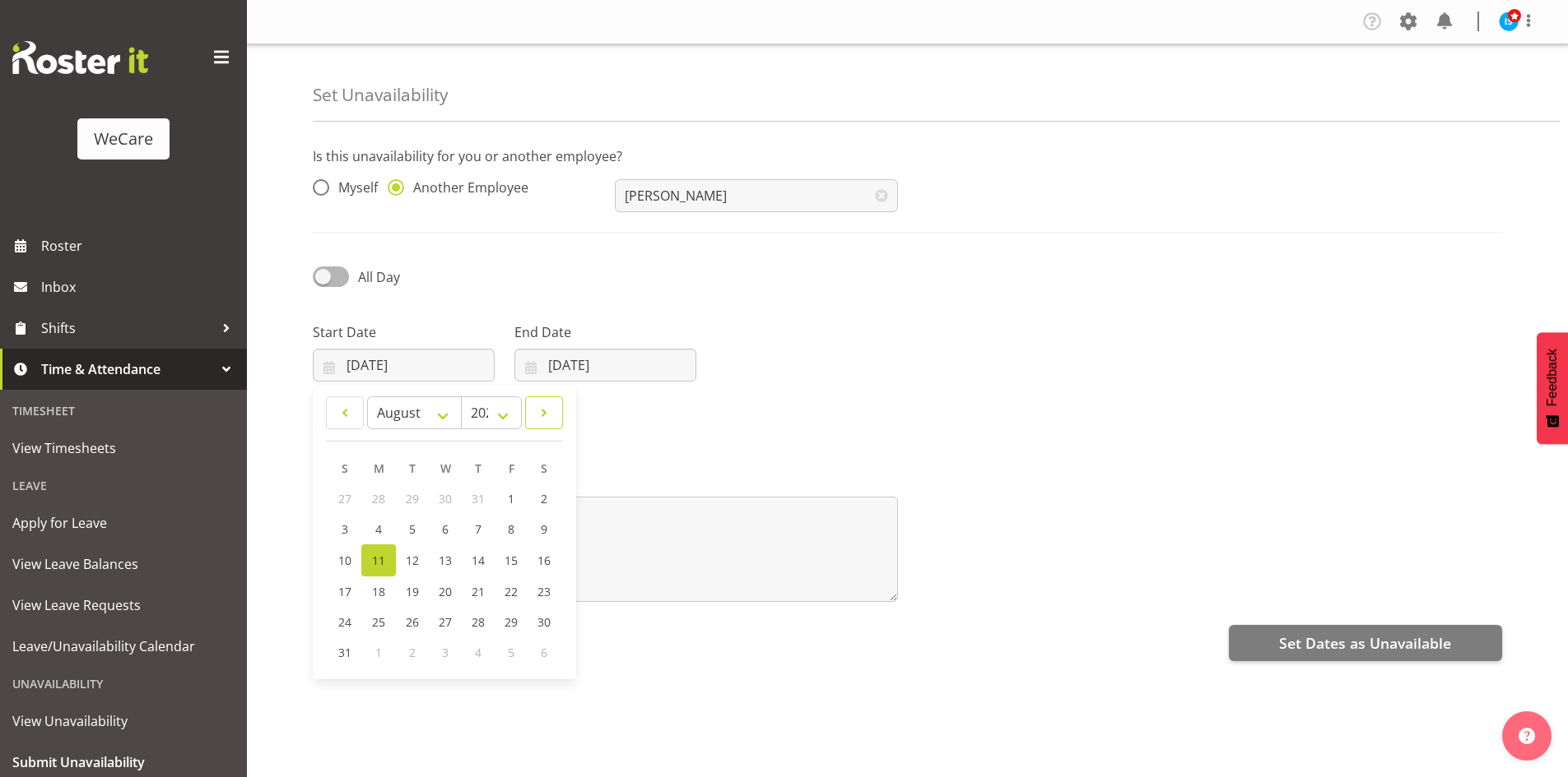
click at [536, 407] on span at bounding box center [544, 413] width 17 height 20
select select "8"
click at [505, 564] on span "19" at bounding box center [510, 560] width 13 height 16
type input "19/09/2025"
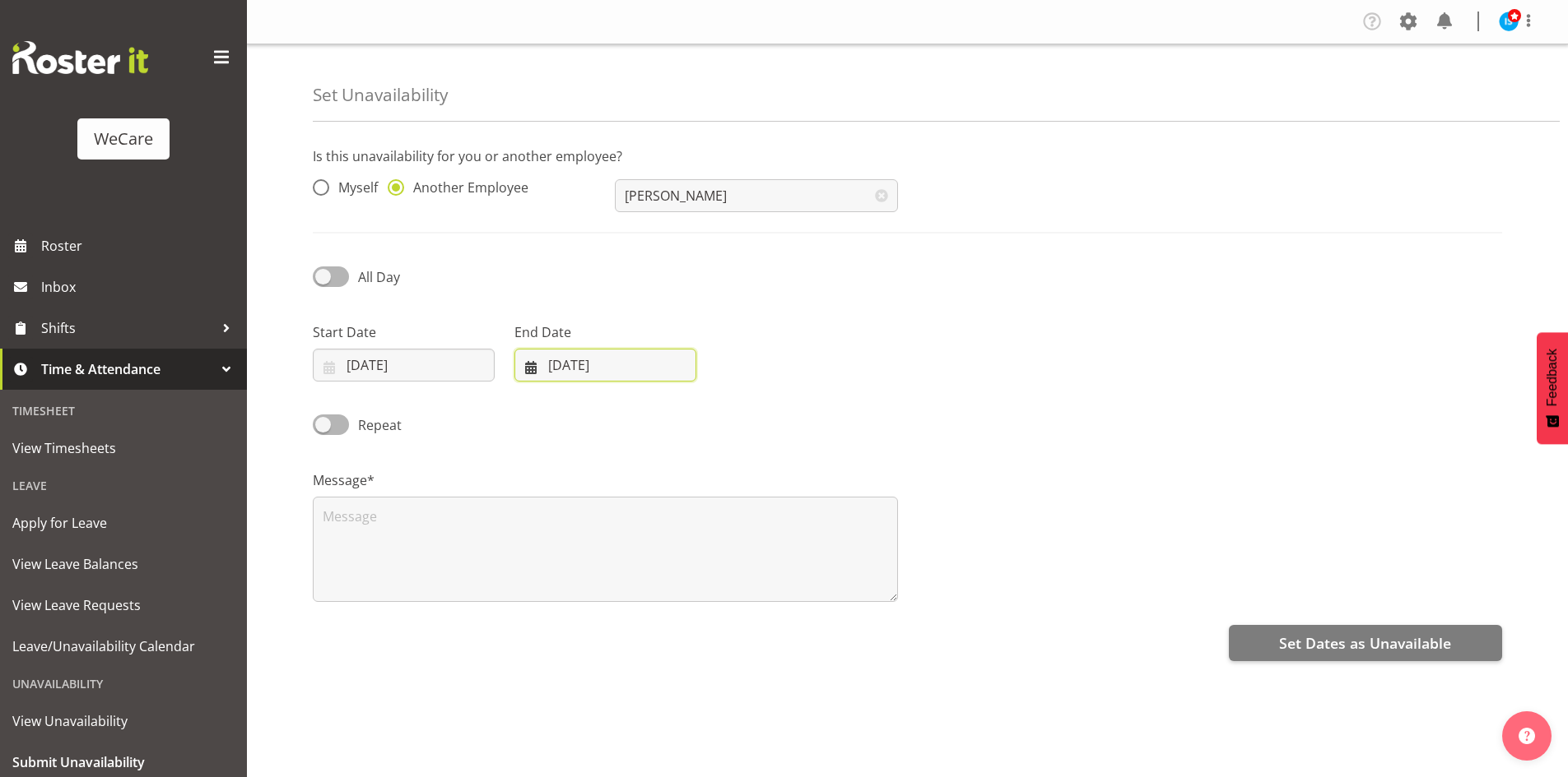
click at [619, 366] on input "11/08/2025" at bounding box center [605, 365] width 182 height 33
click at [752, 413] on span at bounding box center [744, 413] width 20 height 20
select select "8"
click at [715, 565] on span "19" at bounding box center [712, 560] width 13 height 16
type input "19/09/2025"
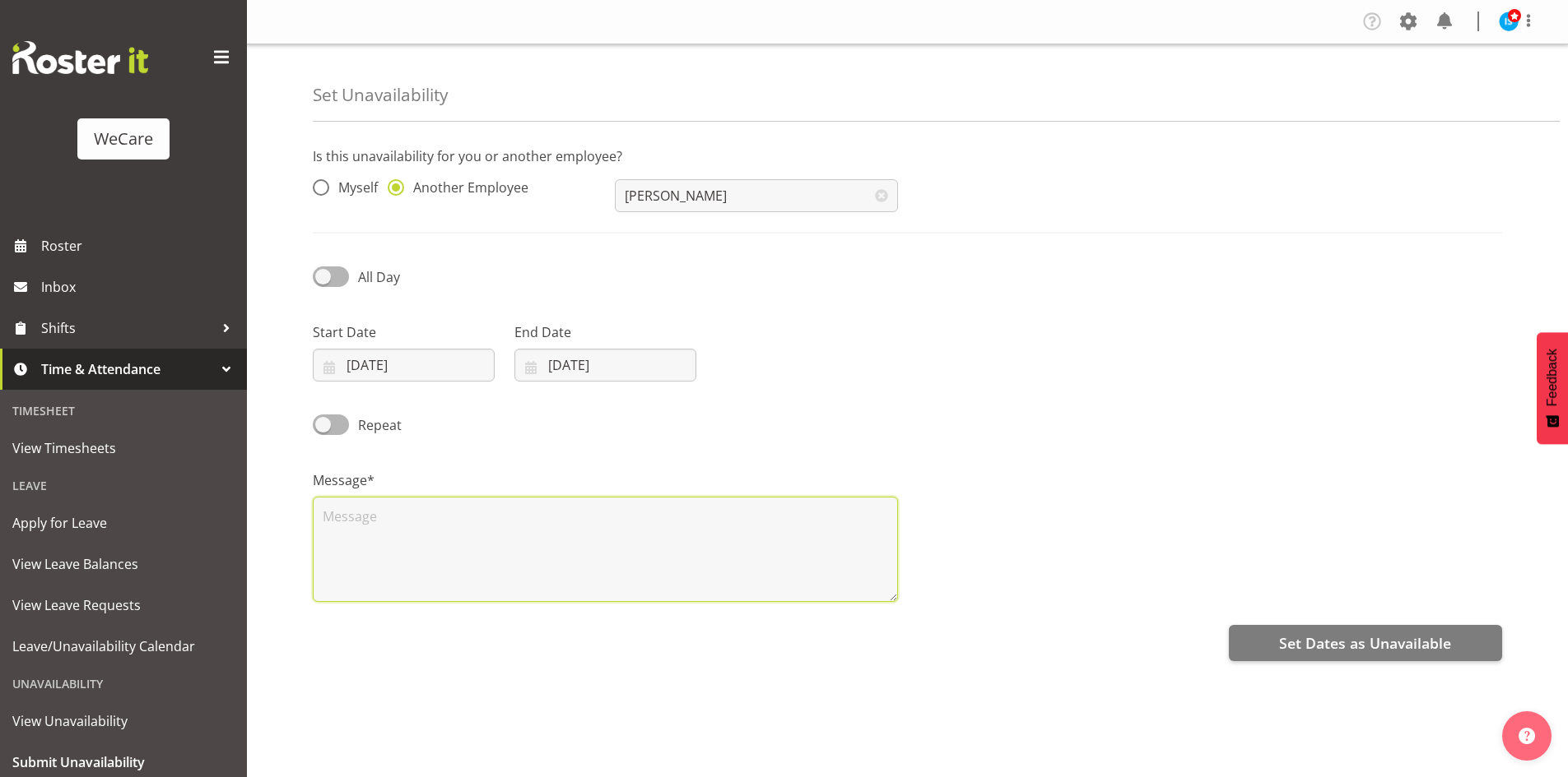
click at [487, 593] on textarea at bounding box center [605, 549] width 585 height 105
type textarea "RDO"
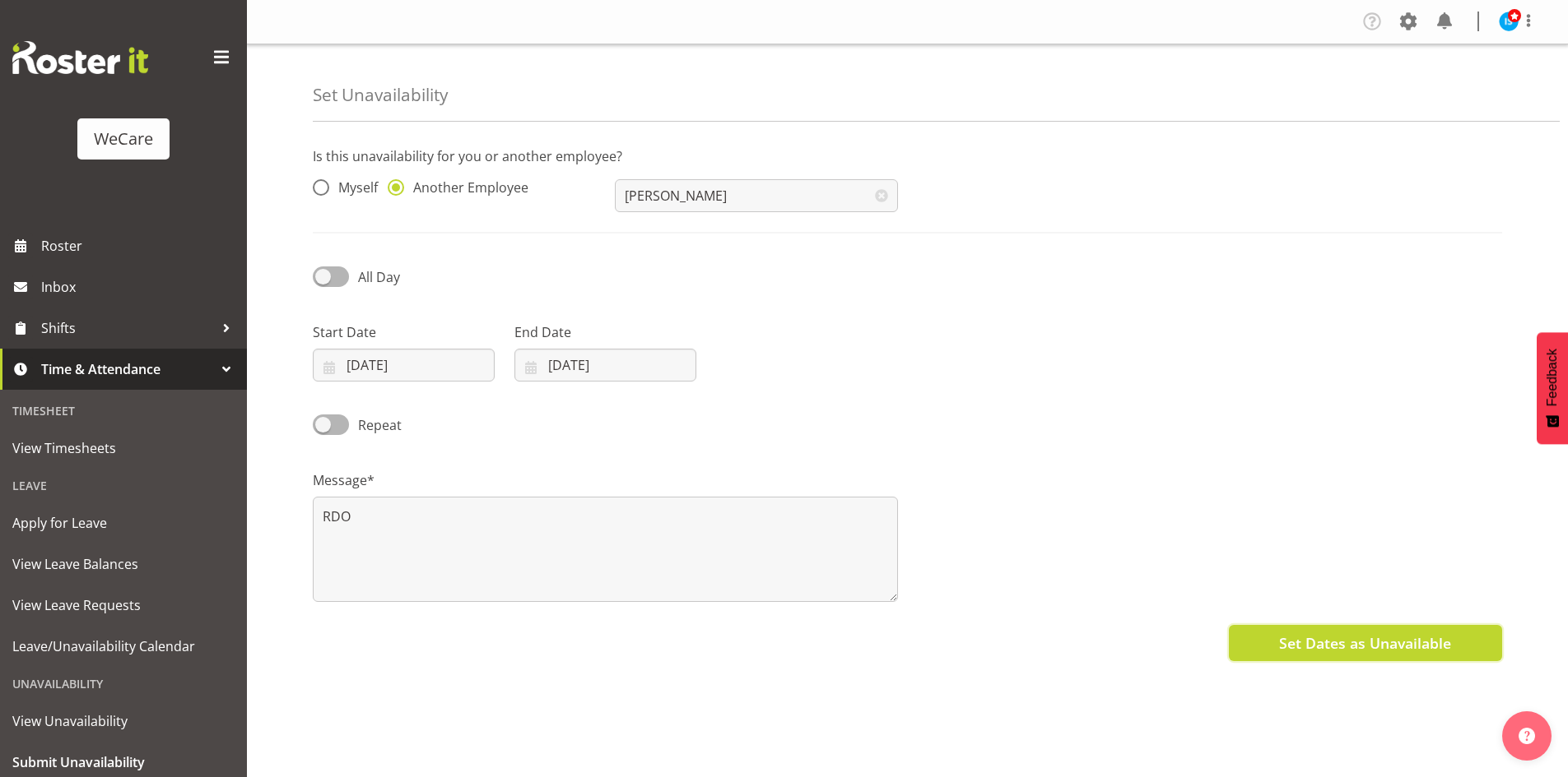
click at [1346, 654] on span "Set Dates as Unavailable" at bounding box center [1365, 643] width 172 height 21
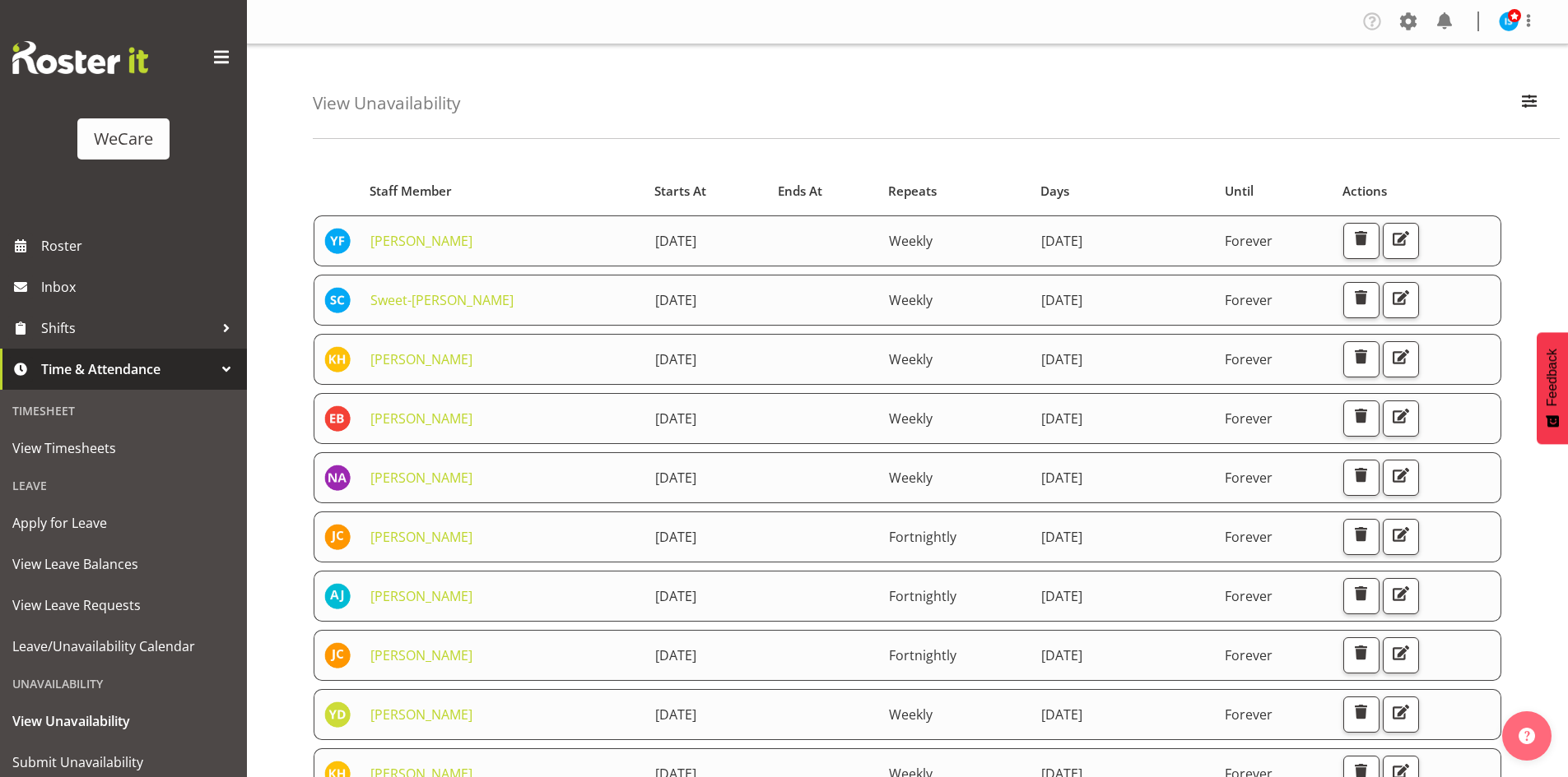
click at [1553, 93] on div "View Unavailability Search Search for a particular employee Showing current una…" at bounding box center [935, 92] width 1246 height 94
click at [1564, 88] on div "View Unavailability Search Search for a particular employee Showing current una…" at bounding box center [907, 755] width 1321 height 1421
click at [1556, 98] on div "View Unavailability Search Search for a particular employee Showing current una…" at bounding box center [935, 92] width 1246 height 94
click at [1531, 98] on span "button" at bounding box center [1529, 101] width 22 height 21
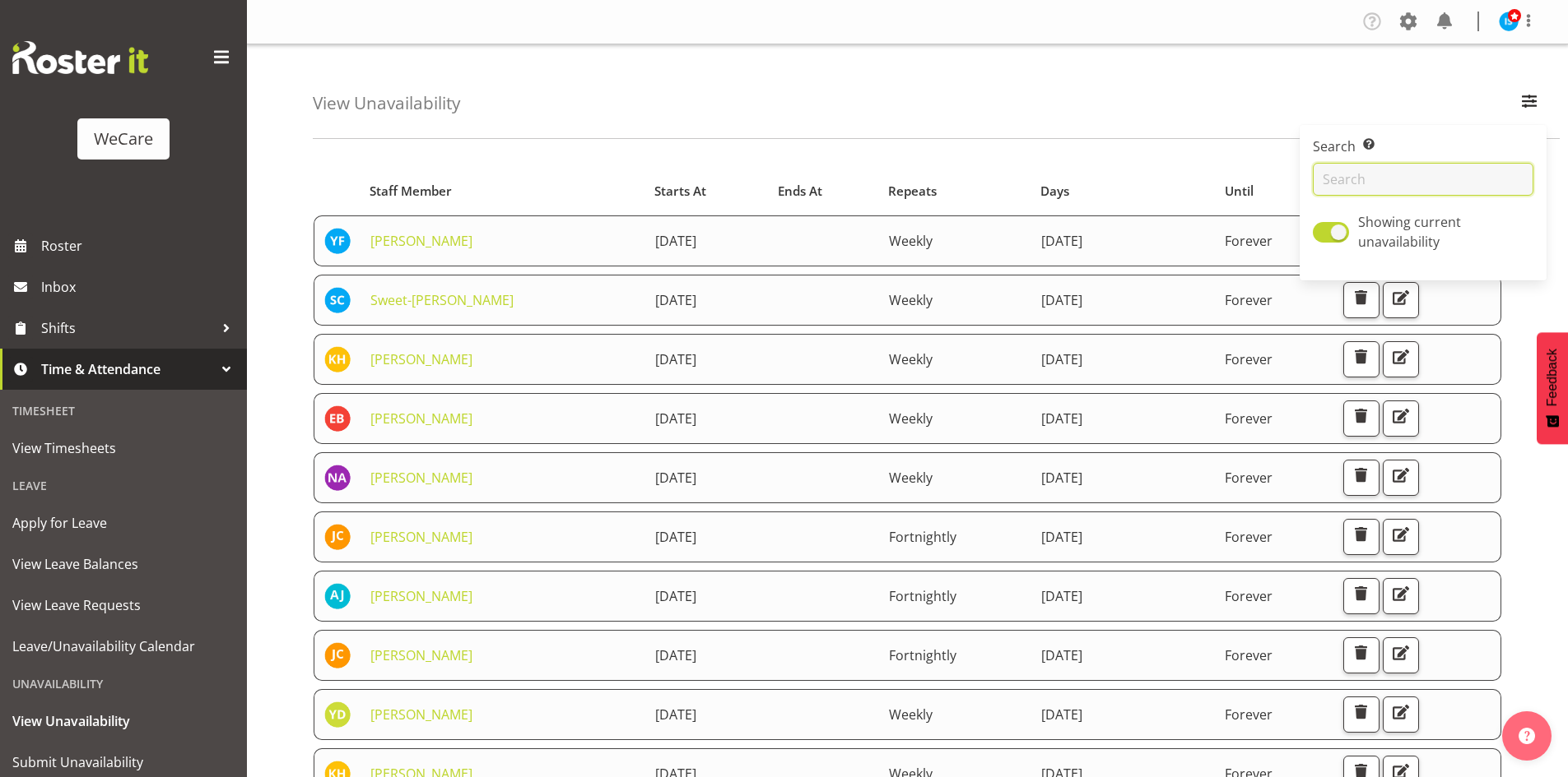
click at [1404, 172] on input "text" at bounding box center [1422, 179] width 221 height 33
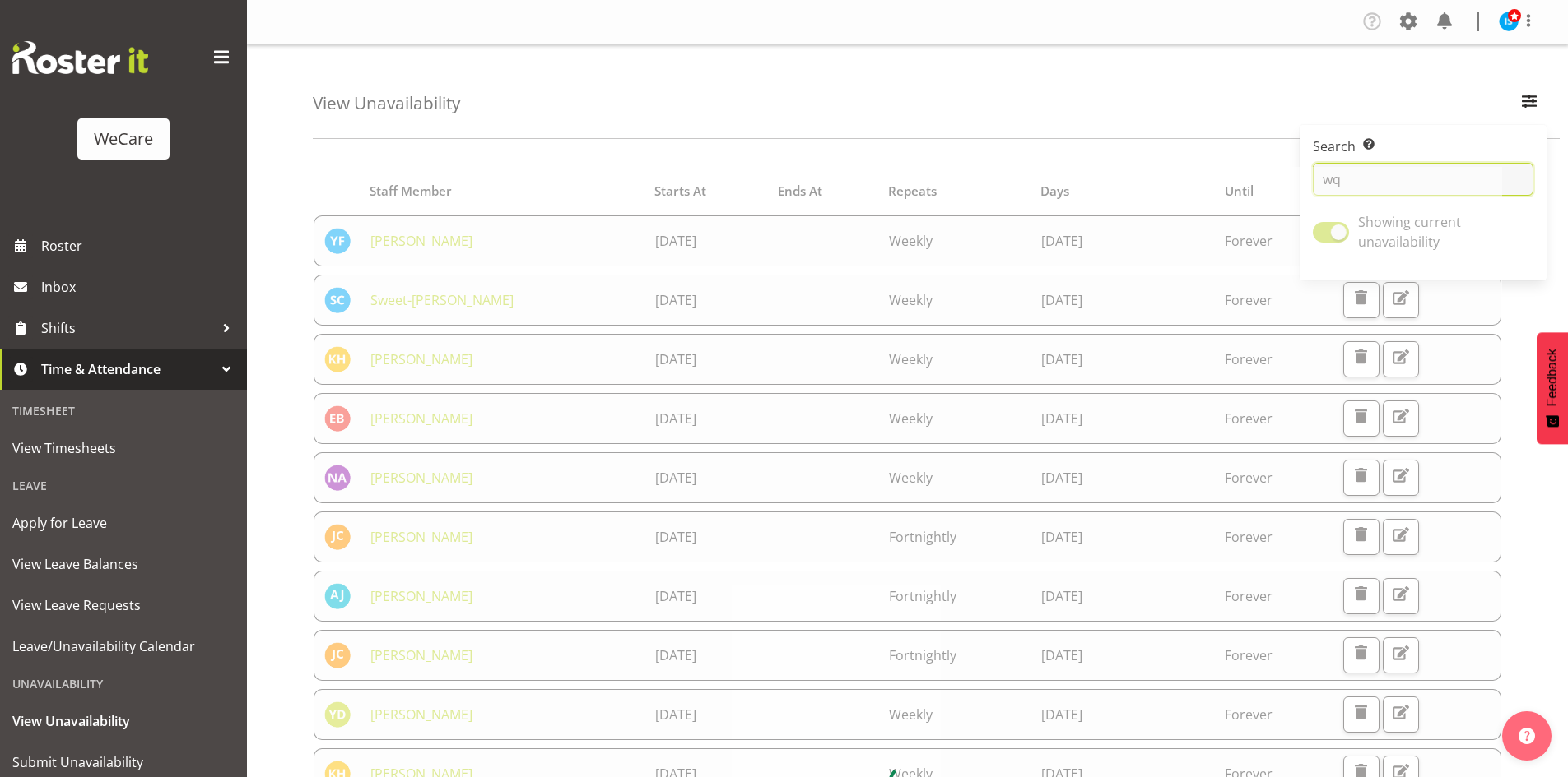
type input "w"
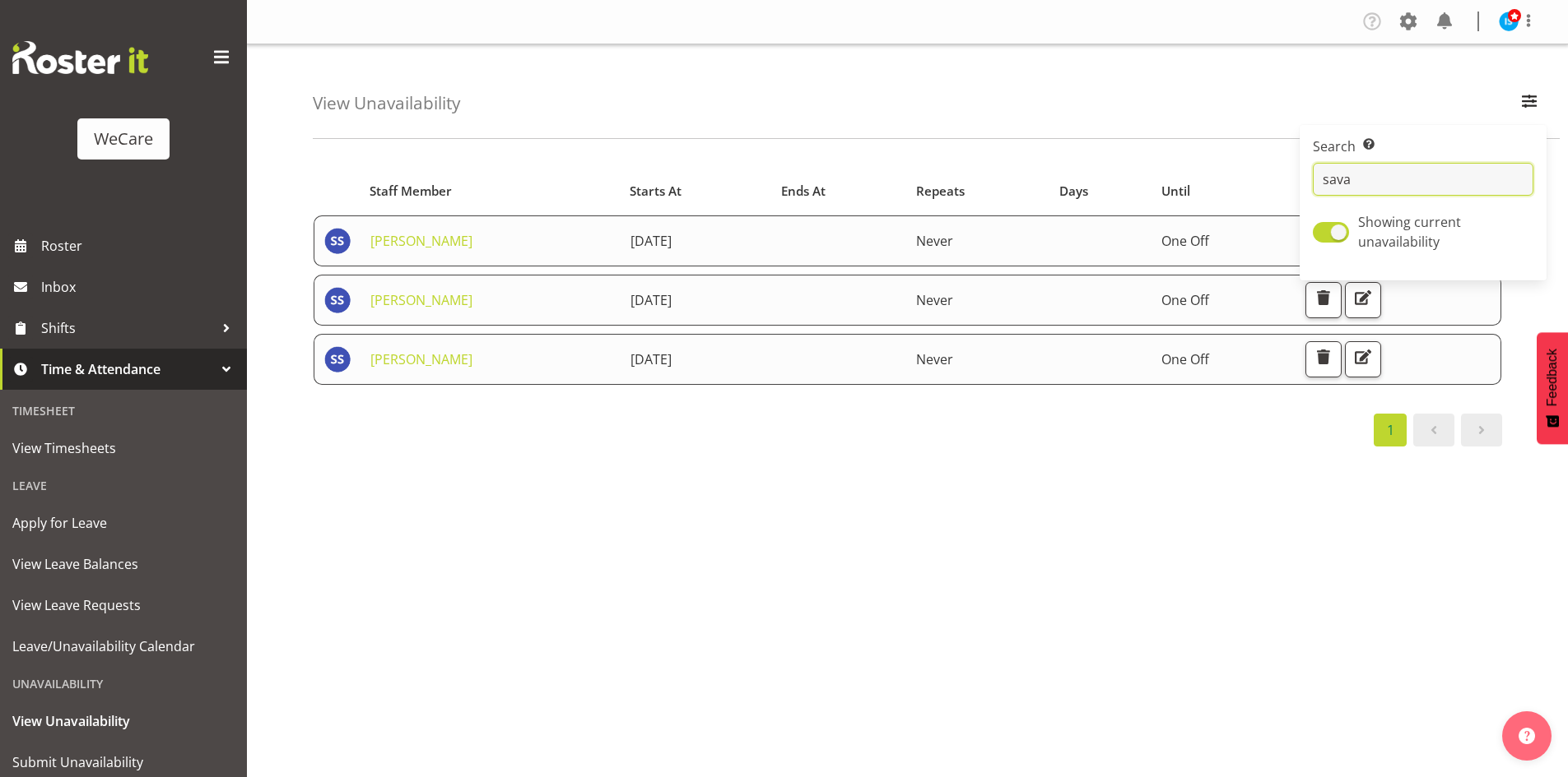
type input "sava"
drag, startPoint x: 719, startPoint y: 573, endPoint x: 732, endPoint y: 557, distance: 20.6
click at [719, 573] on div "Starts At Staff Member Starts At Ends At Repeats Days Until Actions Savanna Sam…" at bounding box center [939, 480] width 1255 height 658
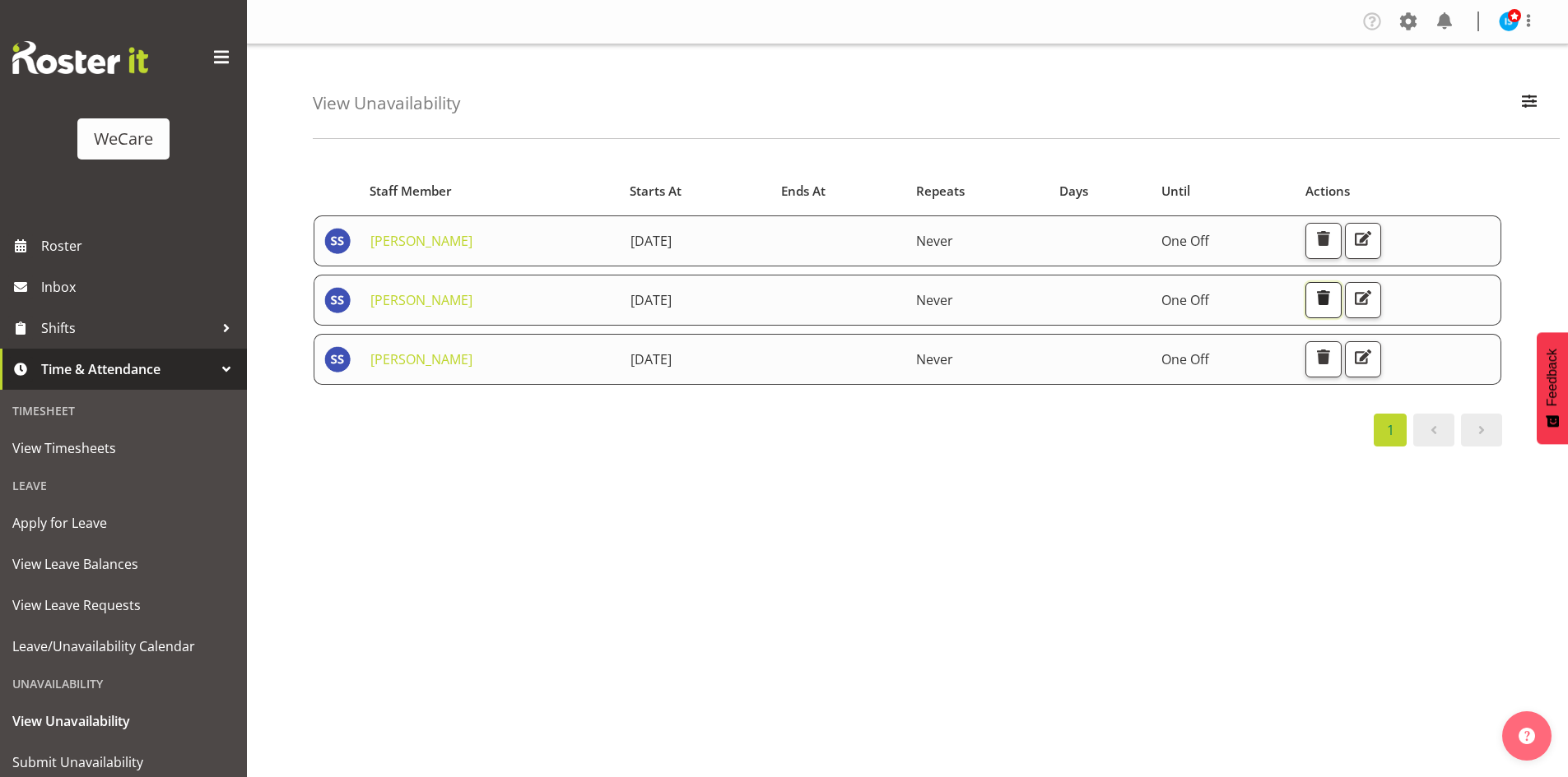
click at [1340, 299] on button "button" at bounding box center [1323, 300] width 36 height 36
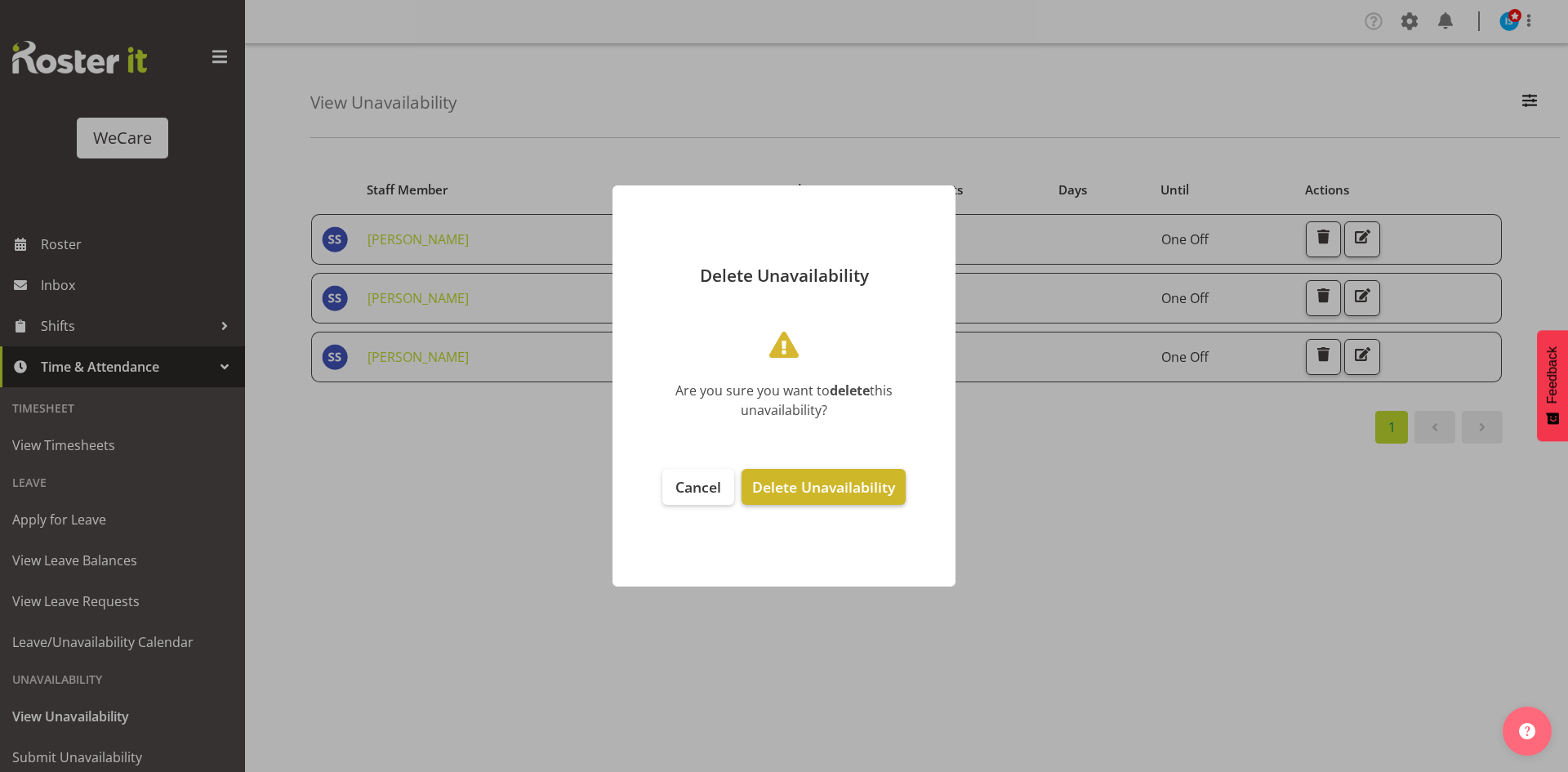
click at [894, 485] on span "Delete Unavailability" at bounding box center [823, 487] width 143 height 20
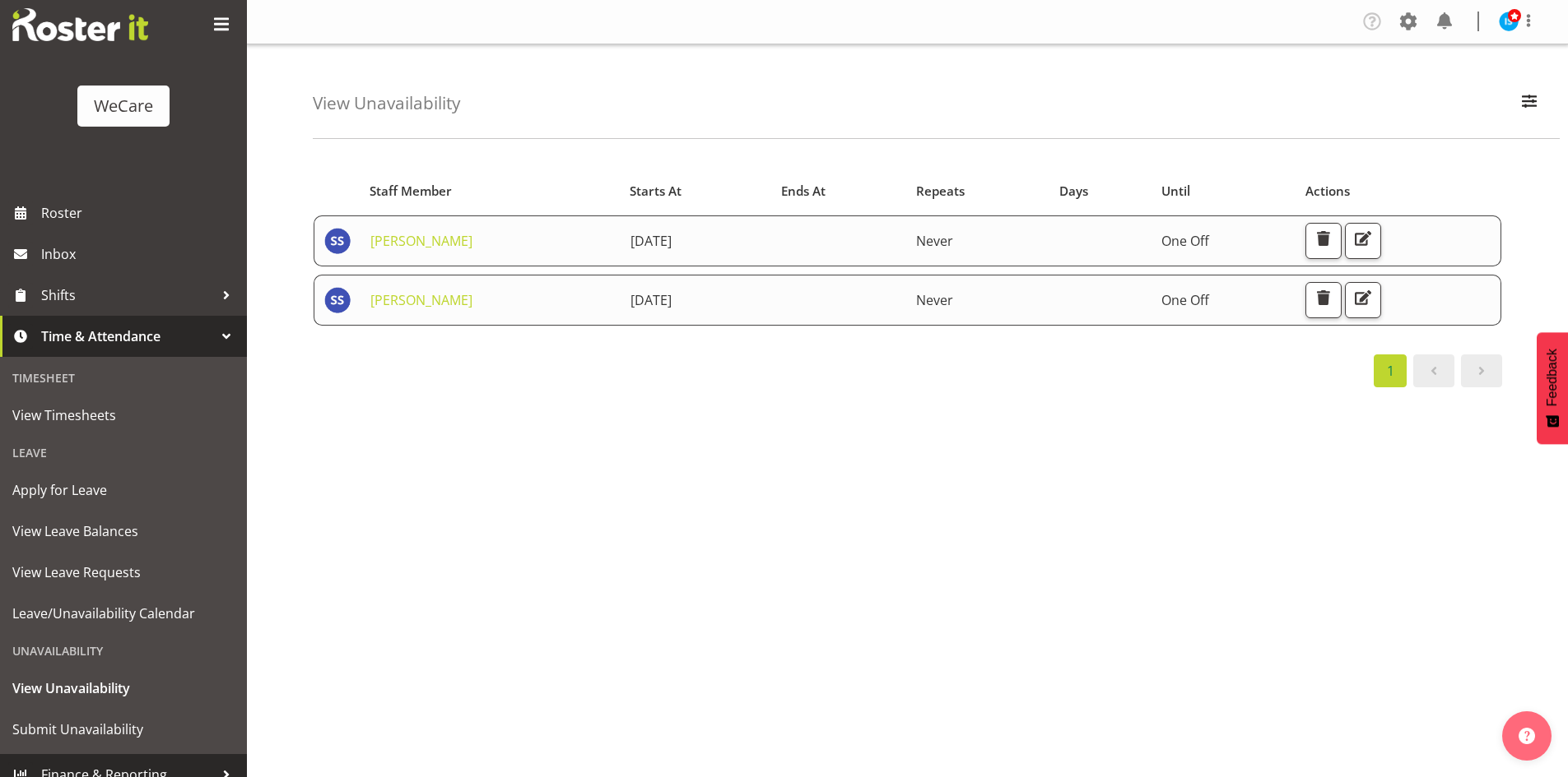
scroll to position [51, 0]
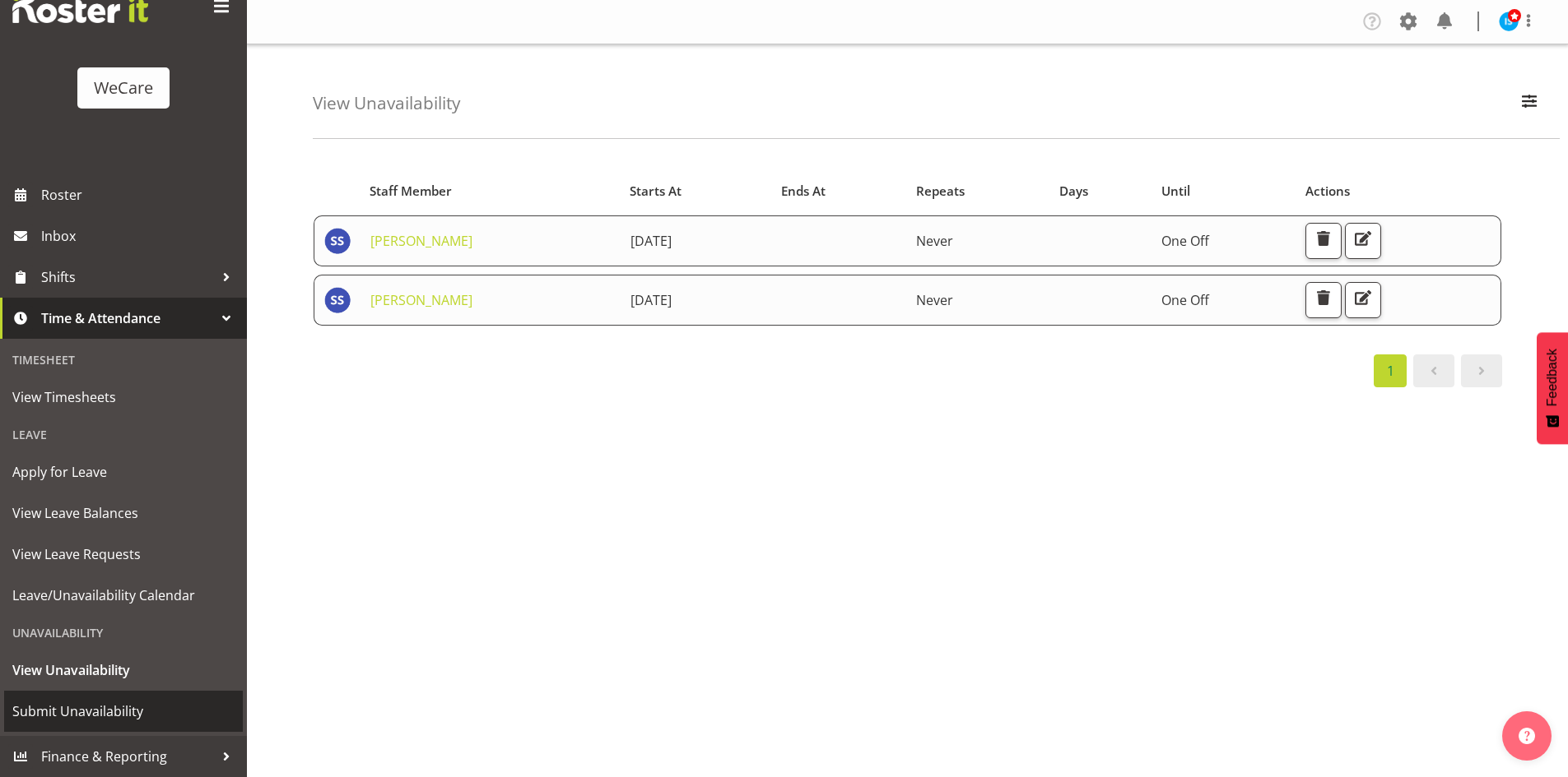
click at [80, 717] on span "Submit Unavailability" at bounding box center [123, 712] width 222 height 25
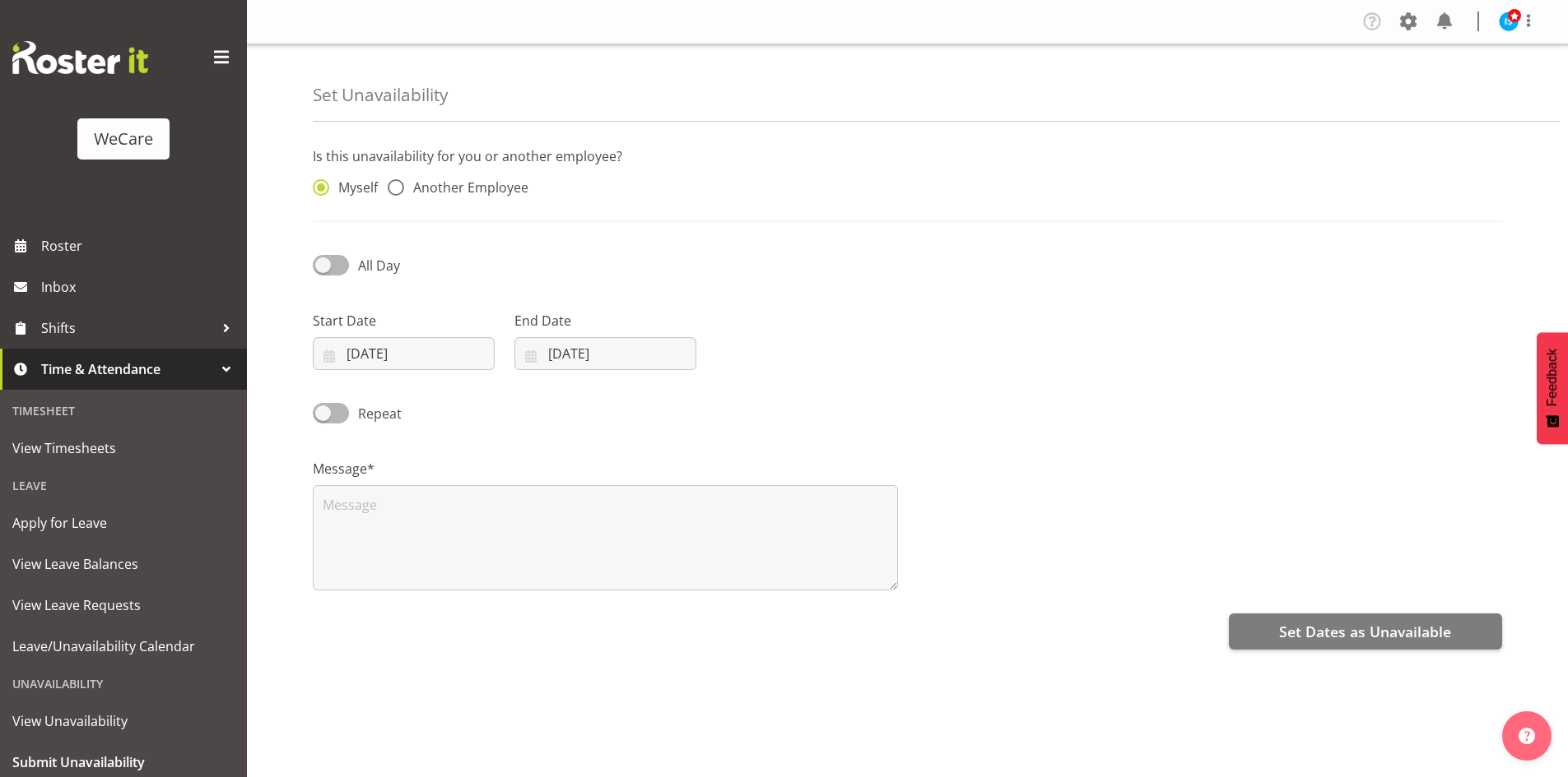
click at [422, 201] on div "Myself Another Employee" at bounding box center [453, 184] width 302 height 55
click at [516, 172] on div "Myself Another Employee" at bounding box center [453, 184] width 302 height 55
click at [505, 186] on span "Another Employee" at bounding box center [466, 188] width 124 height 17
click at [399, 186] on input "Another Employee" at bounding box center [393, 188] width 11 height 11
radio input "true"
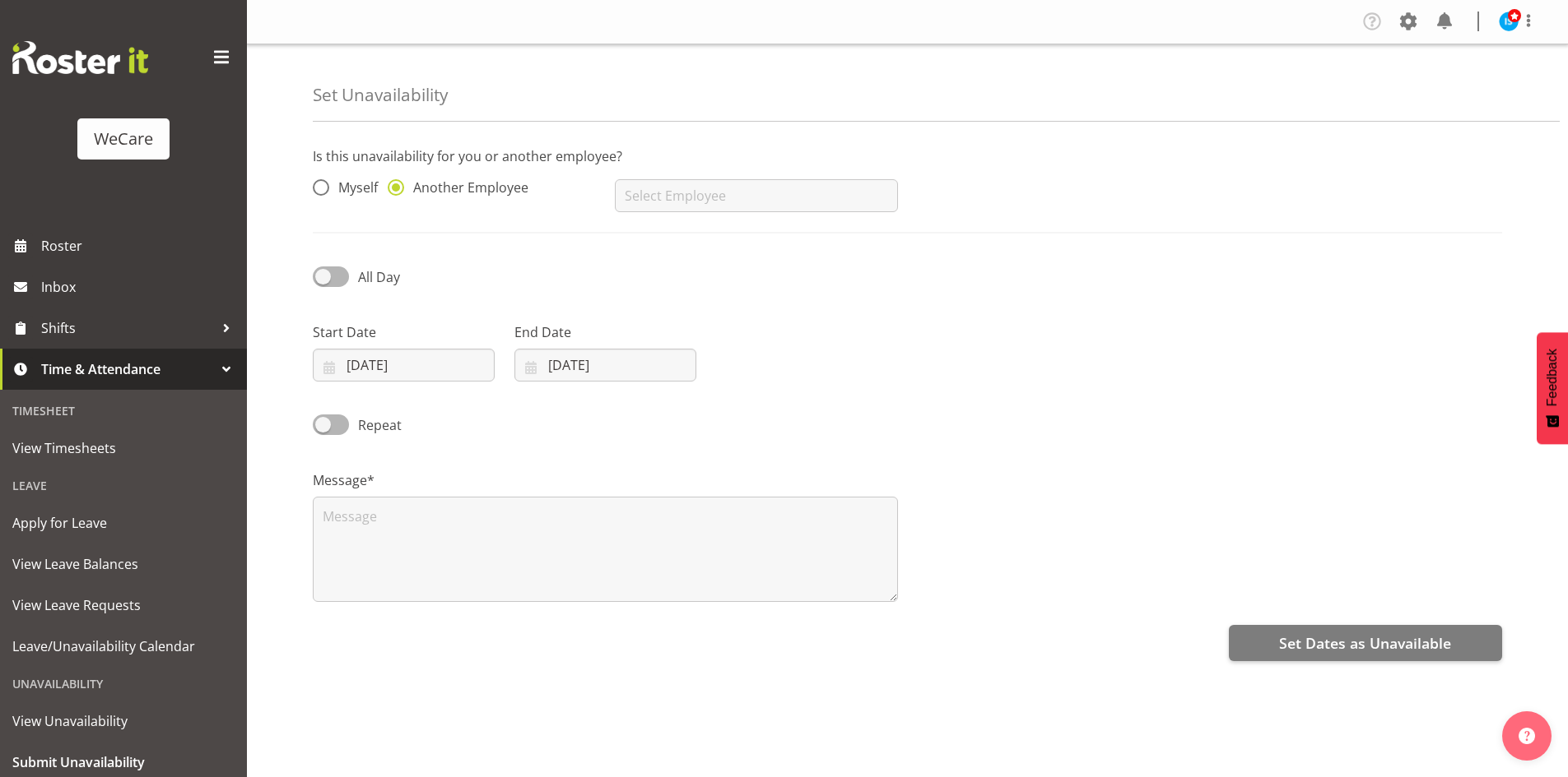
click at [776, 174] on div "AJ Jones Aleea Devenport Alex Ferguson Amy Johannsen Andrea Ramirez Andrew Casb…" at bounding box center [755, 189] width 302 height 66
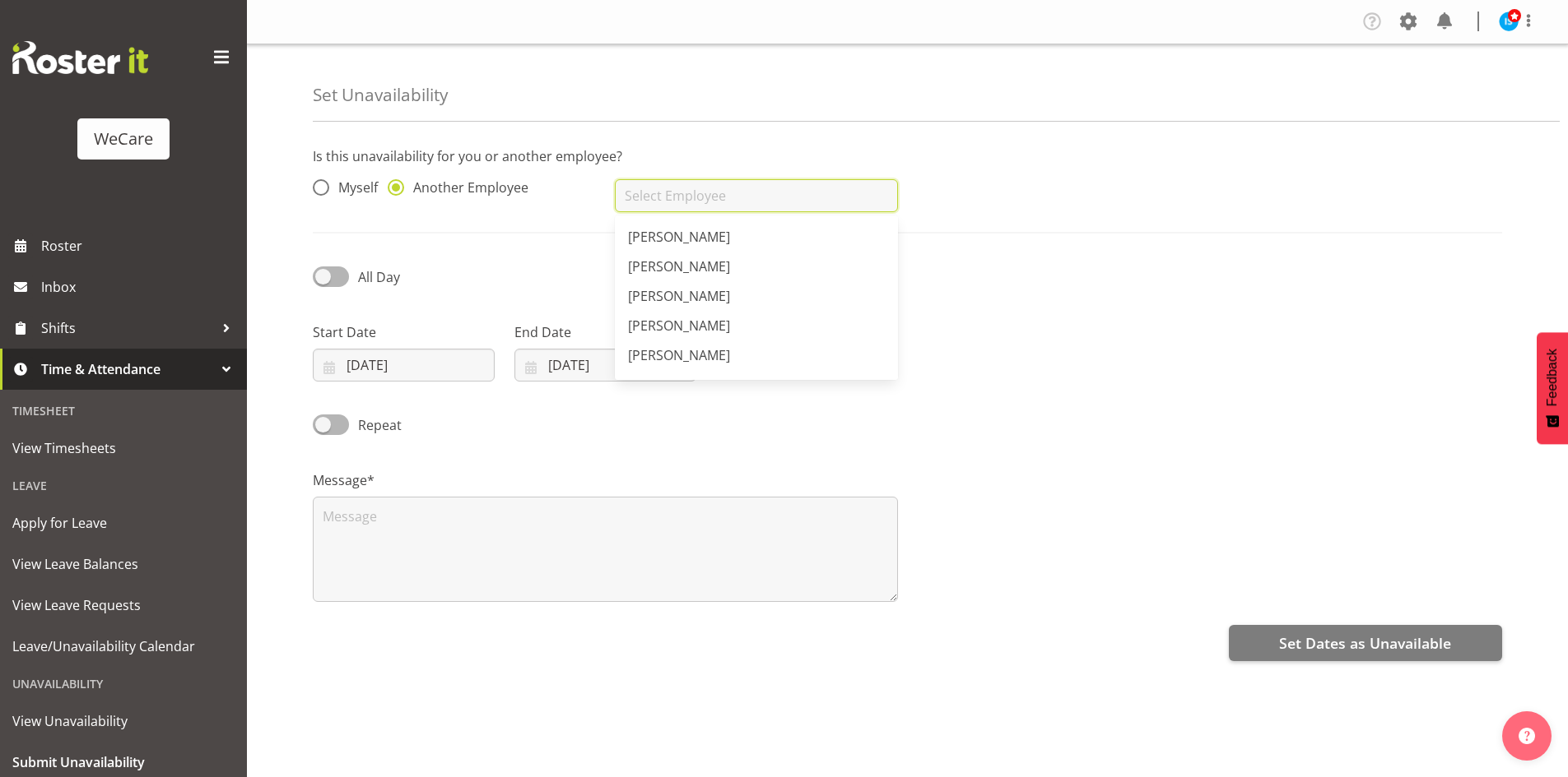
click at [802, 205] on input "text" at bounding box center [755, 196] width 282 height 33
type input "K"
type input "[PERSON_NAME]"
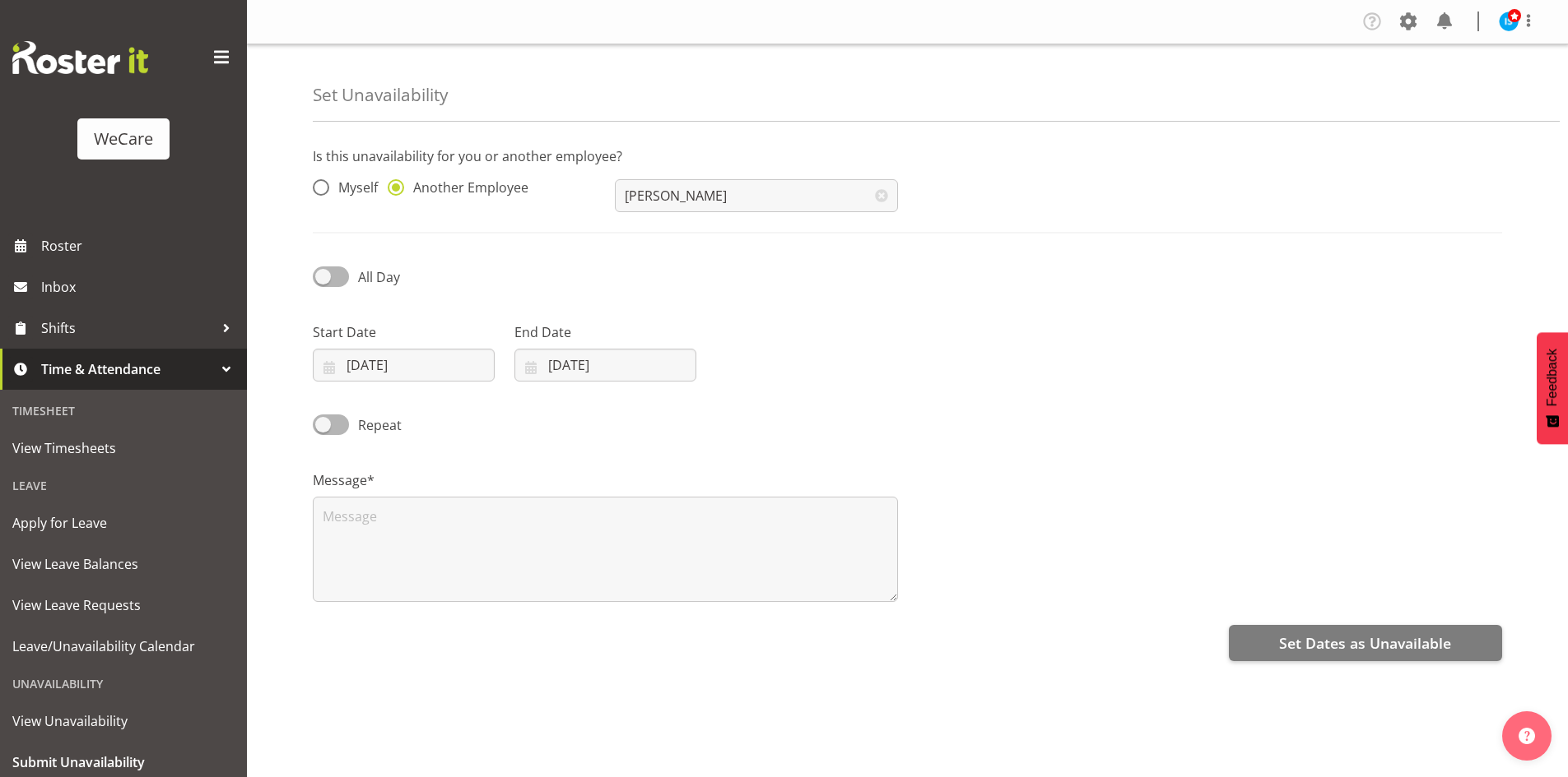
click at [391, 385] on div "Start Date 11/08/2025 January February March April May June July August Septemb…" at bounding box center [404, 345] width 202 height 92
click at [457, 374] on input "11/08/2025" at bounding box center [404, 365] width 182 height 33
click at [539, 414] on span at bounding box center [544, 413] width 17 height 20
select select "8"
click at [466, 593] on link "25" at bounding box center [477, 590] width 33 height 31
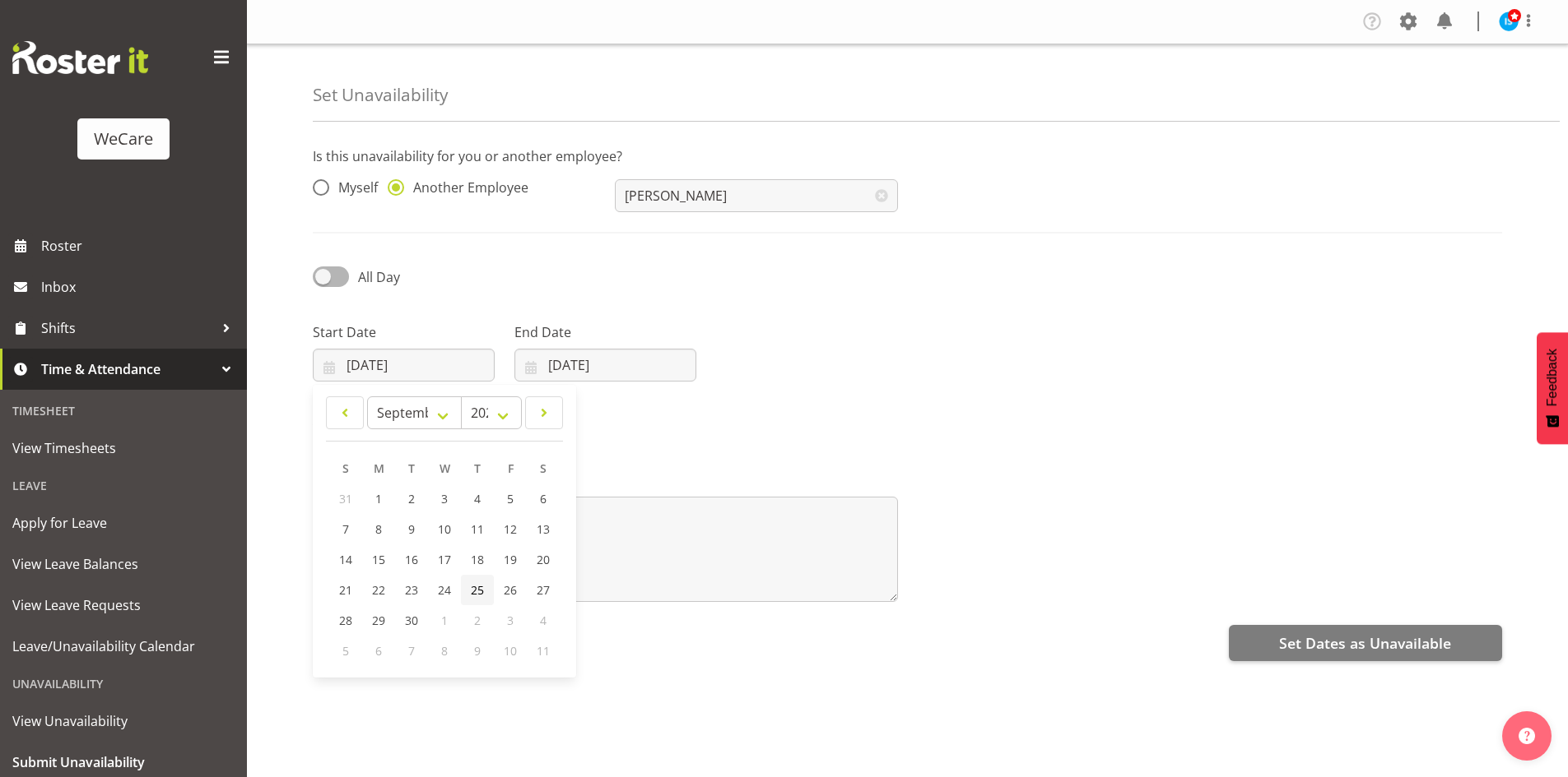
type input "25/09/2025"
click at [605, 369] on input "11/08/2025" at bounding box center [605, 365] width 182 height 33
click at [739, 411] on span at bounding box center [744, 413] width 20 height 20
select select "8"
click at [689, 593] on link "25" at bounding box center [679, 590] width 33 height 31
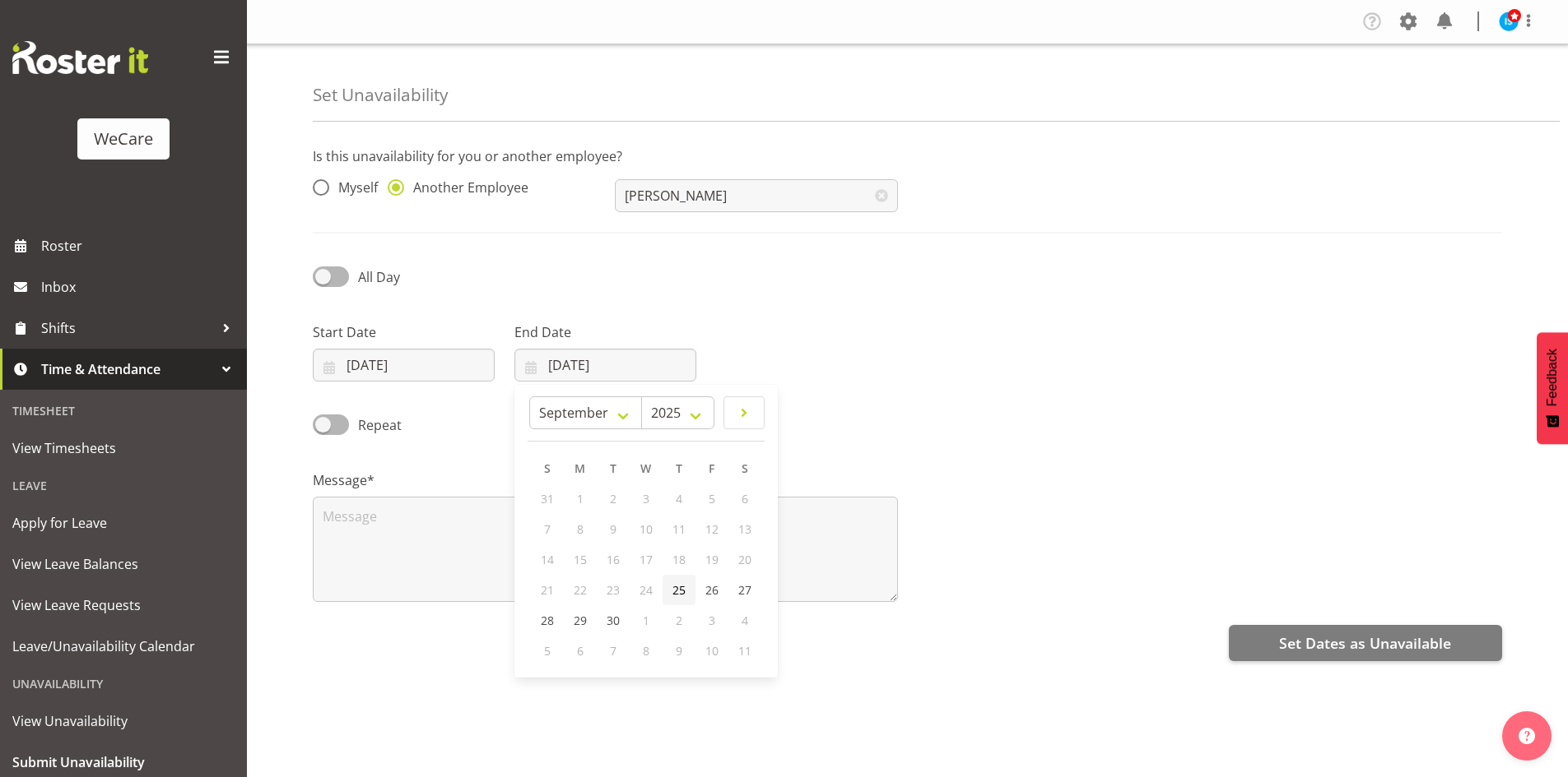
type input "25/09/2025"
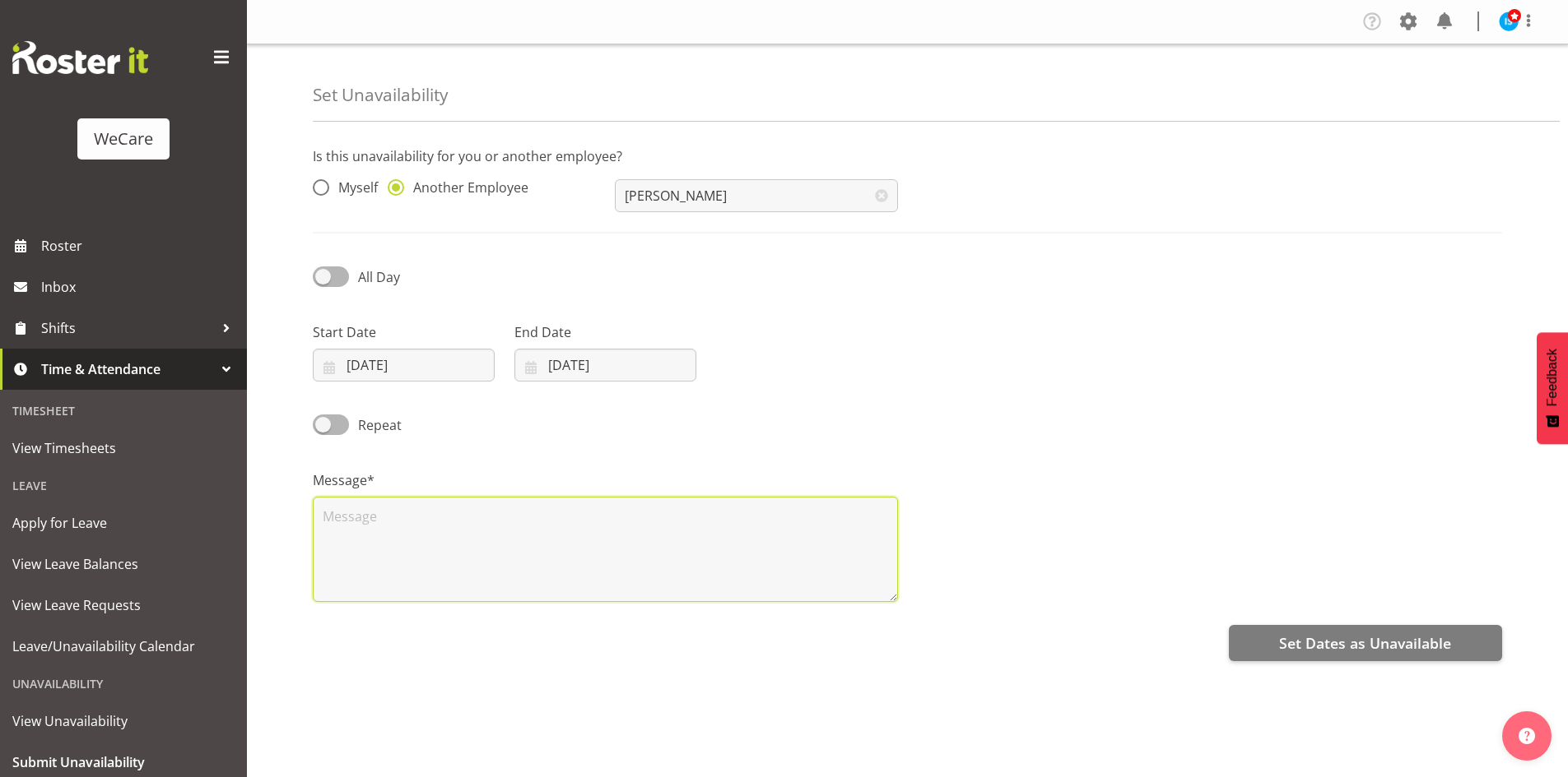
click at [595, 569] on textarea at bounding box center [605, 549] width 585 height 105
type textarea "RDO"
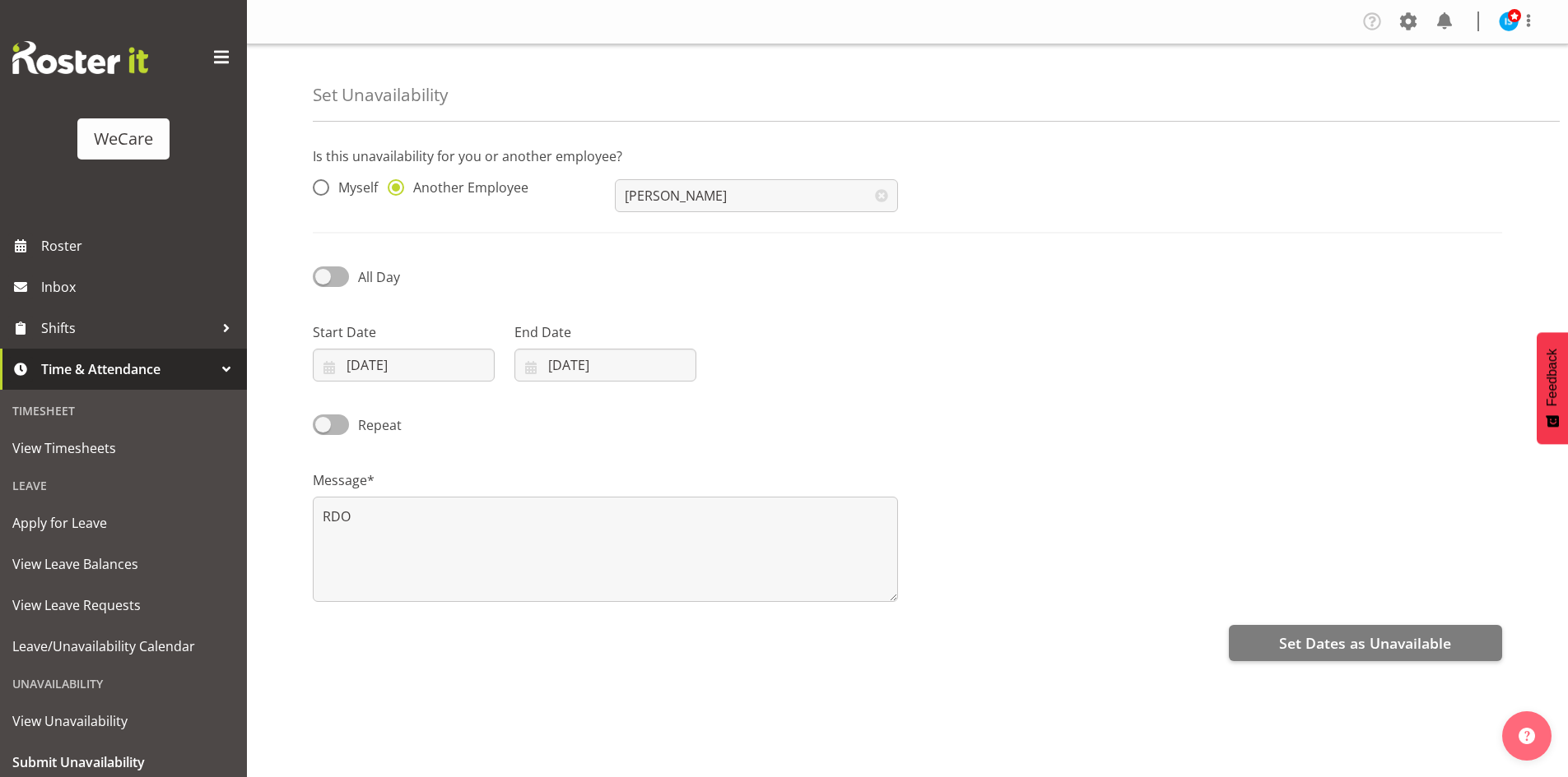
click at [1293, 686] on div "Is this unavailability for you or another employee? Myself Another Employee Lai…" at bounding box center [939, 463] width 1255 height 658
click at [1310, 644] on span "Set Dates as Unavailable" at bounding box center [1365, 643] width 172 height 21
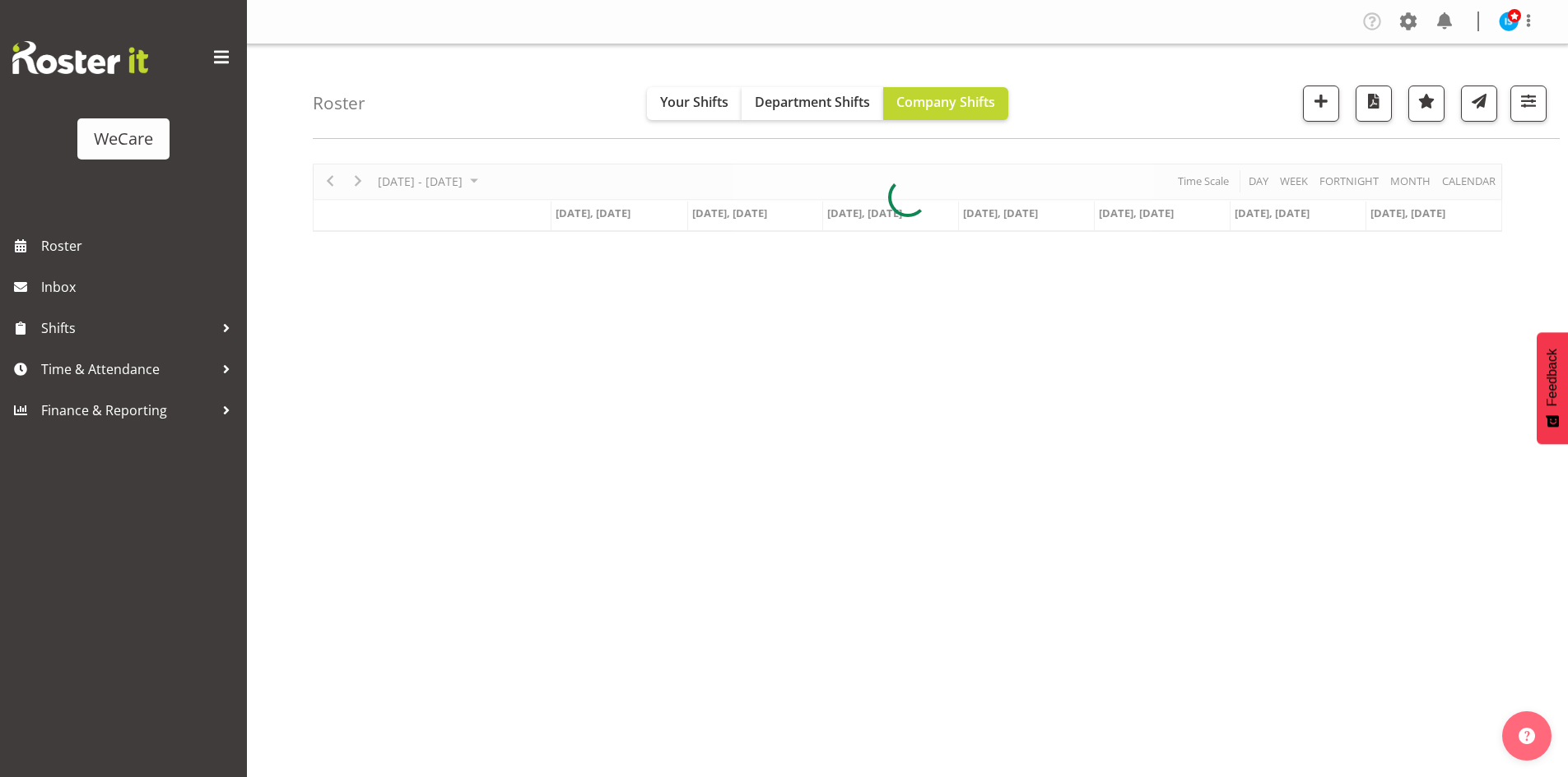
scroll to position [32, 0]
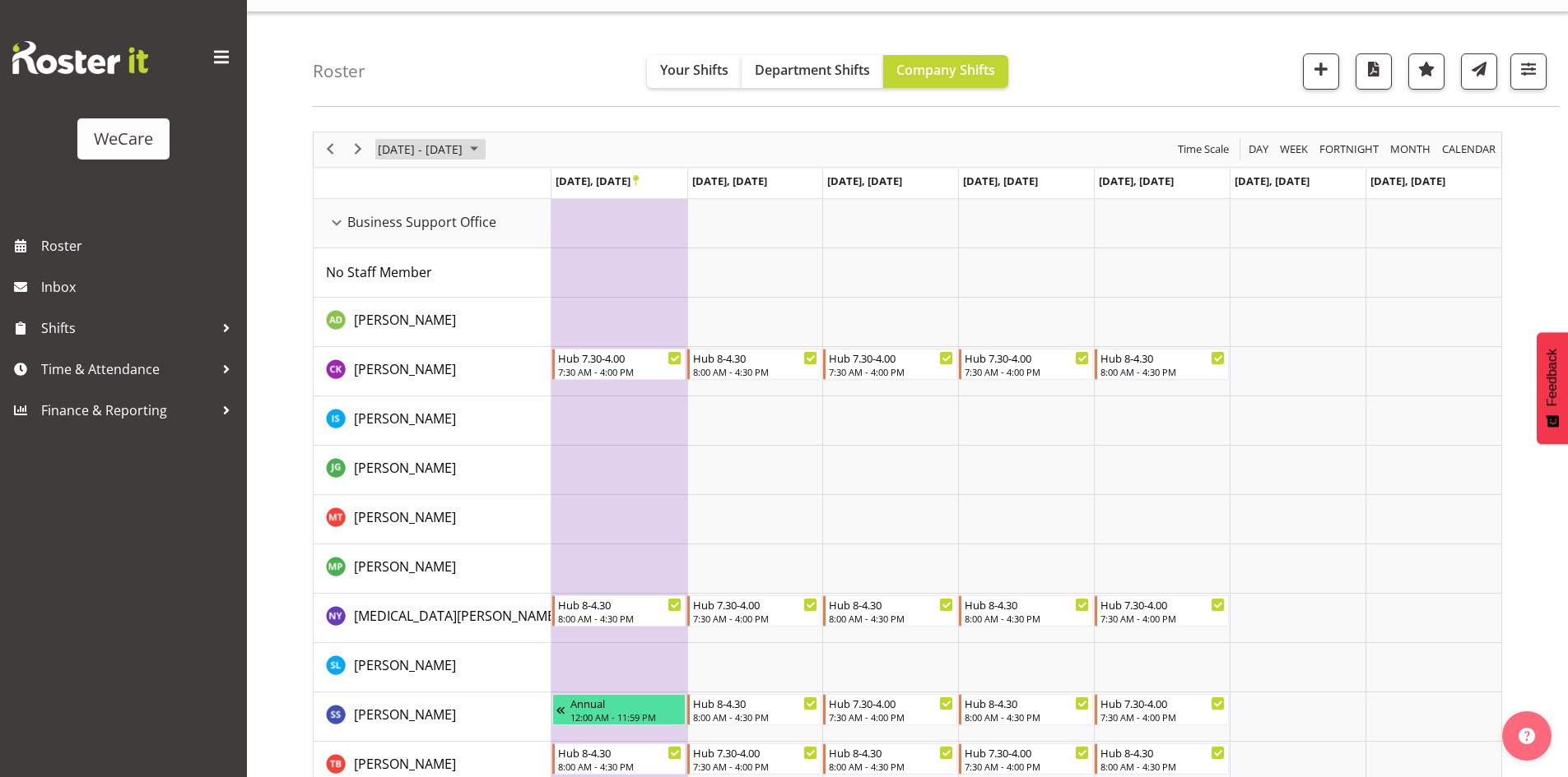
click at [400, 140] on span "[DATE] - [DATE]" at bounding box center [420, 149] width 88 height 21
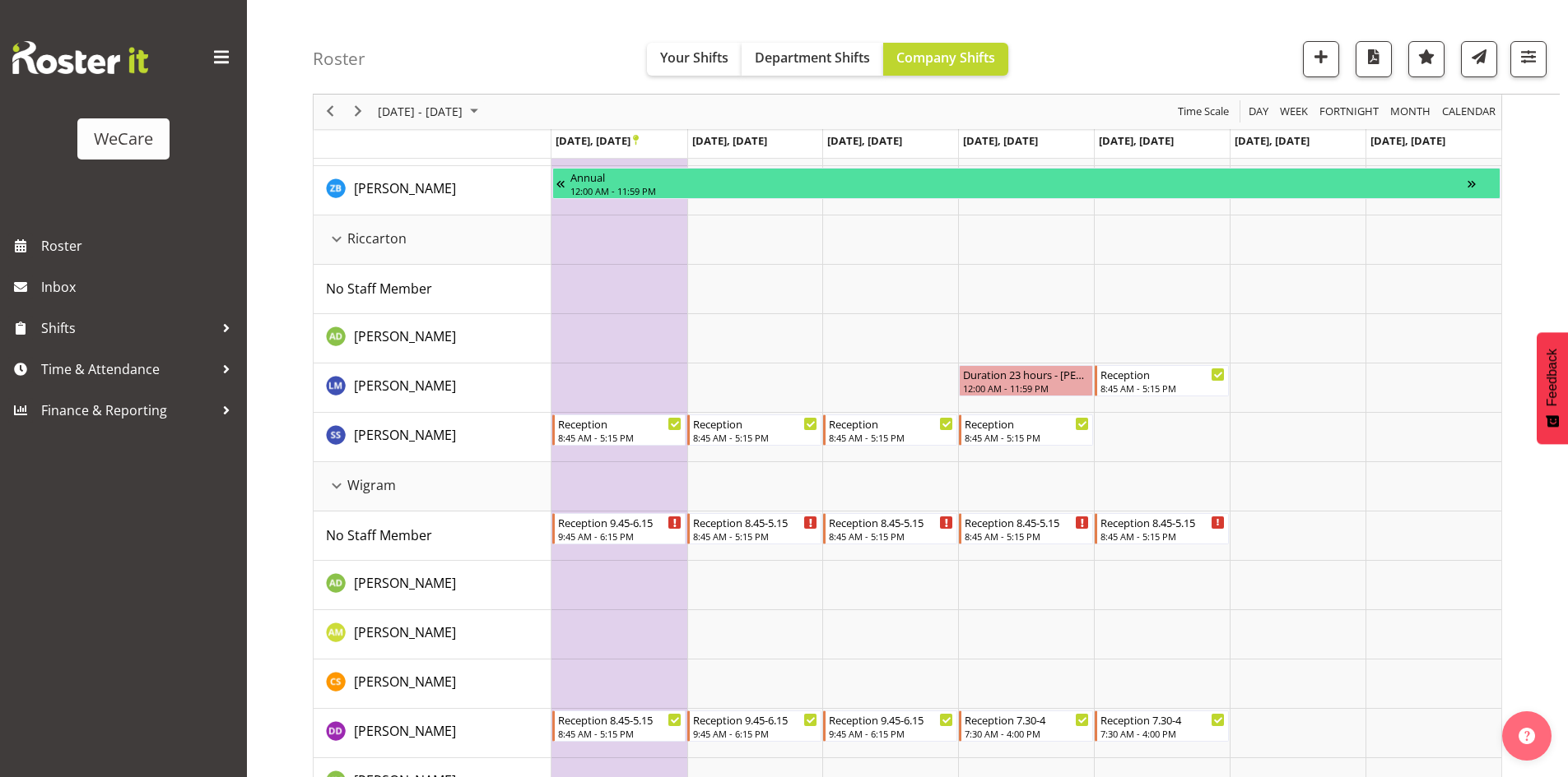
scroll to position [2132, 0]
